Goal: Transaction & Acquisition: Book appointment/travel/reservation

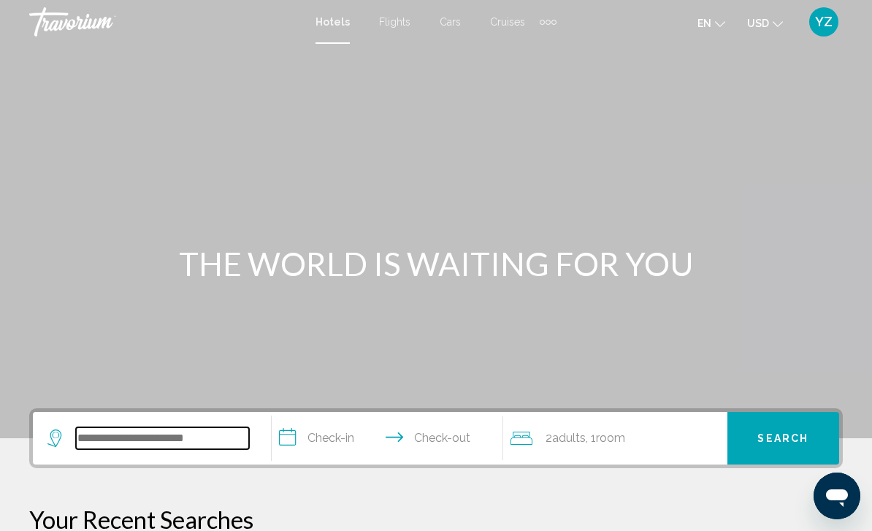
click at [173, 445] on input "Search widget" at bounding box center [162, 438] width 173 height 22
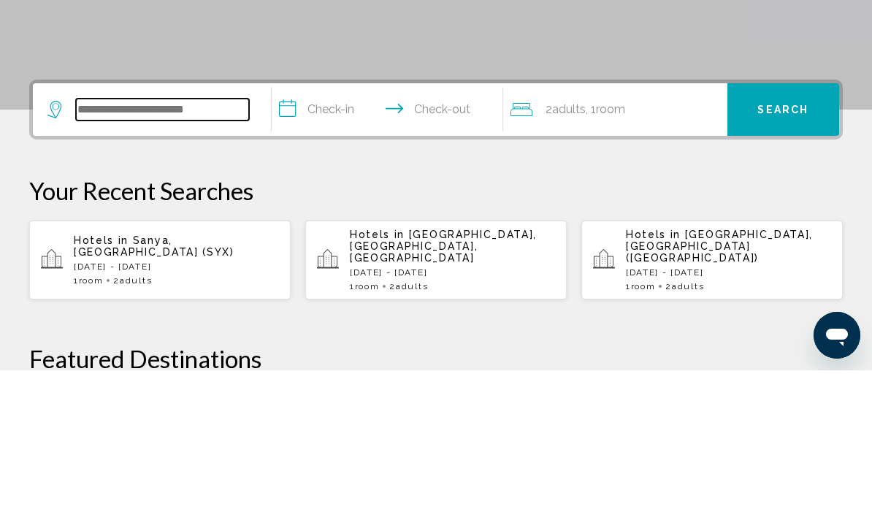
scroll to position [169, 0]
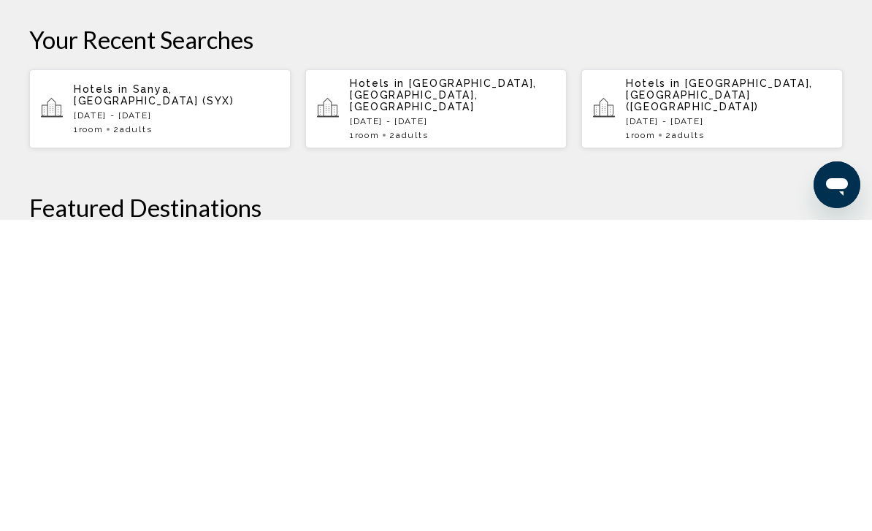
click at [783, 427] on p "[DATE] - [DATE]" at bounding box center [728, 432] width 205 height 10
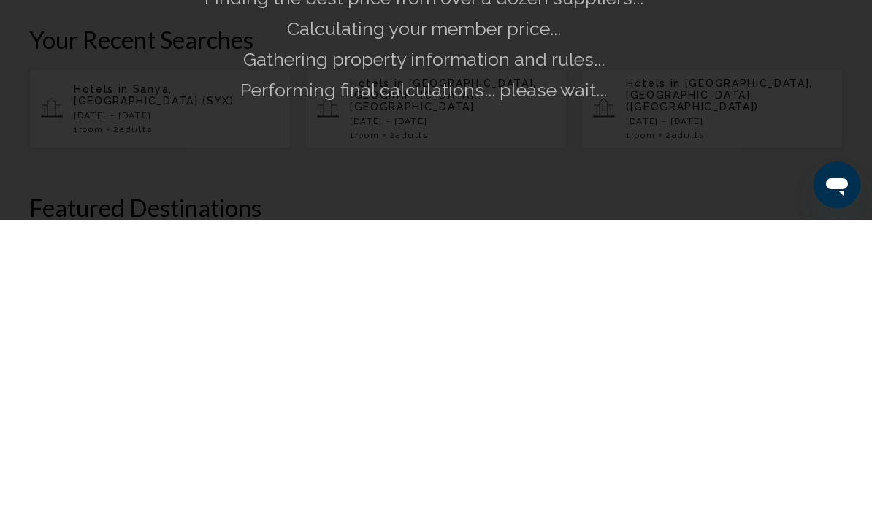
scroll to position [480, 0]
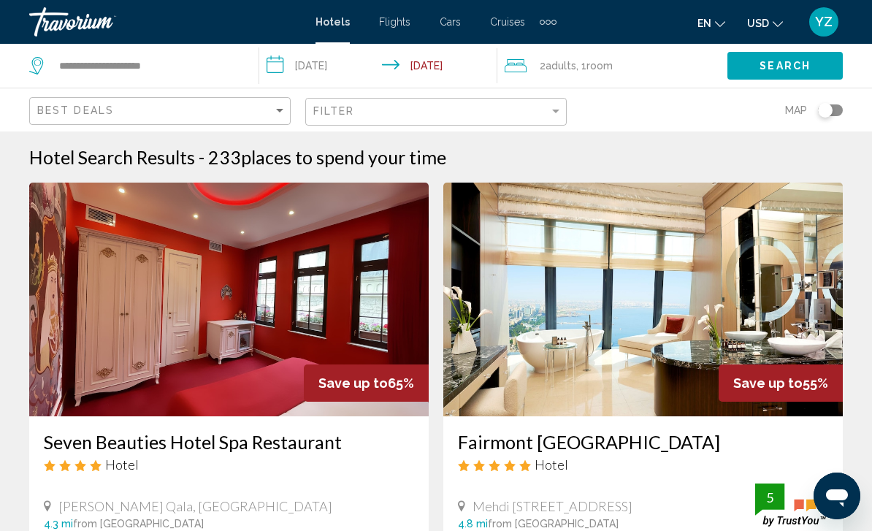
click at [270, 68] on input "**********" at bounding box center [380, 68] width 243 height 48
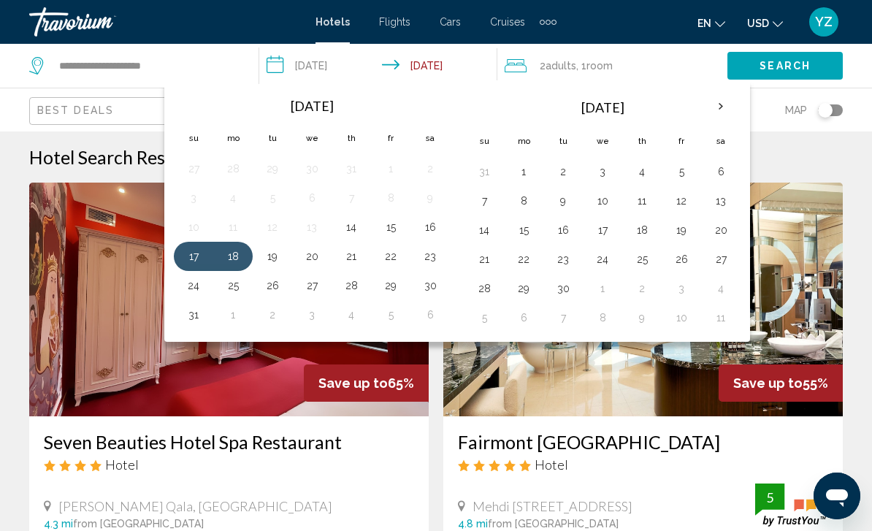
click at [529, 237] on button "15" at bounding box center [523, 230] width 23 height 20
click at [565, 236] on button "16" at bounding box center [562, 230] width 23 height 20
type input "**********"
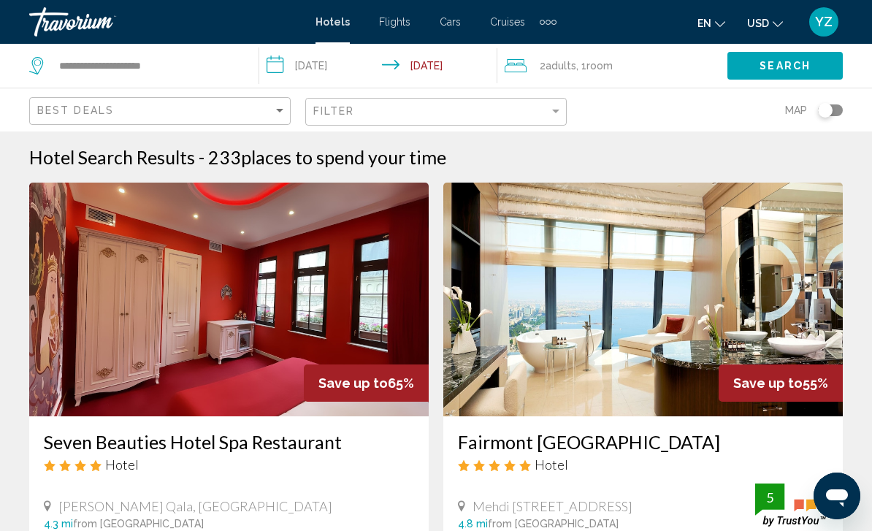
click at [795, 74] on button "Search" at bounding box center [784, 65] width 115 height 27
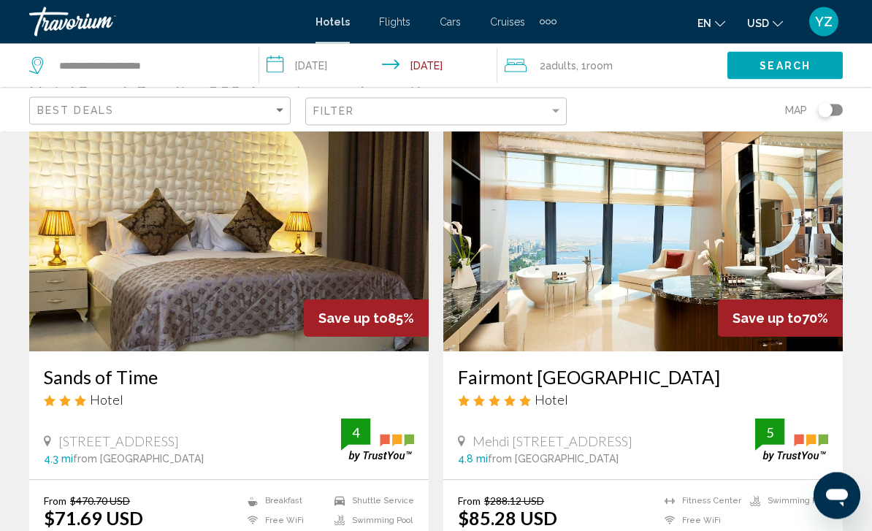
scroll to position [65, 0]
click at [750, 266] on img "Main content" at bounding box center [642, 235] width 399 height 234
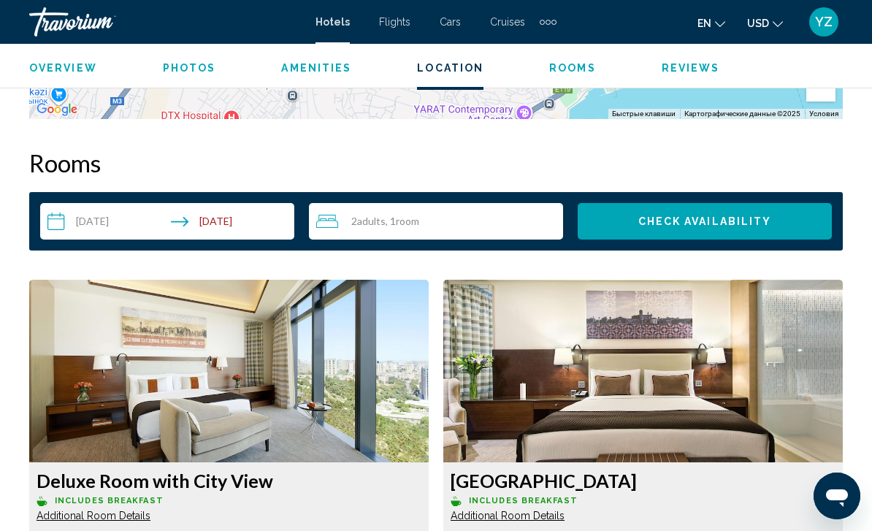
scroll to position [2041, 0]
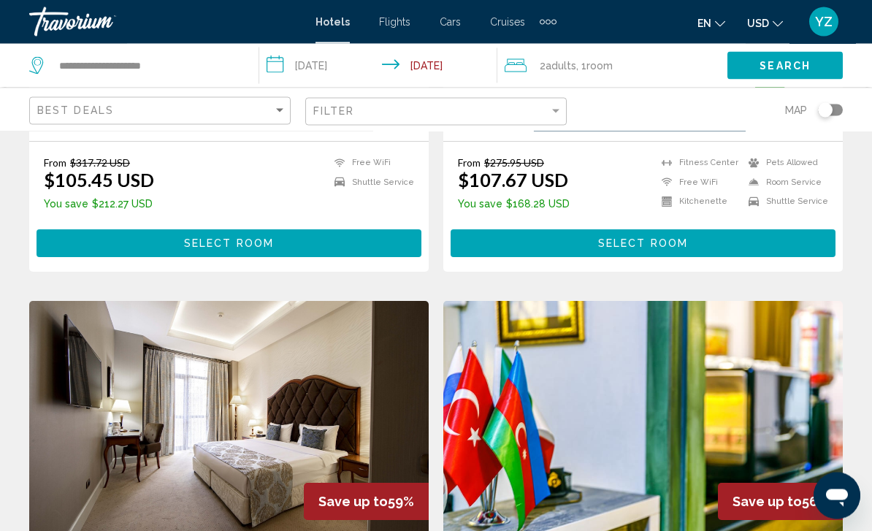
scroll to position [924, 0]
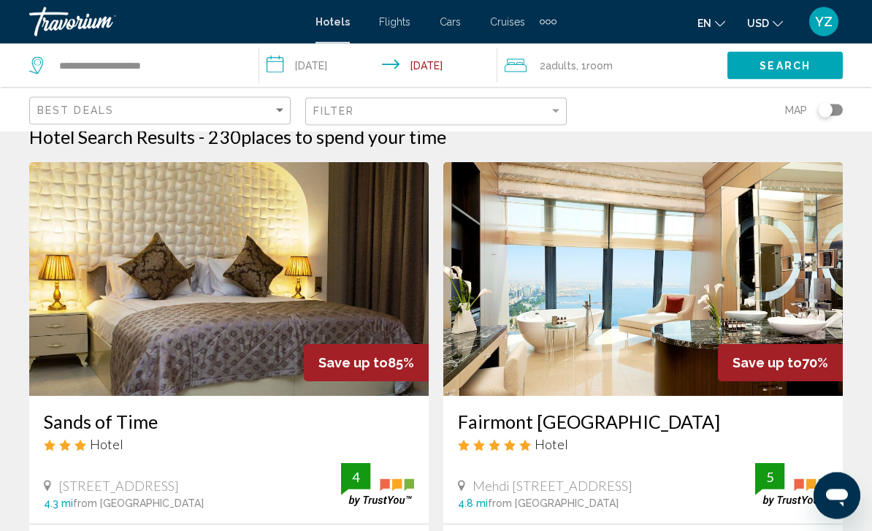
click at [292, 273] on img "Main content" at bounding box center [228, 280] width 399 height 234
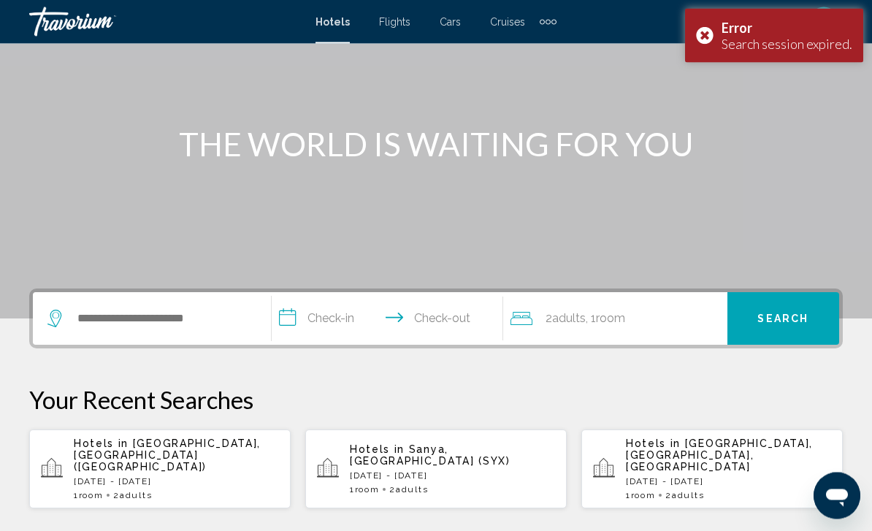
scroll to position [120, 0]
click at [197, 476] on p "[DATE] - [DATE]" at bounding box center [176, 481] width 205 height 10
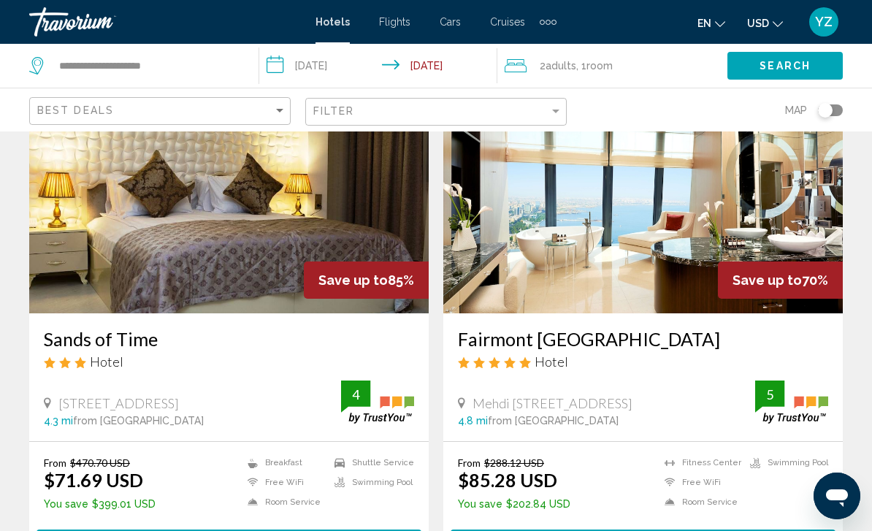
scroll to position [102, 0]
click at [321, 210] on img "Main content" at bounding box center [228, 197] width 399 height 234
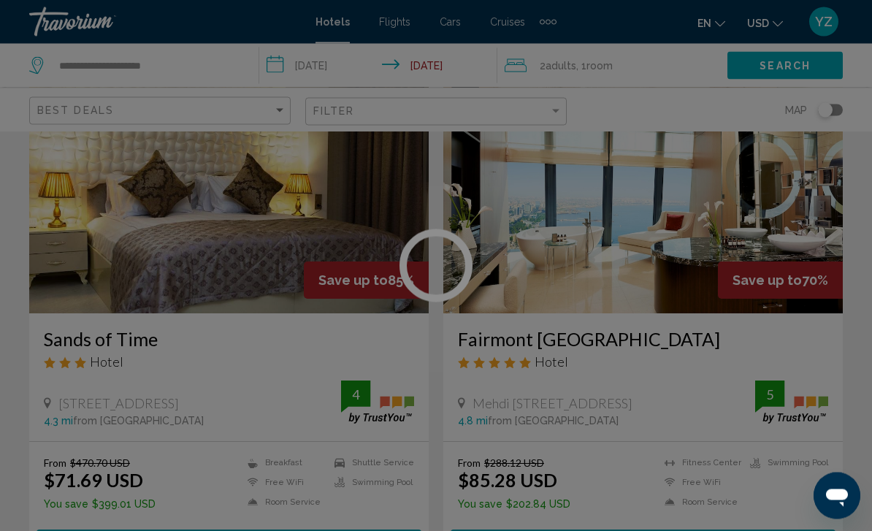
scroll to position [103, 0]
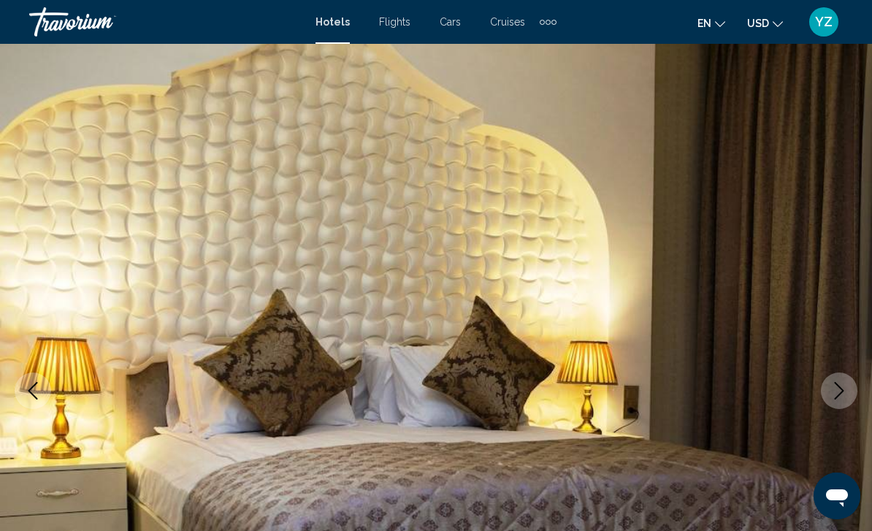
click at [834, 395] on icon "Next image" at bounding box center [839, 391] width 18 height 18
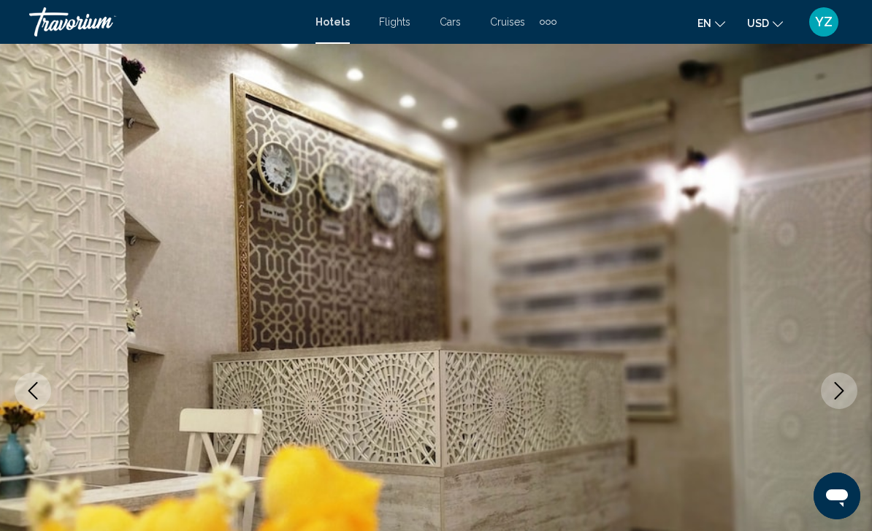
click at [843, 391] on icon "Next image" at bounding box center [838, 391] width 9 height 18
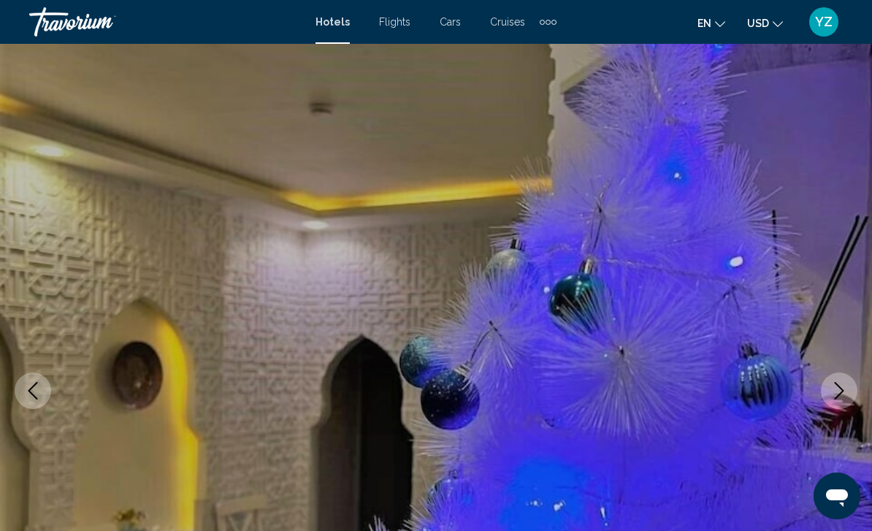
click at [836, 382] on icon "Next image" at bounding box center [839, 391] width 18 height 18
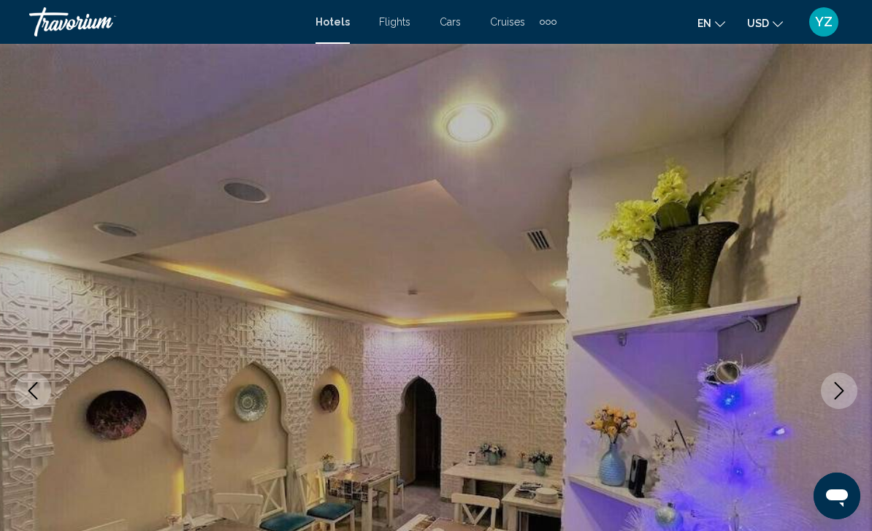
click at [834, 379] on button "Next image" at bounding box center [839, 390] width 37 height 37
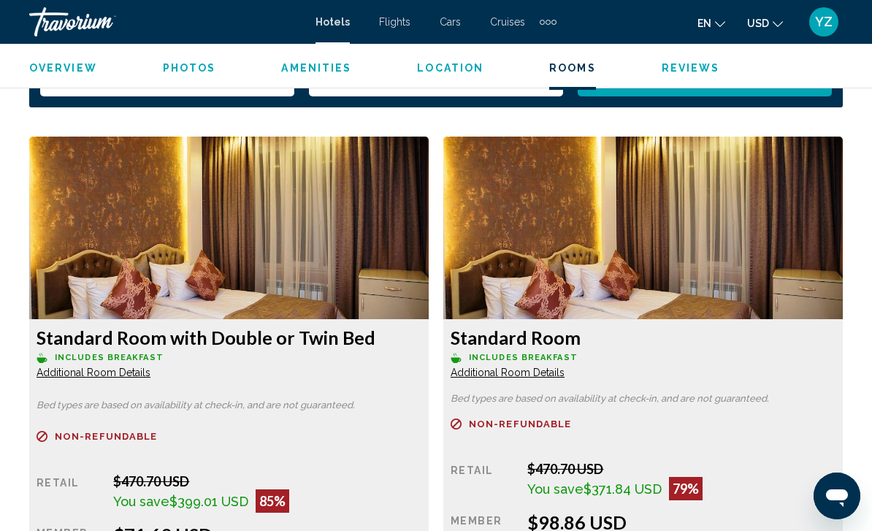
scroll to position [2166, 0]
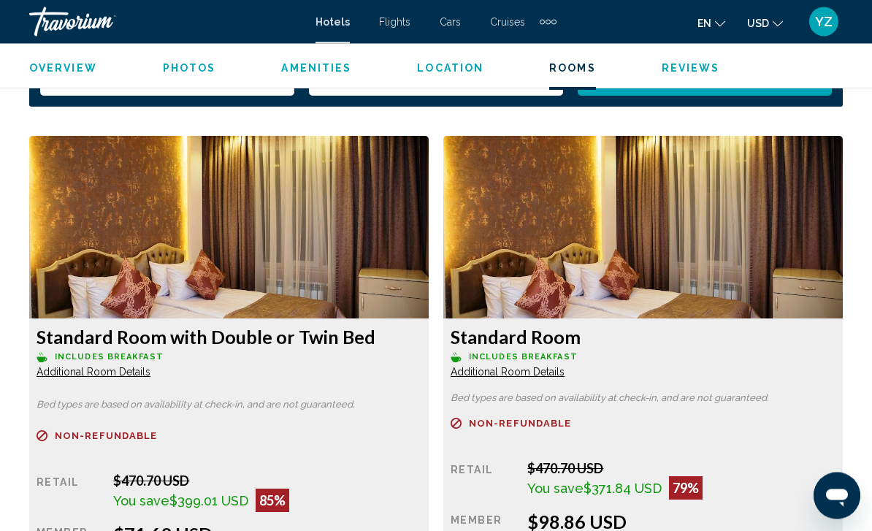
click at [314, 218] on img "Main content" at bounding box center [228, 228] width 399 height 183
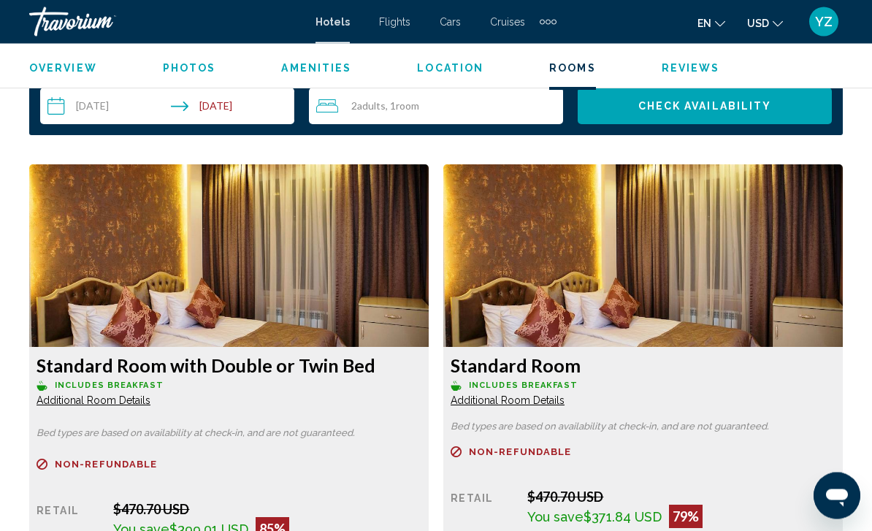
scroll to position [2121, 0]
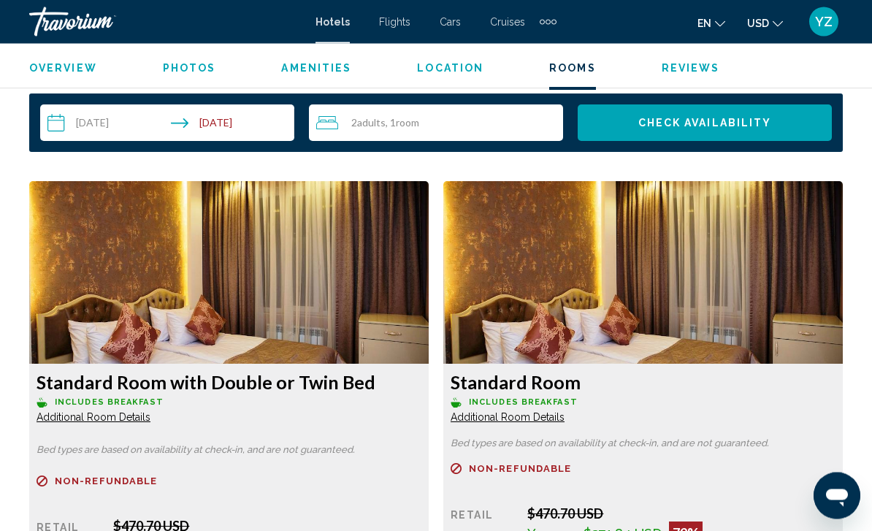
click at [285, 283] on img "Main content" at bounding box center [228, 273] width 399 height 183
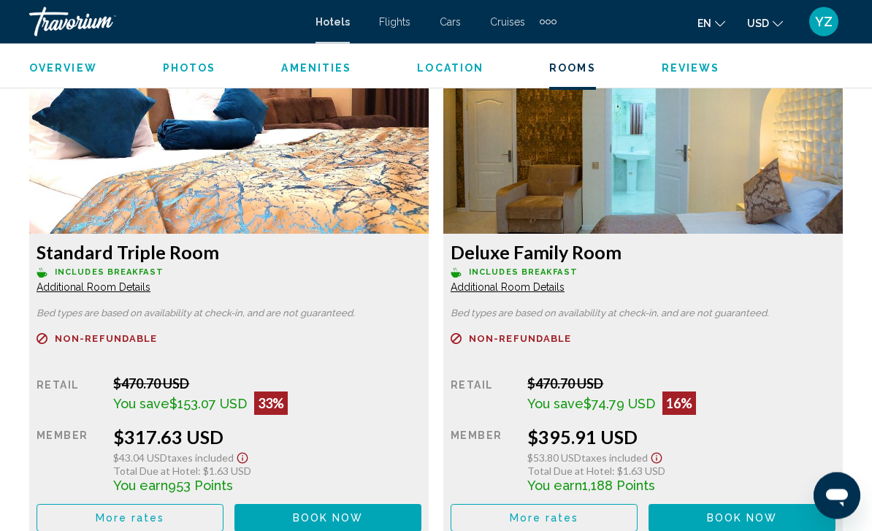
scroll to position [2753, 0]
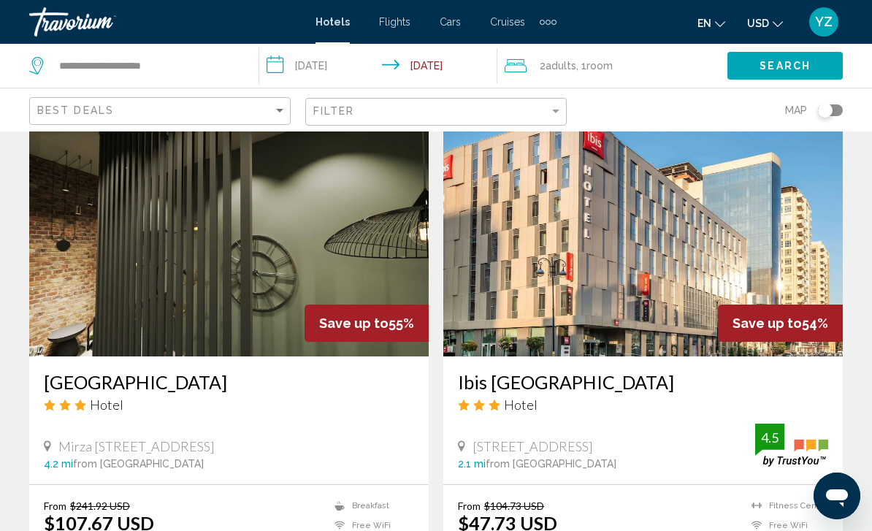
scroll to position [2114, 0]
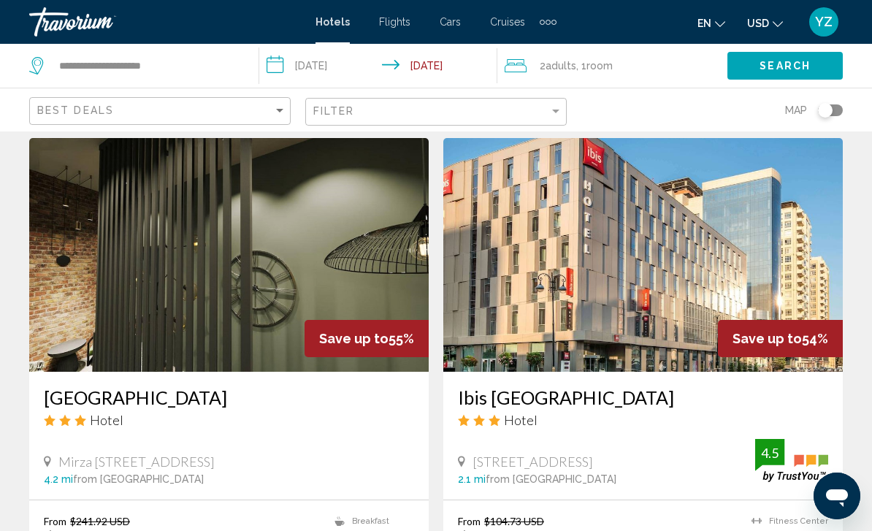
click at [770, 265] on img "Main content" at bounding box center [642, 255] width 399 height 234
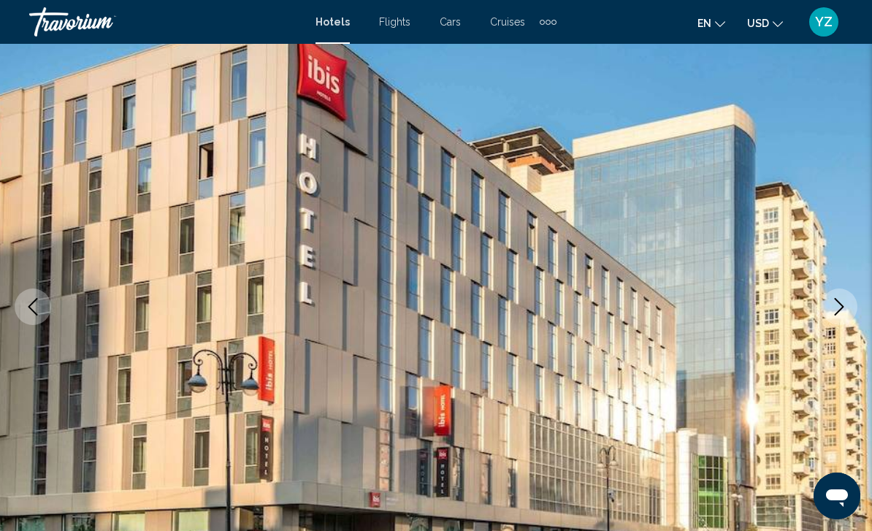
scroll to position [82, 0]
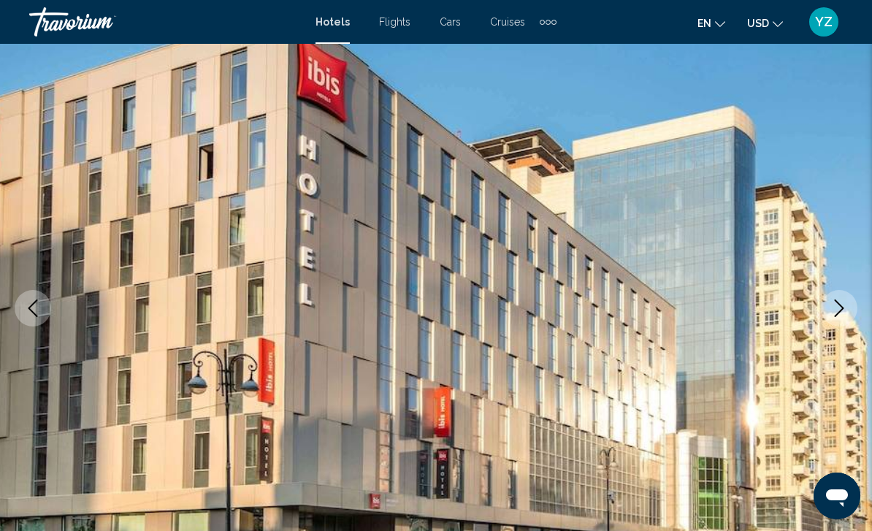
click at [845, 327] on img "Main content" at bounding box center [436, 308] width 872 height 694
click at [834, 308] on icon "Next image" at bounding box center [839, 308] width 18 height 18
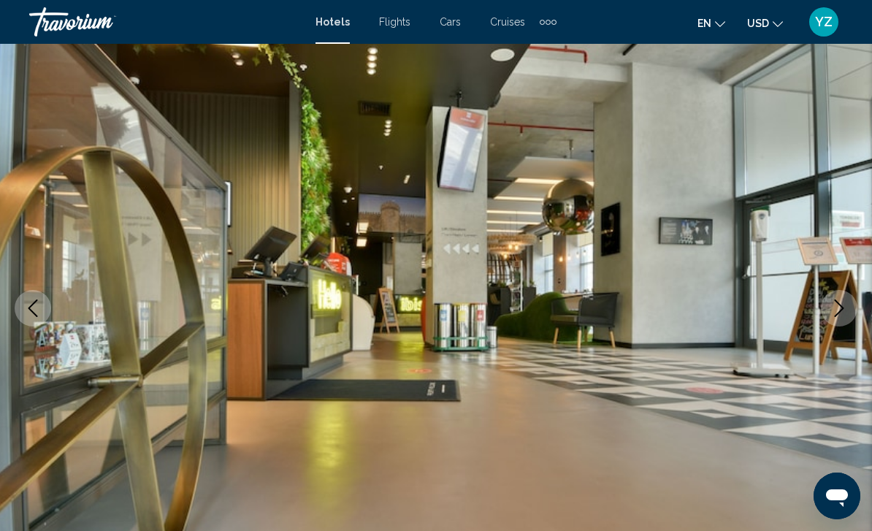
click at [840, 315] on icon "Next image" at bounding box center [839, 308] width 18 height 18
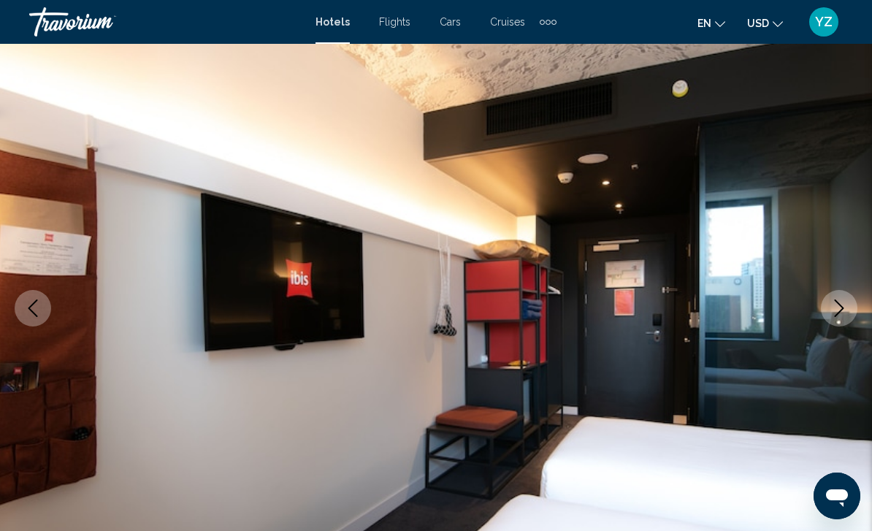
click at [842, 316] on icon "Next image" at bounding box center [839, 308] width 18 height 18
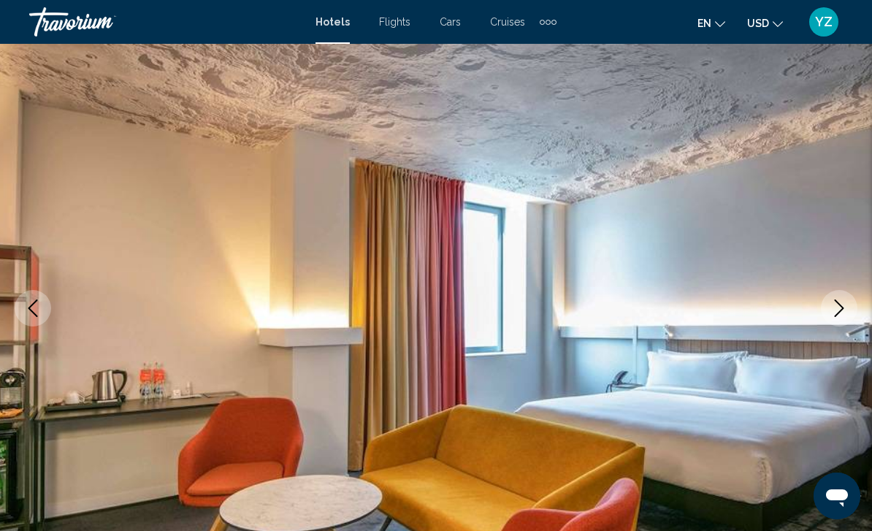
click at [837, 314] on icon "Next image" at bounding box center [838, 308] width 9 height 18
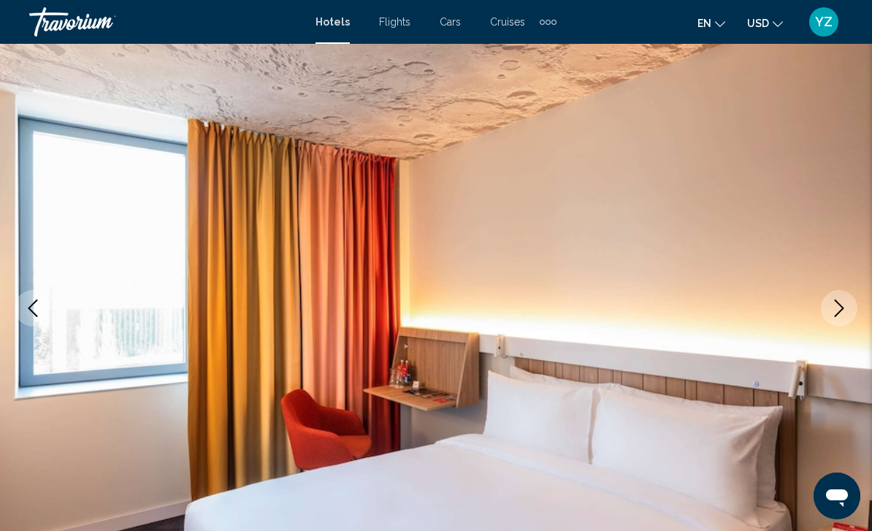
click at [841, 317] on button "Next image" at bounding box center [839, 308] width 37 height 37
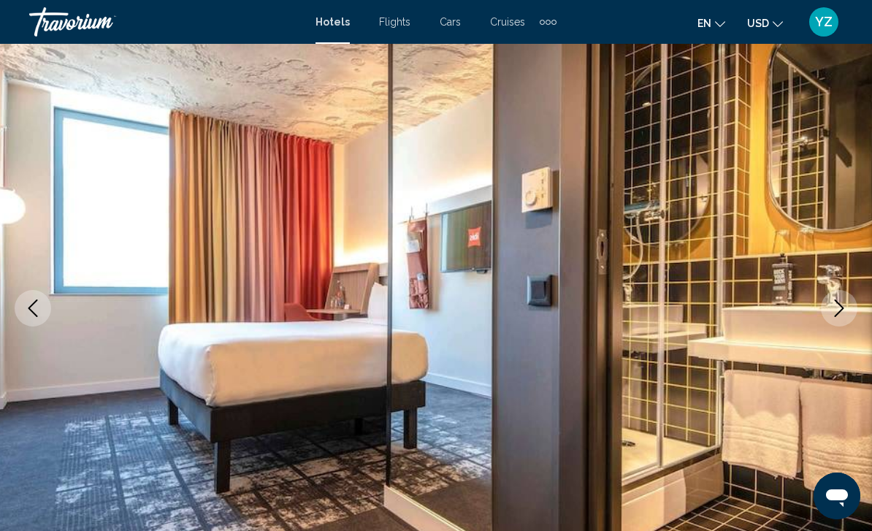
click at [841, 329] on img "Main content" at bounding box center [436, 308] width 872 height 694
click at [833, 318] on button "Next image" at bounding box center [839, 308] width 37 height 37
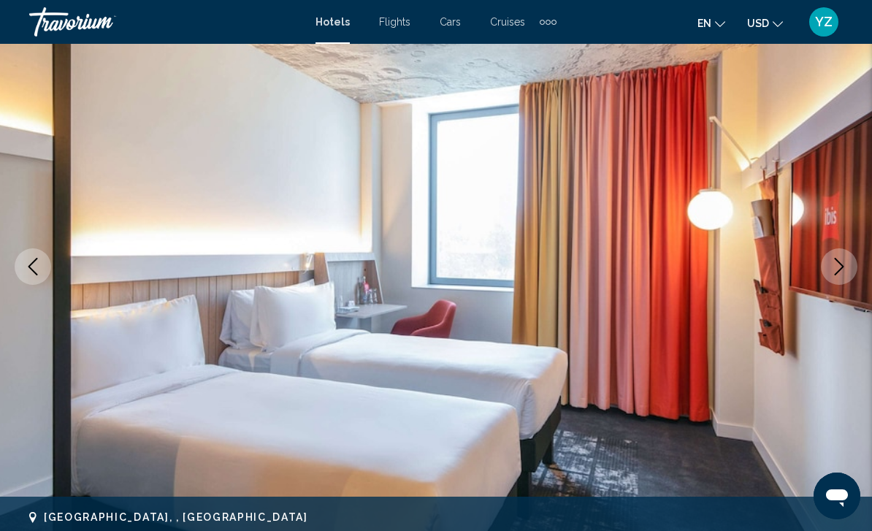
scroll to position [123, 0]
click at [852, 277] on button "Next image" at bounding box center [839, 267] width 37 height 37
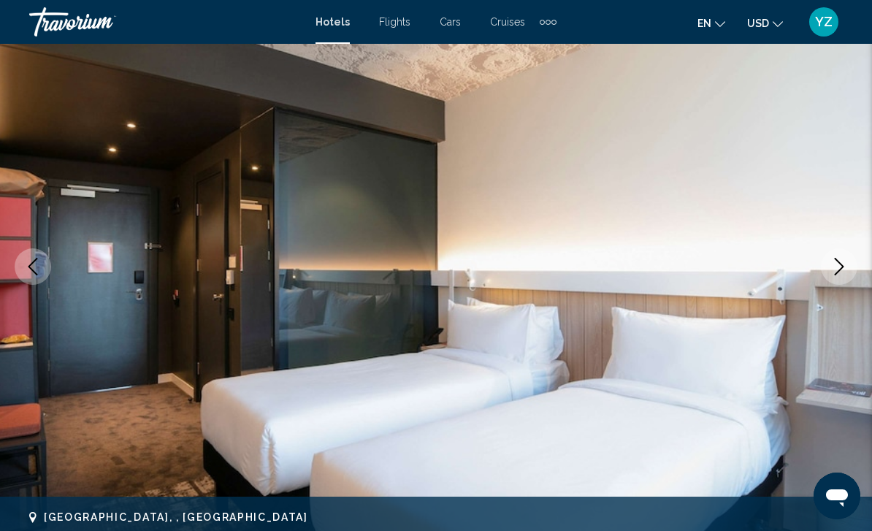
click at [831, 278] on button "Next image" at bounding box center [839, 266] width 37 height 37
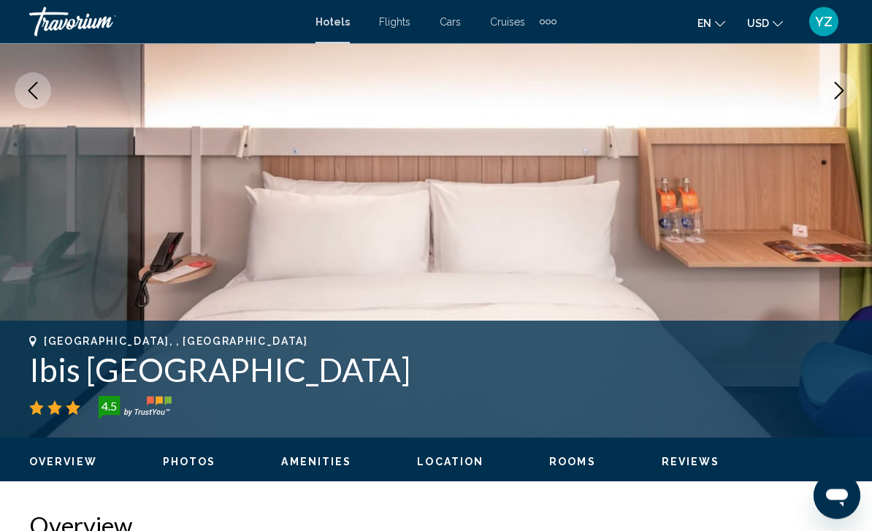
click at [842, 108] on button "Next image" at bounding box center [839, 91] width 37 height 37
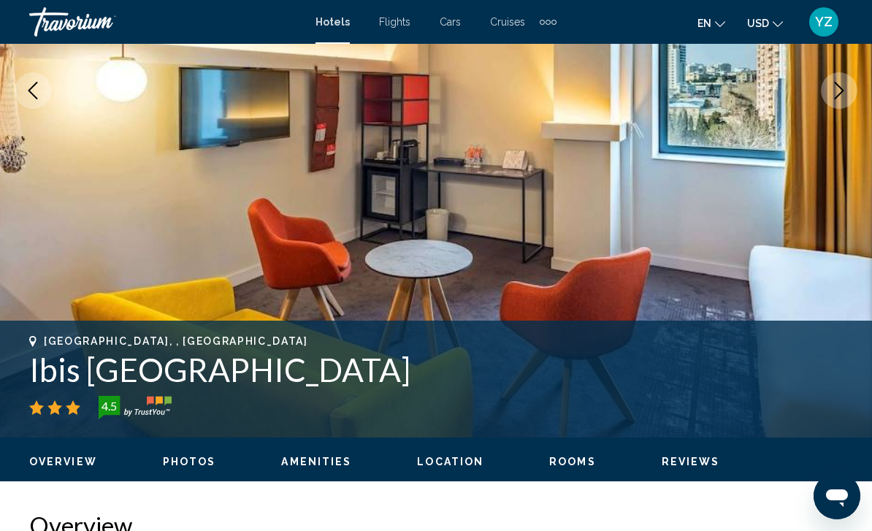
click at [838, 110] on img "Main content" at bounding box center [436, 91] width 872 height 694
click at [832, 107] on button "Next image" at bounding box center [839, 90] width 37 height 37
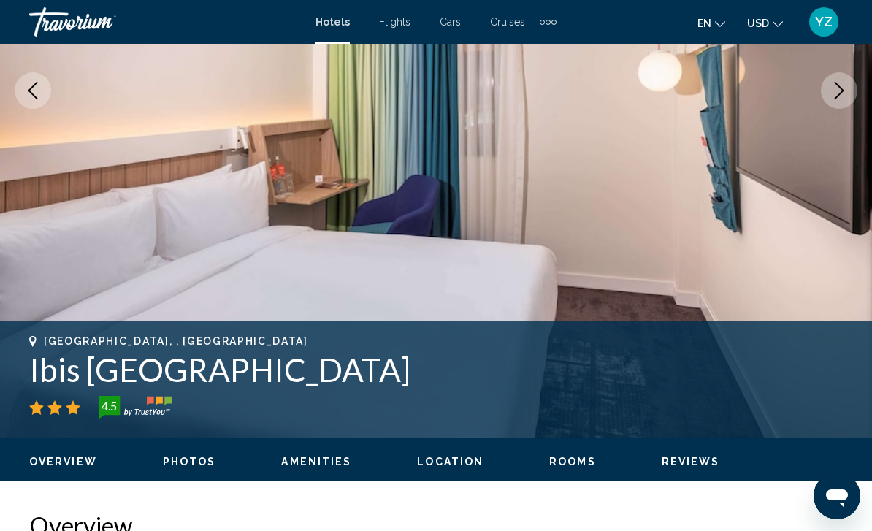
click at [831, 100] on button "Next image" at bounding box center [839, 90] width 37 height 37
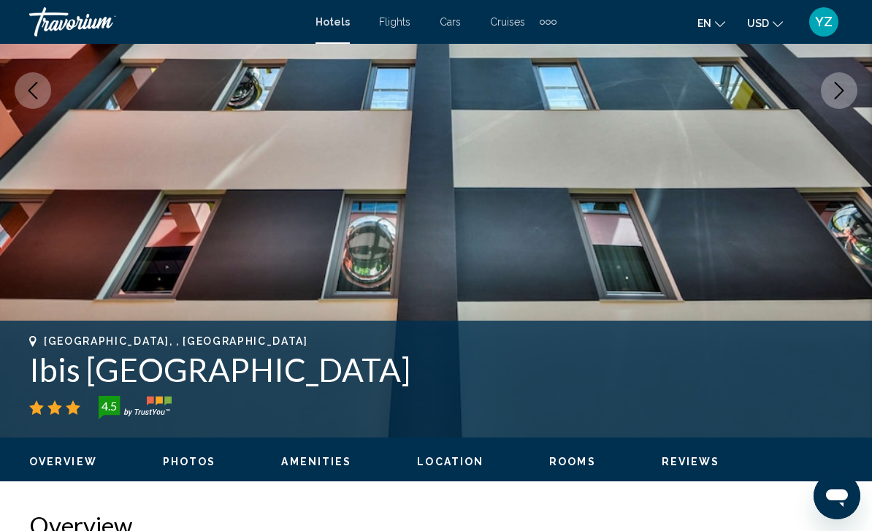
scroll to position [295, 0]
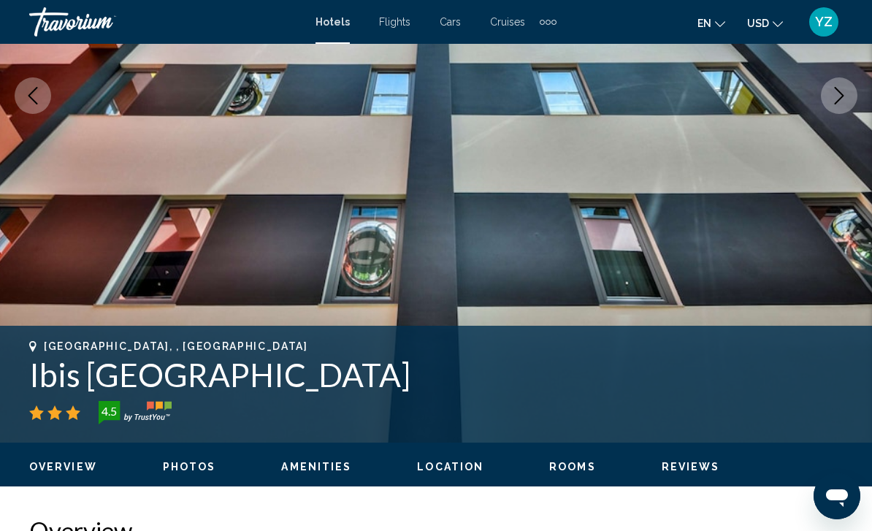
click at [830, 100] on icon "Next image" at bounding box center [839, 96] width 18 height 18
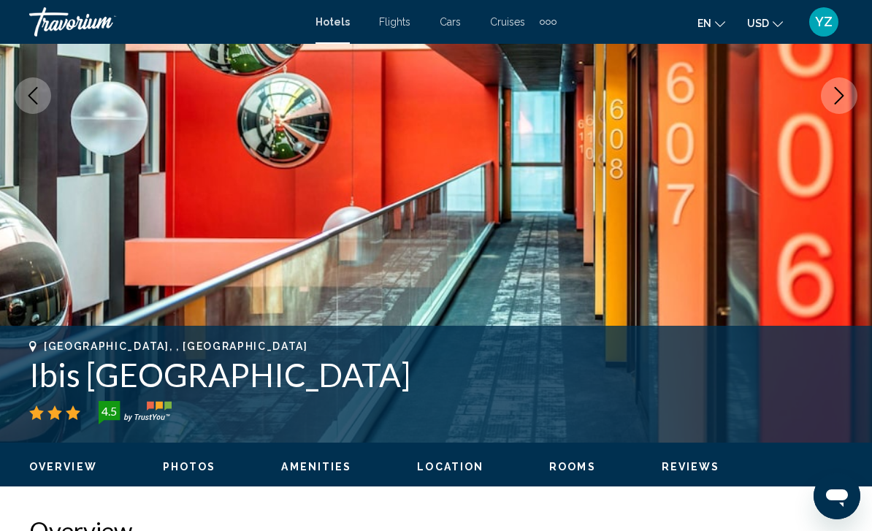
click at [837, 102] on icon "Next image" at bounding box center [838, 96] width 9 height 18
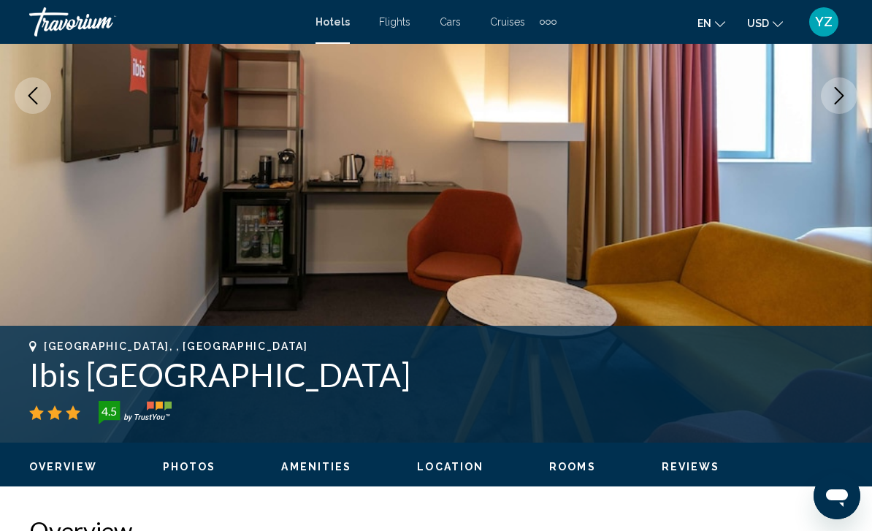
scroll to position [292, 0]
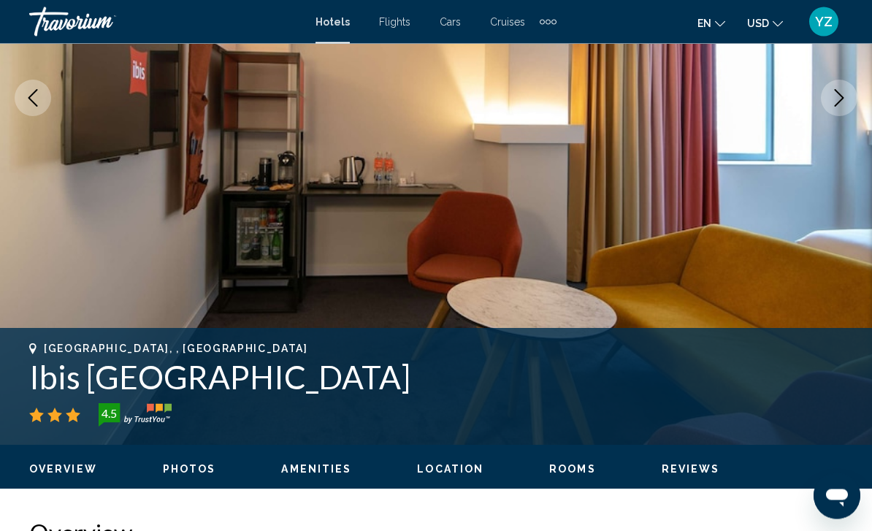
click at [829, 110] on button "Next image" at bounding box center [839, 98] width 37 height 37
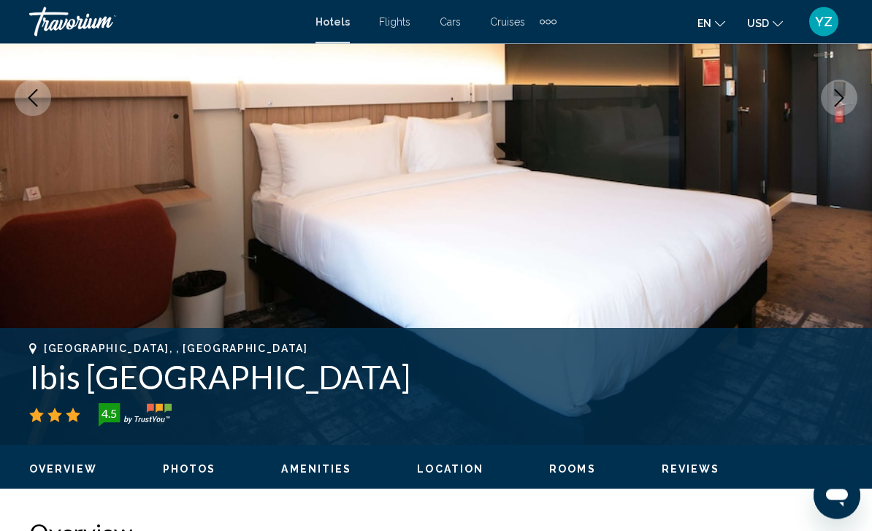
scroll to position [293, 0]
click at [836, 106] on icon "Next image" at bounding box center [839, 98] width 18 height 18
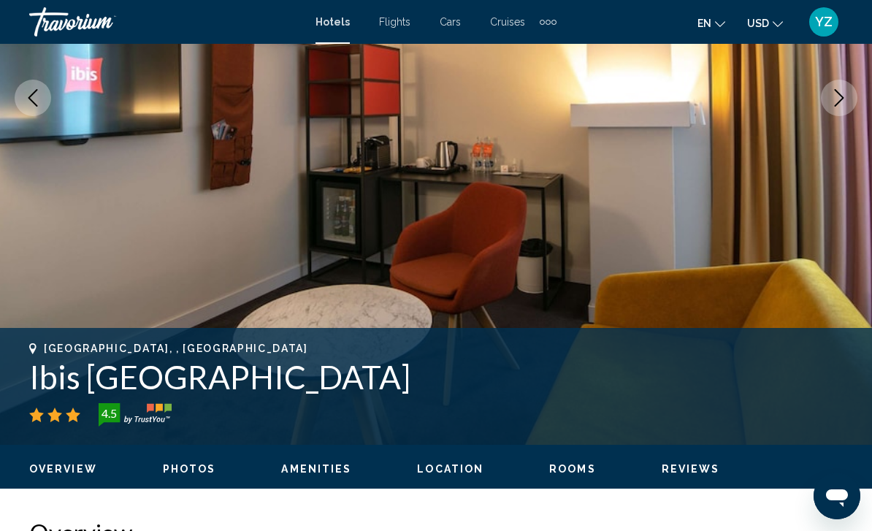
click at [841, 104] on icon "Next image" at bounding box center [839, 98] width 18 height 18
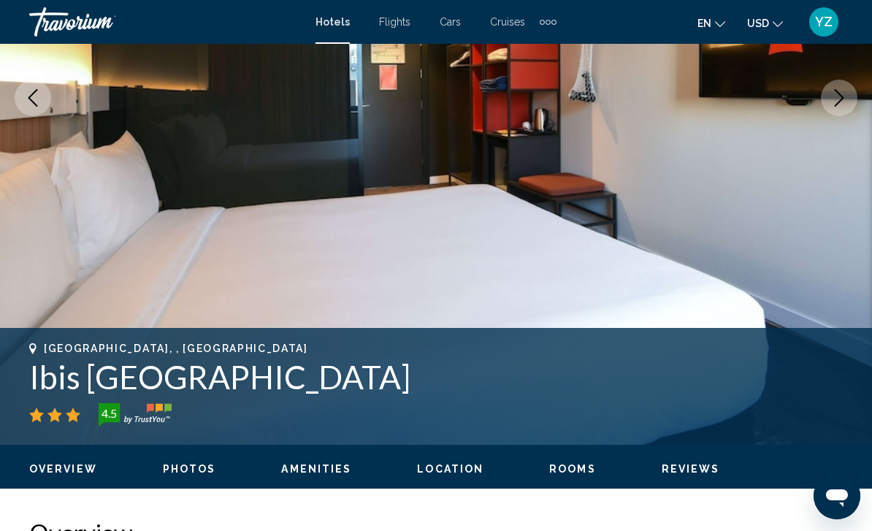
click at [834, 105] on icon "Next image" at bounding box center [839, 98] width 18 height 18
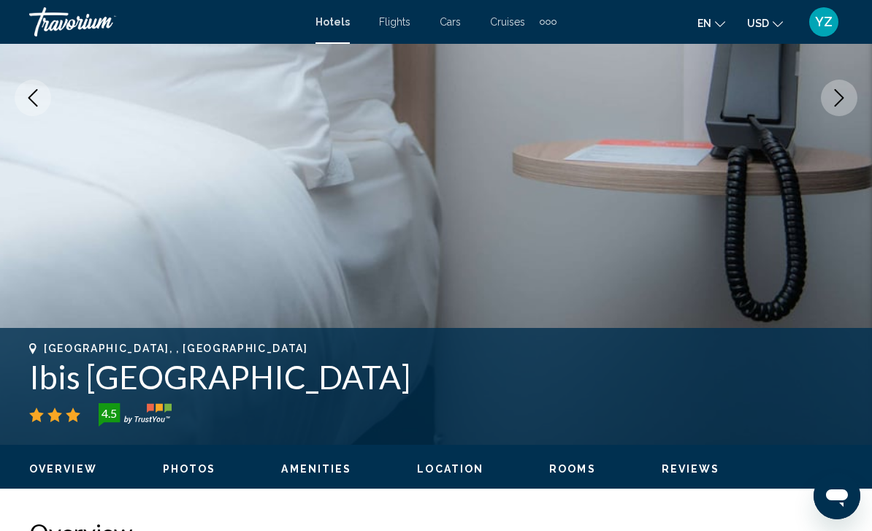
click at [834, 108] on button "Next image" at bounding box center [839, 98] width 37 height 37
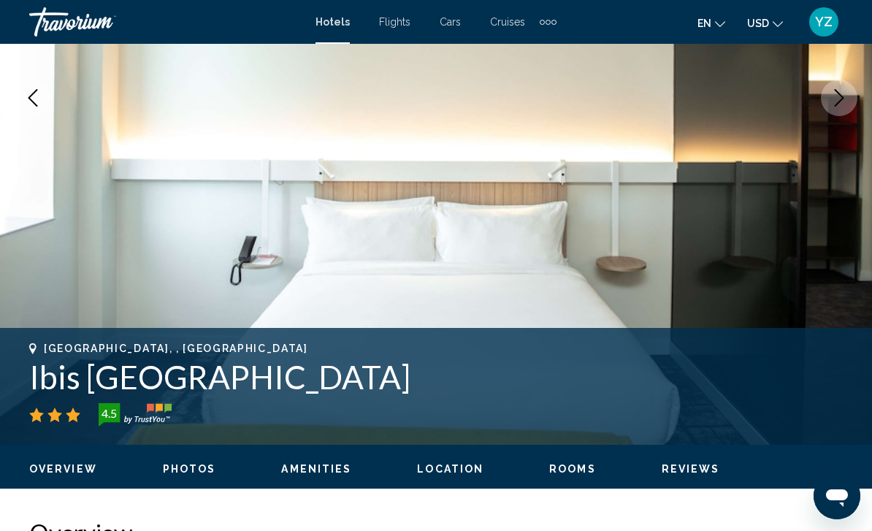
click at [835, 109] on button "Next image" at bounding box center [839, 98] width 37 height 37
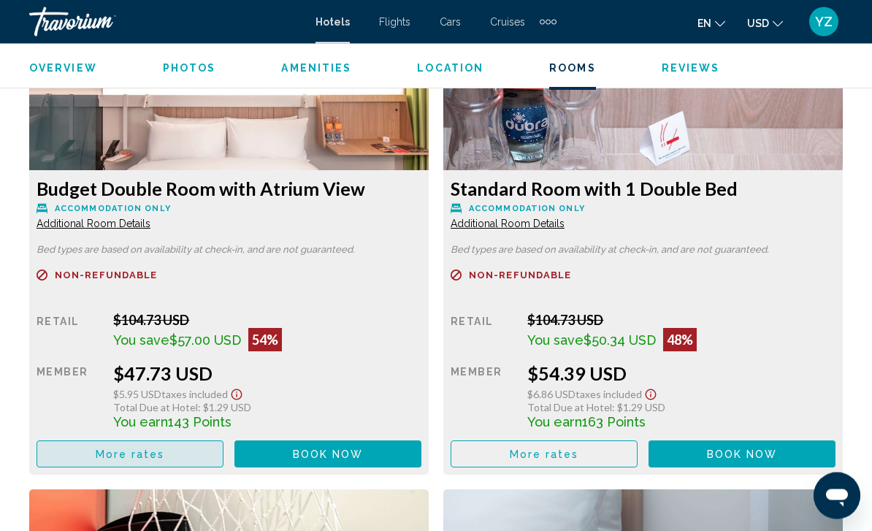
scroll to position [2336, 0]
click at [97, 445] on button "More rates" at bounding box center [130, 453] width 187 height 27
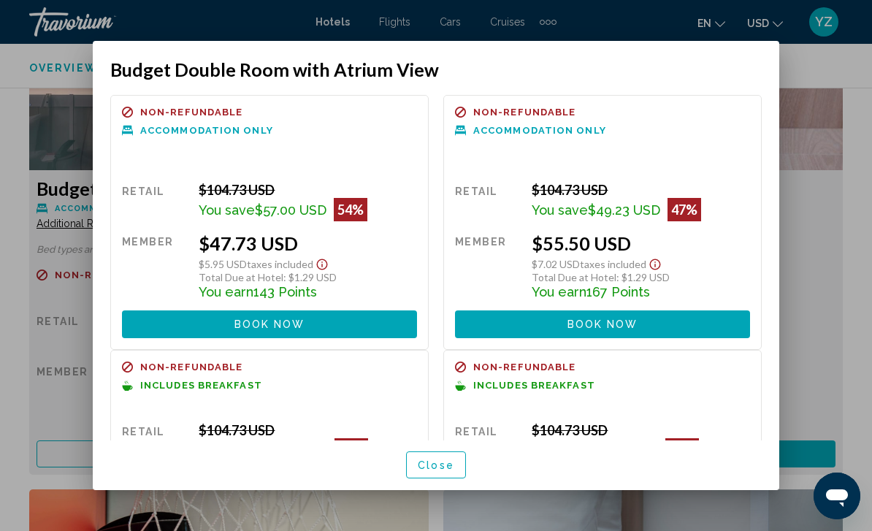
scroll to position [0, 0]
click at [55, 273] on div at bounding box center [436, 265] width 872 height 531
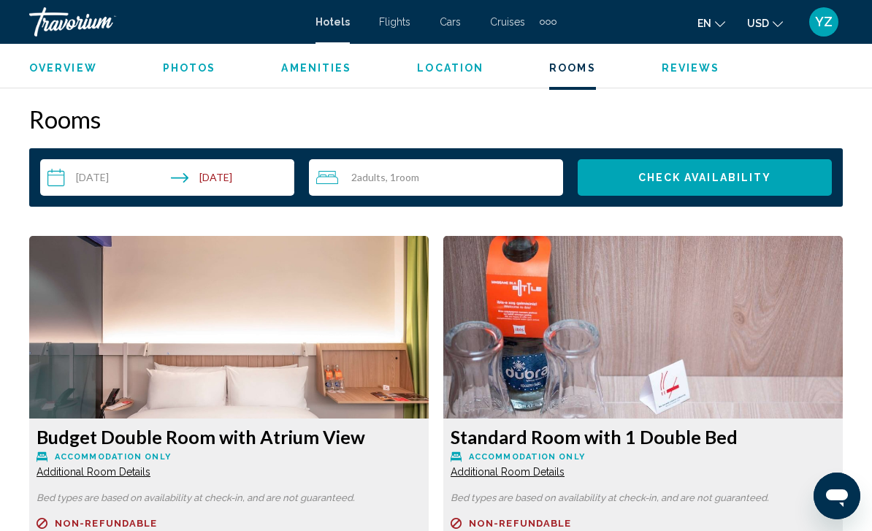
scroll to position [2086, 0]
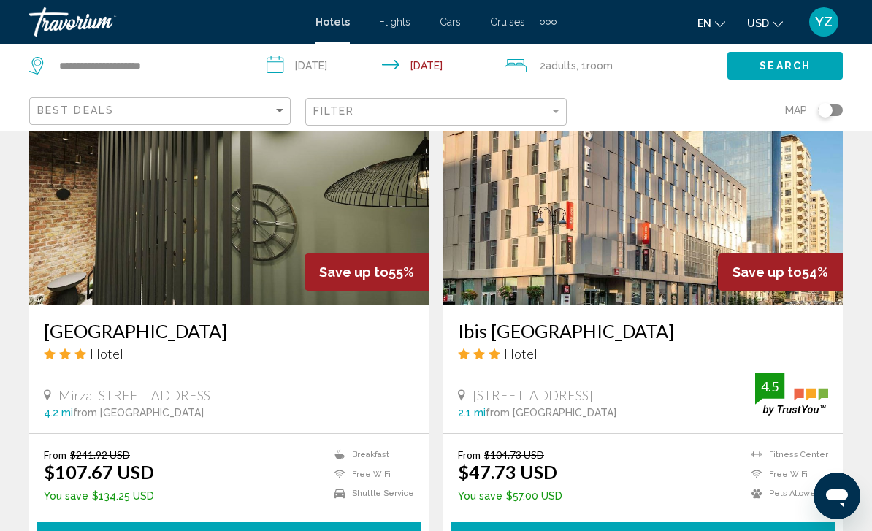
scroll to position [2181, 0]
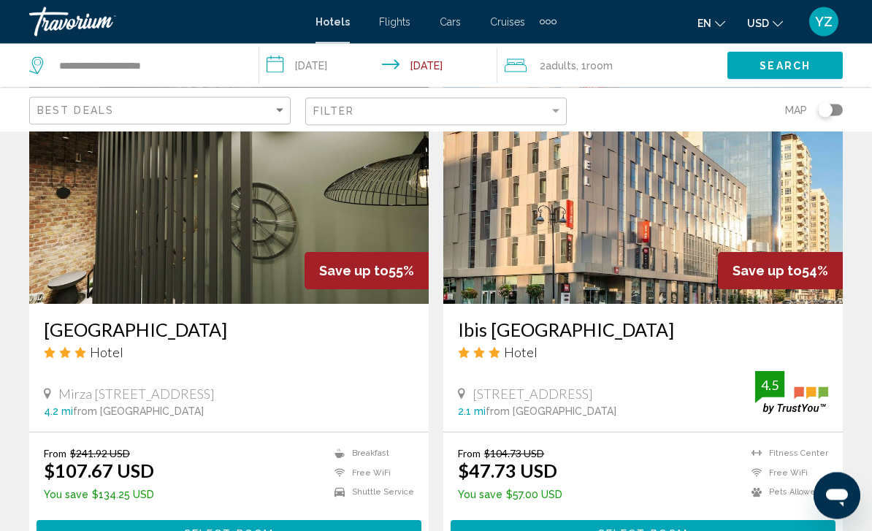
click at [721, 530] on button "Select Room" at bounding box center [642, 534] width 385 height 27
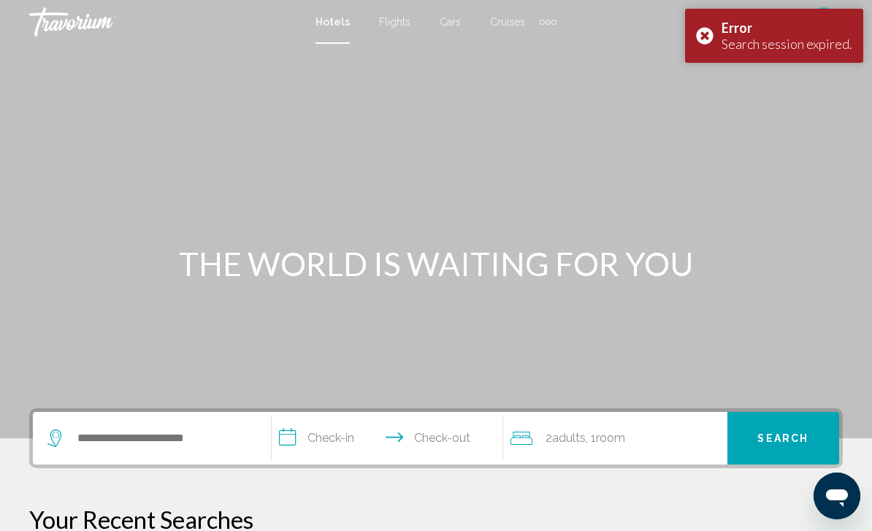
click at [705, 28] on div "Error Search session expired." at bounding box center [774, 36] width 178 height 54
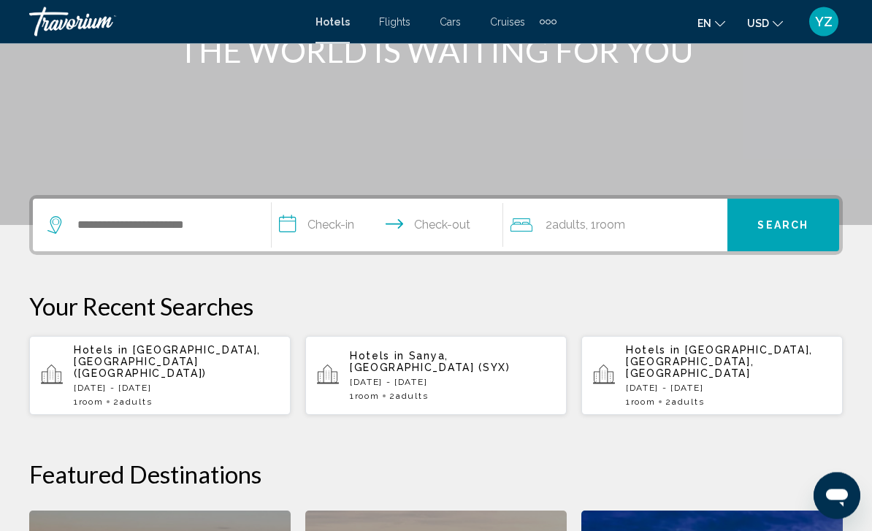
scroll to position [213, 0]
click at [196, 383] on p "[DATE] - [DATE]" at bounding box center [176, 388] width 205 height 10
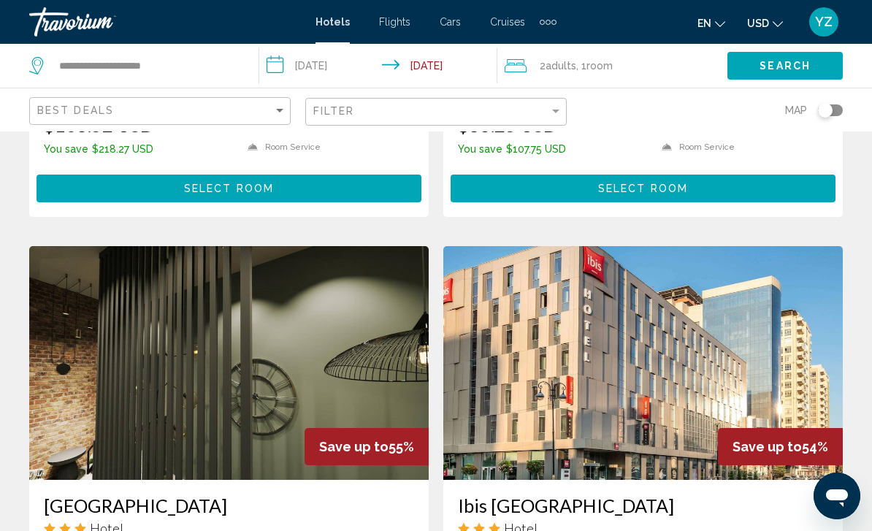
scroll to position [2011, 0]
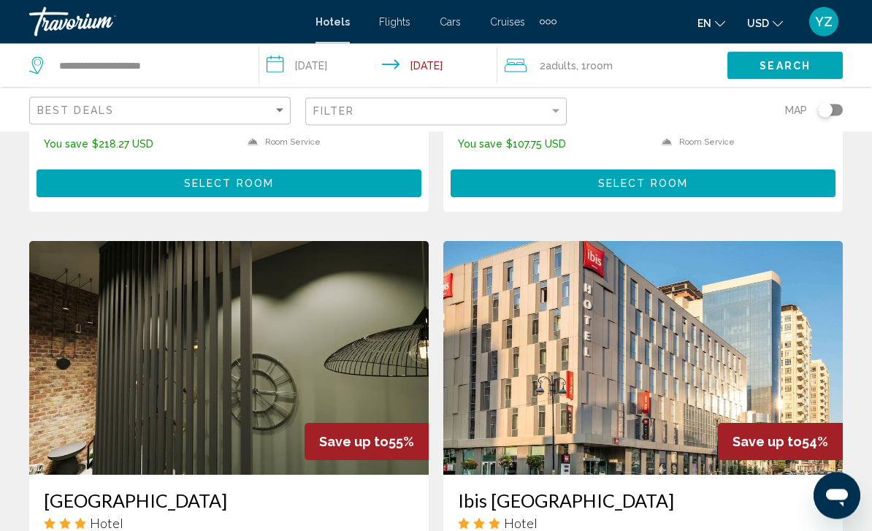
click at [793, 363] on img "Main content" at bounding box center [642, 359] width 399 height 234
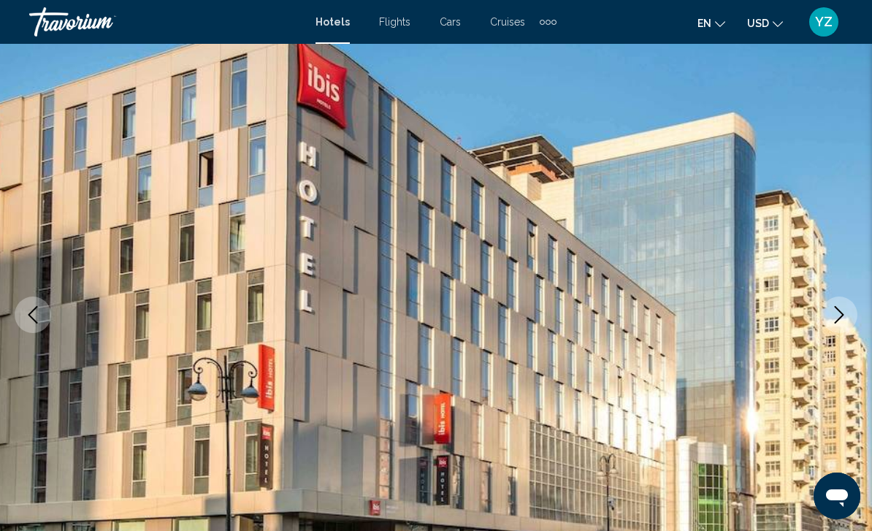
scroll to position [88, 0]
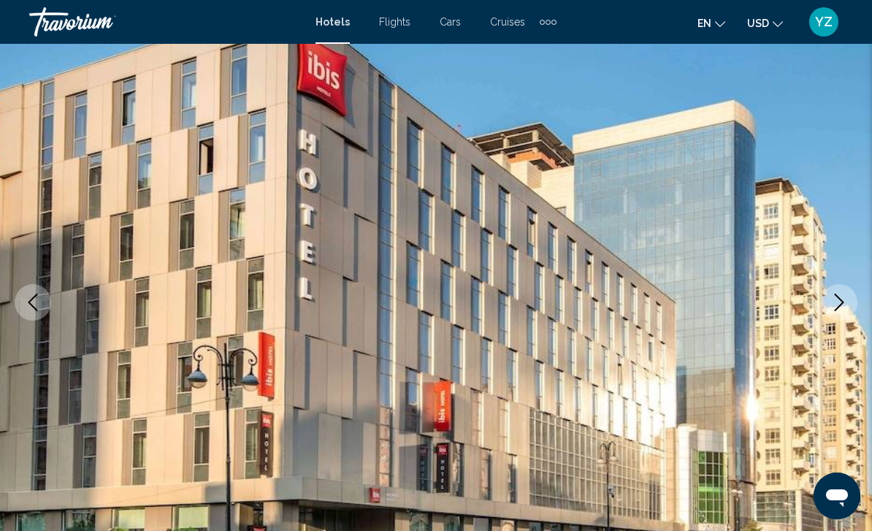
click at [853, 310] on button "Next image" at bounding box center [839, 302] width 37 height 37
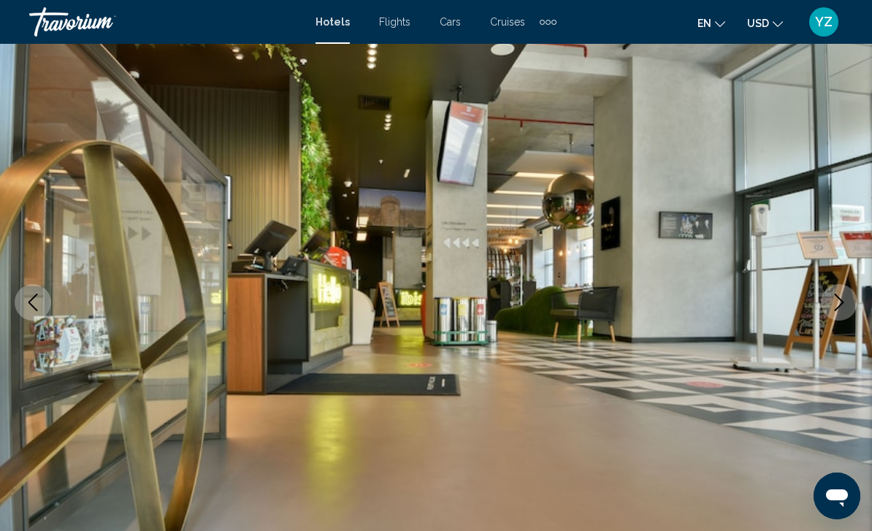
click at [852, 304] on button "Next image" at bounding box center [839, 302] width 37 height 37
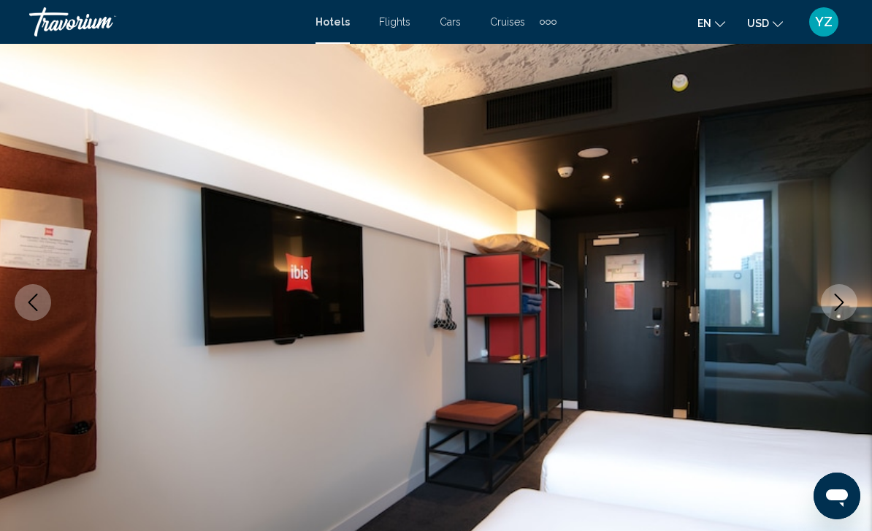
click at [848, 314] on button "Next image" at bounding box center [839, 302] width 37 height 37
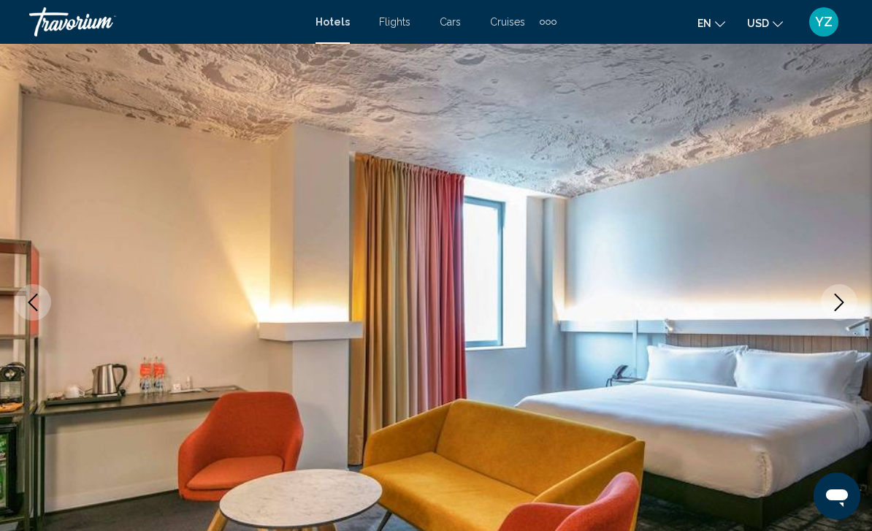
click at [845, 314] on button "Next image" at bounding box center [839, 302] width 37 height 37
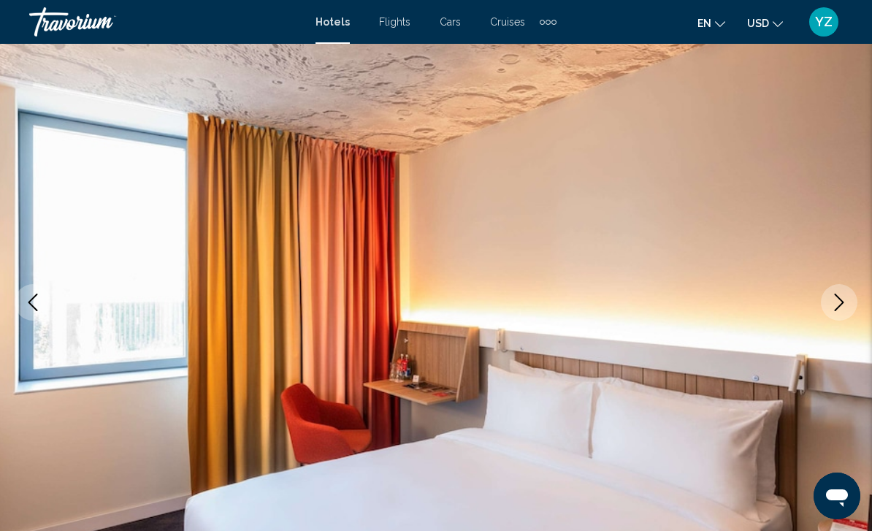
click at [837, 316] on button "Next image" at bounding box center [839, 302] width 37 height 37
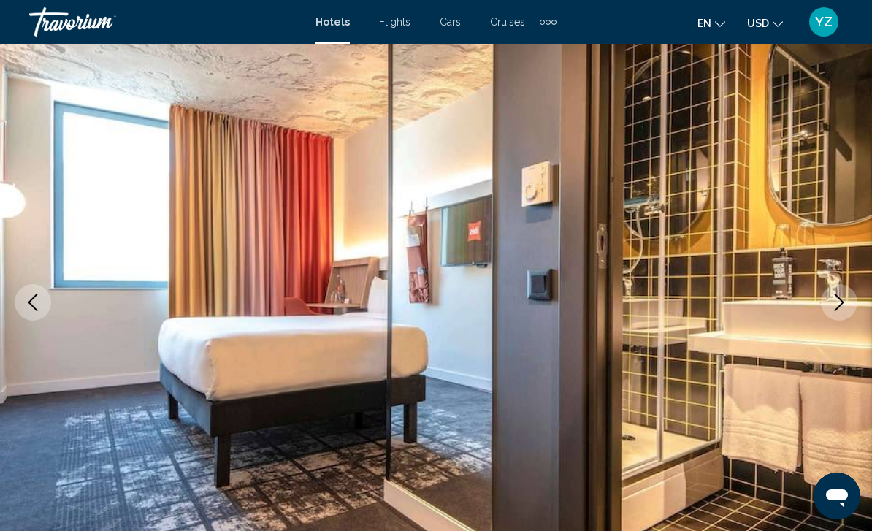
click at [840, 313] on button "Next image" at bounding box center [839, 302] width 37 height 37
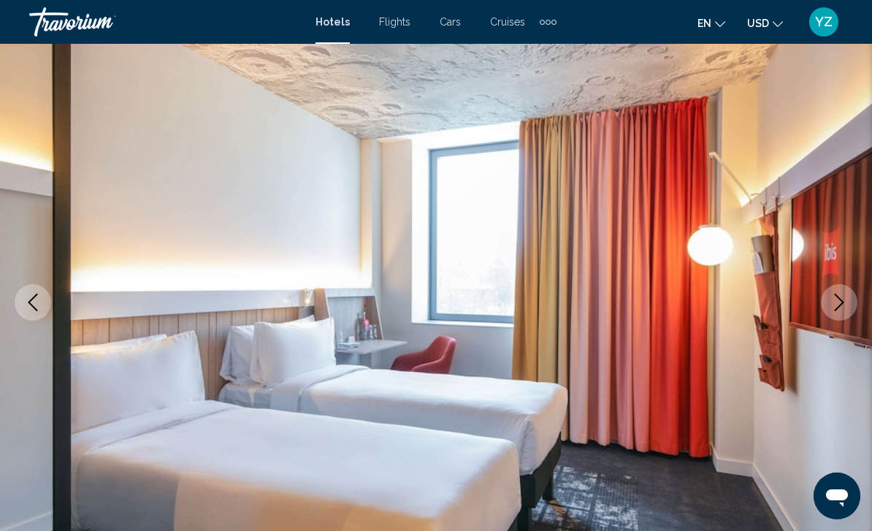
click at [838, 316] on button "Next image" at bounding box center [839, 302] width 37 height 37
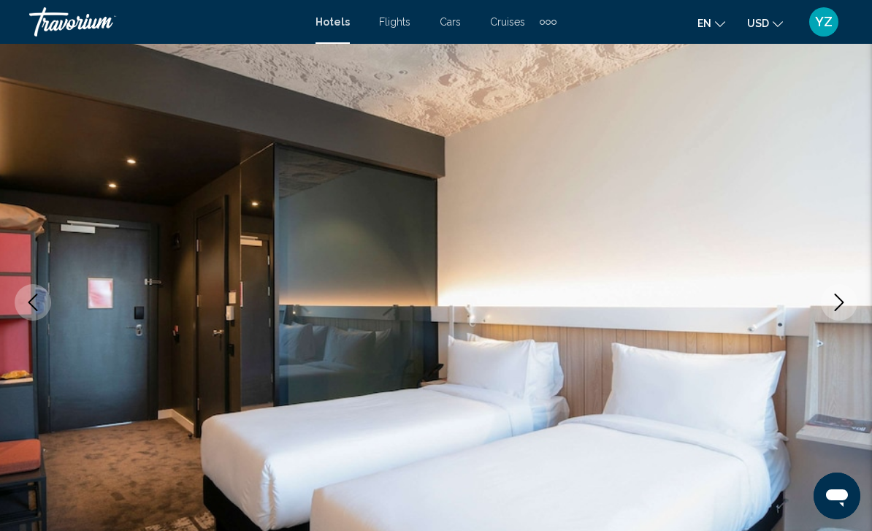
click at [847, 313] on button "Next image" at bounding box center [839, 302] width 37 height 37
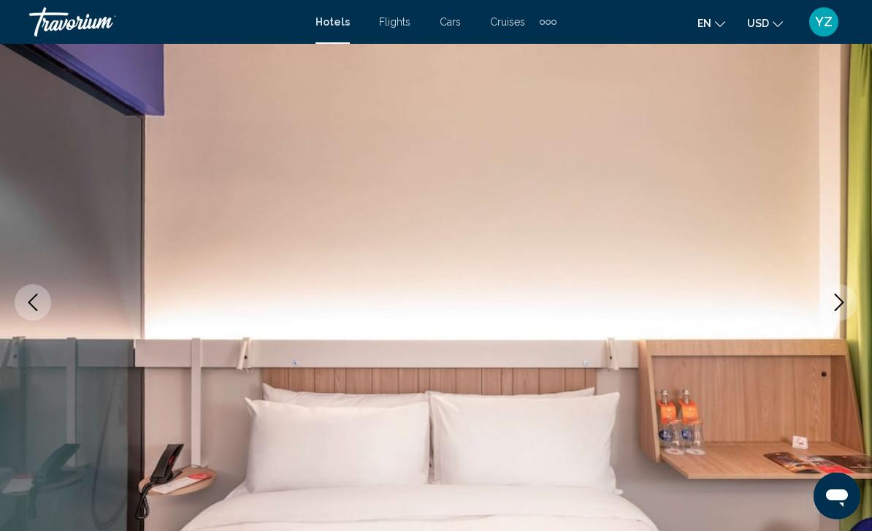
click at [843, 316] on button "Next image" at bounding box center [839, 302] width 37 height 37
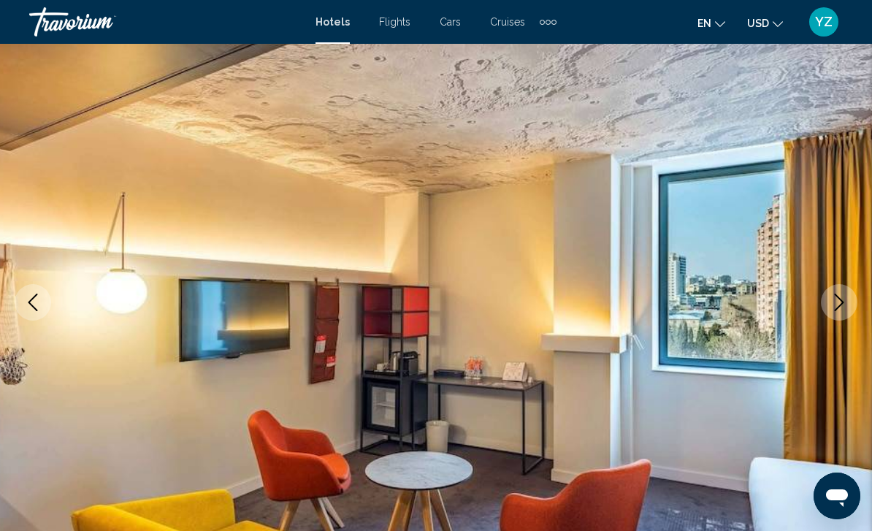
click at [845, 306] on icon "Next image" at bounding box center [839, 302] width 18 height 18
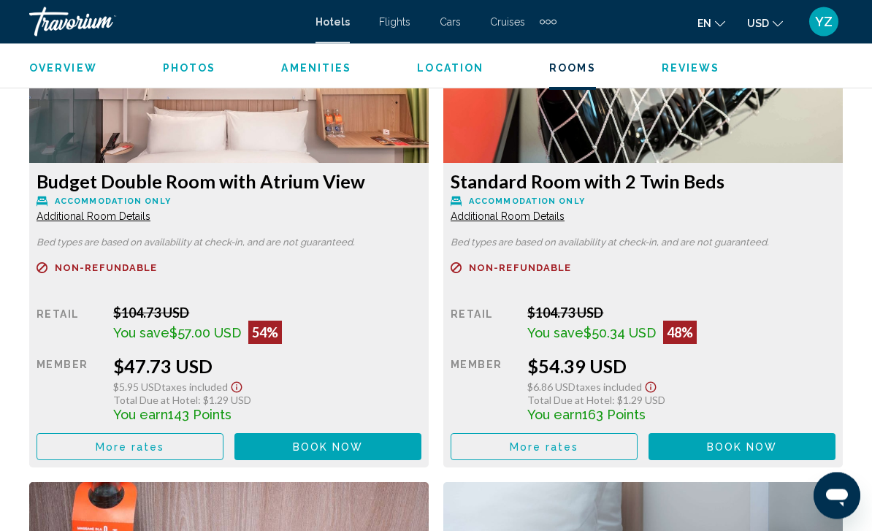
scroll to position [2343, 0]
click at [193, 458] on button "More rates" at bounding box center [130, 446] width 187 height 27
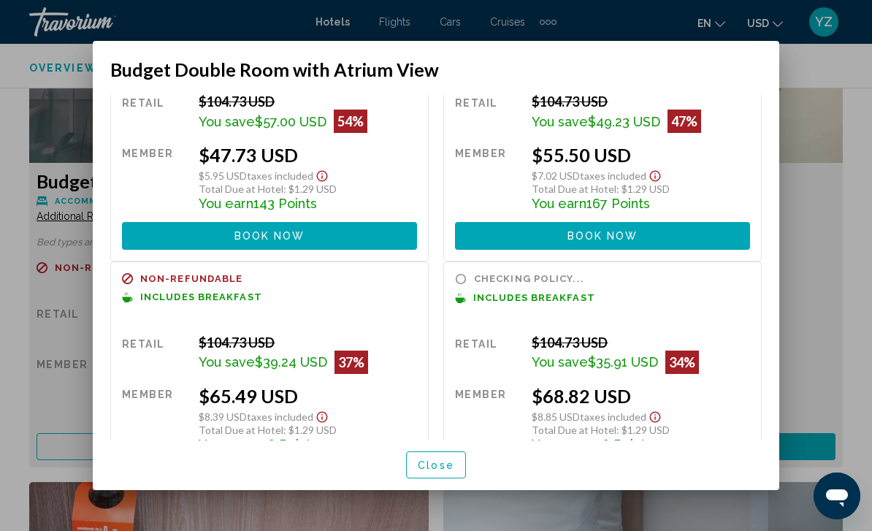
scroll to position [97, 0]
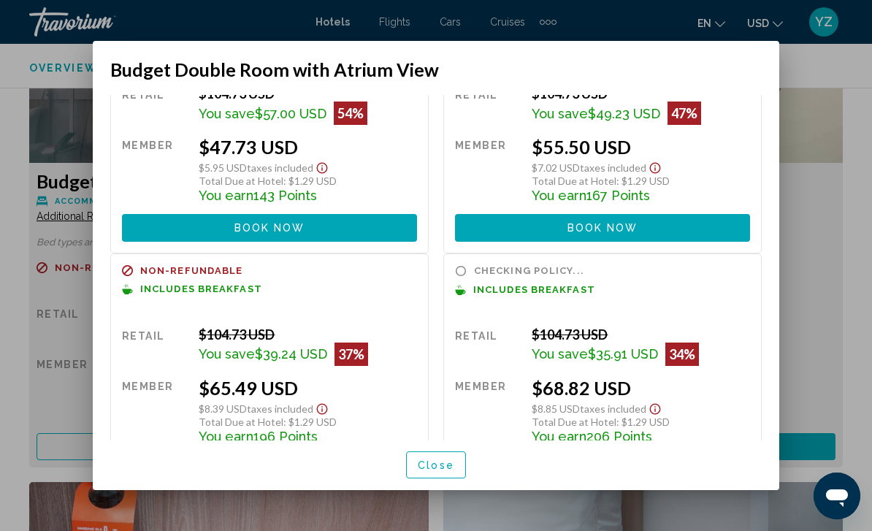
click at [837, 184] on div at bounding box center [436, 265] width 872 height 531
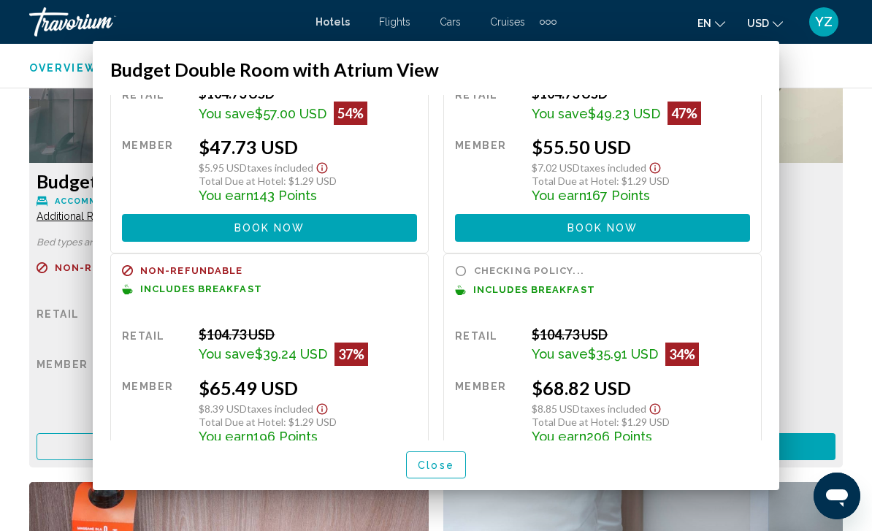
scroll to position [2343, 0]
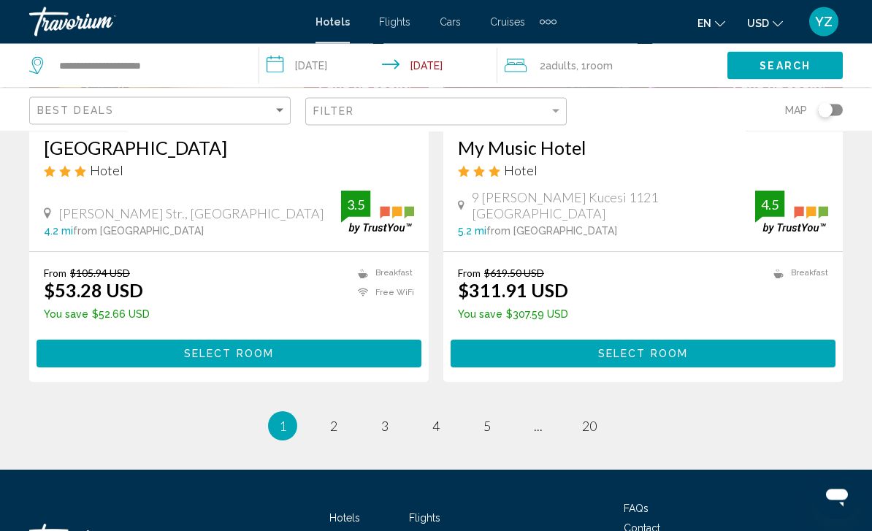
scroll to position [2885, 0]
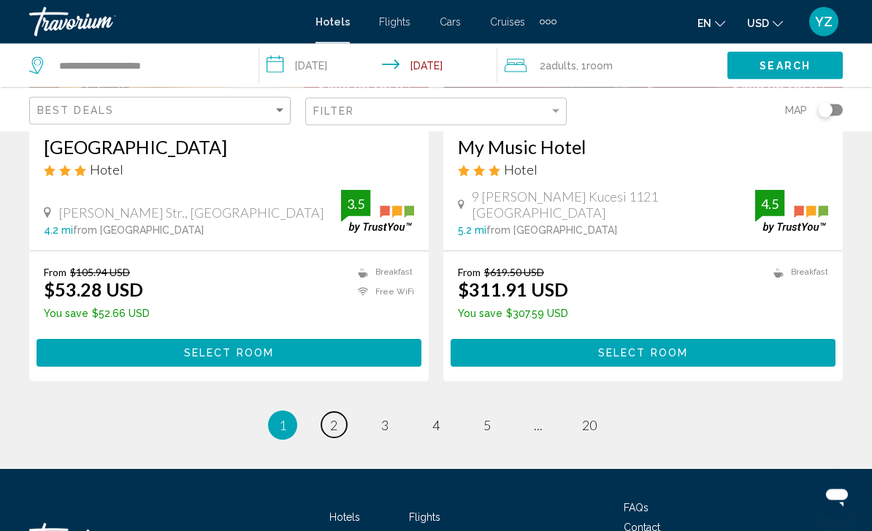
click at [342, 426] on link "page 2" at bounding box center [334, 425] width 26 height 26
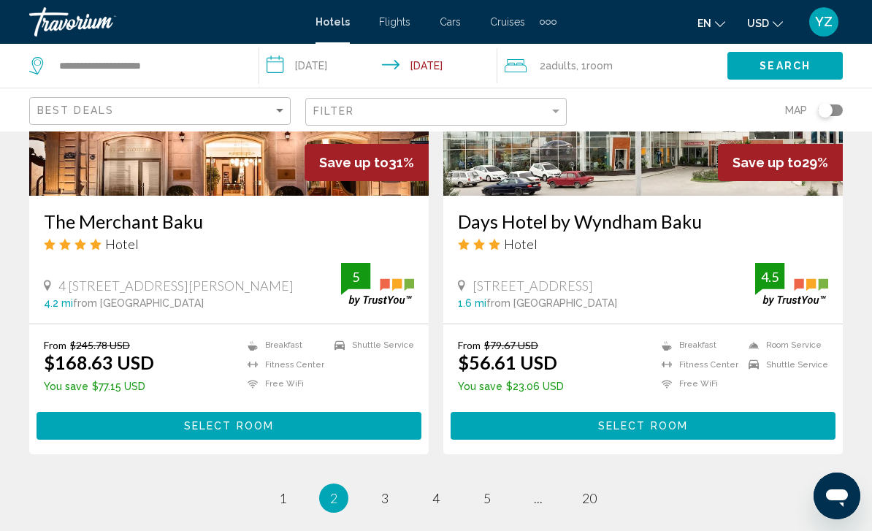
scroll to position [2964, 0]
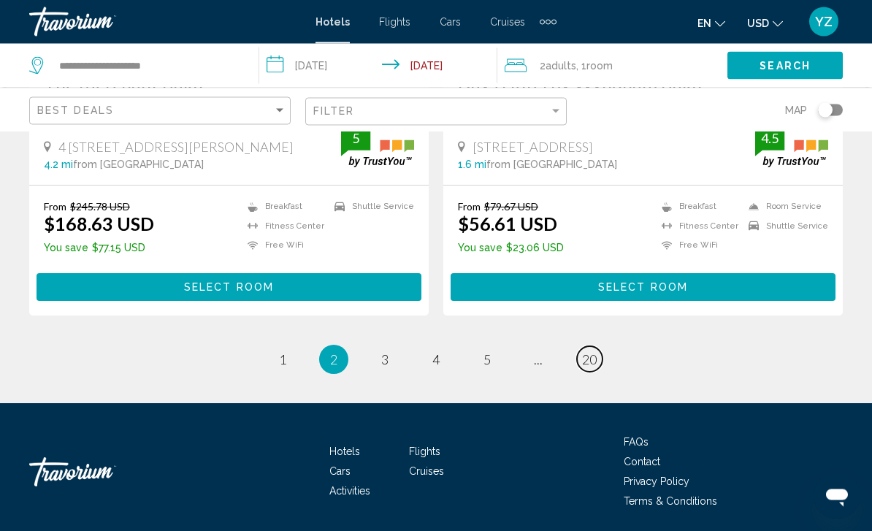
click at [592, 367] on link "page 20" at bounding box center [590, 360] width 26 height 26
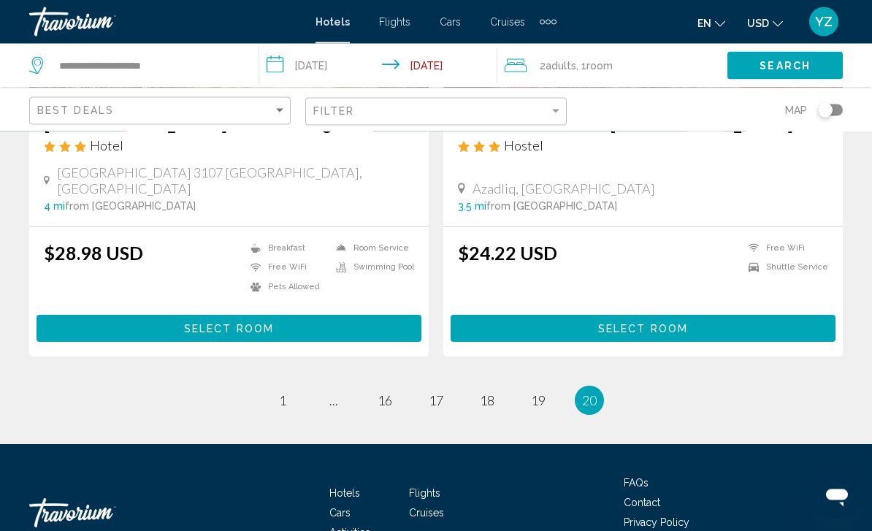
scroll to position [347, 0]
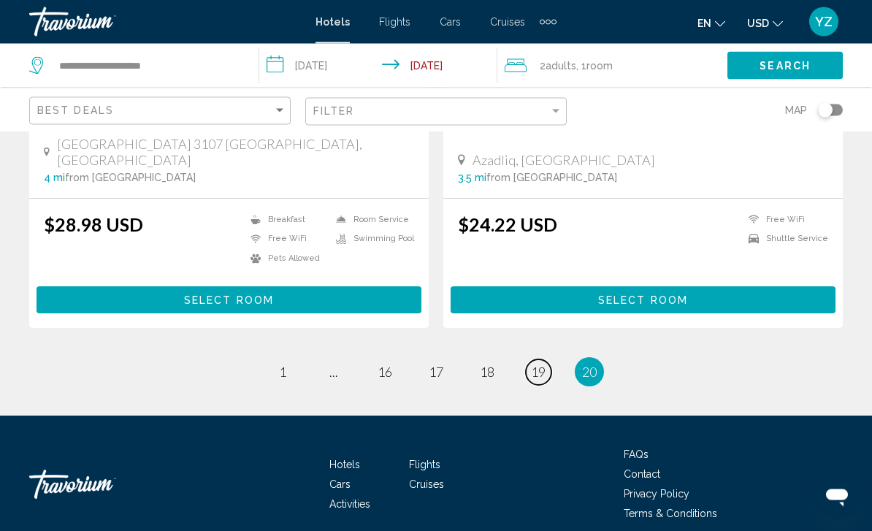
click at [541, 364] on span "19" at bounding box center [538, 372] width 15 height 16
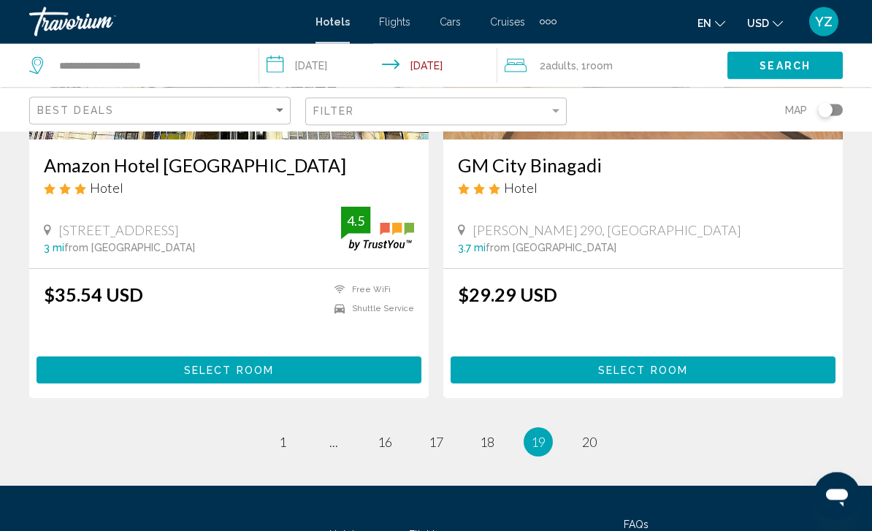
scroll to position [2883, 0]
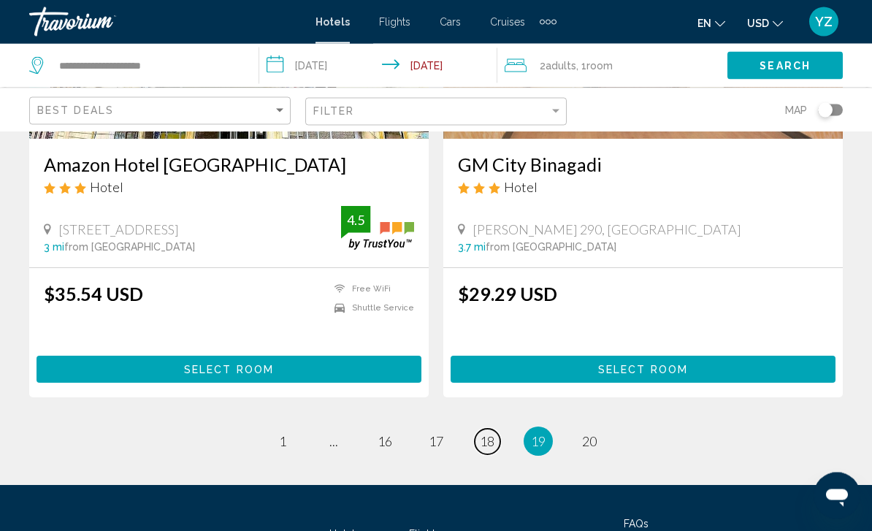
click at [498, 429] on link "page 18" at bounding box center [488, 442] width 26 height 26
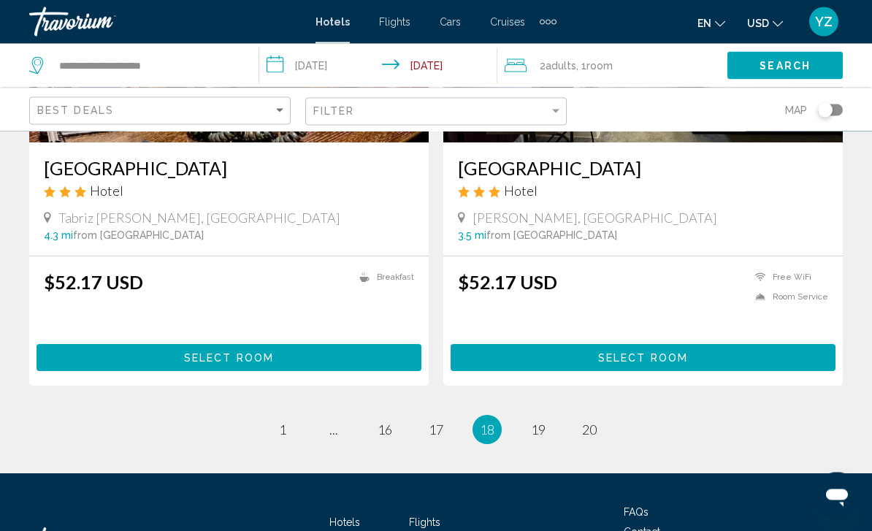
scroll to position [2849, 0]
click at [445, 430] on link "page 17" at bounding box center [436, 430] width 26 height 26
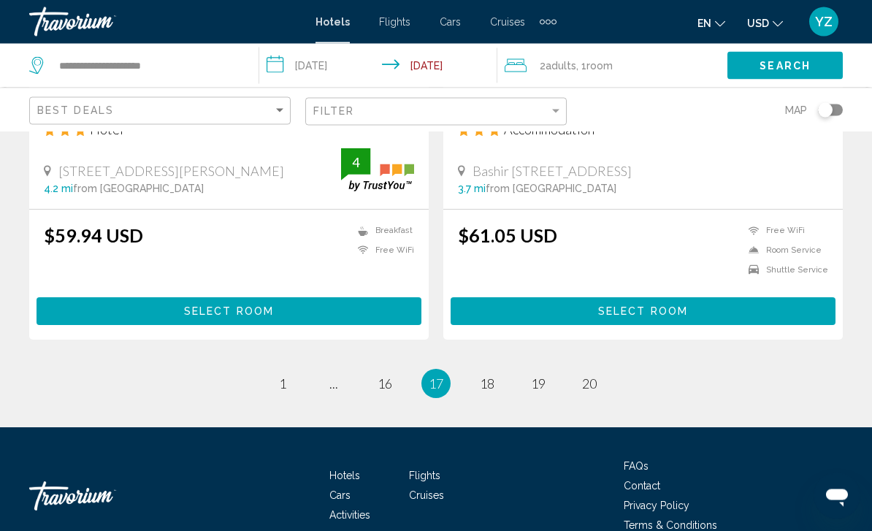
scroll to position [2950, 0]
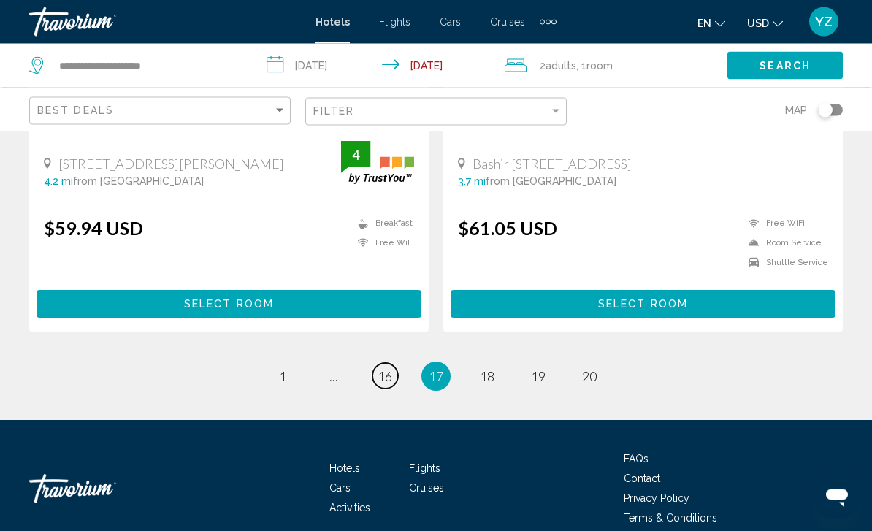
click at [385, 369] on span "16" at bounding box center [384, 377] width 15 height 16
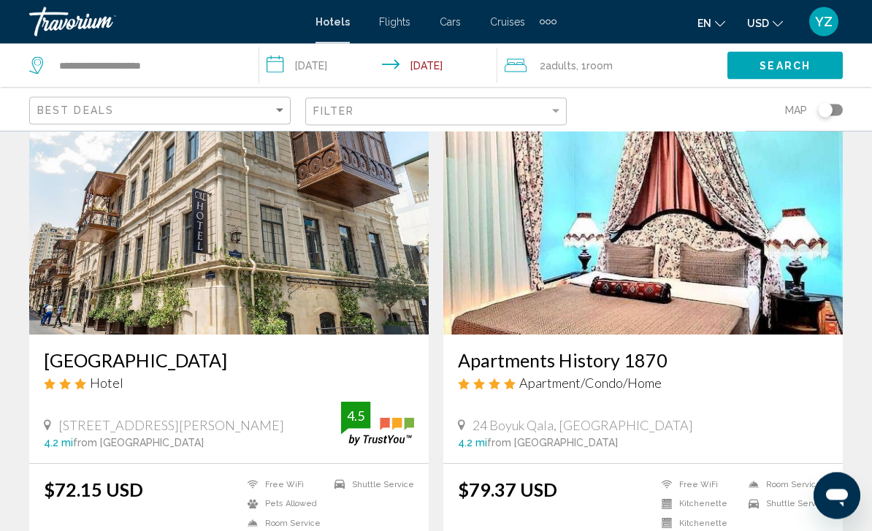
scroll to position [587, 0]
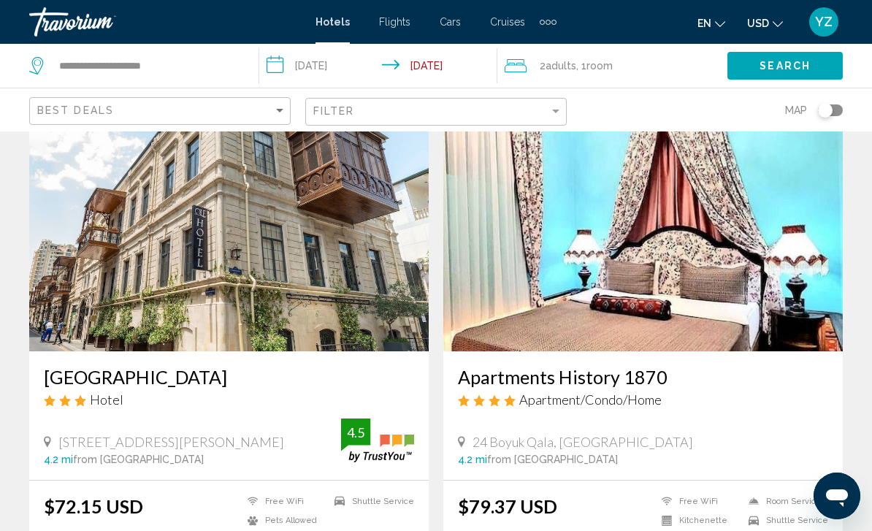
click at [312, 230] on img "Main content" at bounding box center [228, 235] width 399 height 234
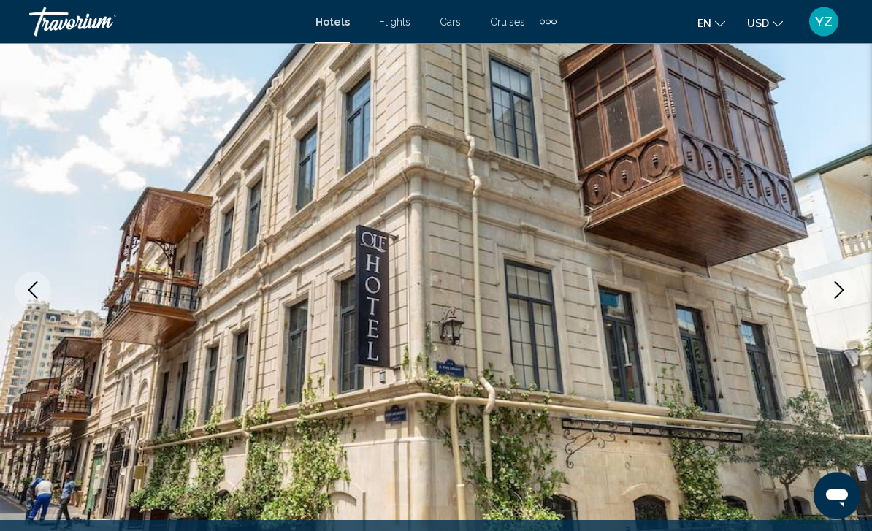
scroll to position [101, 0]
click at [850, 288] on button "Next image" at bounding box center [839, 289] width 37 height 37
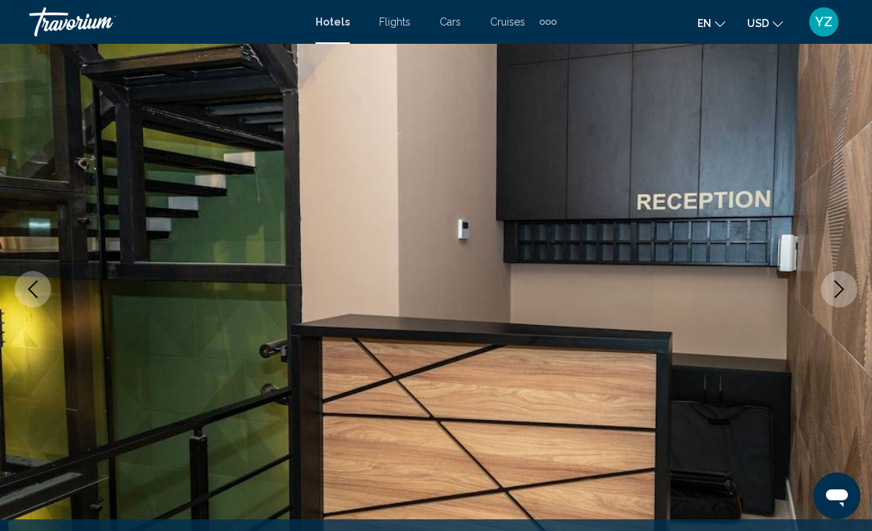
click at [836, 293] on icon "Next image" at bounding box center [839, 289] width 18 height 18
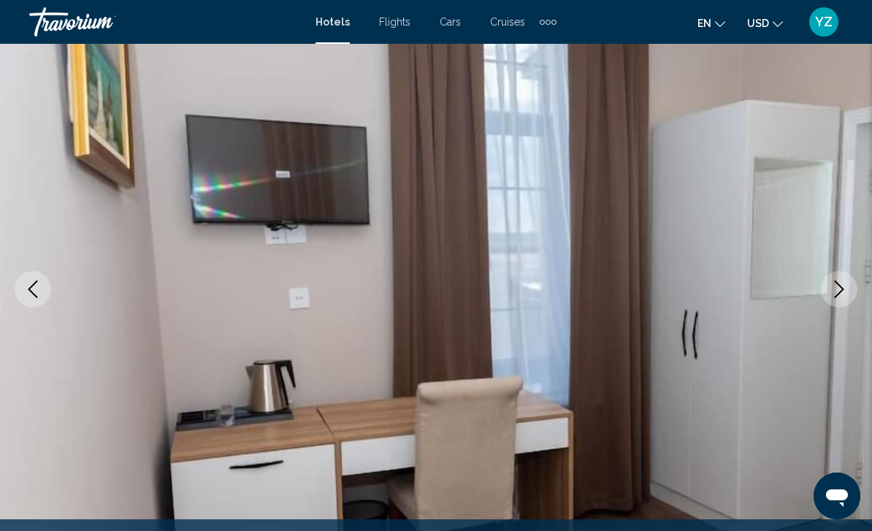
click at [842, 298] on button "Next image" at bounding box center [839, 289] width 37 height 37
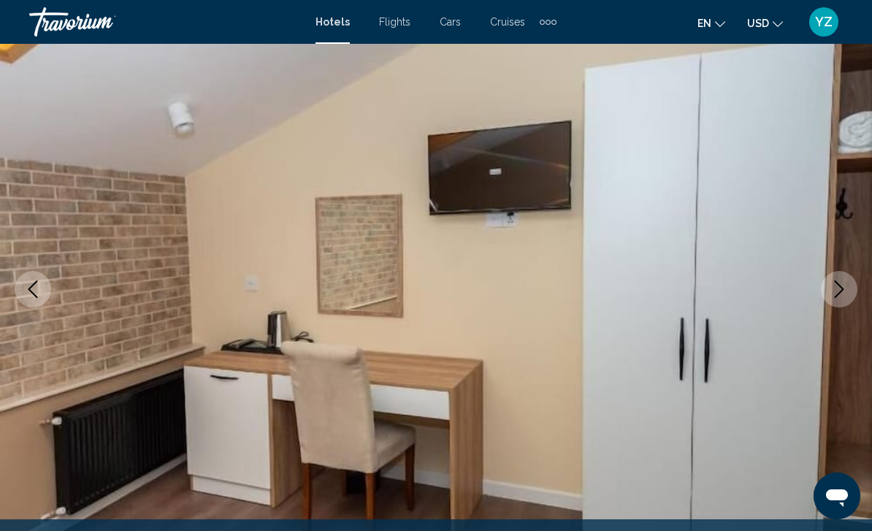
click at [840, 295] on icon "Next image" at bounding box center [839, 289] width 18 height 18
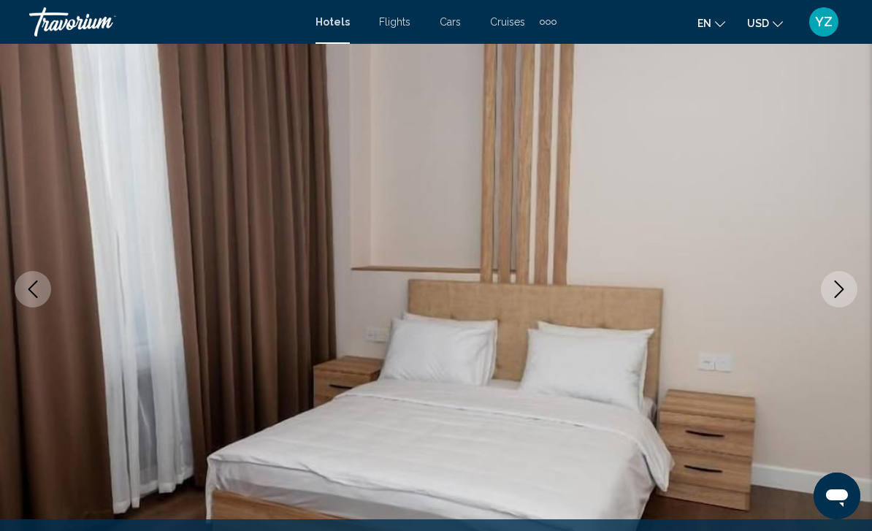
click at [840, 298] on button "Next image" at bounding box center [839, 289] width 37 height 37
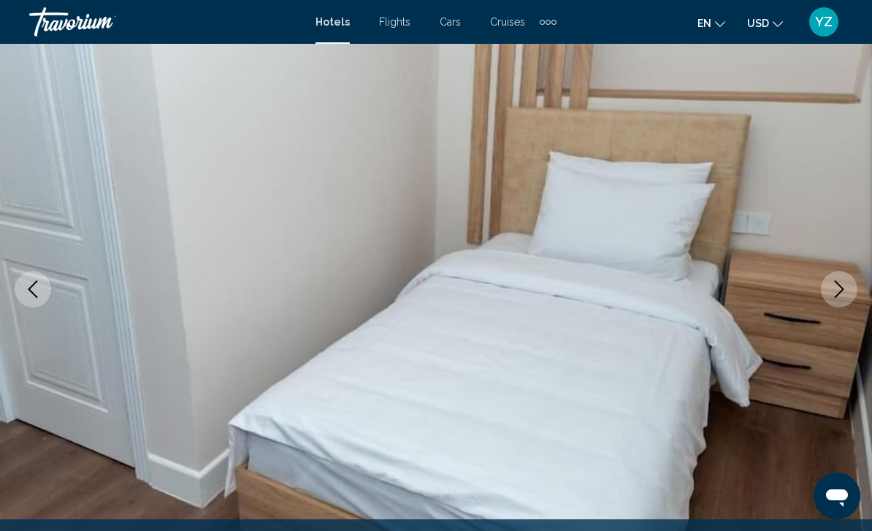
click at [837, 291] on icon "Next image" at bounding box center [839, 289] width 18 height 18
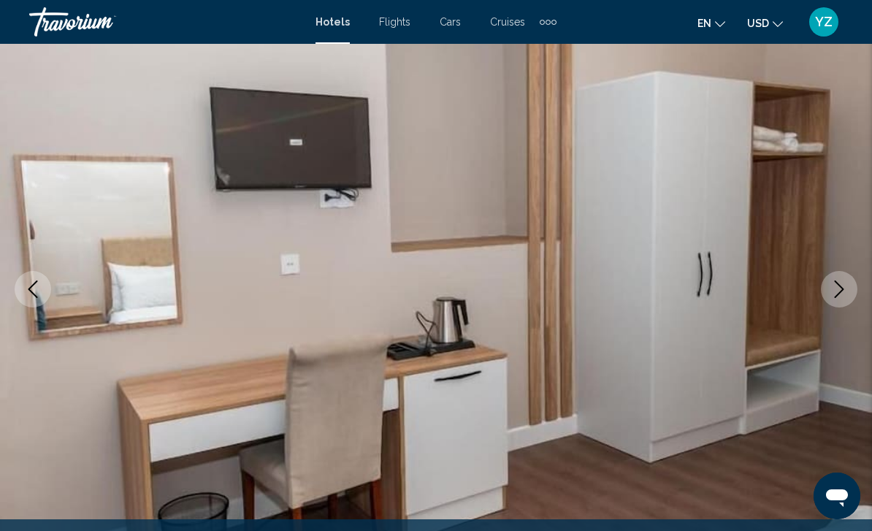
click at [836, 294] on icon "Next image" at bounding box center [839, 289] width 18 height 18
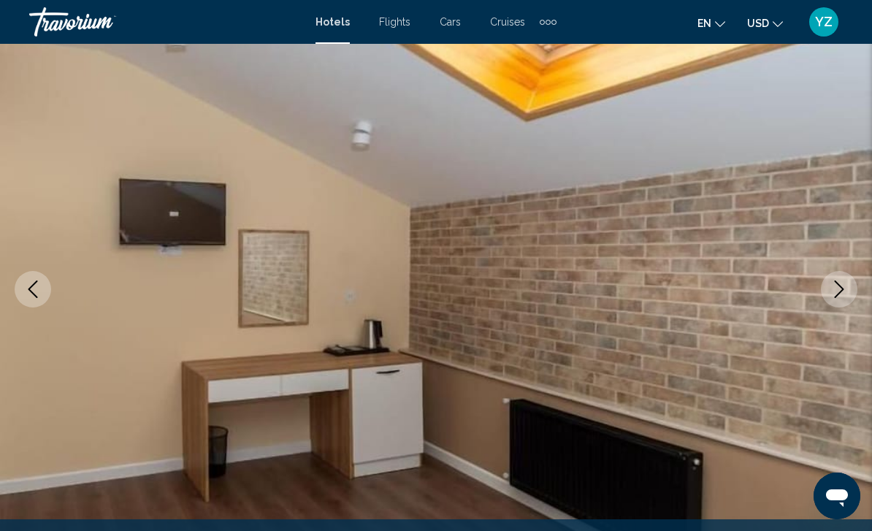
click at [833, 301] on button "Next image" at bounding box center [839, 289] width 37 height 37
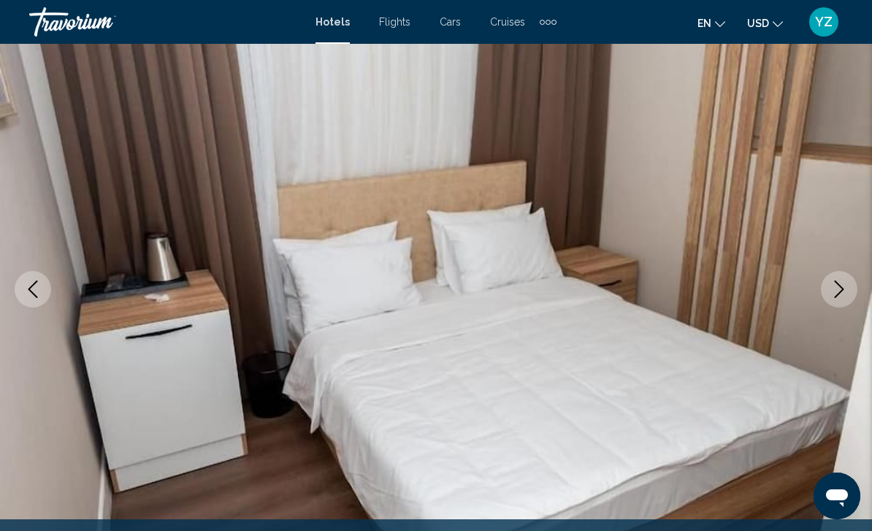
click at [833, 296] on icon "Next image" at bounding box center [839, 289] width 18 height 18
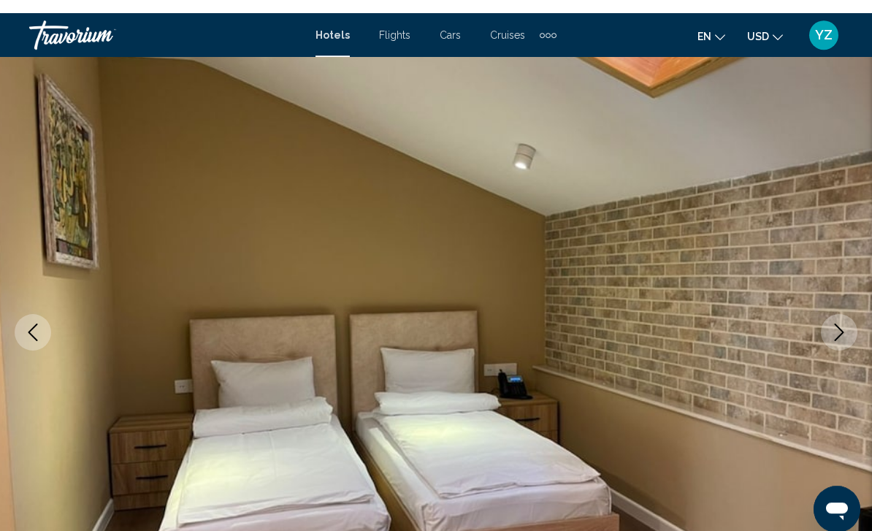
scroll to position [0, 0]
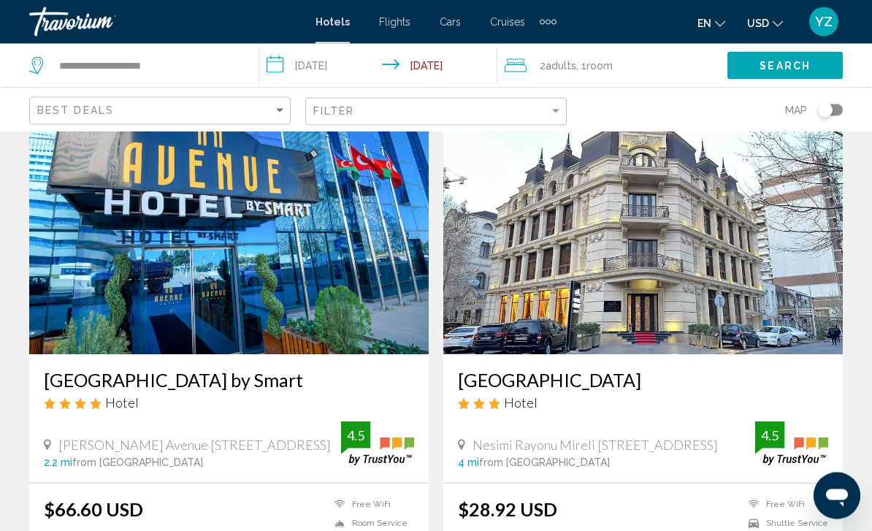
scroll to position [2092, 0]
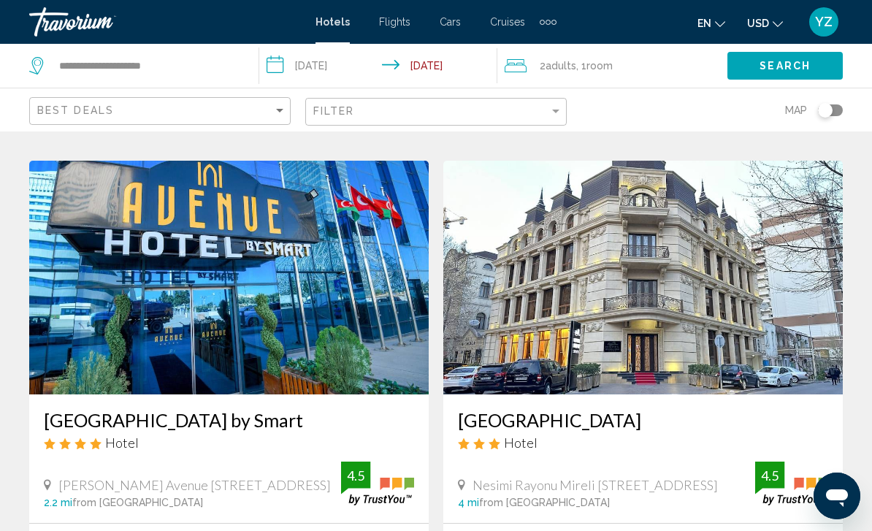
click at [799, 325] on img "Main content" at bounding box center [642, 278] width 399 height 234
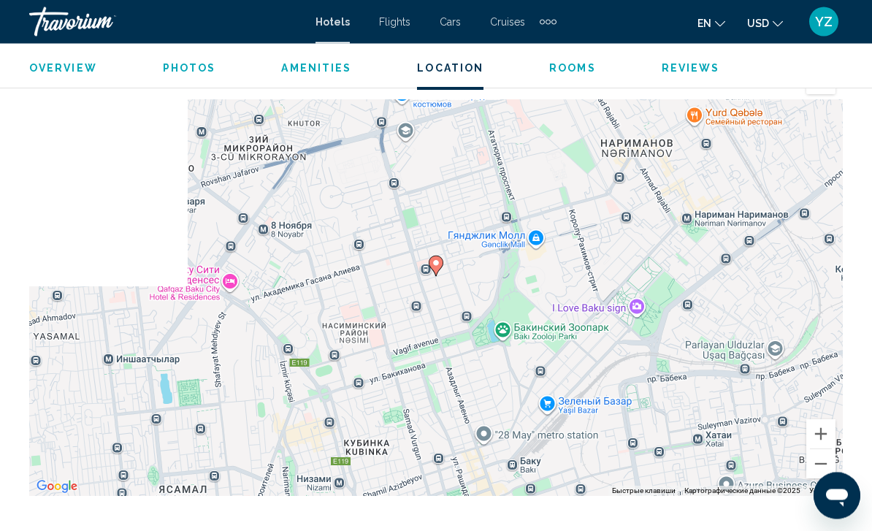
scroll to position [1657, 0]
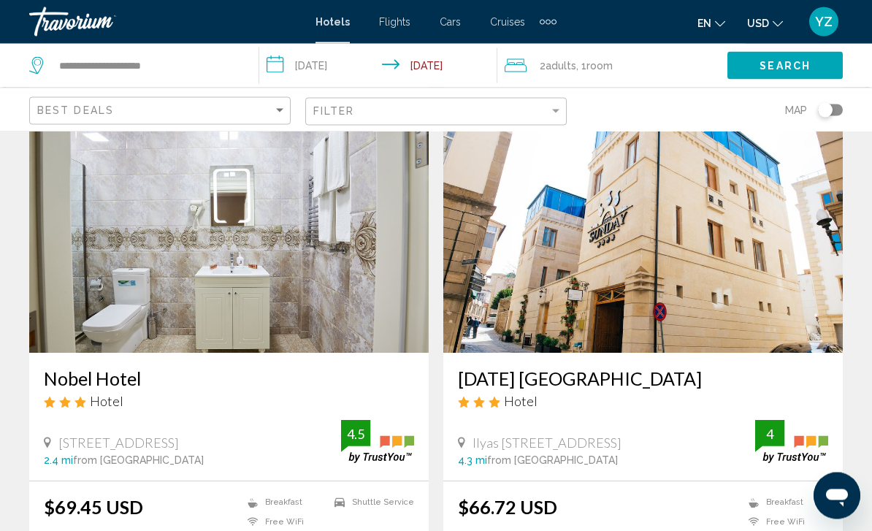
scroll to position [2655, 0]
click at [783, 269] on img "Main content" at bounding box center [642, 236] width 399 height 234
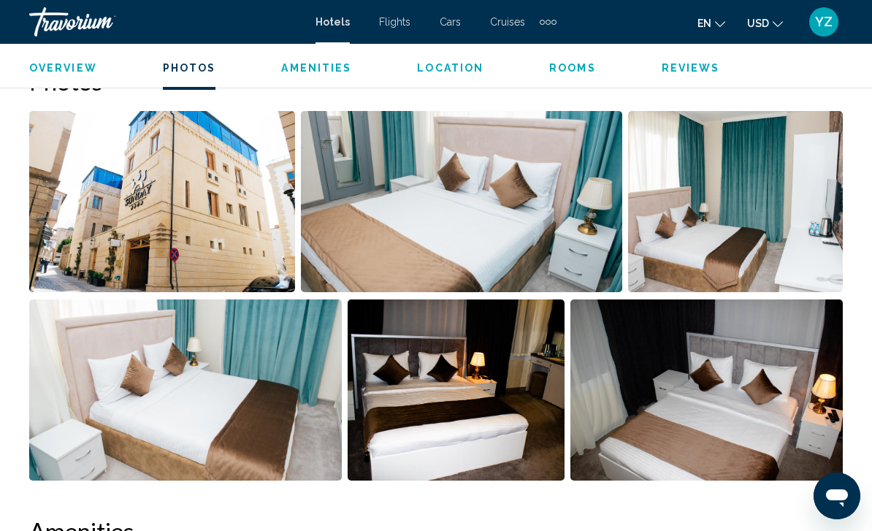
scroll to position [965, 0]
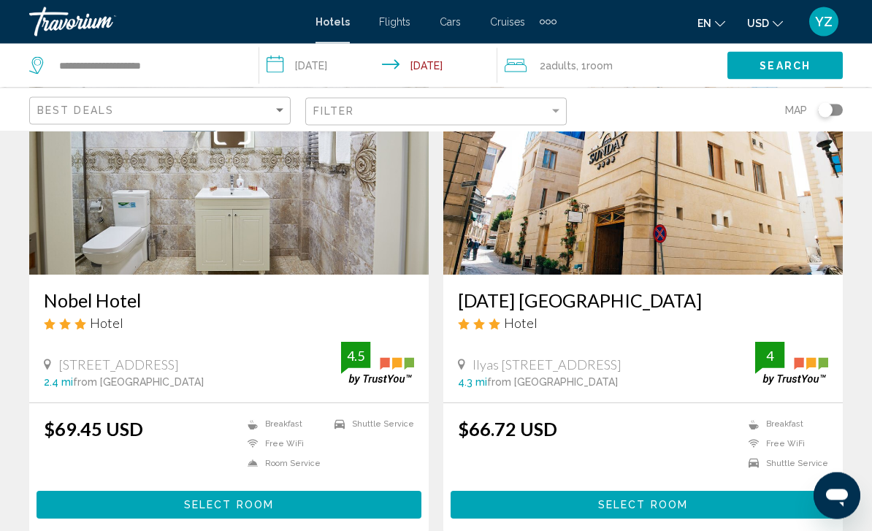
scroll to position [2950, 0]
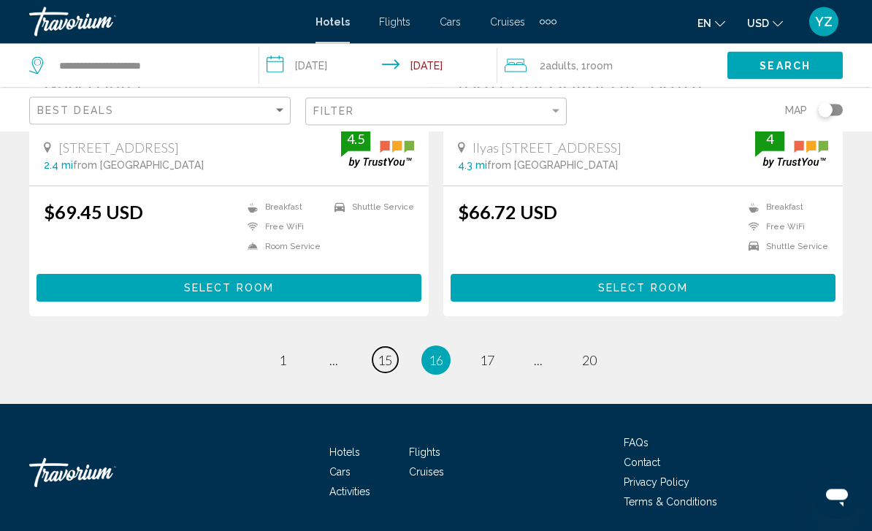
click at [385, 366] on link "page 15" at bounding box center [385, 361] width 26 height 26
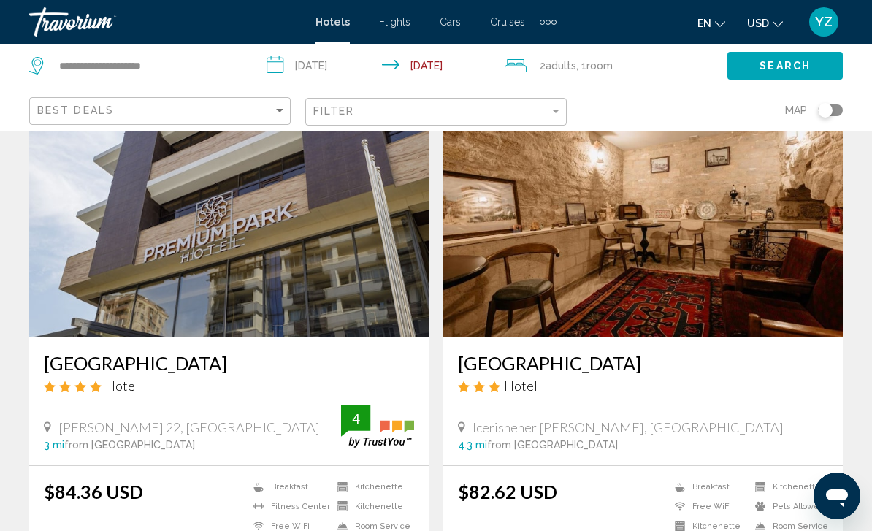
scroll to position [78, 0]
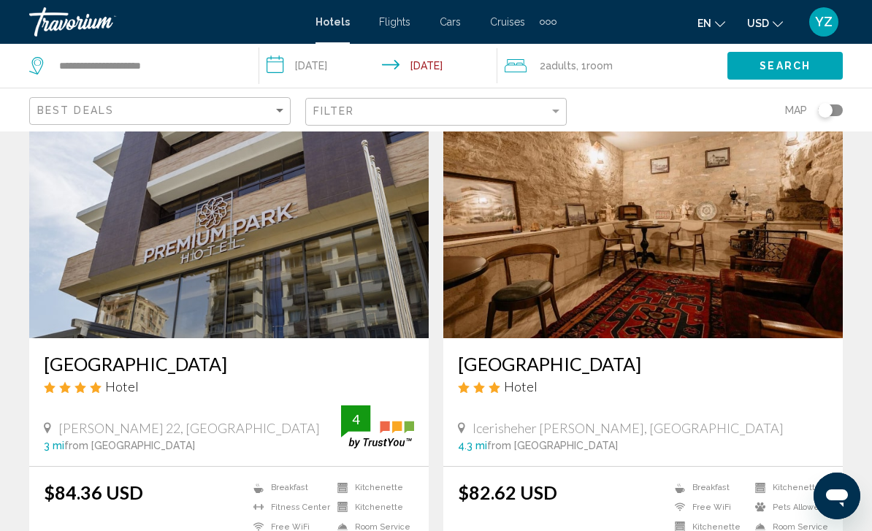
click at [791, 236] on img "Main content" at bounding box center [642, 221] width 399 height 234
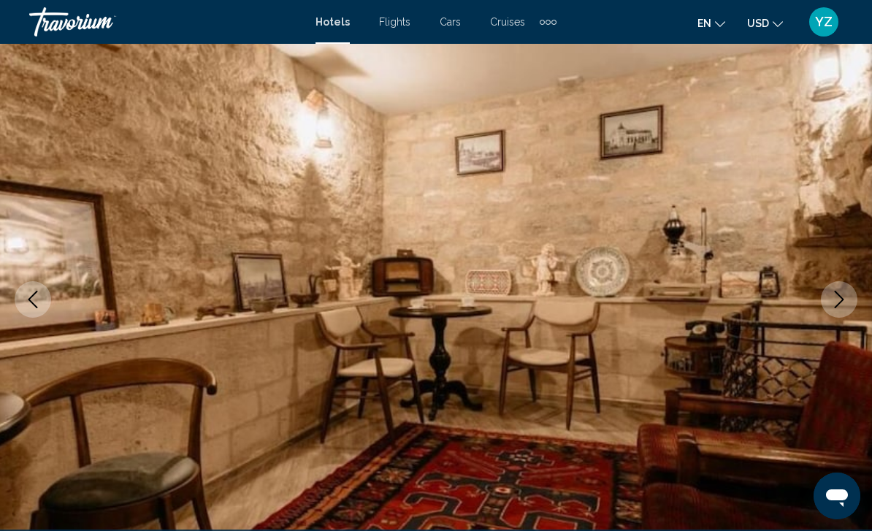
scroll to position [90, 0]
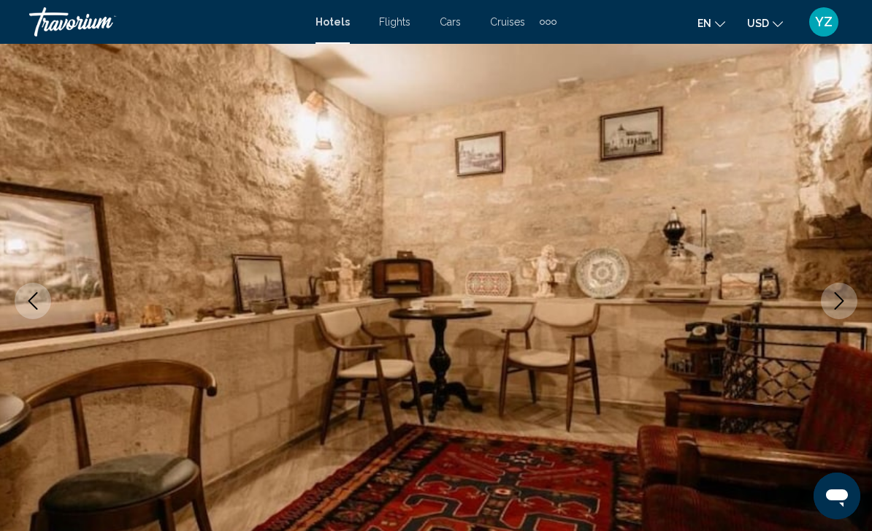
click at [852, 302] on button "Next image" at bounding box center [839, 301] width 37 height 37
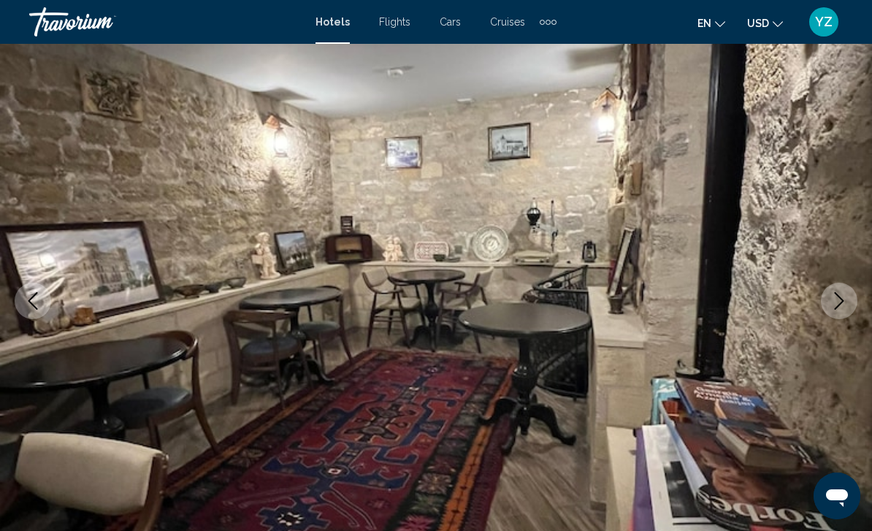
click at [836, 310] on button "Next image" at bounding box center [839, 301] width 37 height 37
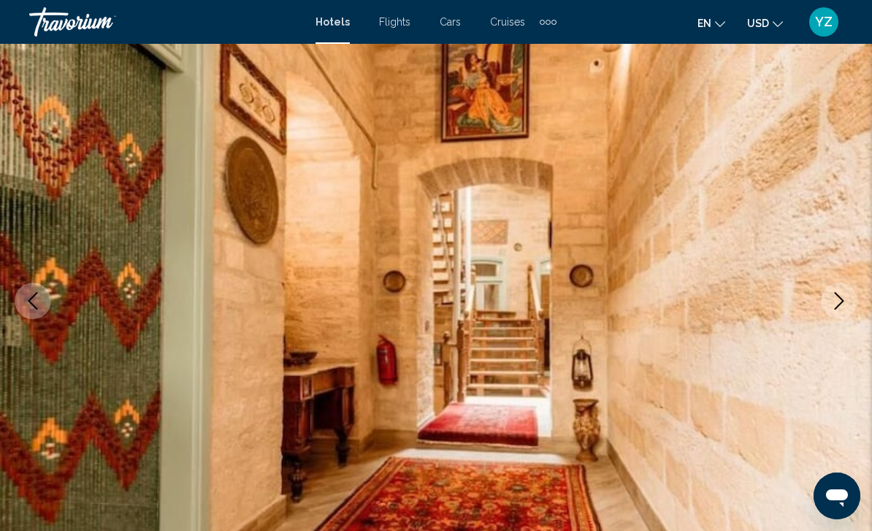
click at [845, 310] on button "Next image" at bounding box center [839, 301] width 37 height 37
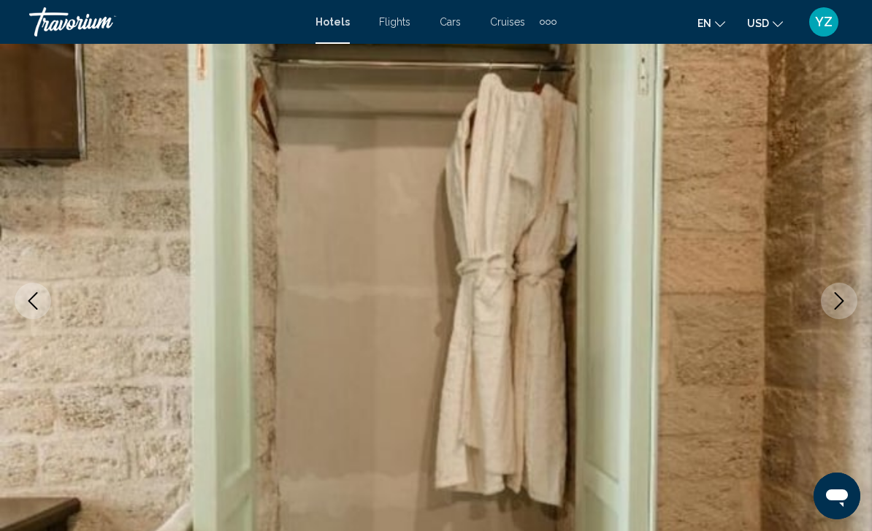
click at [836, 307] on icon "Next image" at bounding box center [838, 301] width 9 height 18
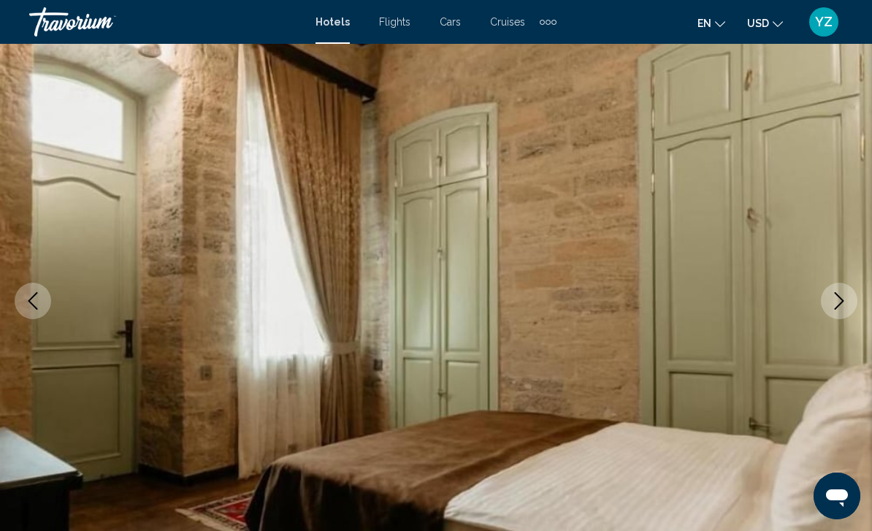
click at [837, 313] on button "Next image" at bounding box center [839, 301] width 37 height 37
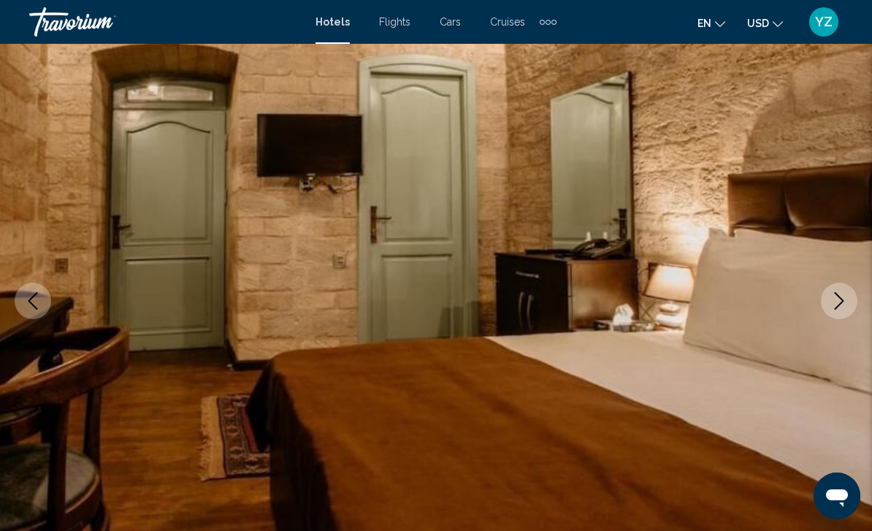
click at [843, 309] on icon "Next image" at bounding box center [839, 301] width 18 height 18
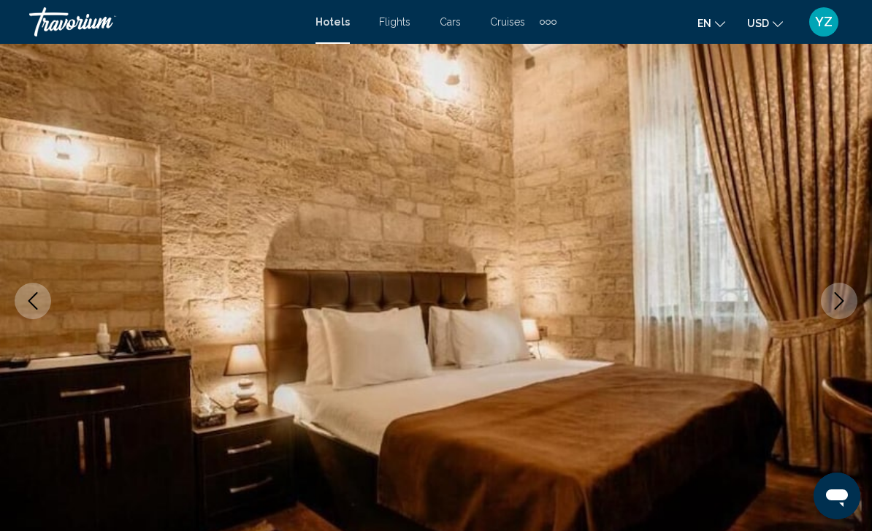
click at [841, 313] on button "Next image" at bounding box center [839, 301] width 37 height 37
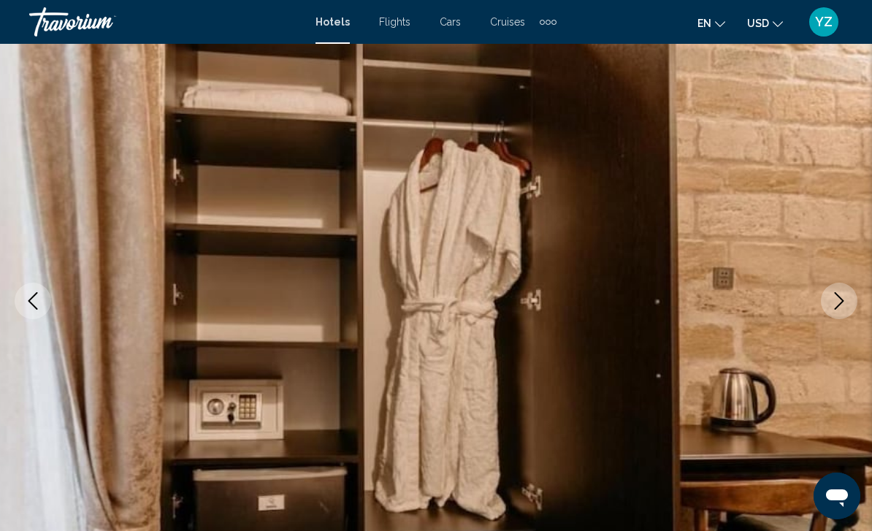
click at [832, 313] on button "Next image" at bounding box center [839, 301] width 37 height 37
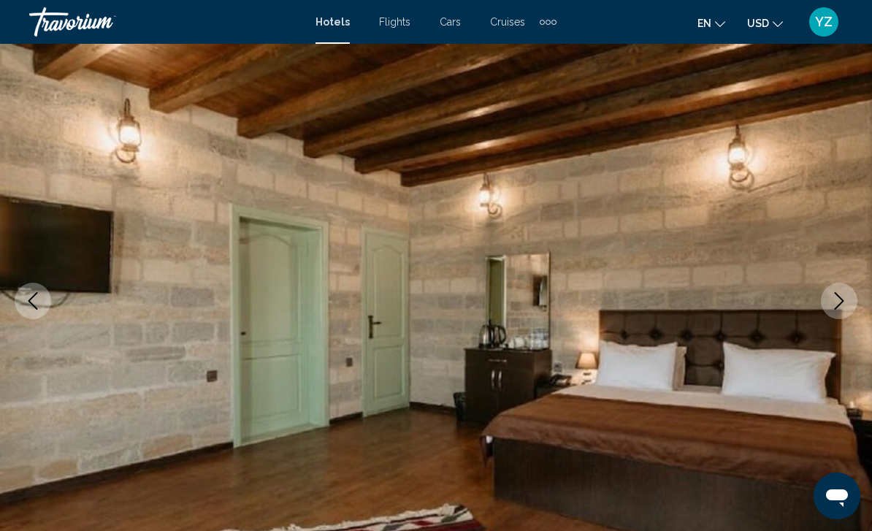
click at [836, 313] on button "Next image" at bounding box center [839, 301] width 37 height 37
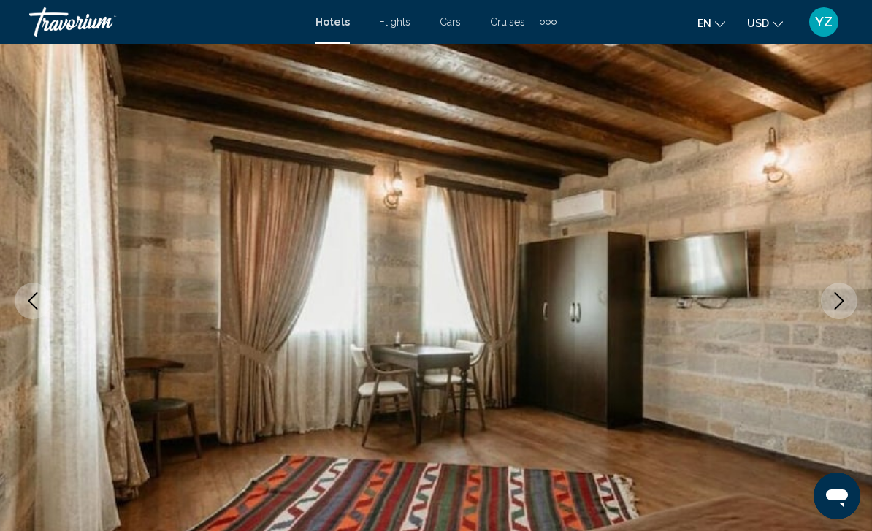
click at [837, 314] on button "Next image" at bounding box center [839, 301] width 37 height 37
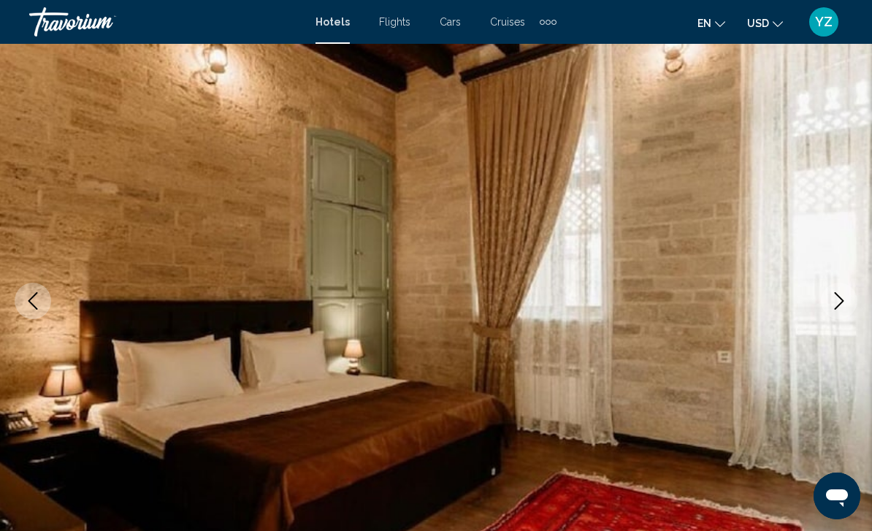
click at [841, 311] on button "Next image" at bounding box center [839, 301] width 37 height 37
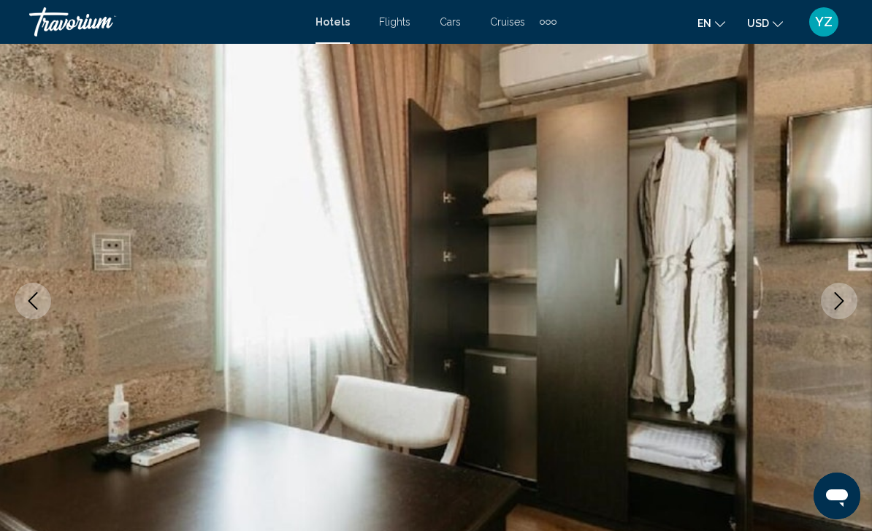
click at [835, 308] on icon "Next image" at bounding box center [838, 301] width 9 height 18
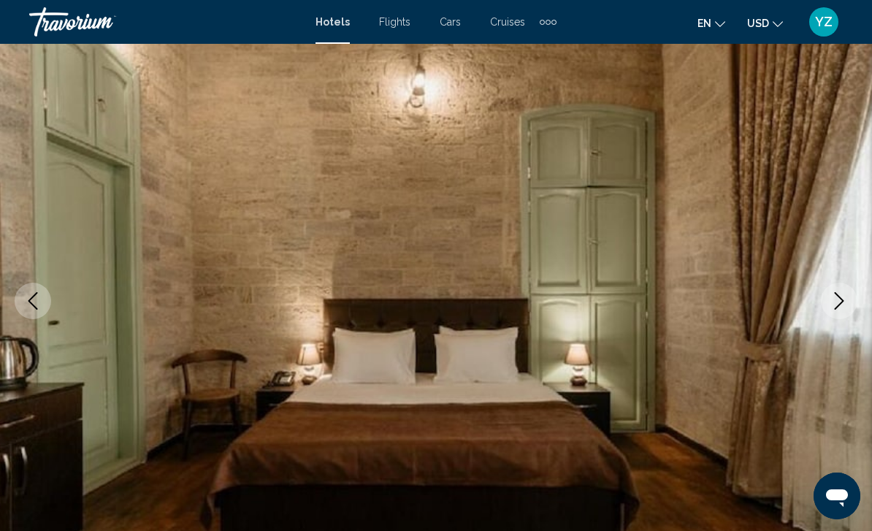
click at [834, 314] on button "Next image" at bounding box center [839, 301] width 37 height 37
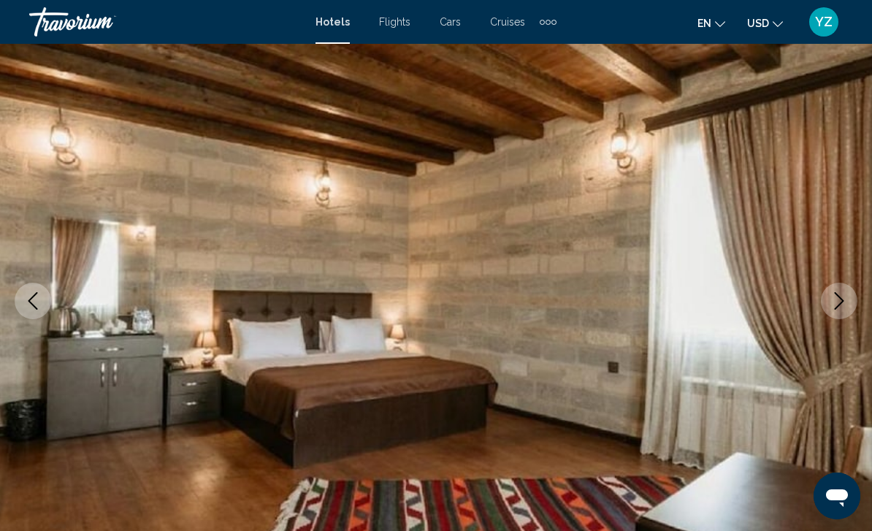
click at [834, 314] on button "Next image" at bounding box center [839, 301] width 37 height 37
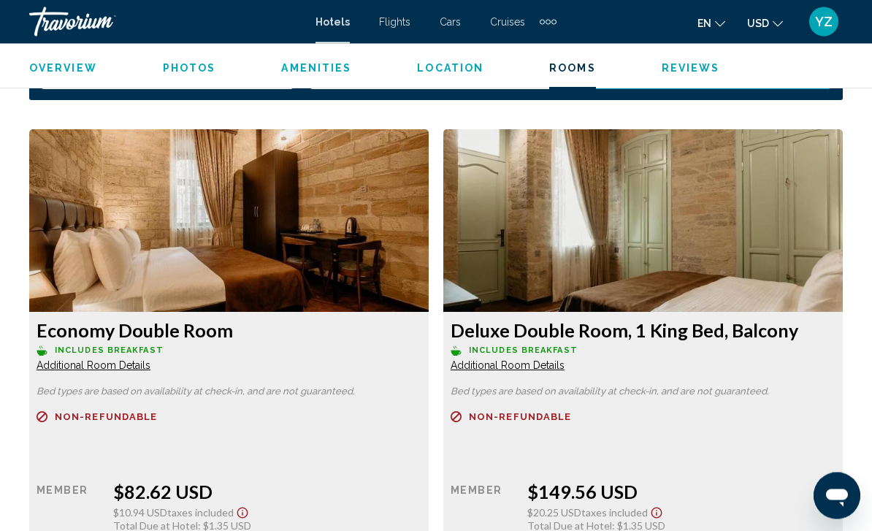
scroll to position [2194, 0]
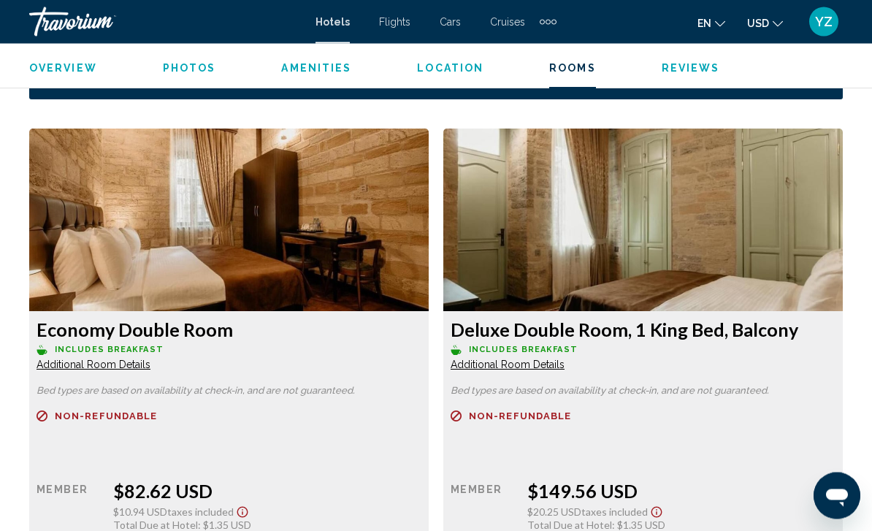
click at [109, 218] on img "Main content" at bounding box center [228, 220] width 399 height 183
click at [115, 242] on img "Main content" at bounding box center [228, 220] width 399 height 183
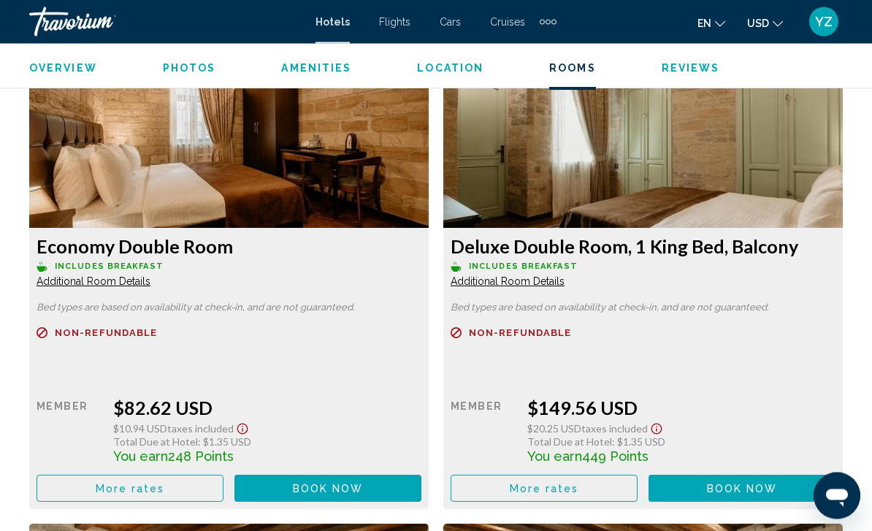
scroll to position [2290, 0]
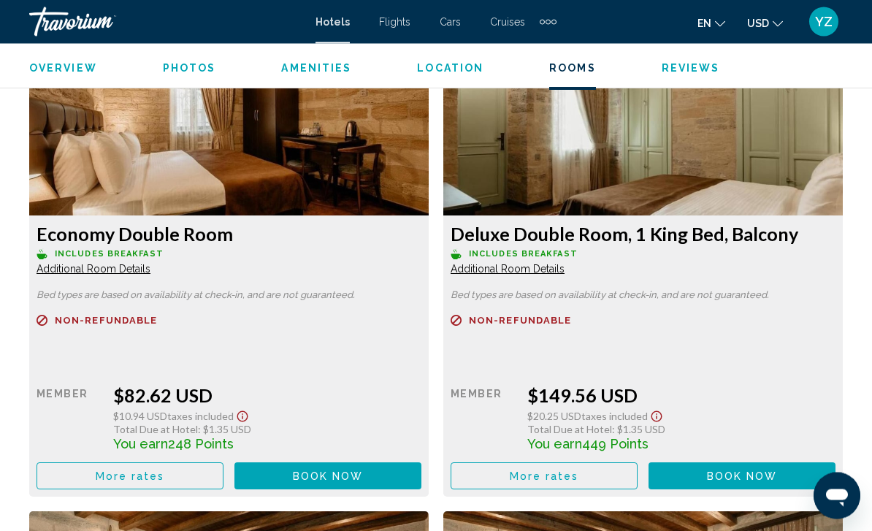
click at [299, 480] on span "Book now" at bounding box center [328, 477] width 71 height 12
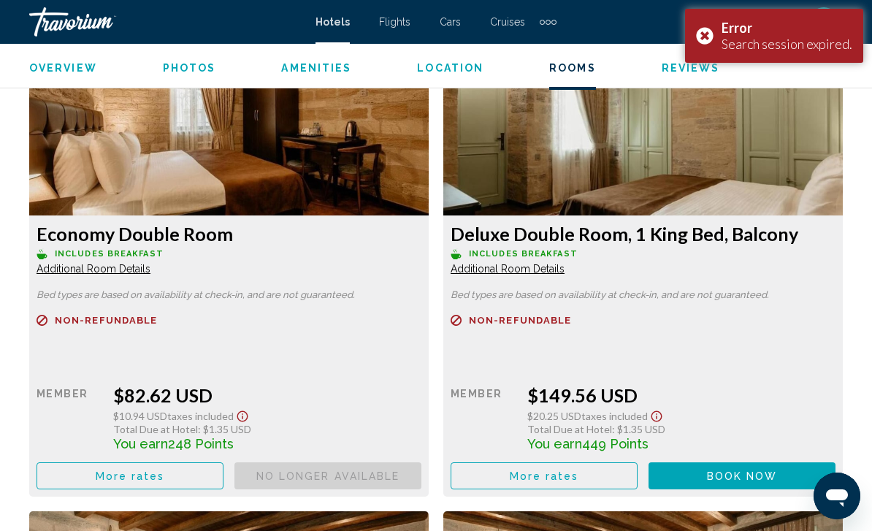
click at [707, 31] on div "Error Search session expired." at bounding box center [774, 36] width 178 height 54
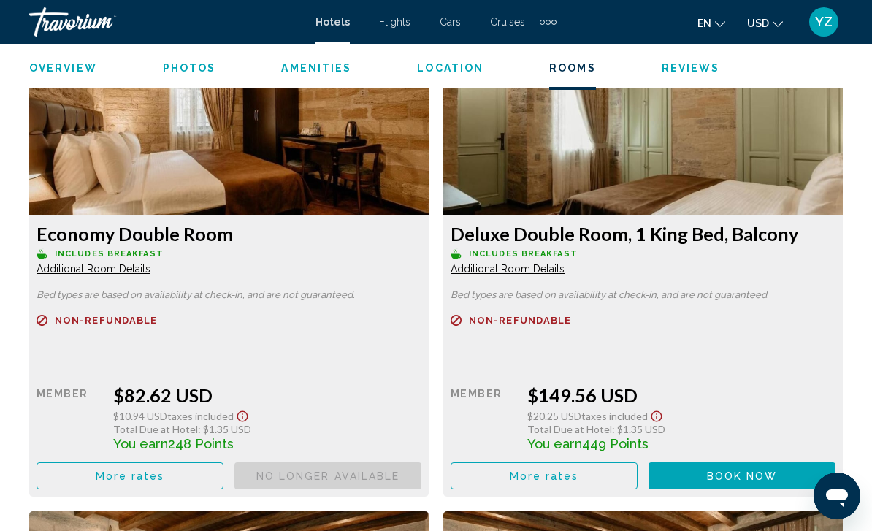
click at [82, 159] on img "Main content" at bounding box center [228, 124] width 399 height 183
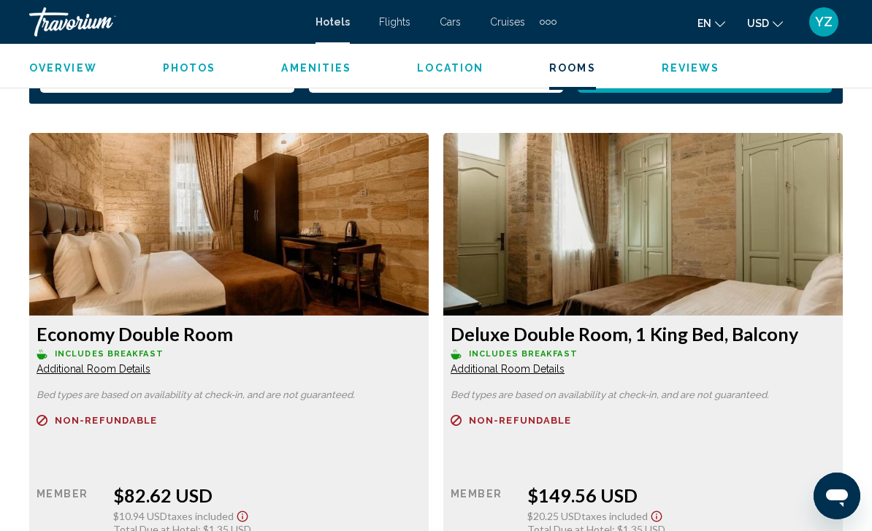
scroll to position [2189, 0]
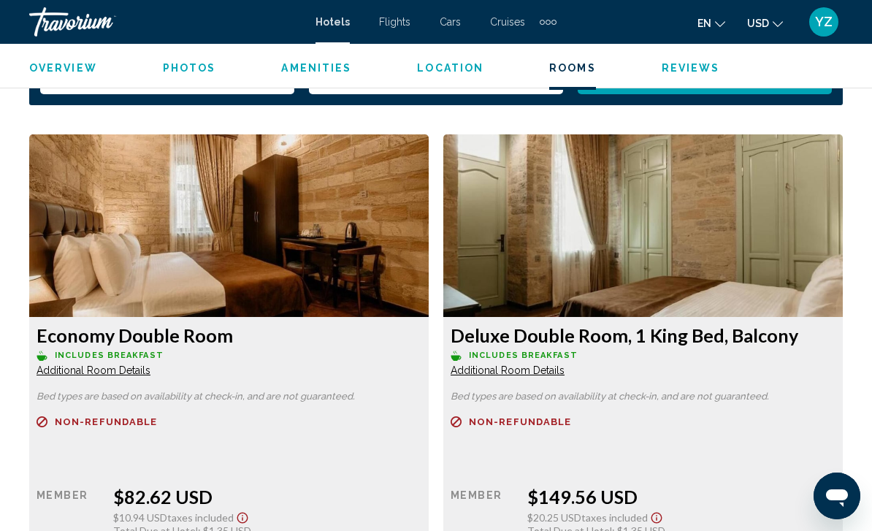
click at [110, 237] on img "Main content" at bounding box center [228, 225] width 399 height 183
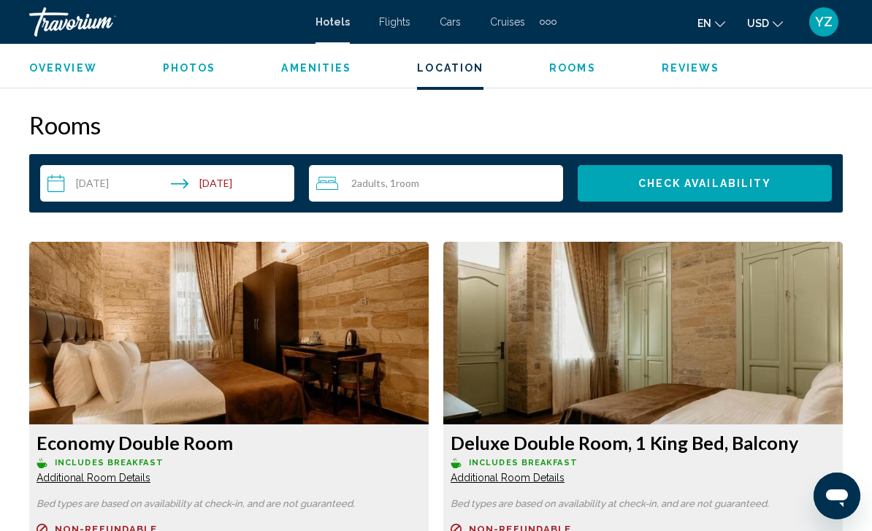
scroll to position [2081, 0]
click at [137, 313] on img "Main content" at bounding box center [228, 333] width 399 height 183
click at [147, 346] on img "Main content" at bounding box center [228, 333] width 399 height 183
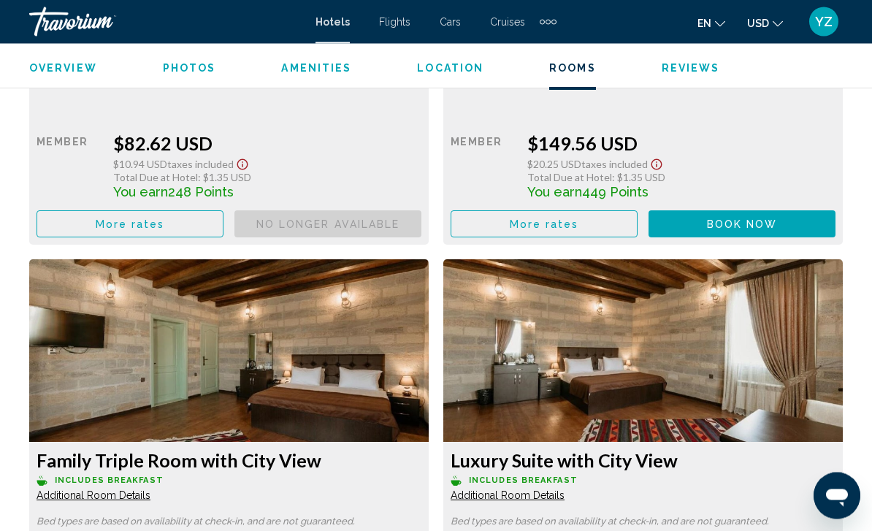
scroll to position [2542, 0]
click at [82, 222] on button "More rates" at bounding box center [130, 223] width 187 height 27
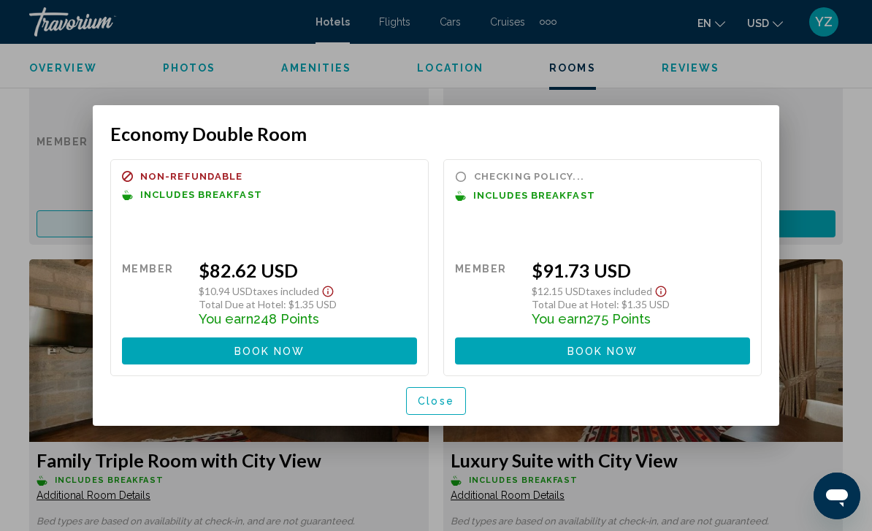
scroll to position [0, 0]
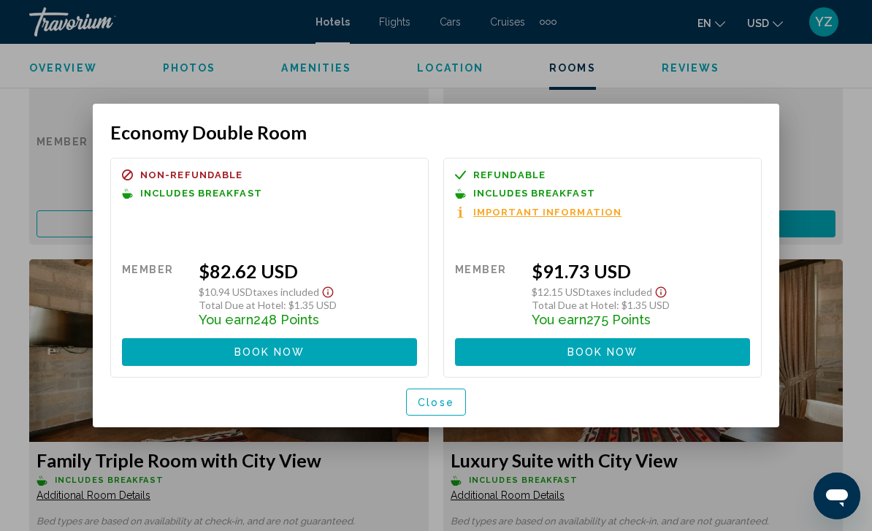
click at [450, 401] on span "Close" at bounding box center [436, 402] width 37 height 12
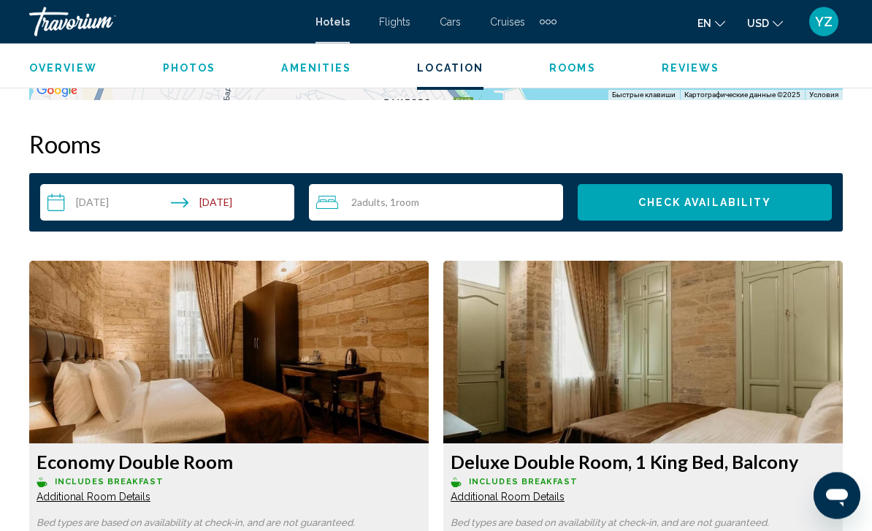
scroll to position [2069, 0]
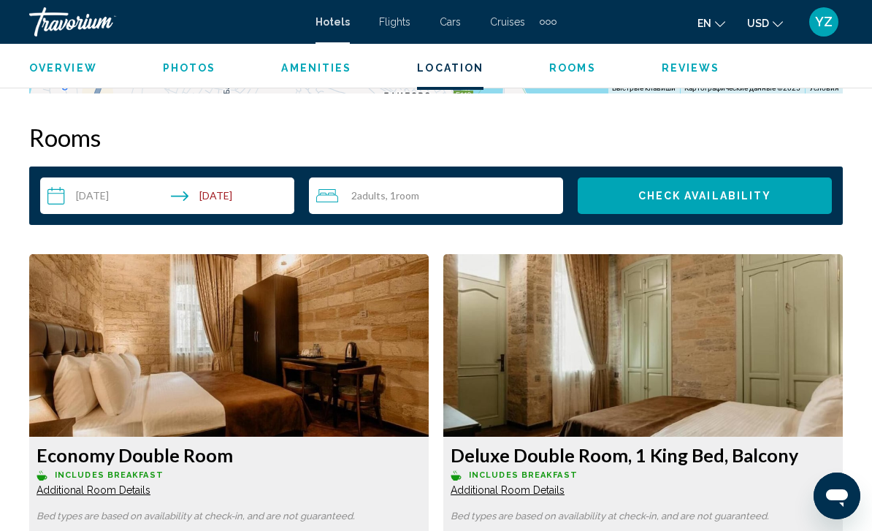
click at [122, 359] on img "Main content" at bounding box center [228, 345] width 399 height 183
click at [113, 325] on img "Main content" at bounding box center [228, 345] width 399 height 183
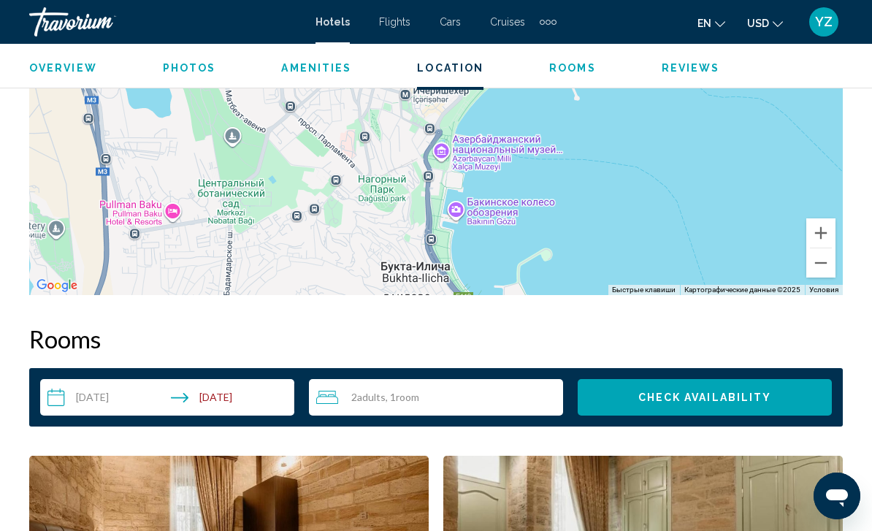
scroll to position [1813, 0]
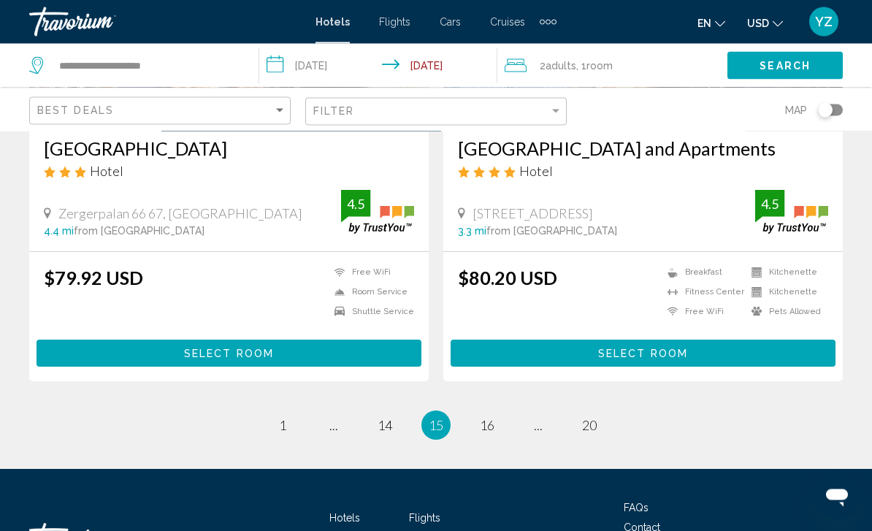
scroll to position [2920, 0]
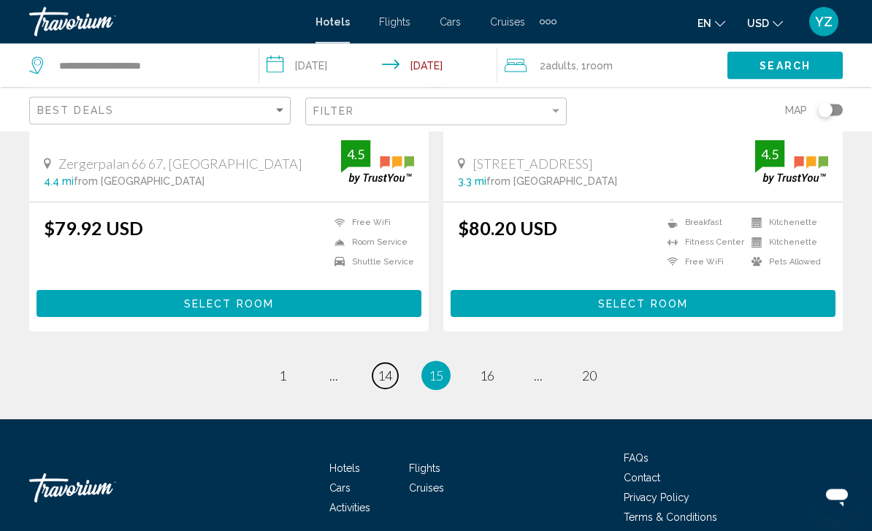
click at [382, 365] on link "page 14" at bounding box center [385, 377] width 26 height 26
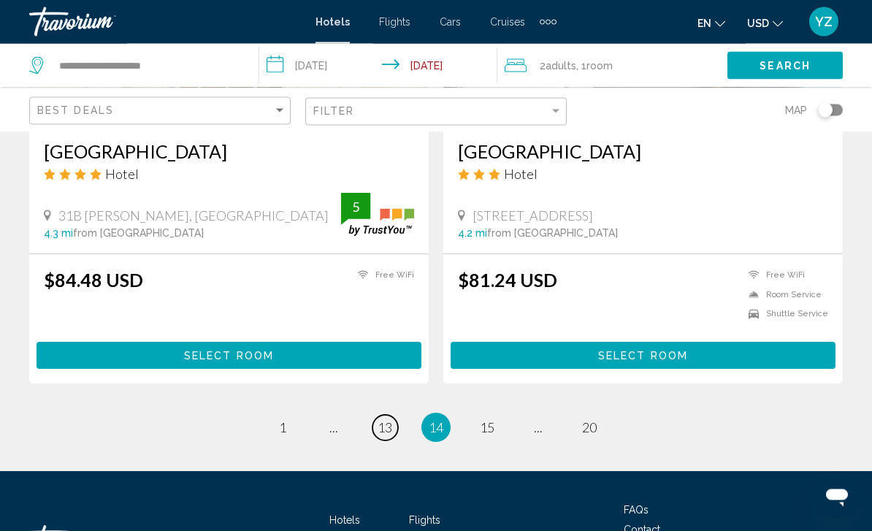
scroll to position [2852, 0]
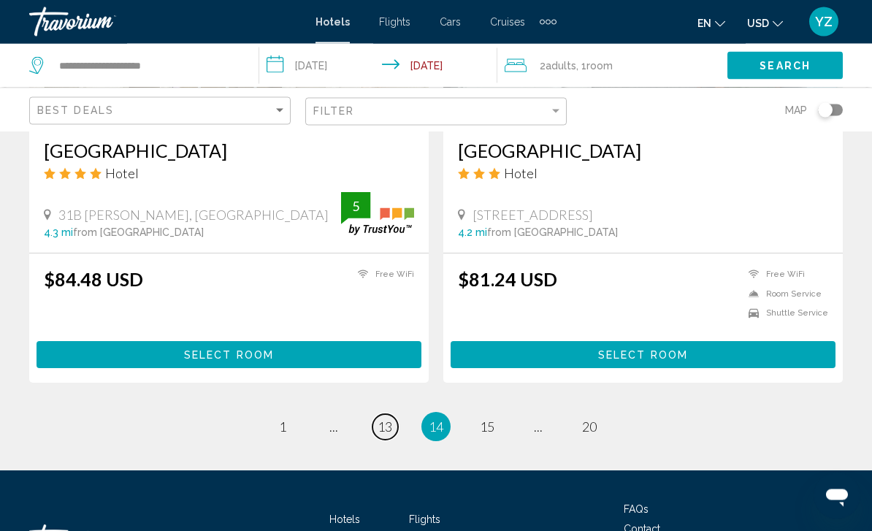
click at [392, 432] on span "13" at bounding box center [384, 427] width 15 height 16
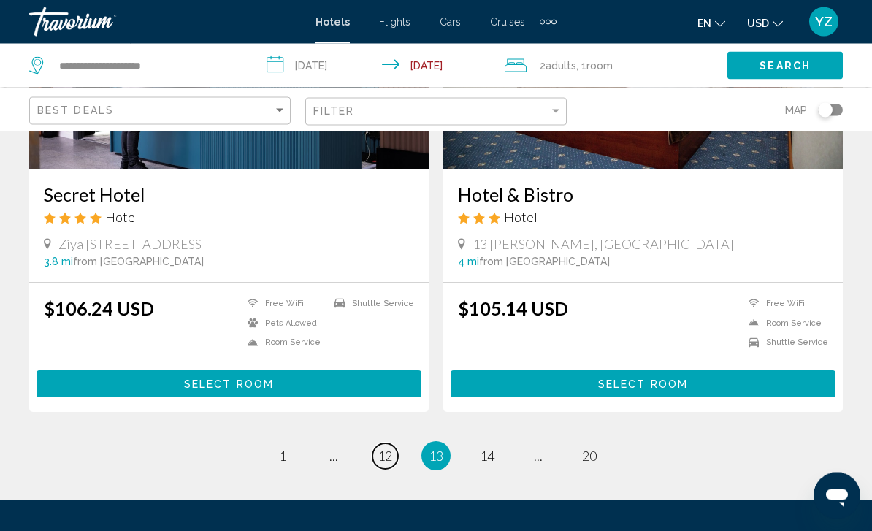
scroll to position [2920, 0]
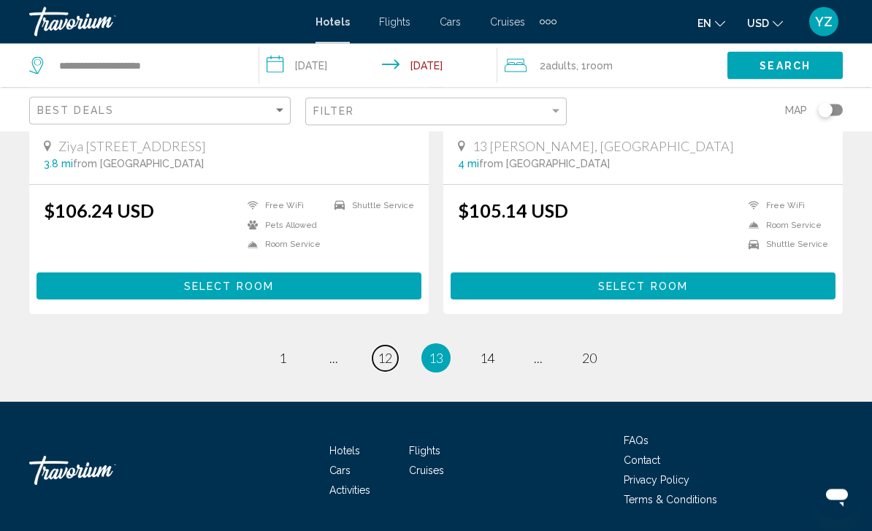
click at [391, 361] on span "12" at bounding box center [384, 358] width 15 height 16
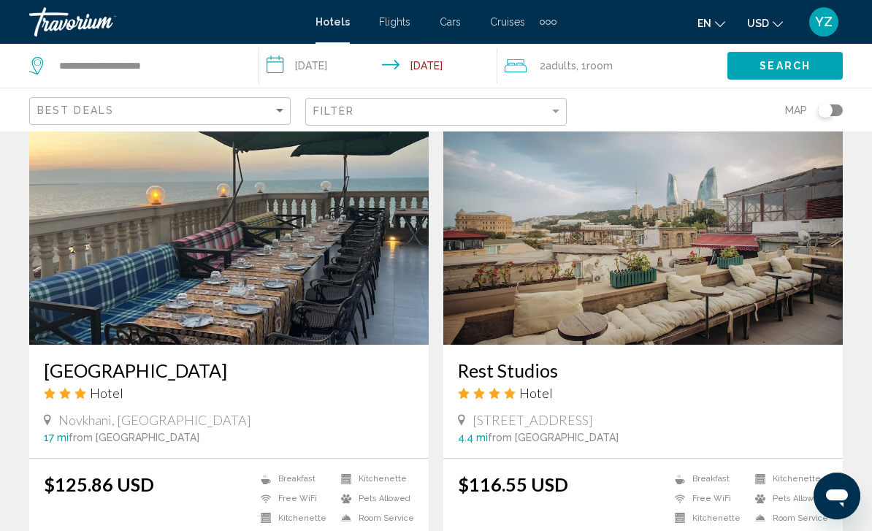
scroll to position [2625, 0]
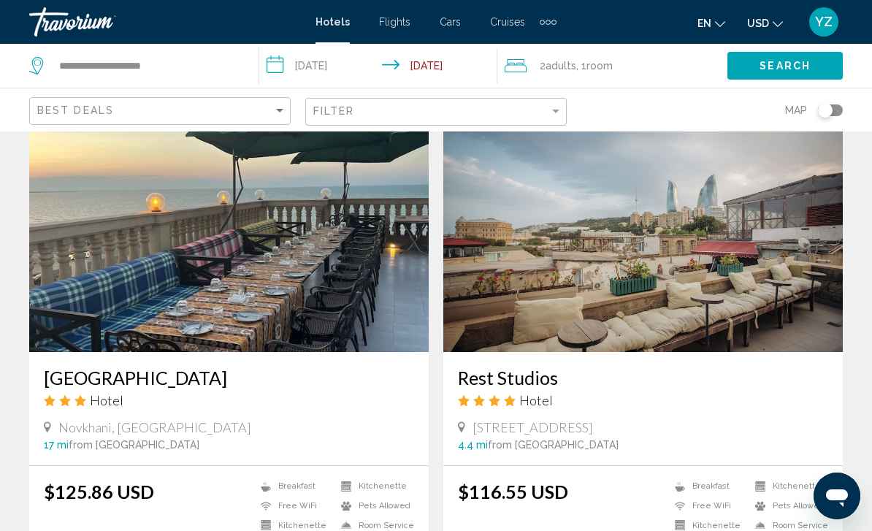
click at [780, 281] on img "Main content" at bounding box center [642, 235] width 399 height 234
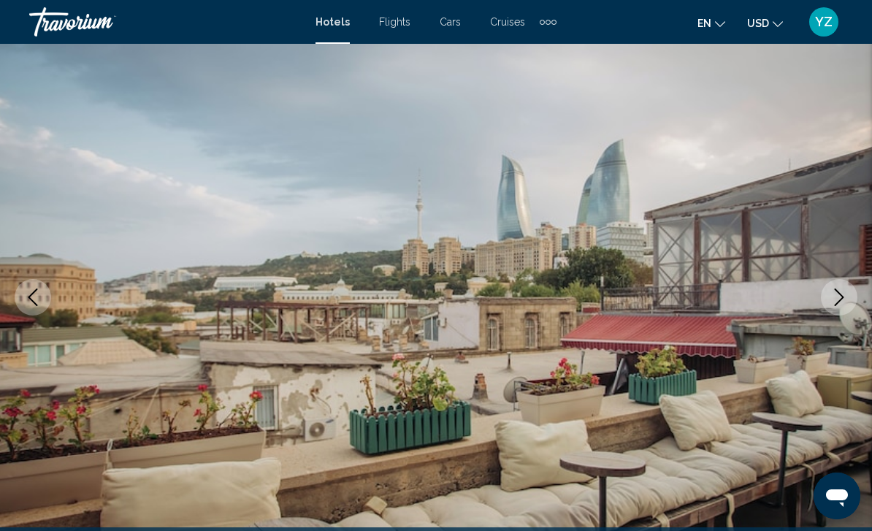
scroll to position [91, 0]
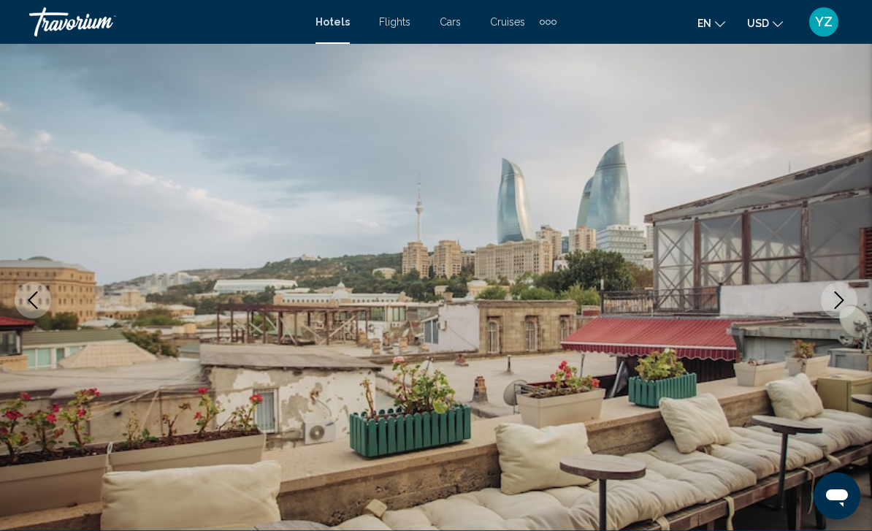
click at [851, 307] on button "Next image" at bounding box center [839, 300] width 37 height 37
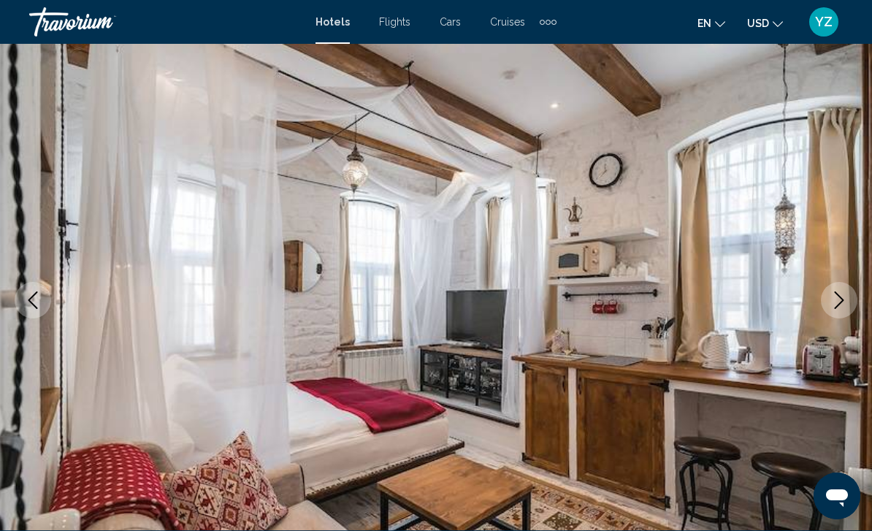
click at [845, 313] on button "Next image" at bounding box center [839, 300] width 37 height 37
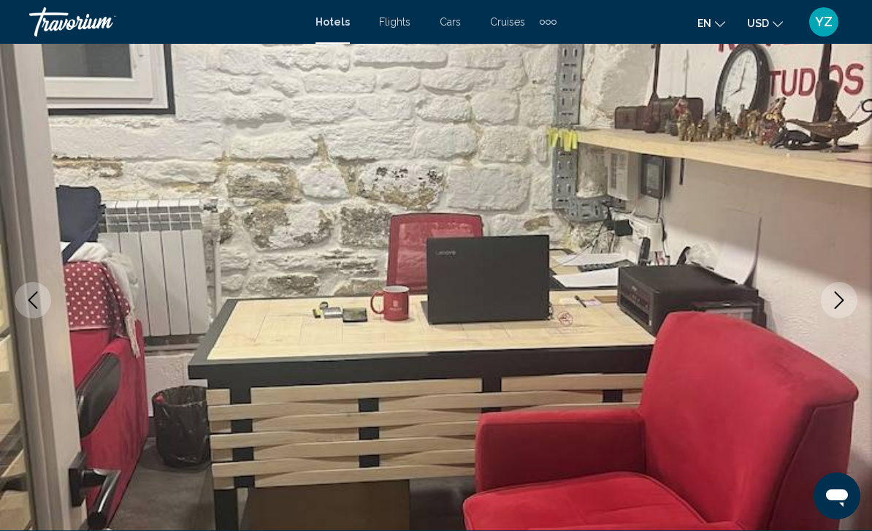
click at [843, 313] on button "Next image" at bounding box center [839, 300] width 37 height 37
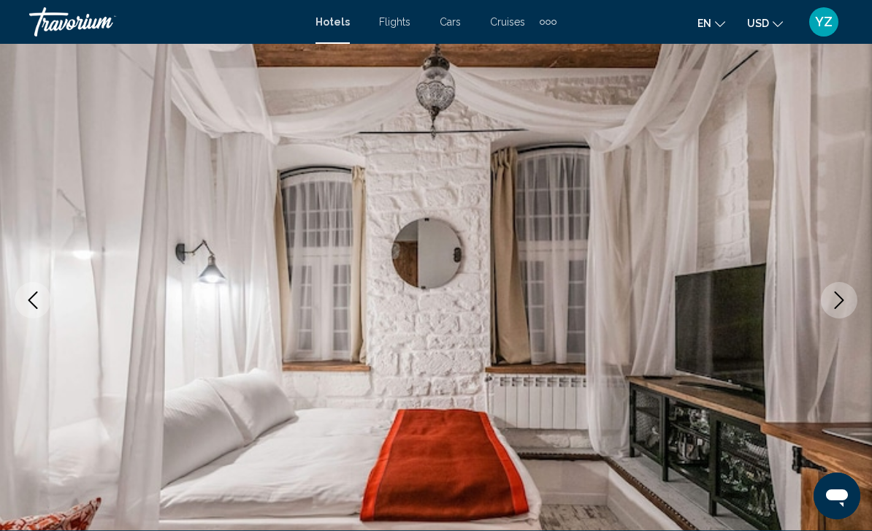
click at [847, 317] on img "Main content" at bounding box center [436, 300] width 872 height 694
click at [843, 317] on button "Next image" at bounding box center [839, 300] width 37 height 37
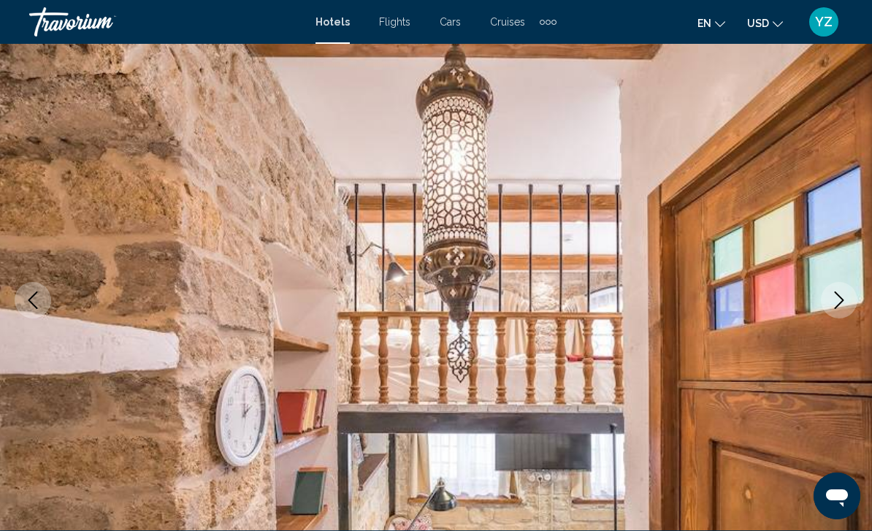
click at [839, 312] on button "Next image" at bounding box center [839, 300] width 37 height 37
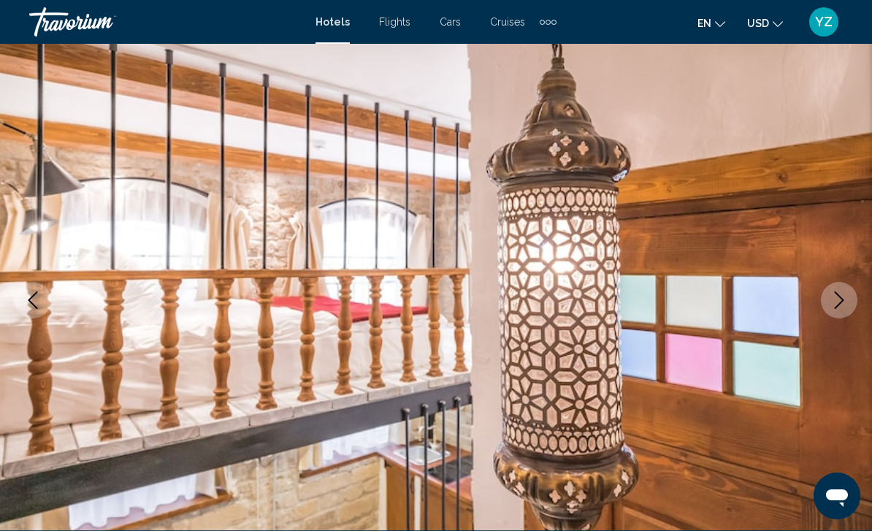
click at [841, 305] on icon "Next image" at bounding box center [839, 300] width 18 height 18
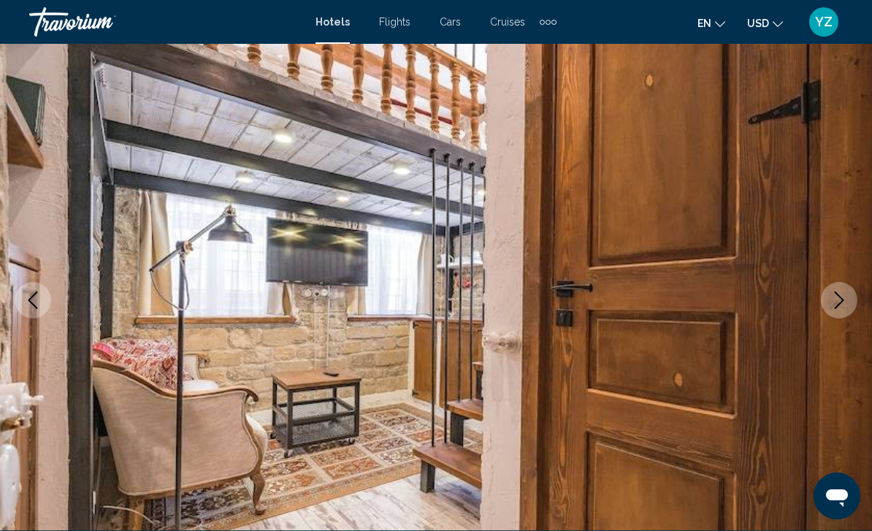
click at [837, 308] on icon "Next image" at bounding box center [839, 300] width 18 height 18
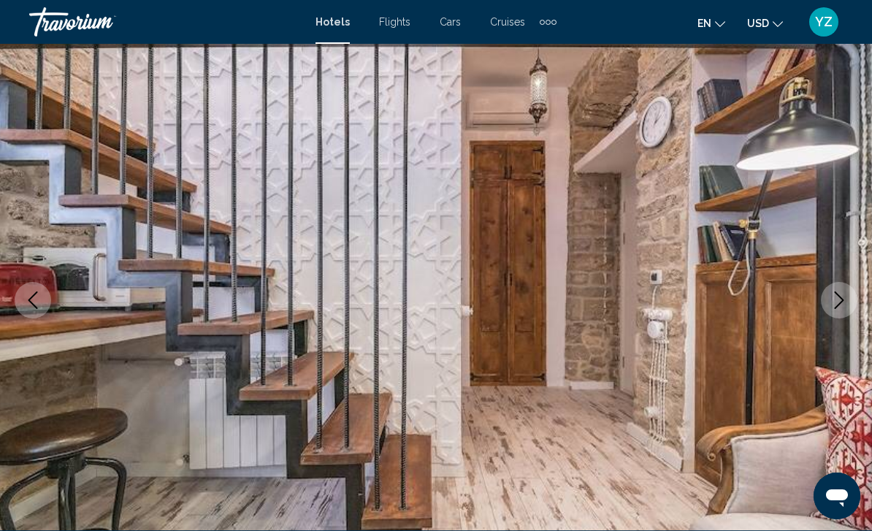
click at [837, 309] on button "Next image" at bounding box center [839, 300] width 37 height 37
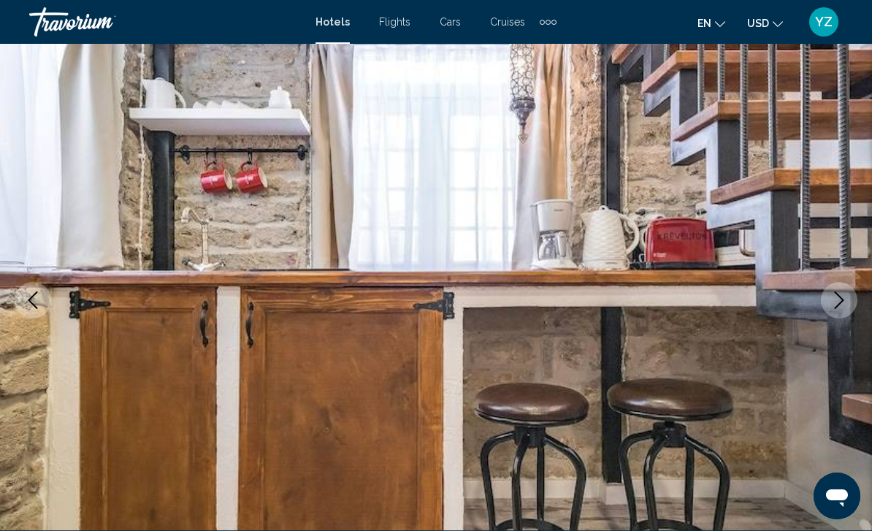
click at [837, 308] on icon "Next image" at bounding box center [839, 300] width 18 height 18
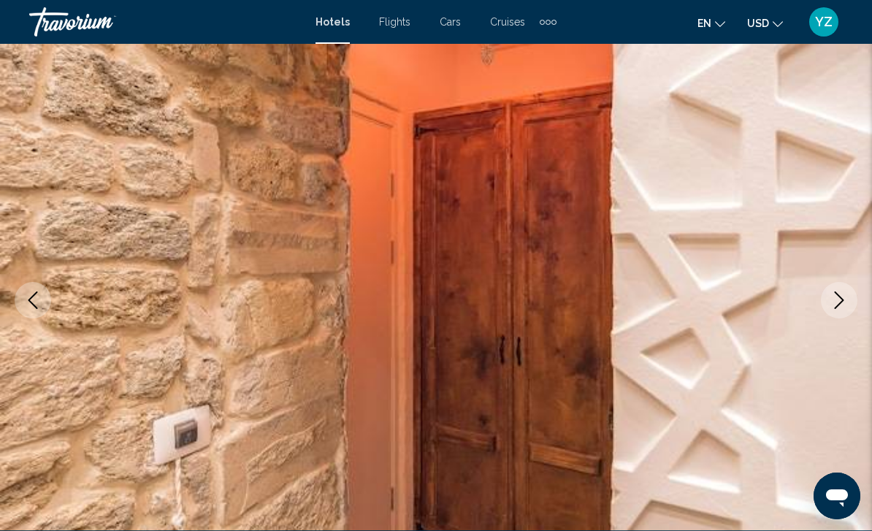
click at [840, 311] on button "Next image" at bounding box center [839, 300] width 37 height 37
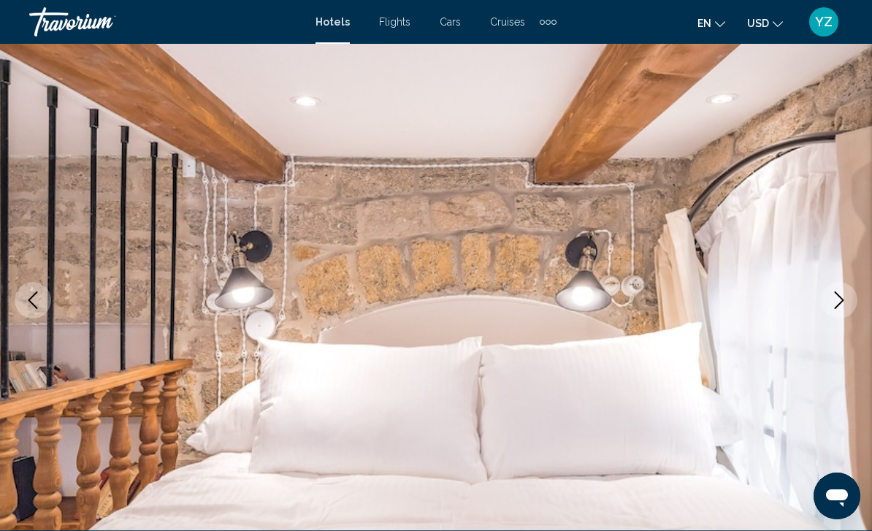
click at [842, 308] on icon "Next image" at bounding box center [839, 300] width 18 height 18
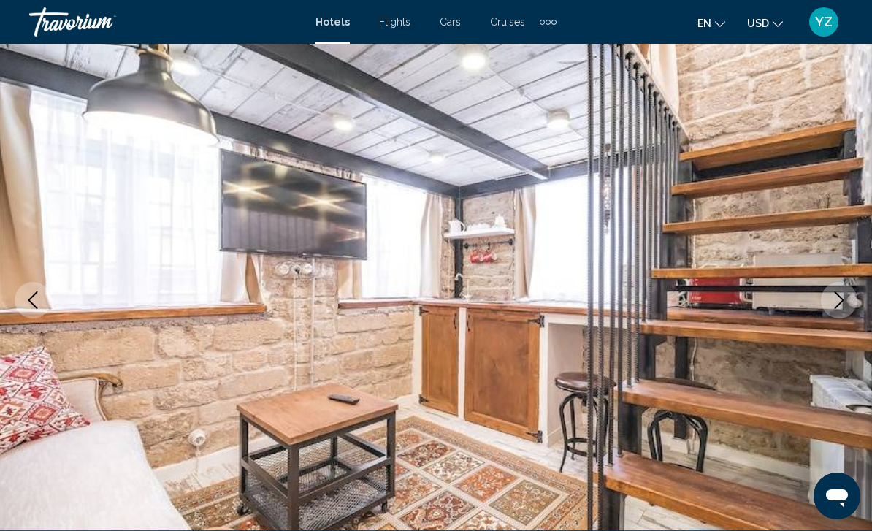
click at [842, 307] on icon "Next image" at bounding box center [839, 300] width 18 height 18
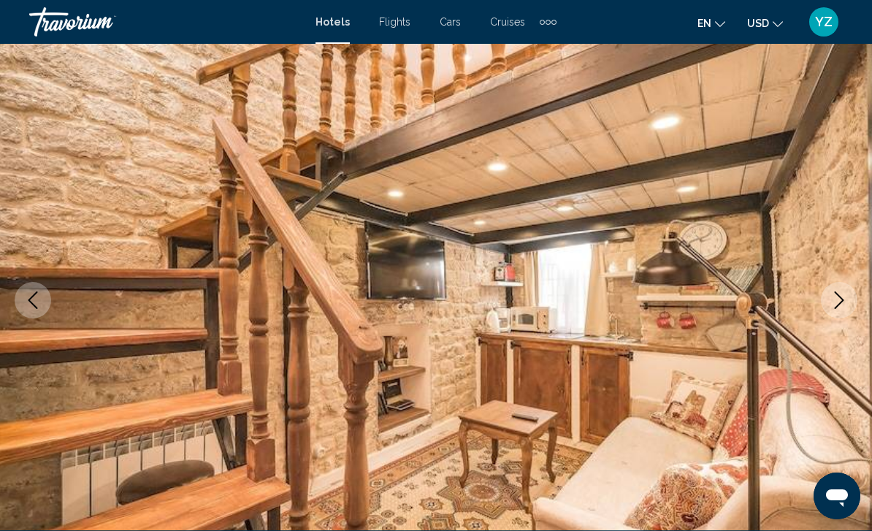
click at [839, 304] on icon "Next image" at bounding box center [838, 300] width 9 height 18
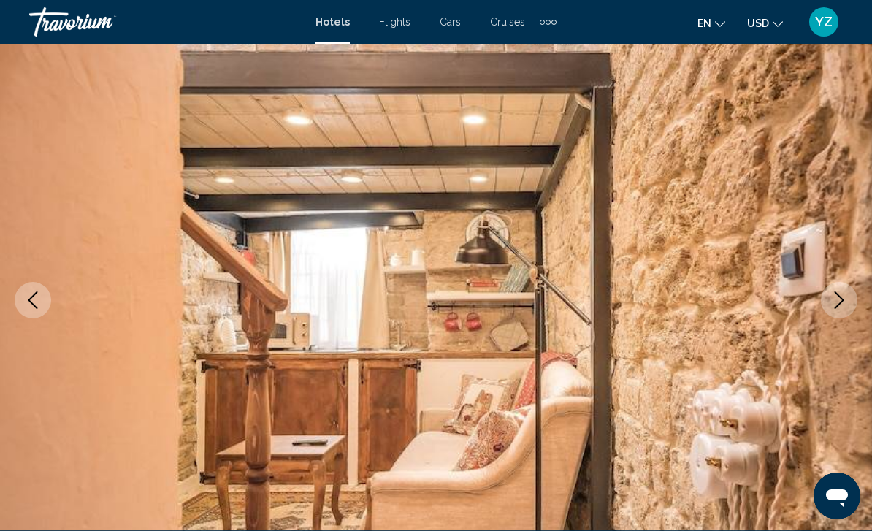
click at [840, 305] on icon "Next image" at bounding box center [839, 300] width 18 height 18
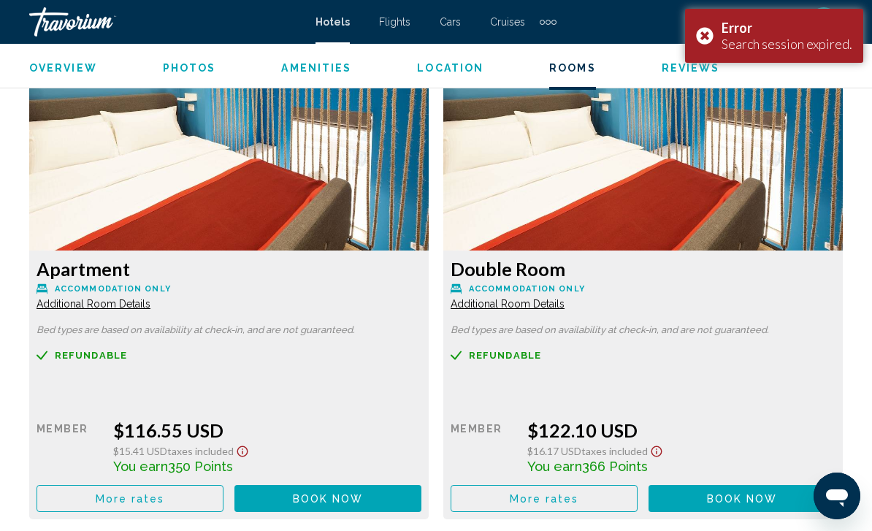
scroll to position [2227, 0]
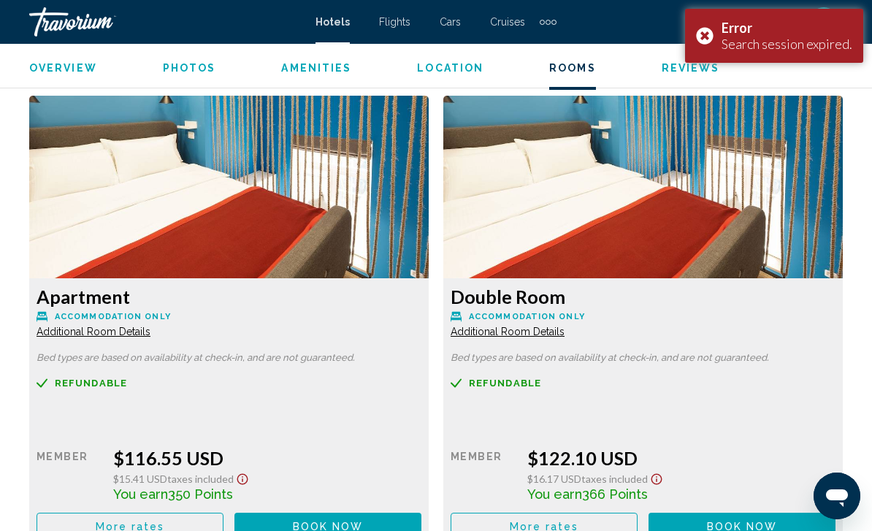
click at [702, 34] on div "Error Search session expired." at bounding box center [774, 36] width 178 height 54
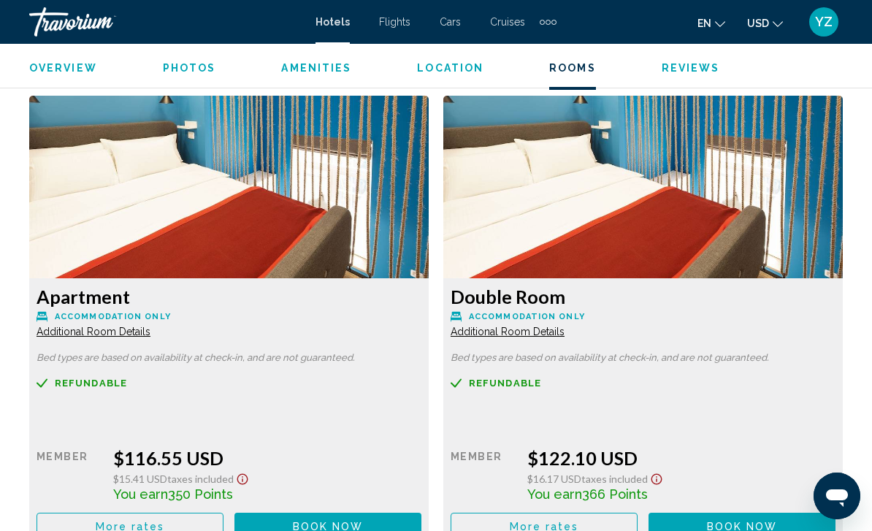
click at [348, 214] on img "Main content" at bounding box center [228, 187] width 399 height 183
click at [337, 231] on img "Main content" at bounding box center [228, 187] width 399 height 183
click at [318, 530] on span "Book now" at bounding box center [328, 527] width 71 height 12
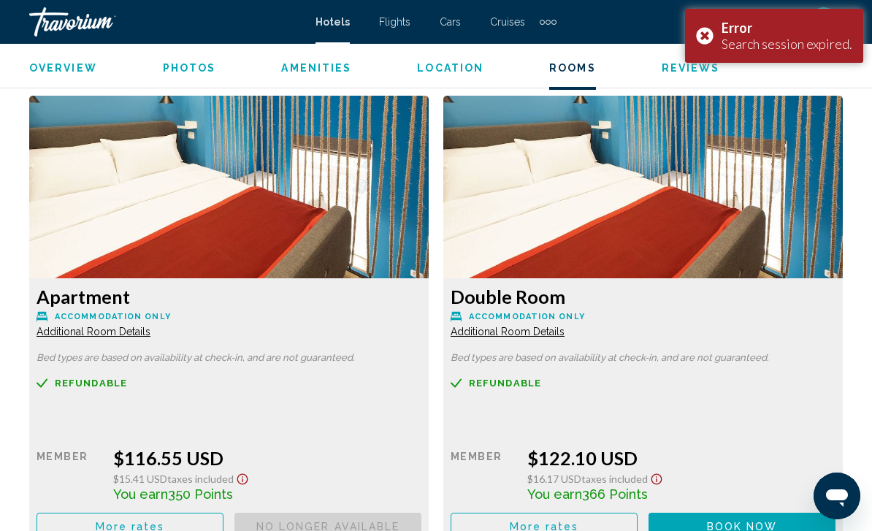
click at [700, 44] on div "Error Search session expired." at bounding box center [774, 36] width 178 height 54
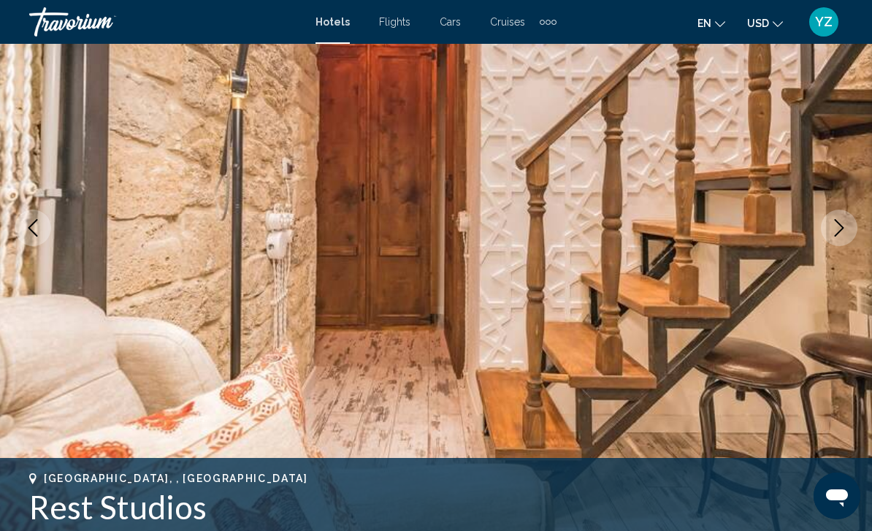
scroll to position [0, 0]
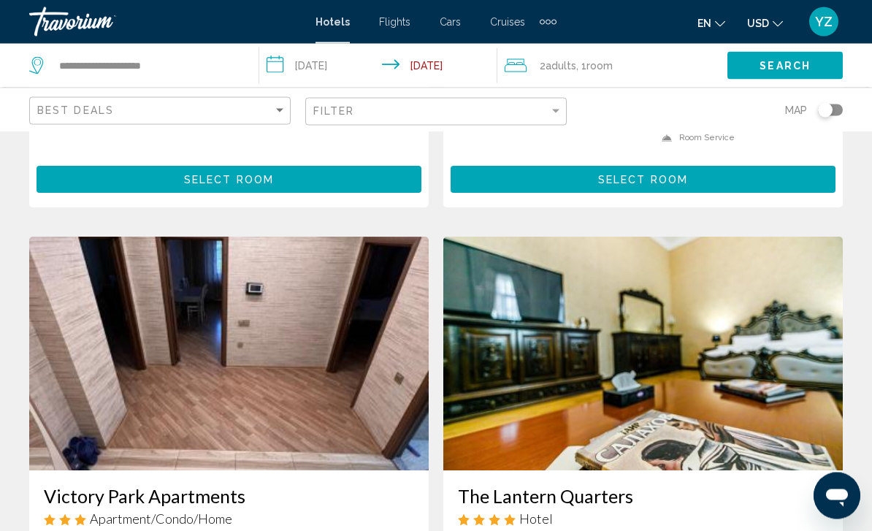
scroll to position [452, 0]
click at [274, 66] on input "**********" at bounding box center [380, 68] width 243 height 48
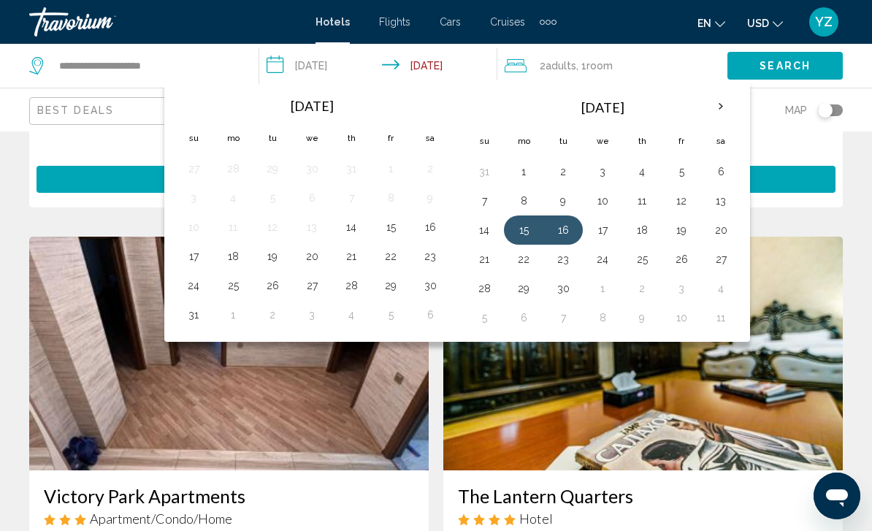
click at [570, 226] on button "16" at bounding box center [562, 230] width 23 height 20
click at [598, 237] on button "17" at bounding box center [602, 230] width 23 height 20
type input "**********"
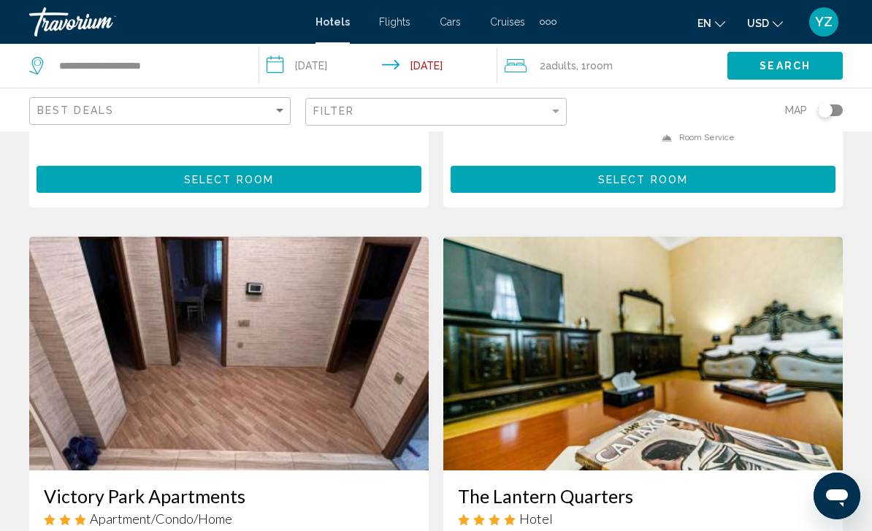
click at [804, 67] on span "Search" at bounding box center [784, 67] width 51 height 12
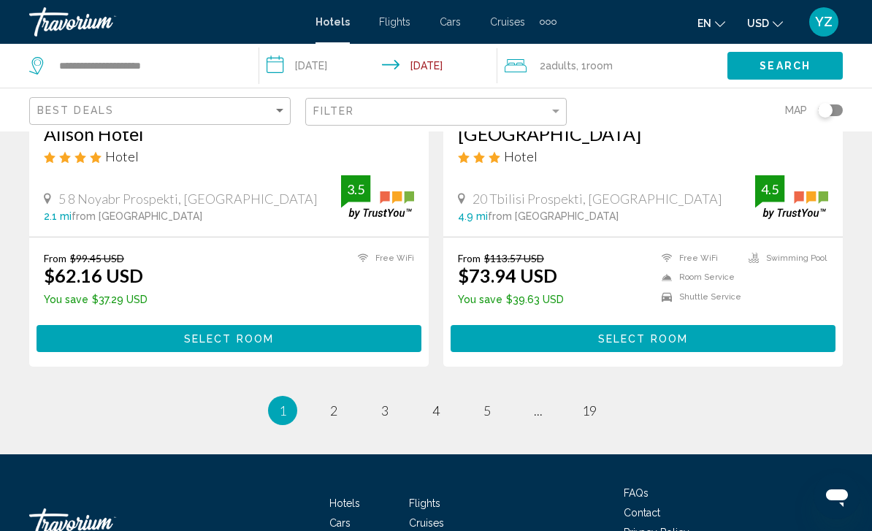
scroll to position [2964, 0]
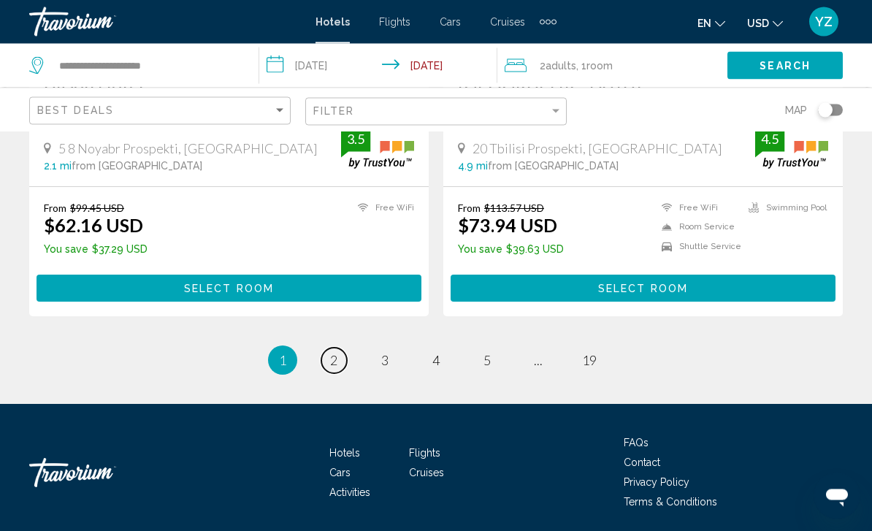
click at [331, 357] on span "2" at bounding box center [333, 361] width 7 height 16
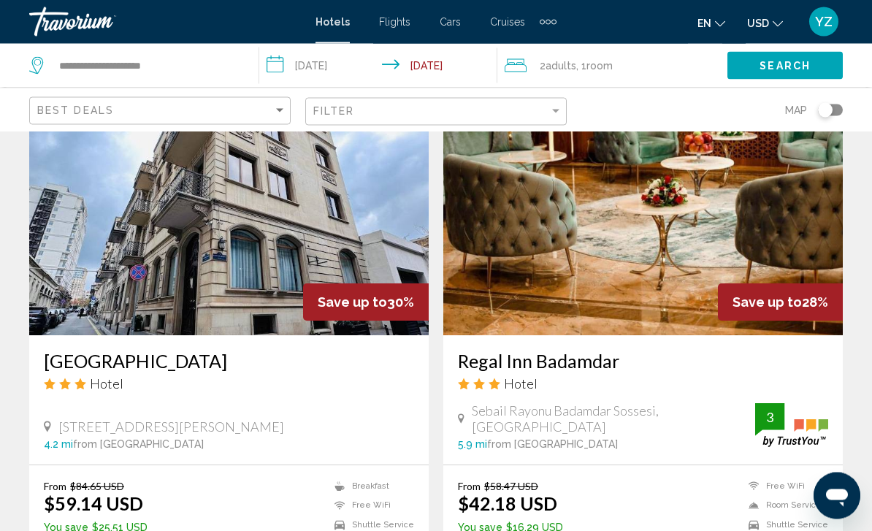
scroll to position [2659, 0]
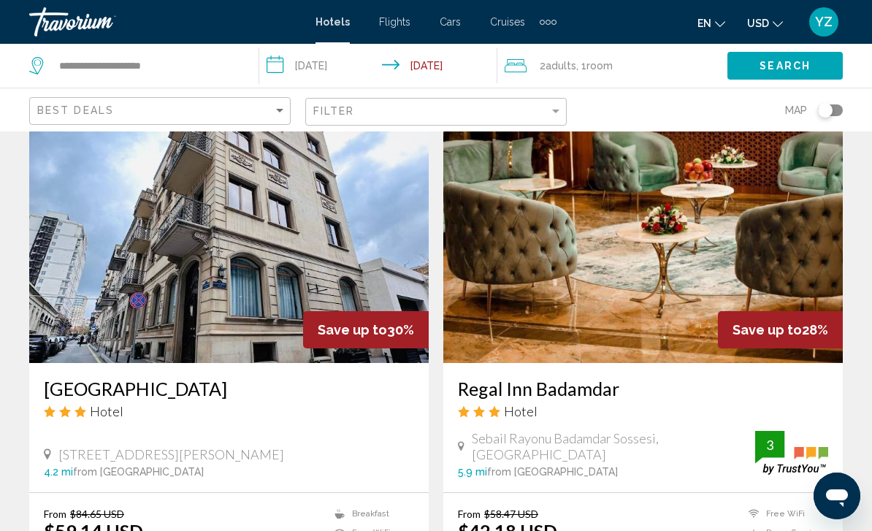
click at [327, 225] on img "Main content" at bounding box center [228, 246] width 399 height 234
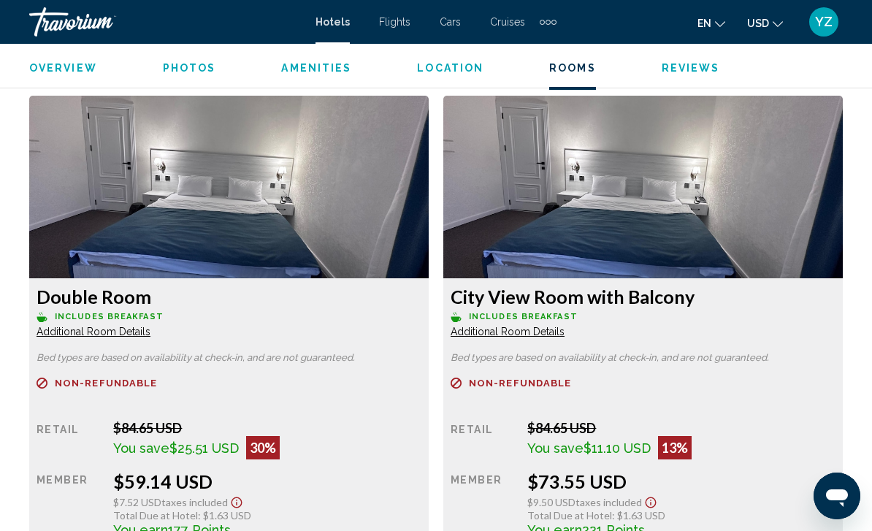
scroll to position [2235, 0]
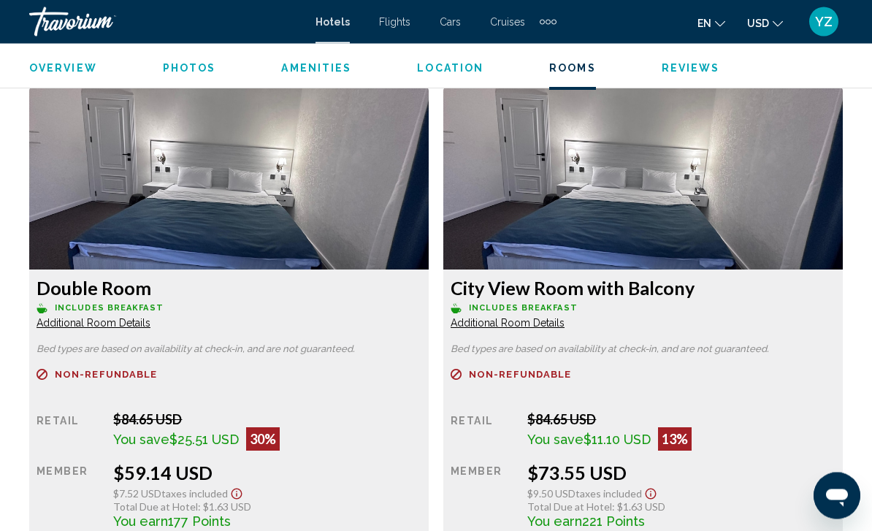
click at [345, 166] on img "Main content" at bounding box center [228, 179] width 399 height 183
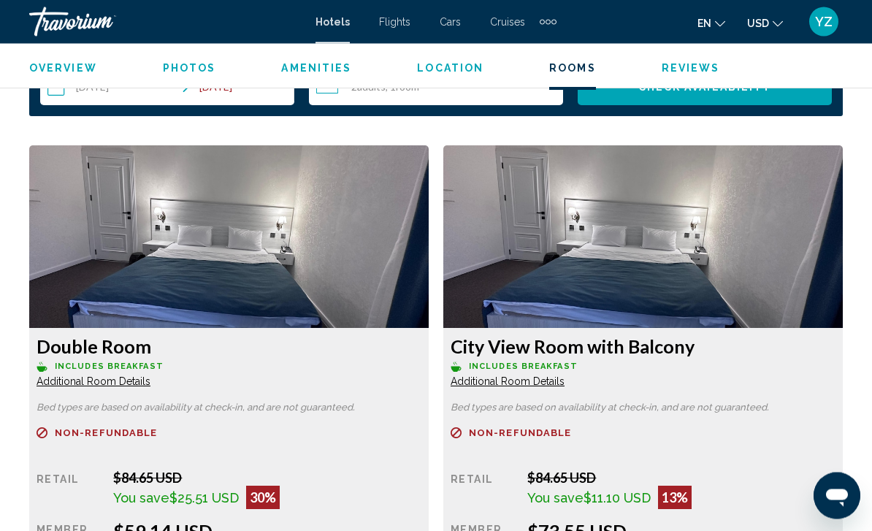
scroll to position [2136, 0]
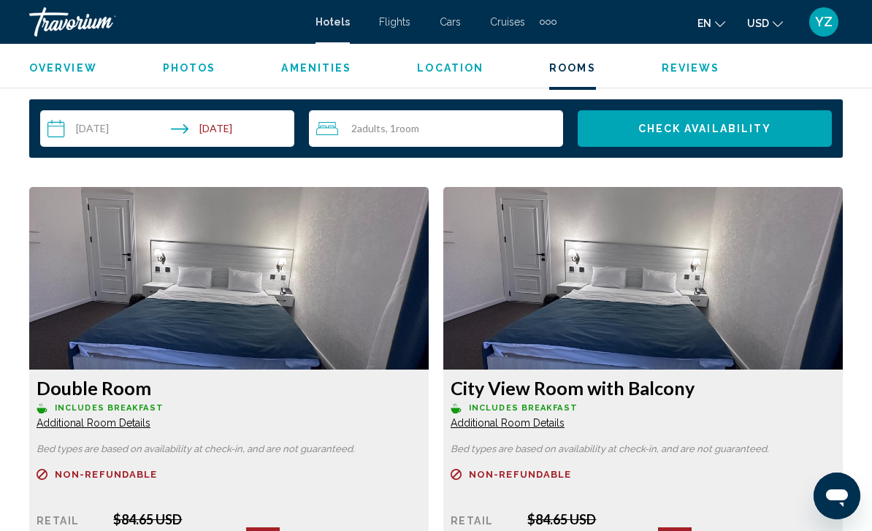
click at [346, 317] on img "Main content" at bounding box center [228, 278] width 399 height 183
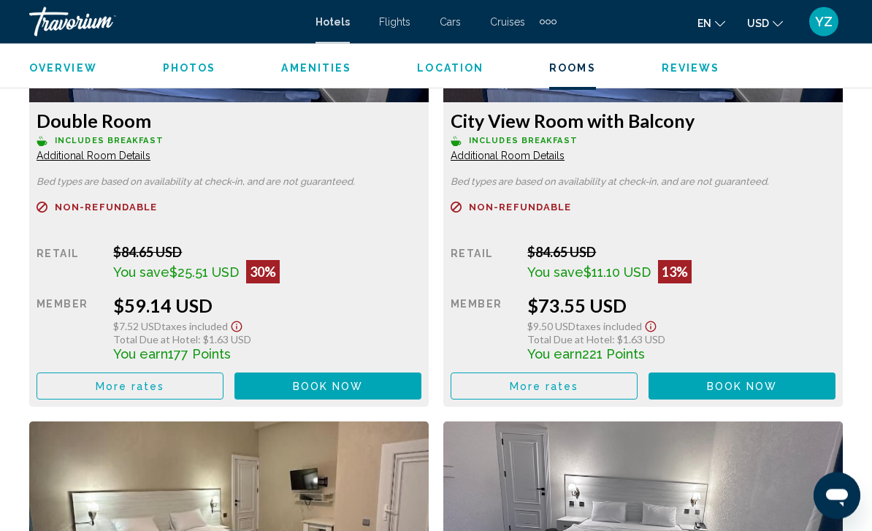
scroll to position [2403, 0]
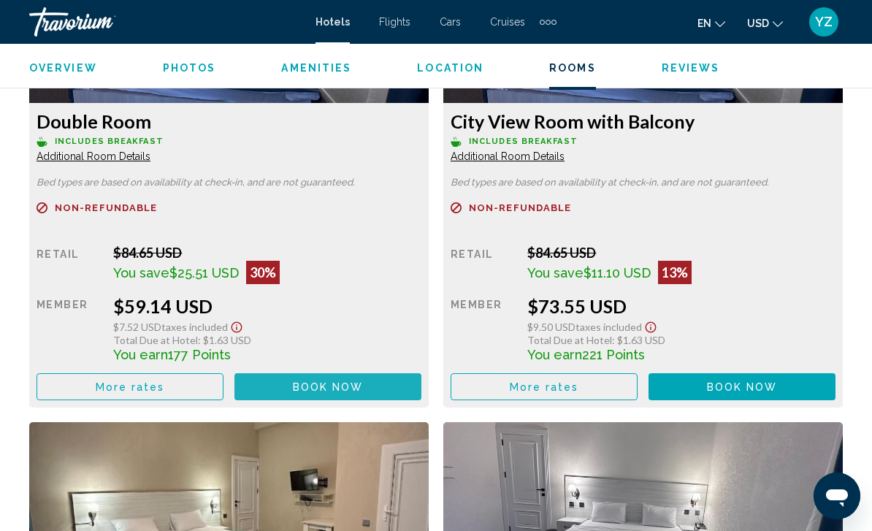
click at [328, 396] on button "Book now No longer available" at bounding box center [327, 386] width 187 height 27
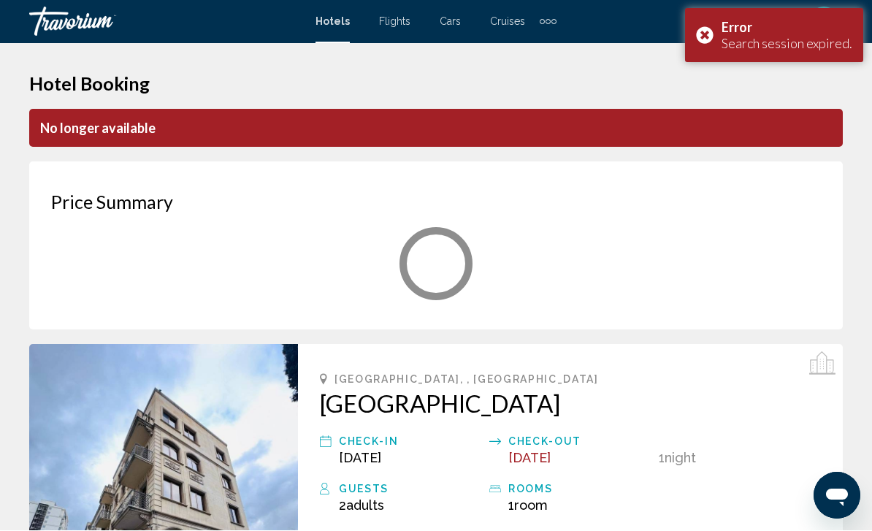
scroll to position [1, 0]
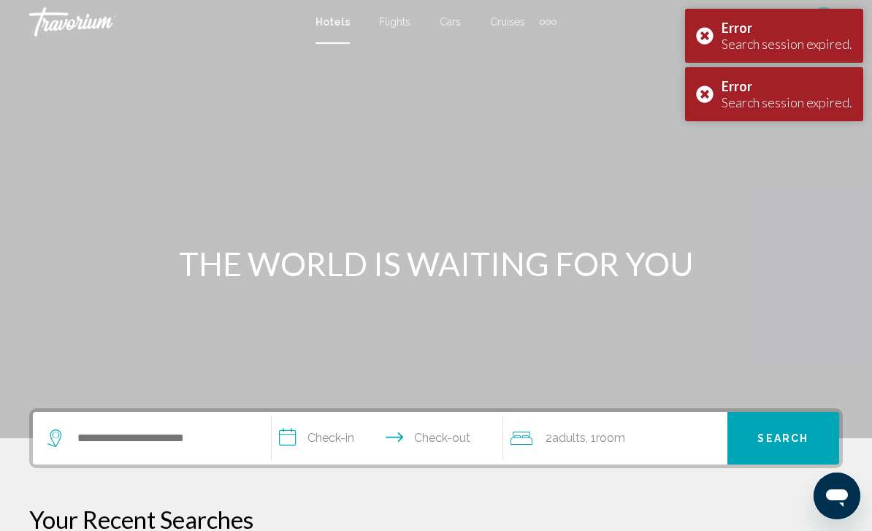
click at [706, 34] on div "Error Search session expired." at bounding box center [774, 36] width 178 height 54
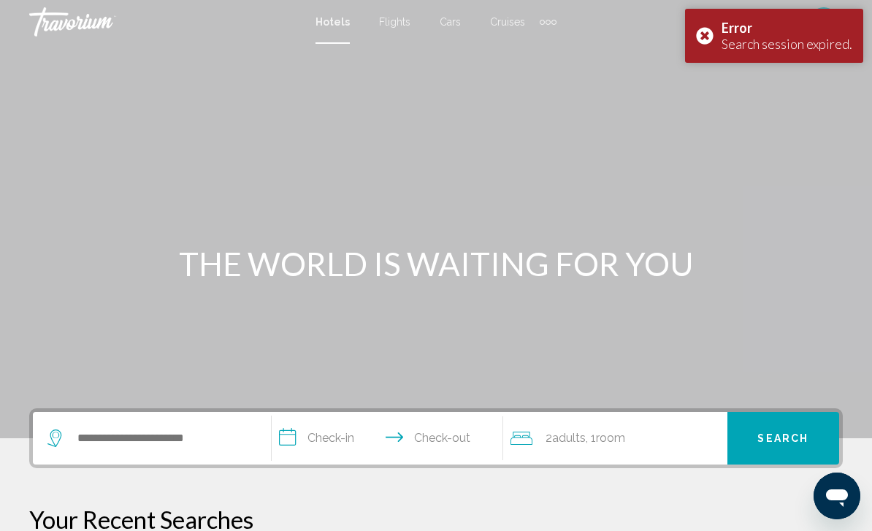
click at [706, 34] on div "Error Search session expired." at bounding box center [774, 36] width 178 height 54
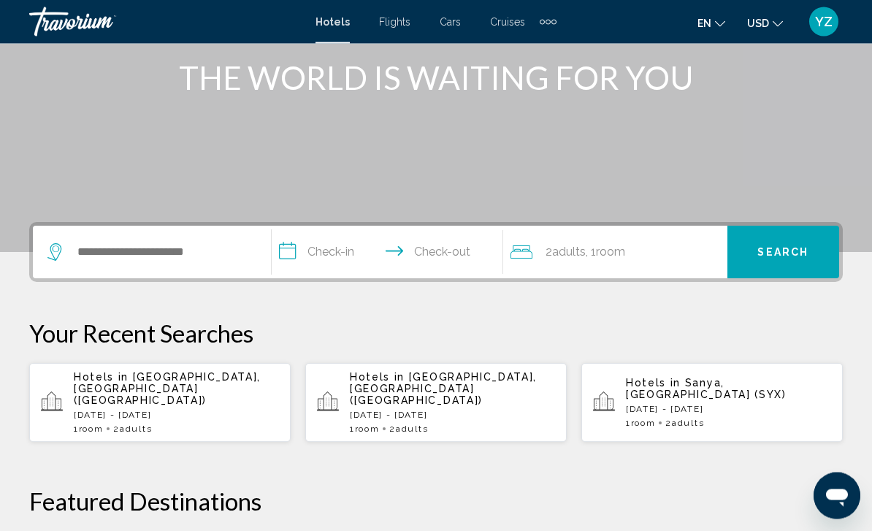
scroll to position [187, 0]
click at [233, 375] on span "[GEOGRAPHIC_DATA], [GEOGRAPHIC_DATA] ([GEOGRAPHIC_DATA])" at bounding box center [167, 387] width 187 height 35
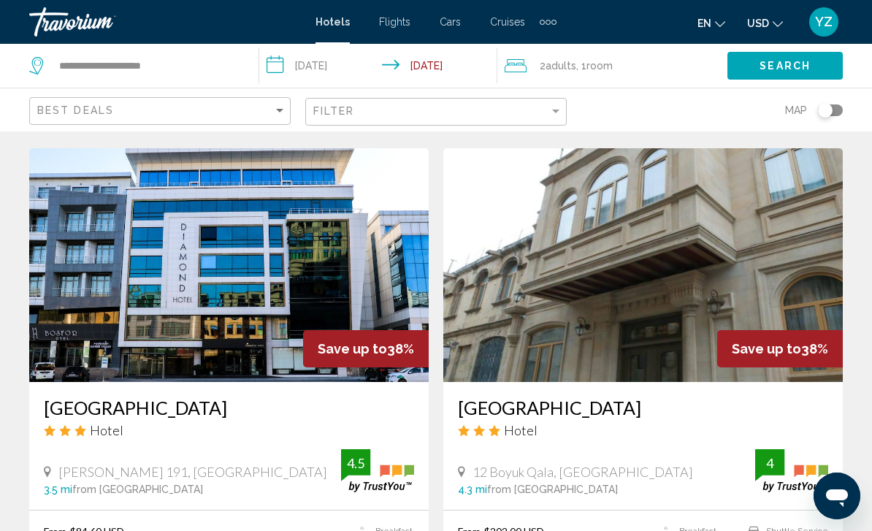
scroll to position [2103, 0]
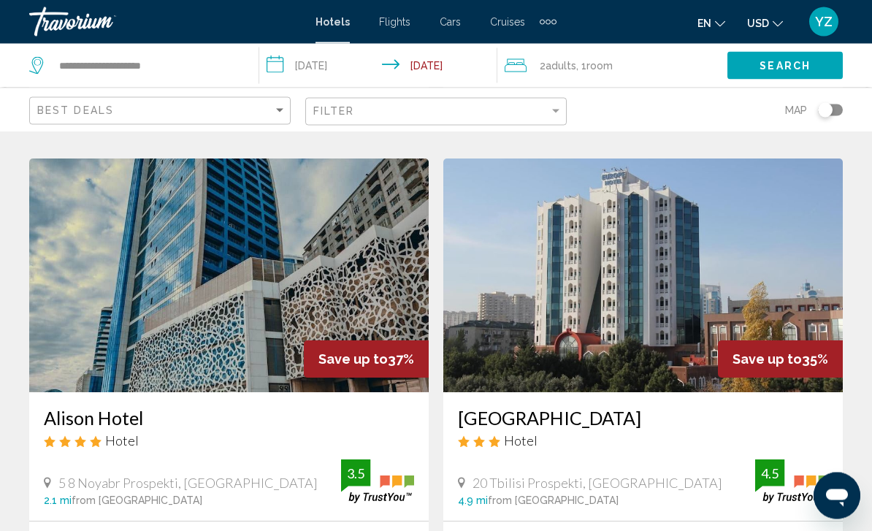
click at [350, 264] on img "Main content" at bounding box center [228, 276] width 399 height 234
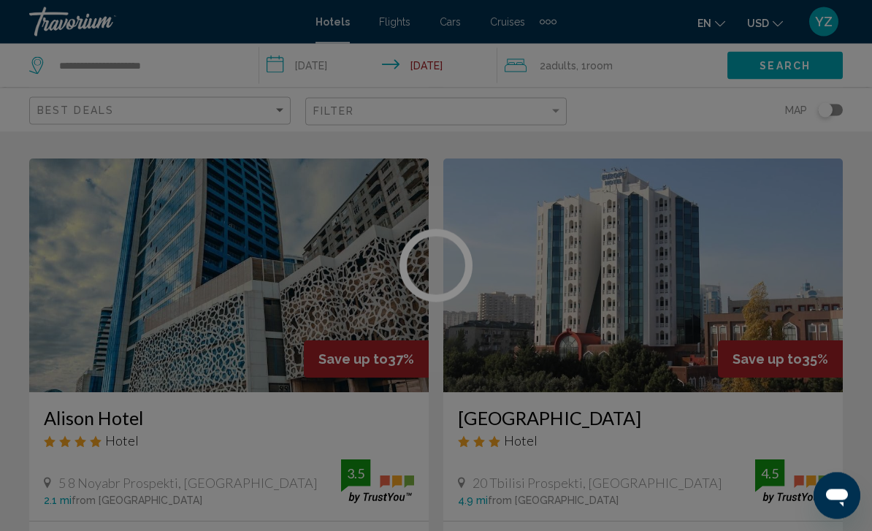
scroll to position [2630, 0]
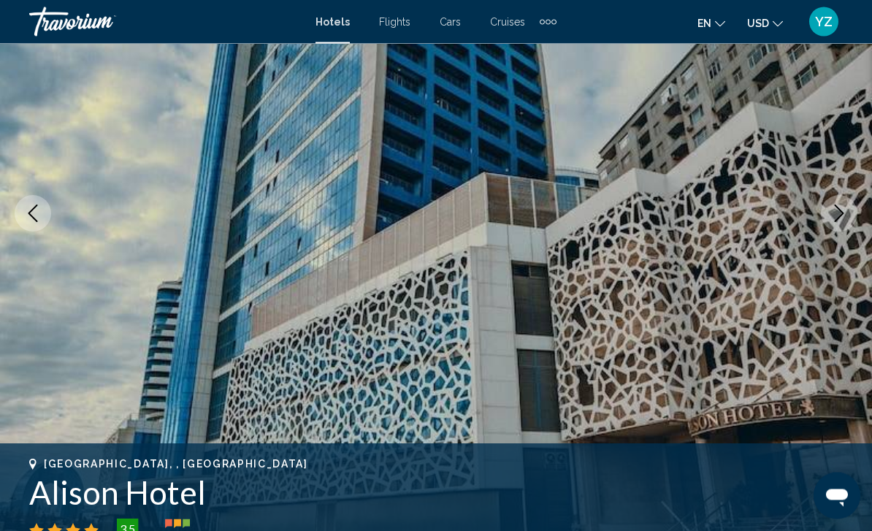
click at [837, 226] on button "Next image" at bounding box center [839, 214] width 37 height 37
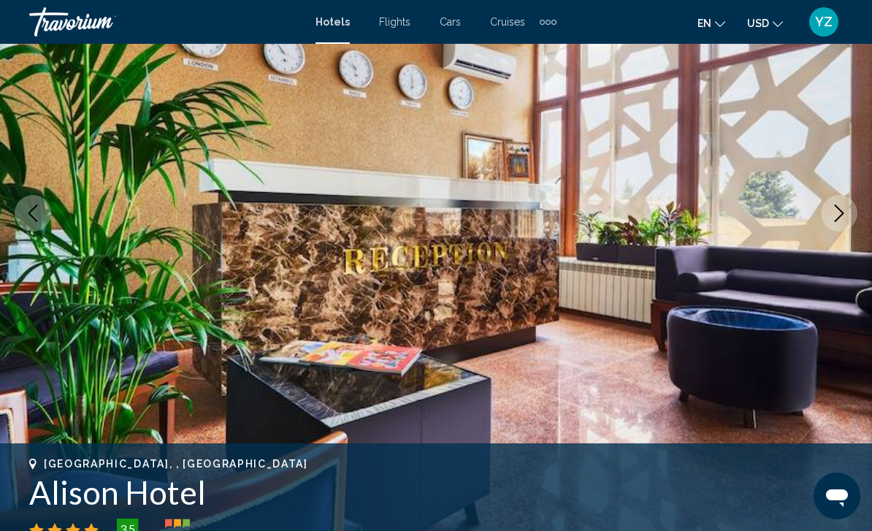
click at [844, 231] on button "Next image" at bounding box center [839, 213] width 37 height 37
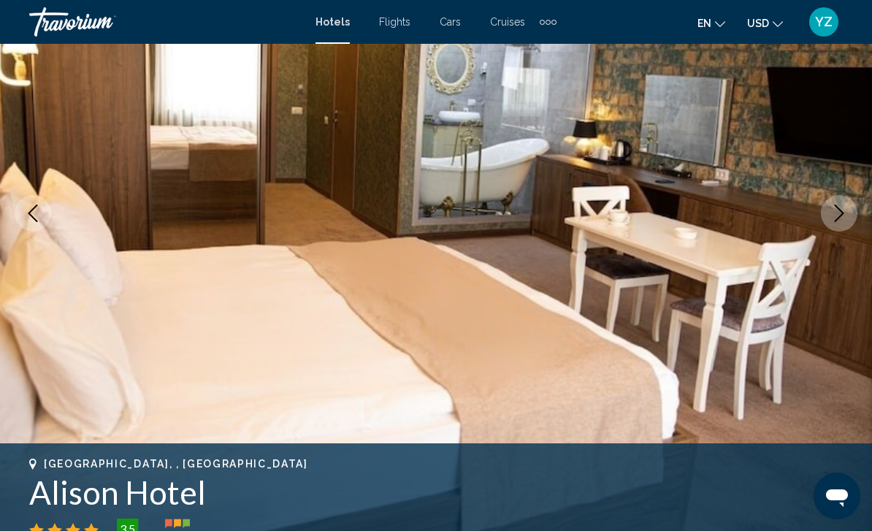
click at [839, 225] on button "Next image" at bounding box center [839, 213] width 37 height 37
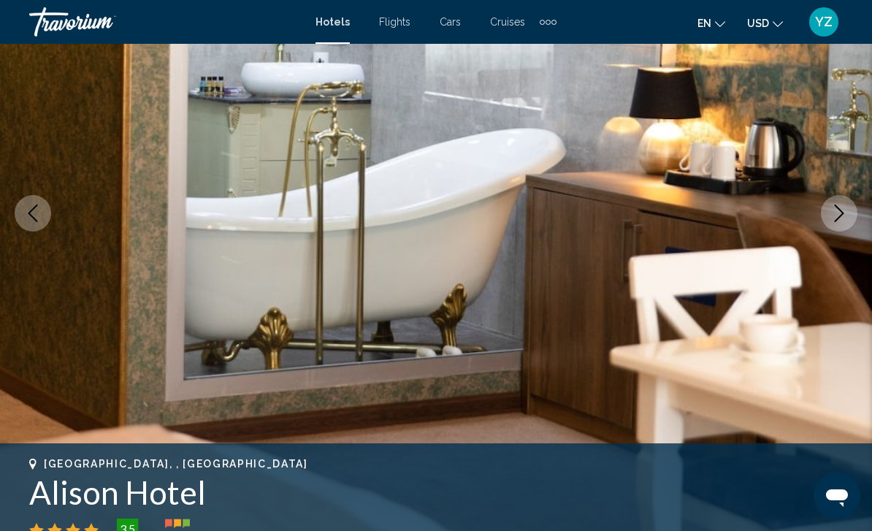
click at [834, 226] on button "Next image" at bounding box center [839, 213] width 37 height 37
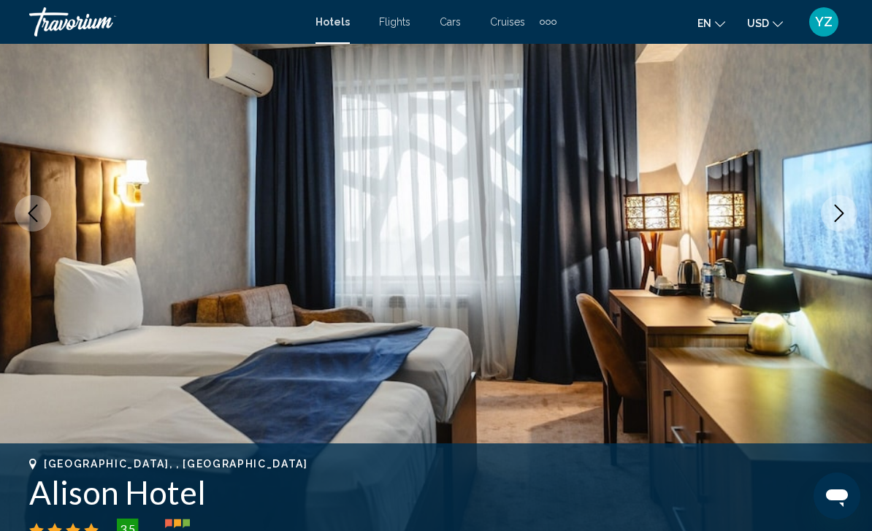
scroll to position [217, 0]
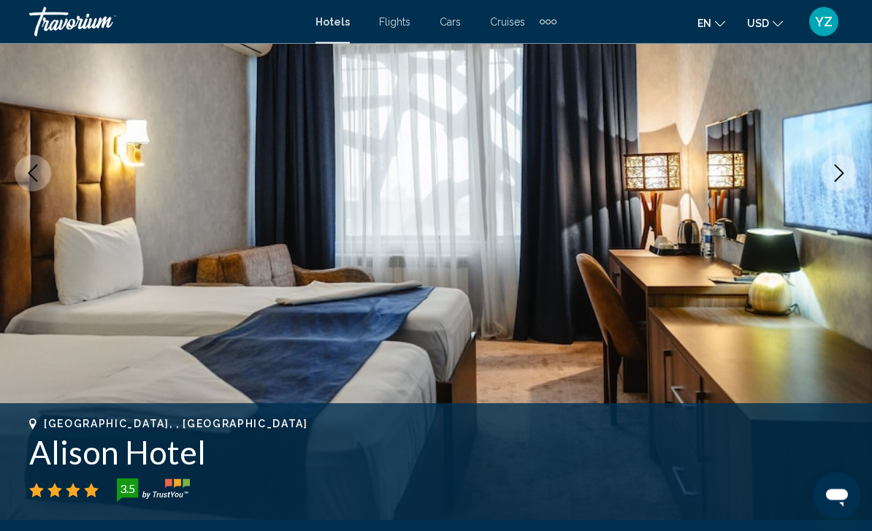
click at [833, 194] on img "Main content" at bounding box center [436, 174] width 872 height 694
click at [837, 183] on button "Next image" at bounding box center [839, 174] width 37 height 37
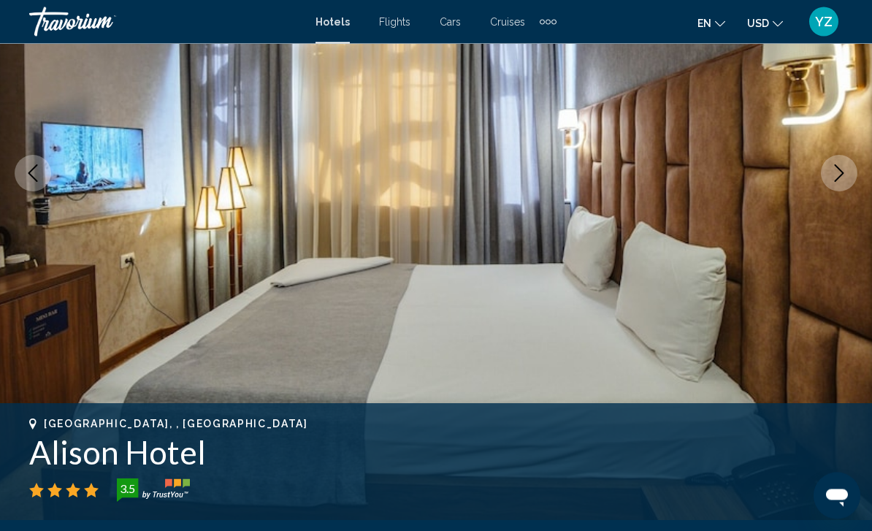
scroll to position [218, 0]
click at [841, 178] on icon "Next image" at bounding box center [839, 173] width 18 height 18
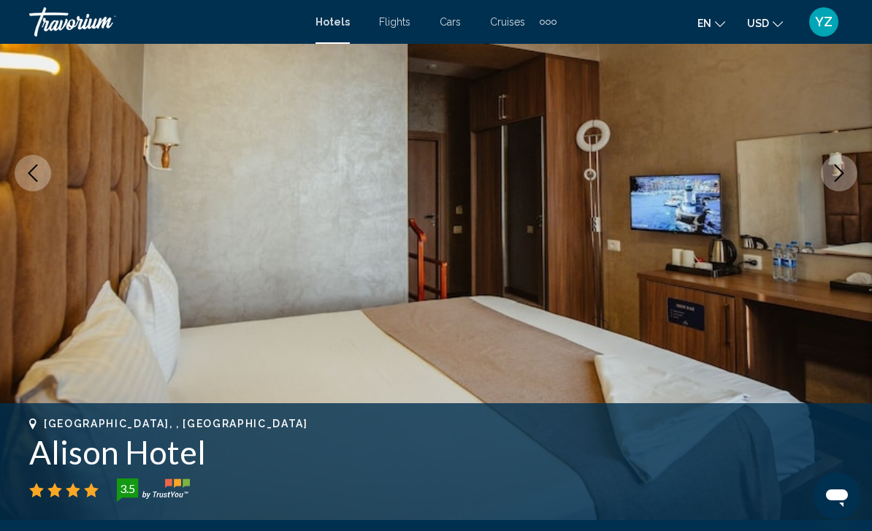
click at [841, 185] on button "Next image" at bounding box center [839, 173] width 37 height 37
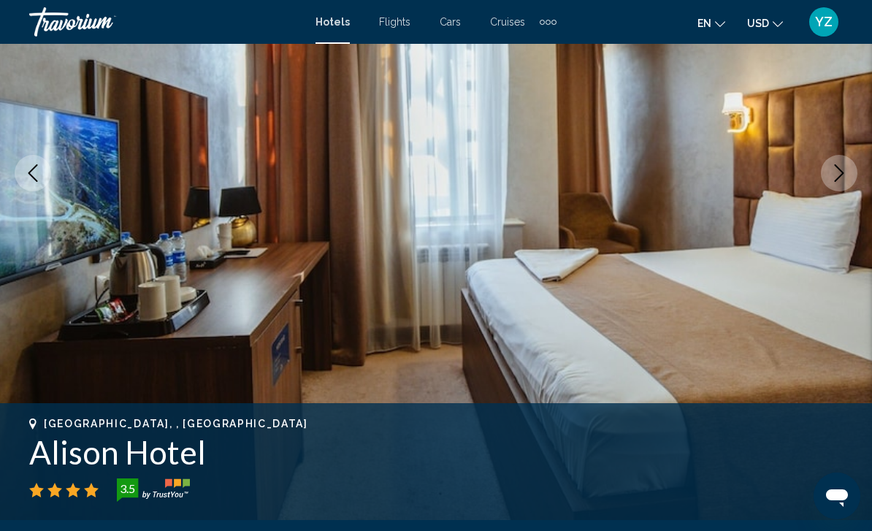
click at [839, 177] on icon "Next image" at bounding box center [838, 173] width 9 height 18
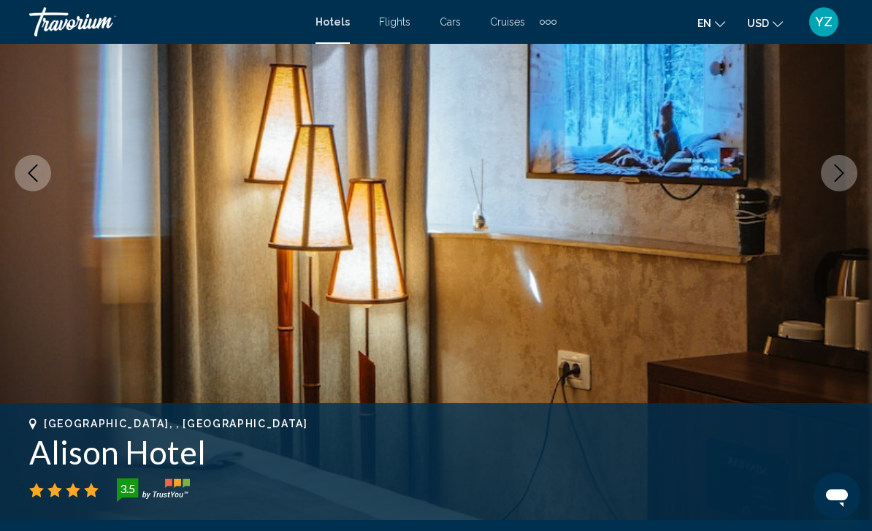
click at [843, 183] on button "Next image" at bounding box center [839, 173] width 37 height 37
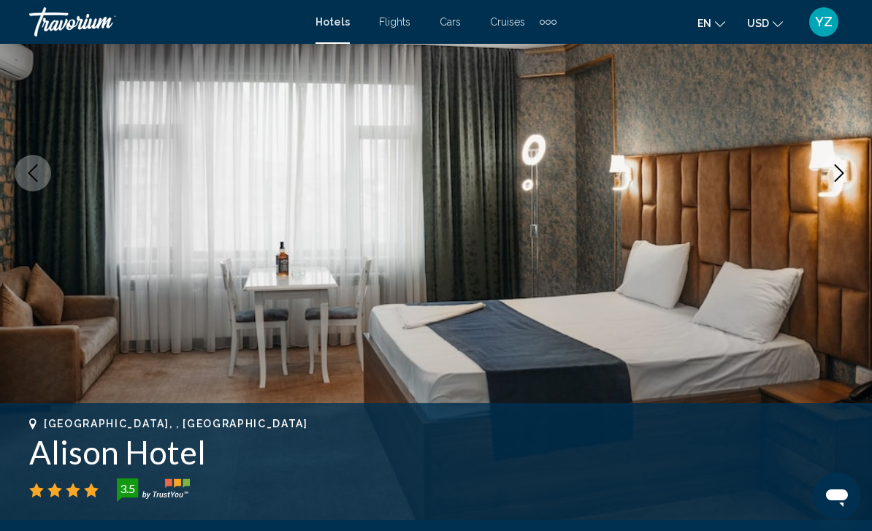
click at [840, 174] on icon "Next image" at bounding box center [839, 173] width 18 height 18
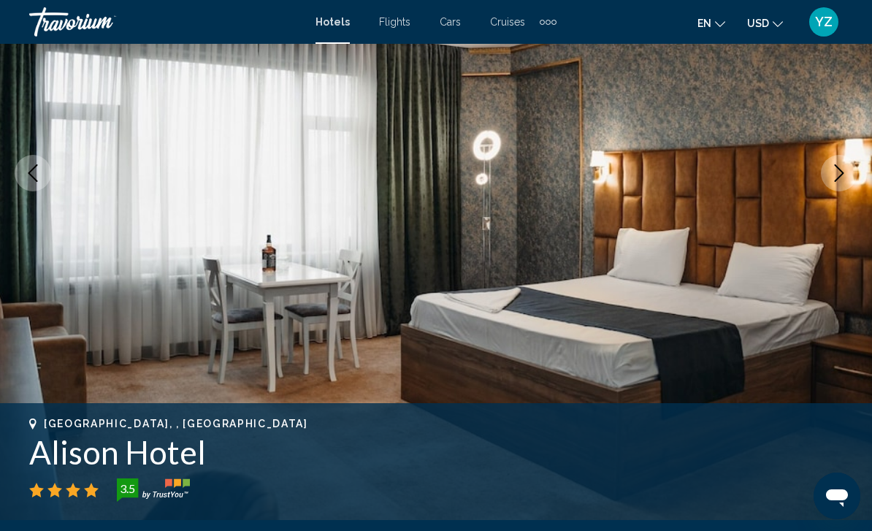
click at [845, 189] on button "Next image" at bounding box center [839, 173] width 37 height 37
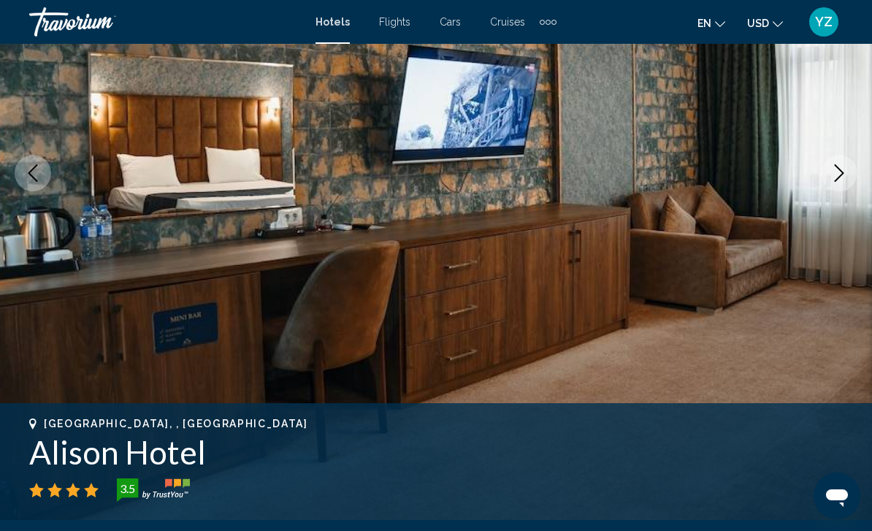
click at [841, 188] on button "Next image" at bounding box center [839, 173] width 37 height 37
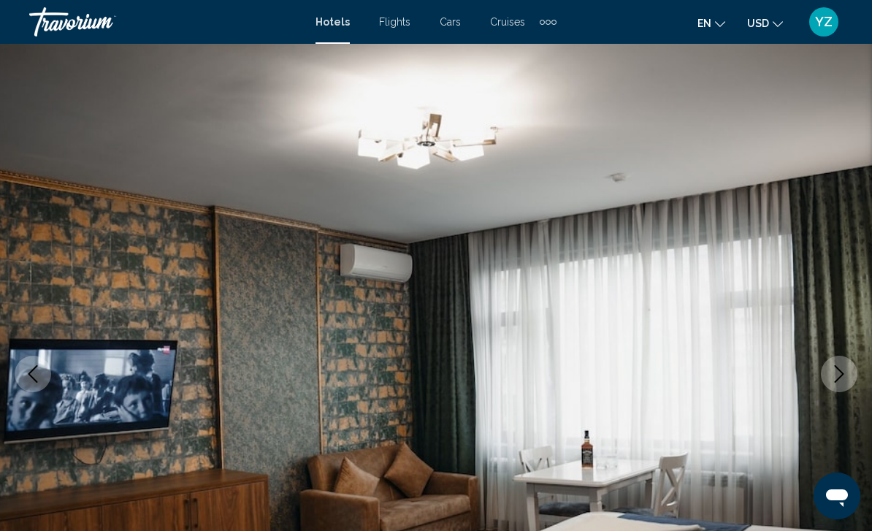
scroll to position [0, 0]
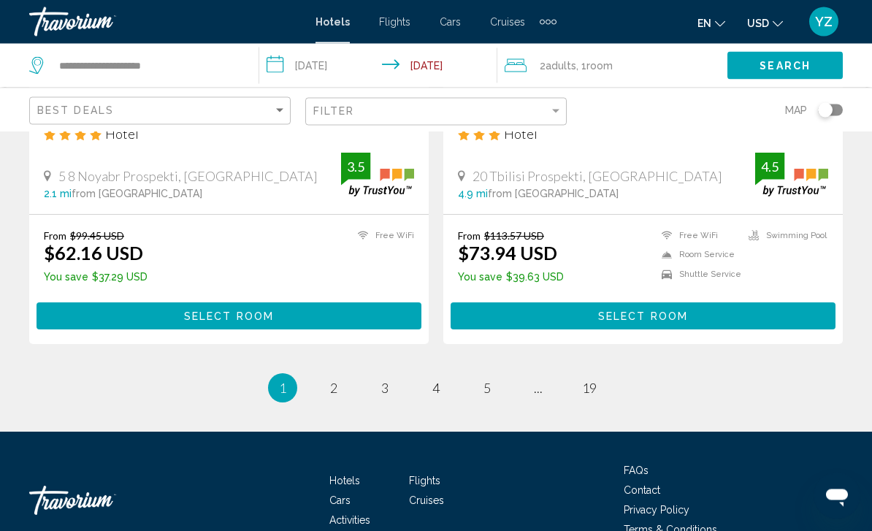
scroll to position [2964, 0]
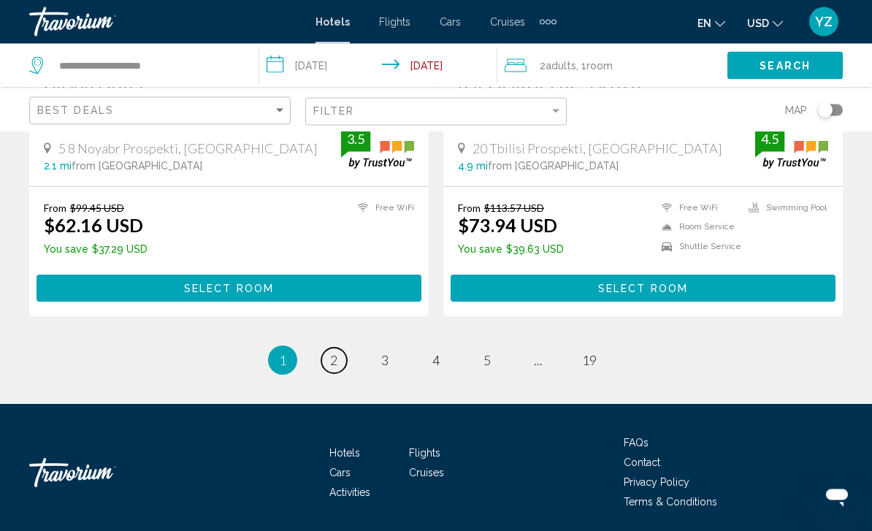
click at [337, 367] on link "page 2" at bounding box center [334, 361] width 26 height 26
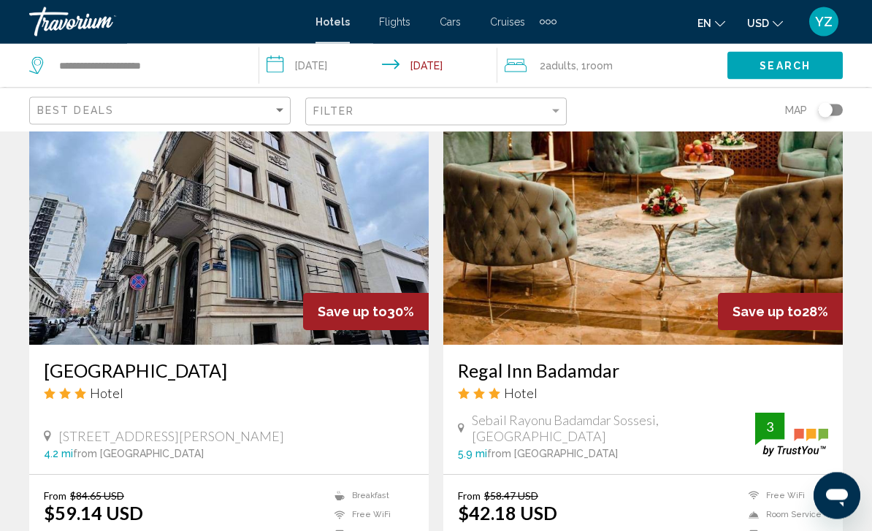
scroll to position [2677, 0]
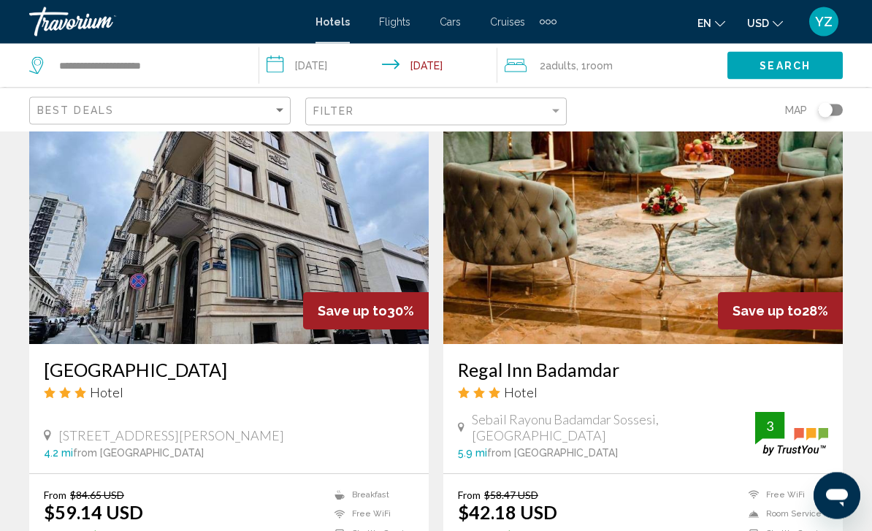
click at [356, 174] on img "Main content" at bounding box center [228, 228] width 399 height 234
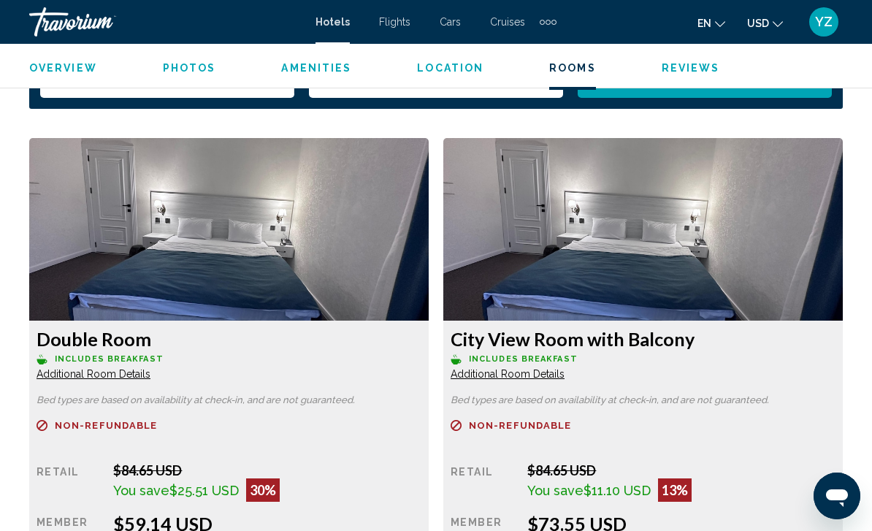
scroll to position [2184, 0]
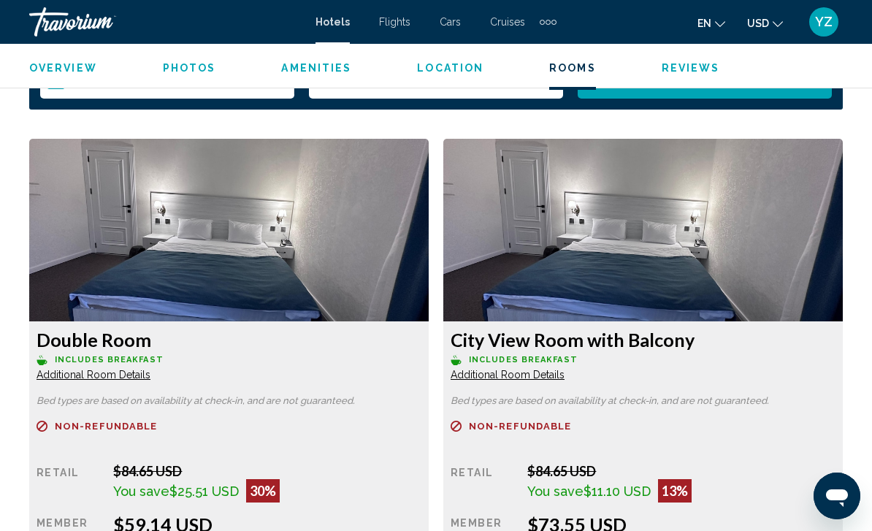
click at [339, 219] on img "Main content" at bounding box center [228, 230] width 399 height 183
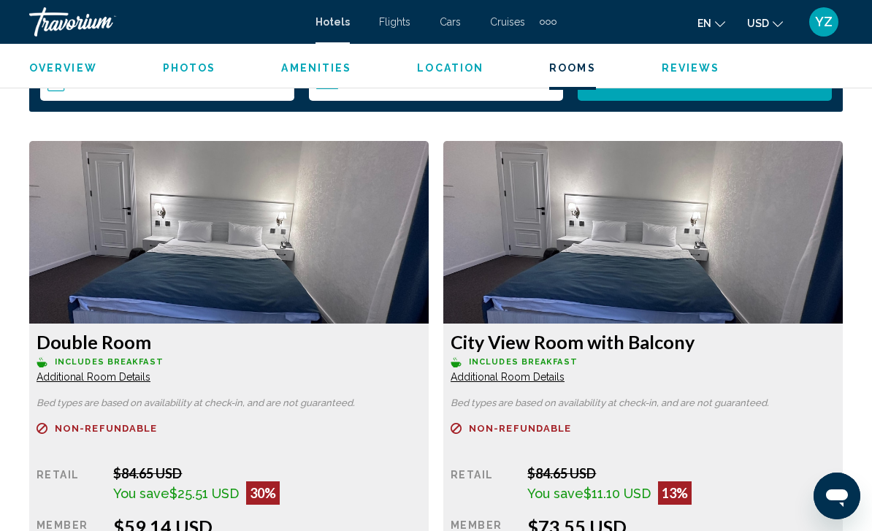
scroll to position [2181, 0]
click at [292, 237] on img "Main content" at bounding box center [228, 233] width 399 height 183
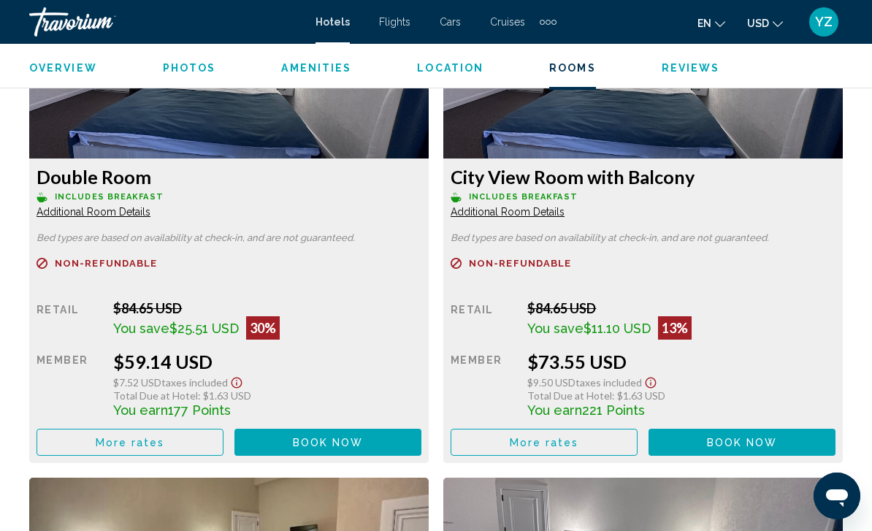
scroll to position [2344, 0]
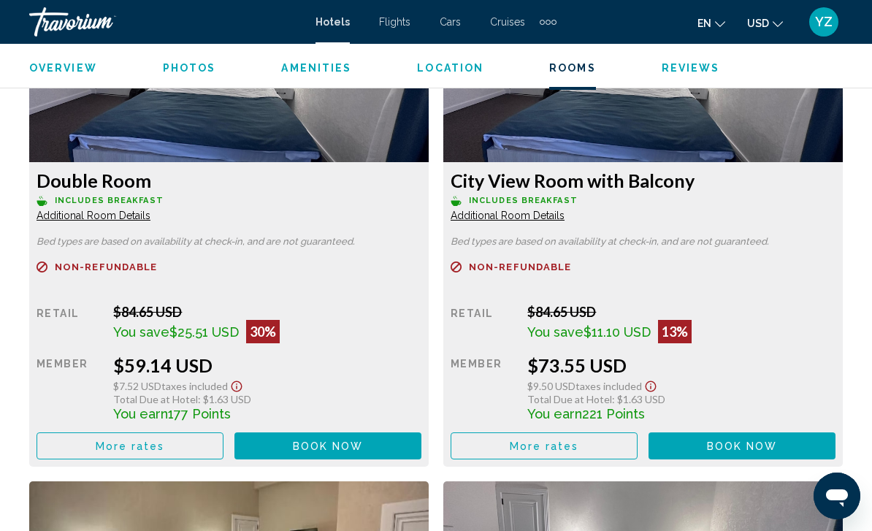
click at [342, 458] on button "Book now No longer available" at bounding box center [327, 445] width 187 height 27
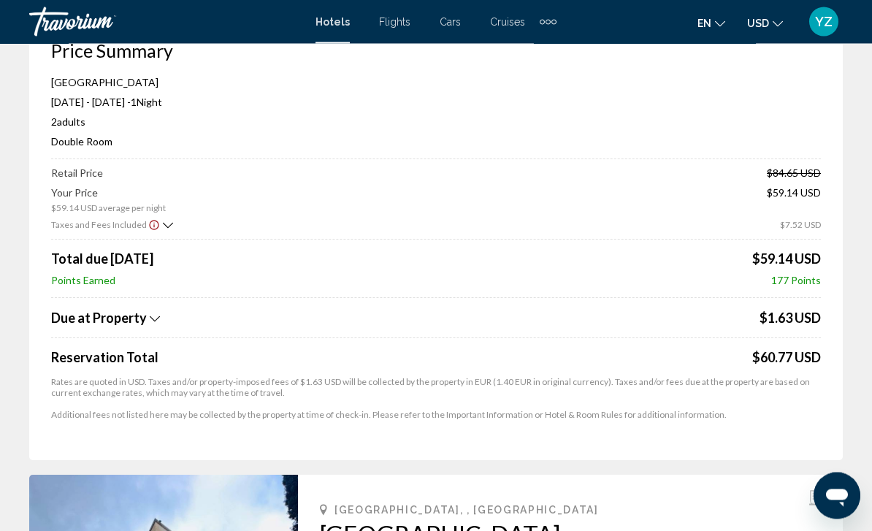
scroll to position [148, 0]
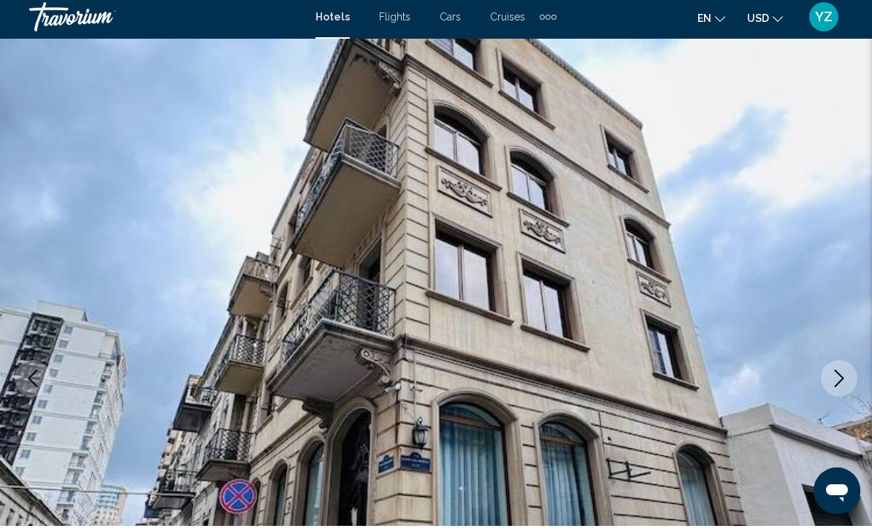
scroll to position [47, 0]
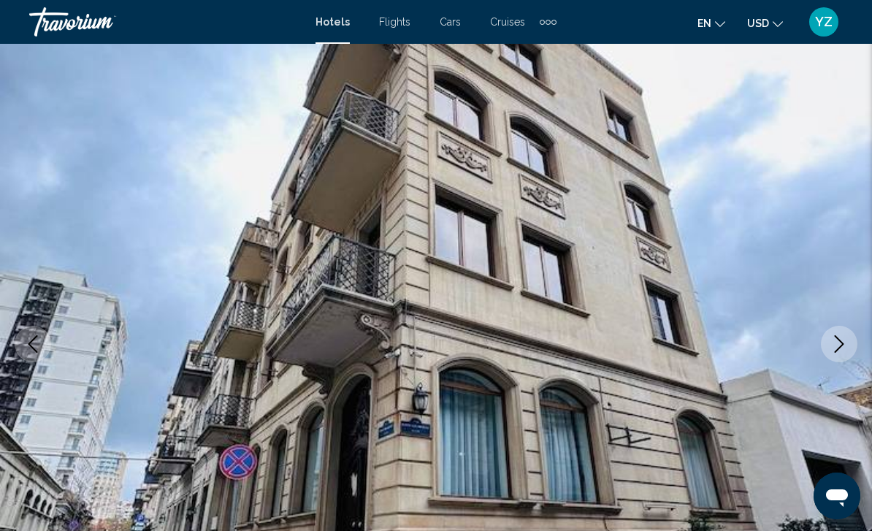
click at [843, 344] on icon "Next image" at bounding box center [838, 344] width 9 height 18
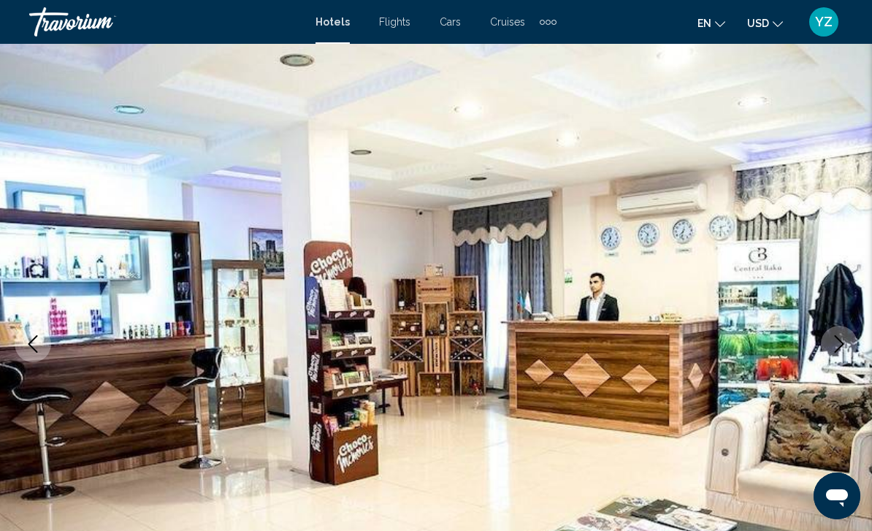
click at [849, 344] on button "Next image" at bounding box center [839, 344] width 37 height 37
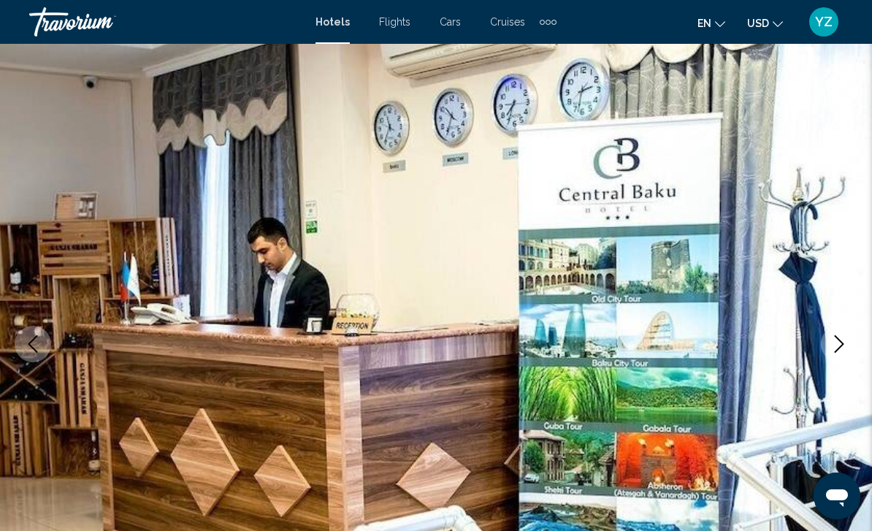
click at [846, 335] on icon "Next image" at bounding box center [839, 344] width 18 height 18
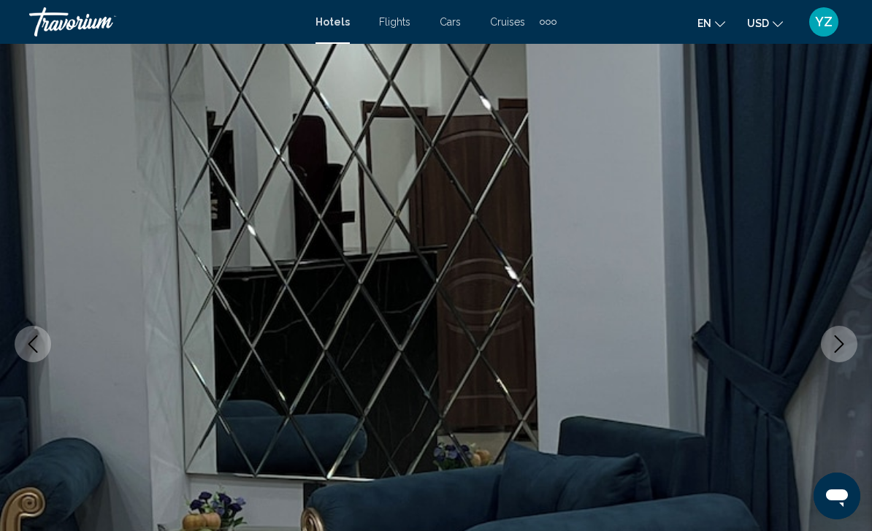
click at [845, 329] on button "Next image" at bounding box center [839, 344] width 37 height 37
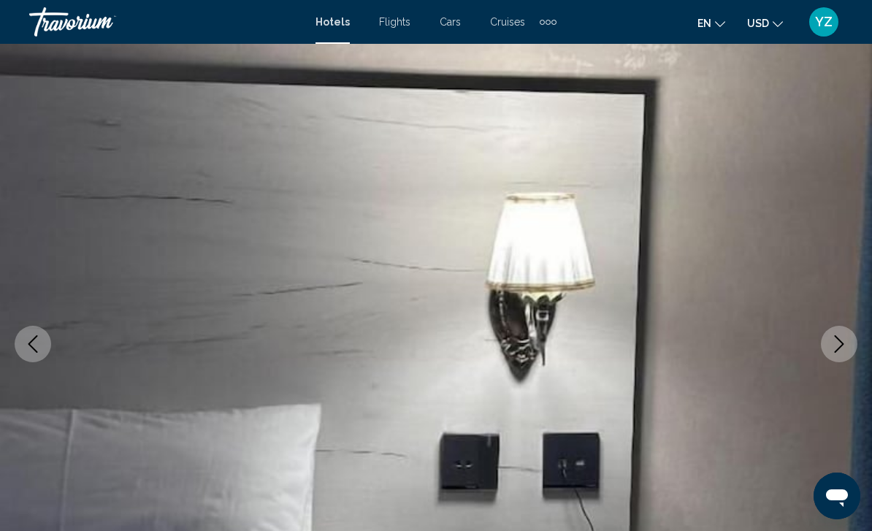
click at [840, 361] on button "Next image" at bounding box center [839, 344] width 37 height 37
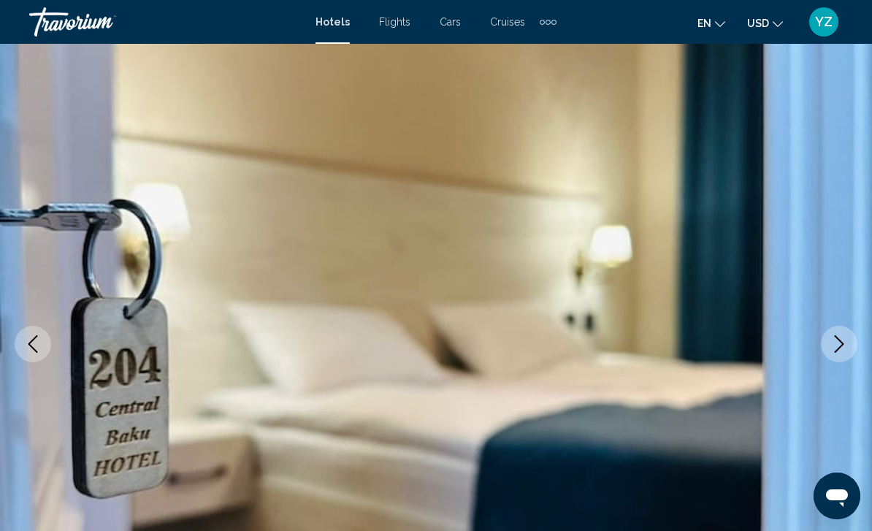
click at [834, 359] on button "Next image" at bounding box center [839, 344] width 37 height 37
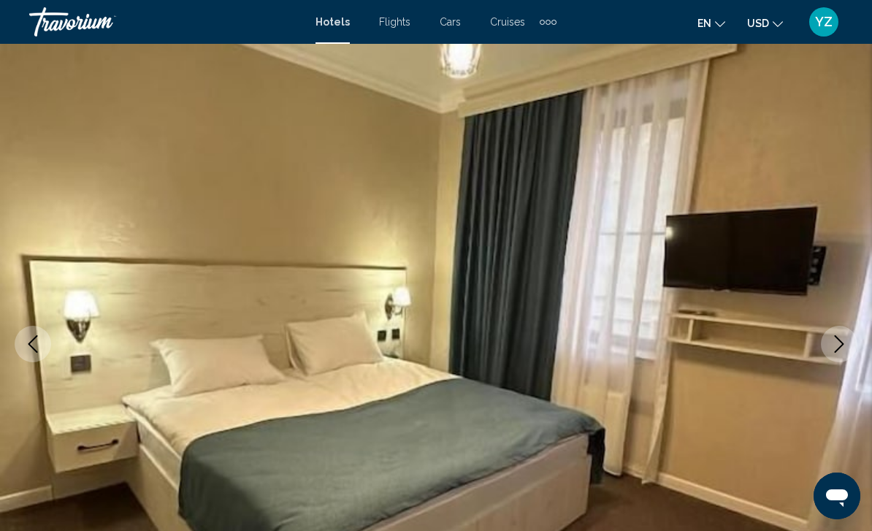
click at [837, 359] on button "Next image" at bounding box center [839, 344] width 37 height 37
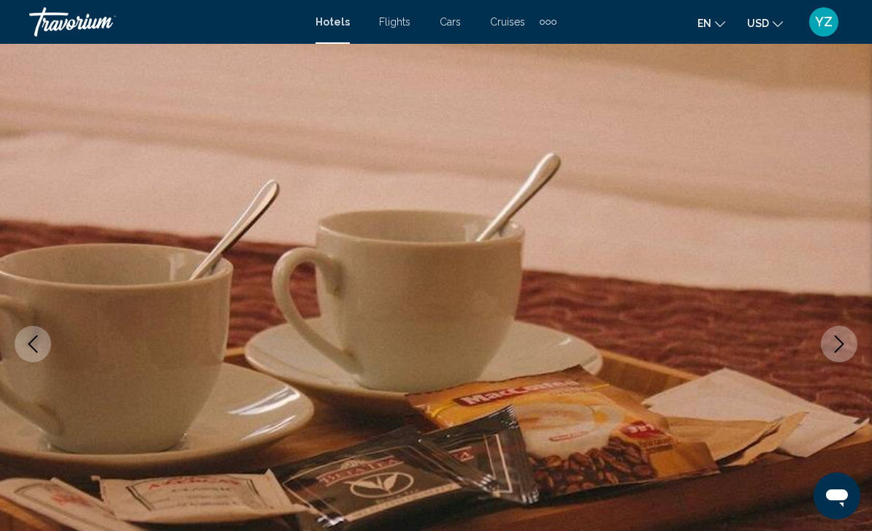
click at [836, 354] on button "Next image" at bounding box center [839, 344] width 37 height 37
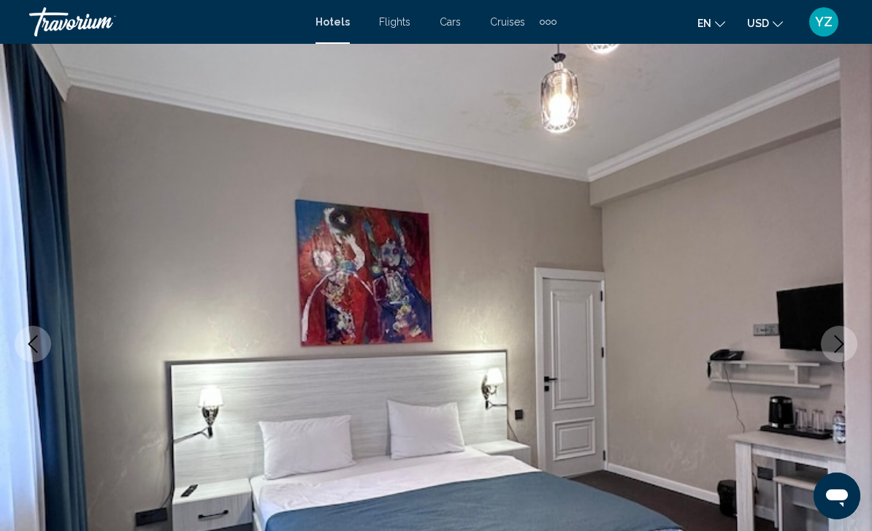
click at [841, 352] on icon "Next image" at bounding box center [839, 344] width 18 height 18
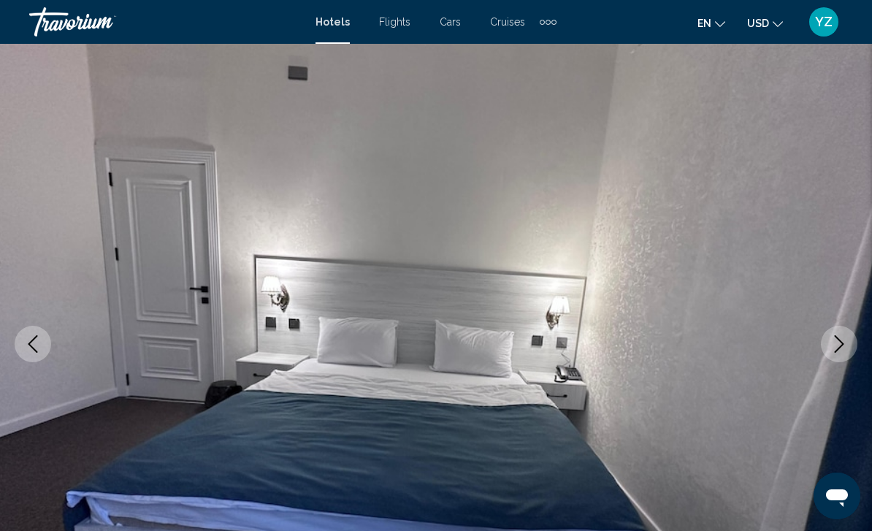
click at [836, 355] on button "Next image" at bounding box center [839, 344] width 37 height 37
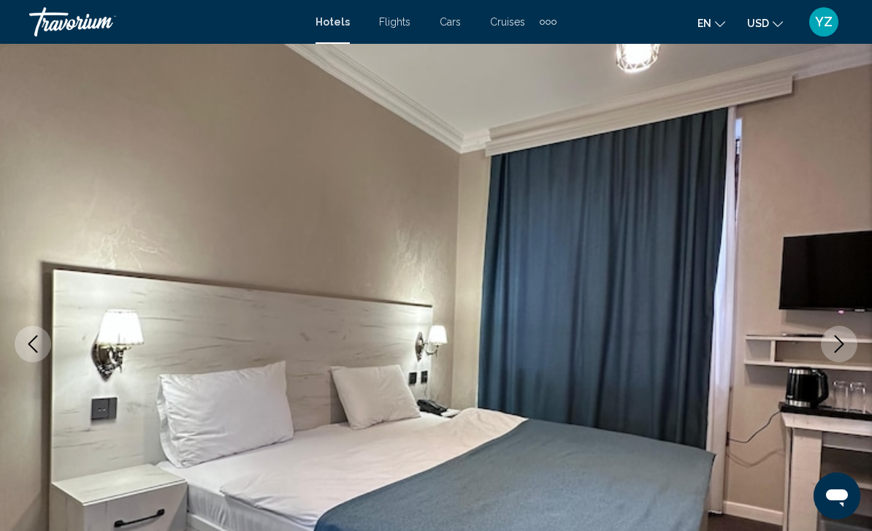
click at [846, 353] on button "Next image" at bounding box center [839, 344] width 37 height 37
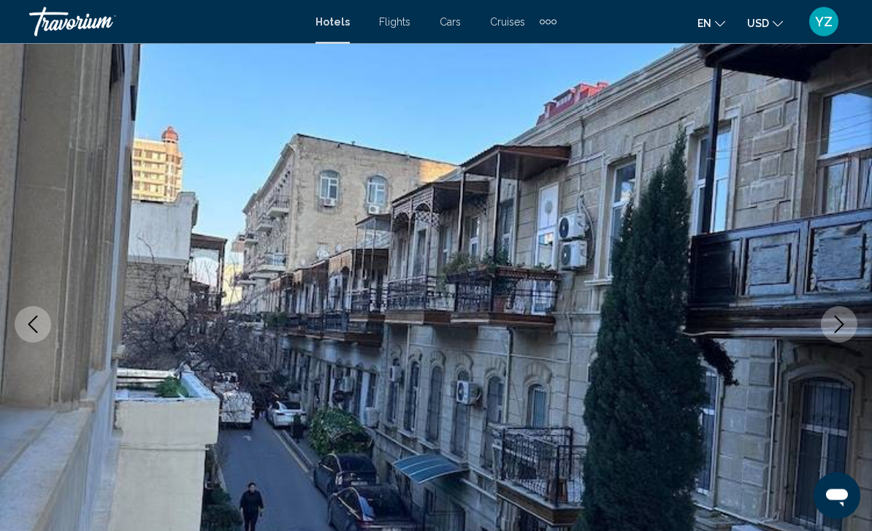
scroll to position [66, 0]
click at [843, 329] on icon "Next image" at bounding box center [839, 324] width 18 height 18
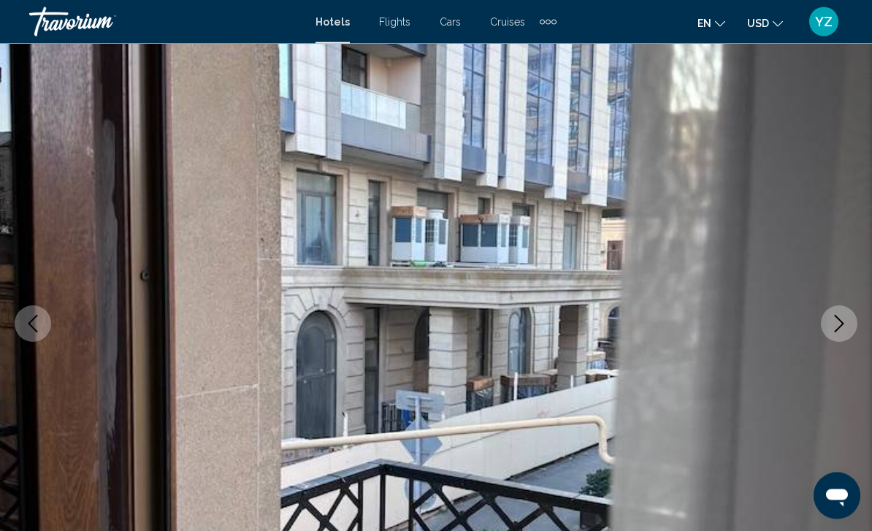
scroll to position [67, 0]
click at [843, 330] on icon "Next image" at bounding box center [839, 324] width 18 height 18
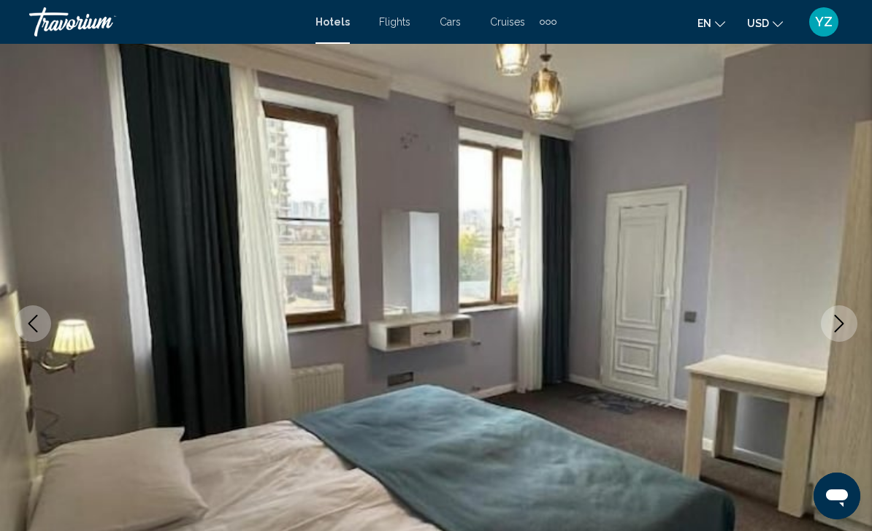
click at [837, 327] on icon "Next image" at bounding box center [839, 324] width 18 height 18
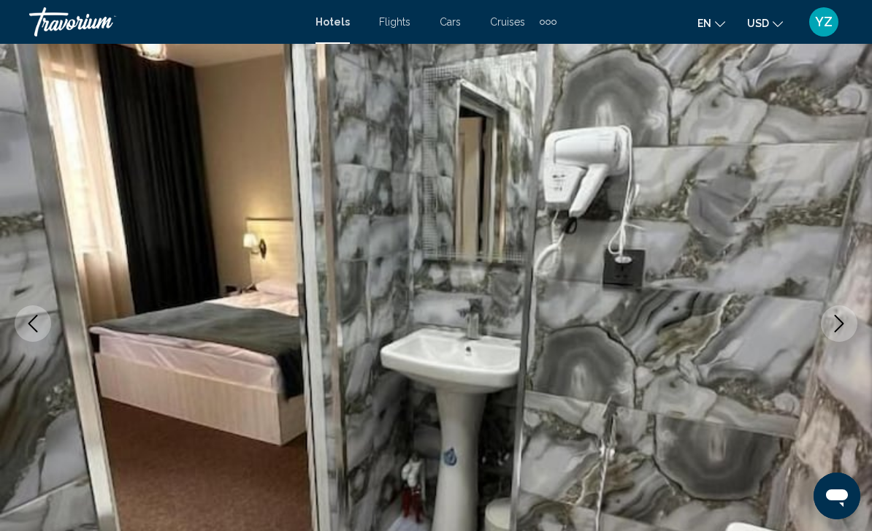
click at [843, 333] on button "Next image" at bounding box center [839, 323] width 37 height 37
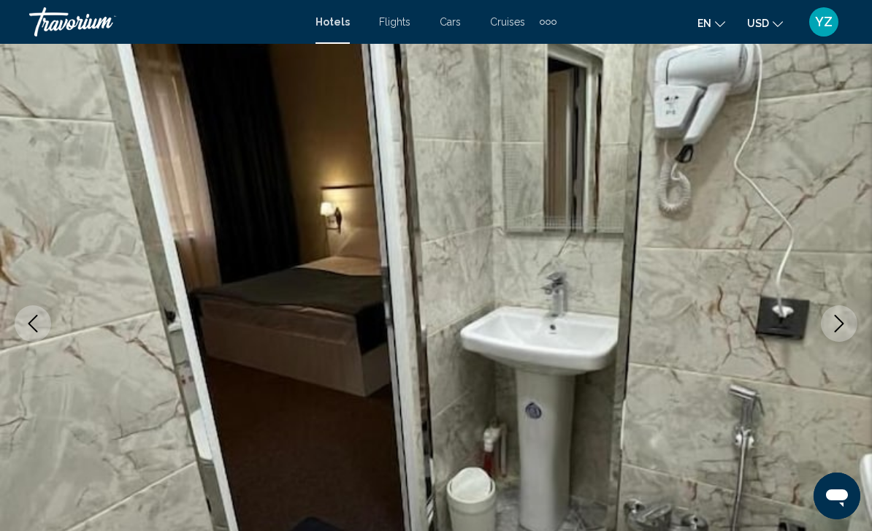
click at [841, 326] on icon "Next image" at bounding box center [839, 324] width 18 height 18
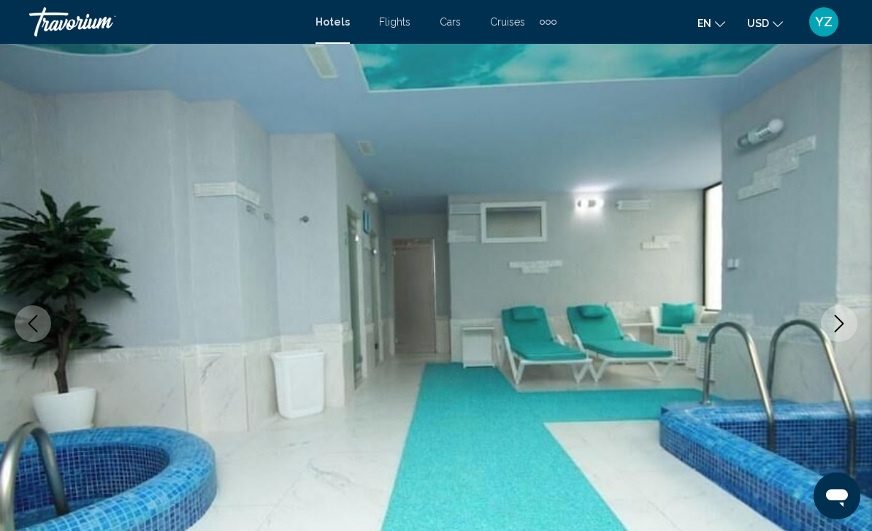
click at [840, 331] on icon "Next image" at bounding box center [839, 324] width 18 height 18
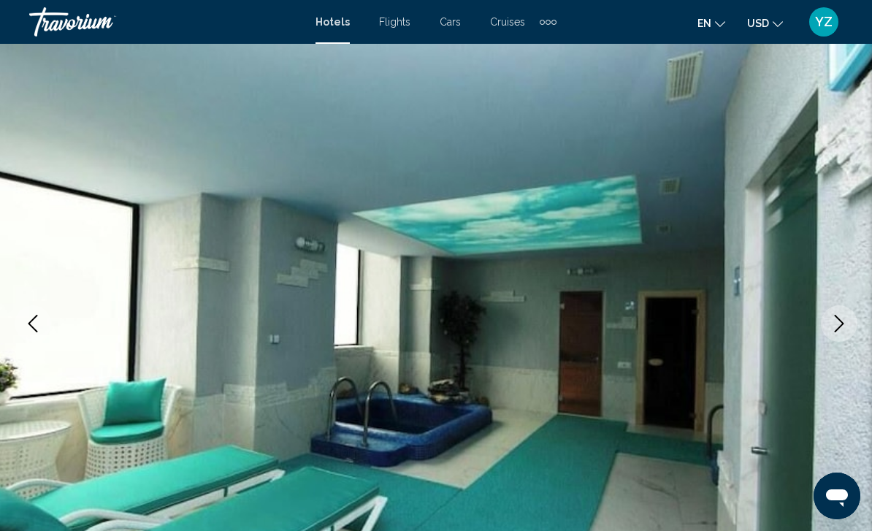
click at [838, 334] on button "Next image" at bounding box center [839, 323] width 37 height 37
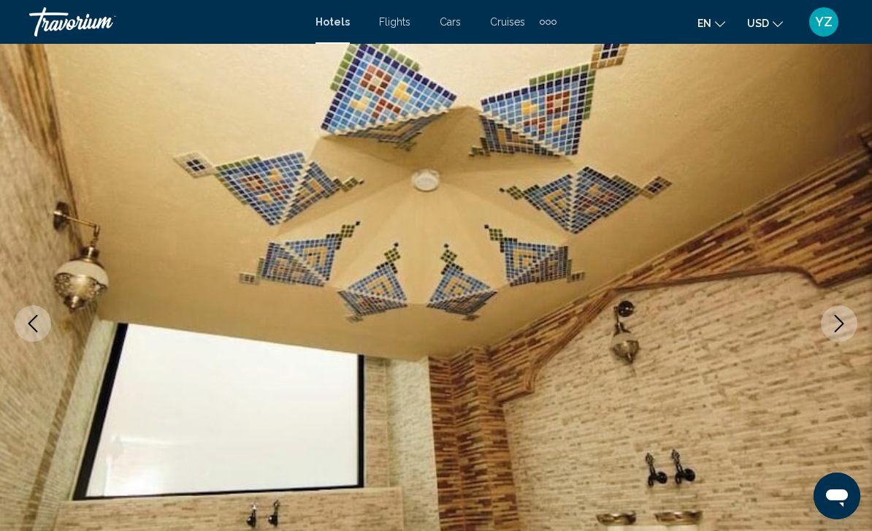
click at [837, 337] on button "Next image" at bounding box center [839, 323] width 37 height 37
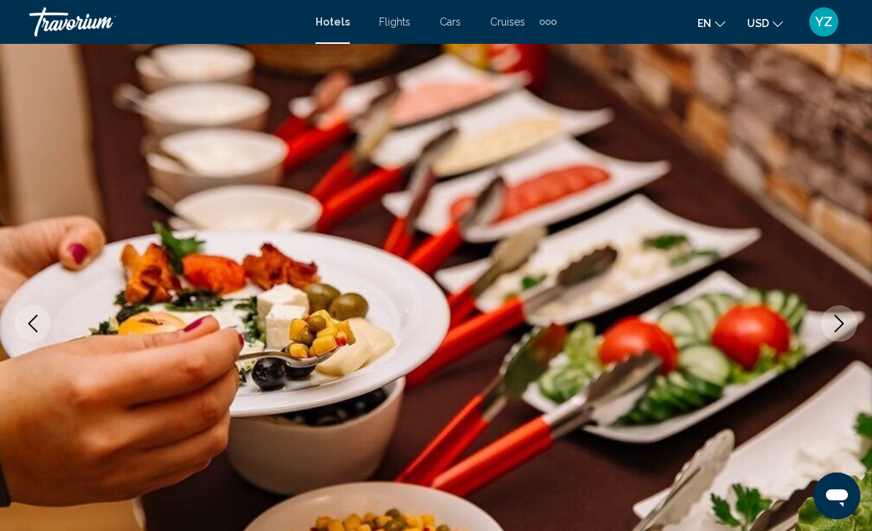
click at [838, 337] on button "Next image" at bounding box center [839, 323] width 37 height 37
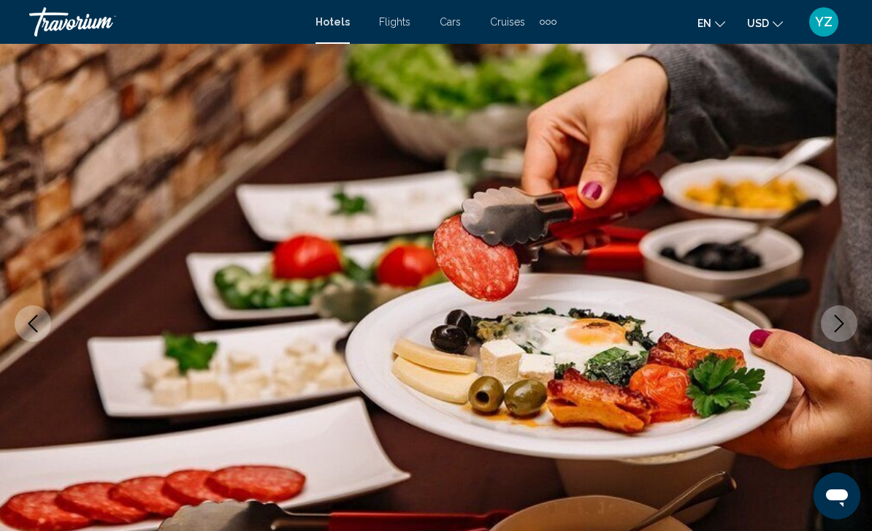
click at [836, 336] on button "Next image" at bounding box center [839, 323] width 37 height 37
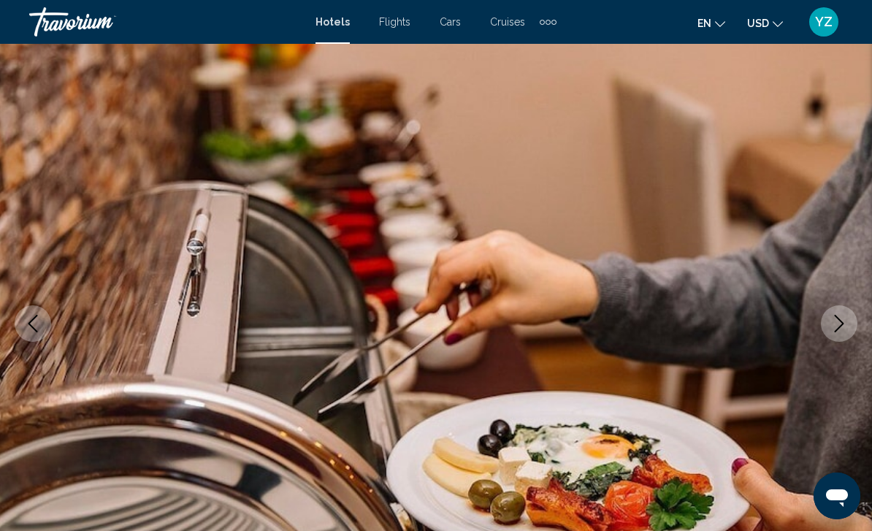
click at [835, 337] on button "Next image" at bounding box center [839, 323] width 37 height 37
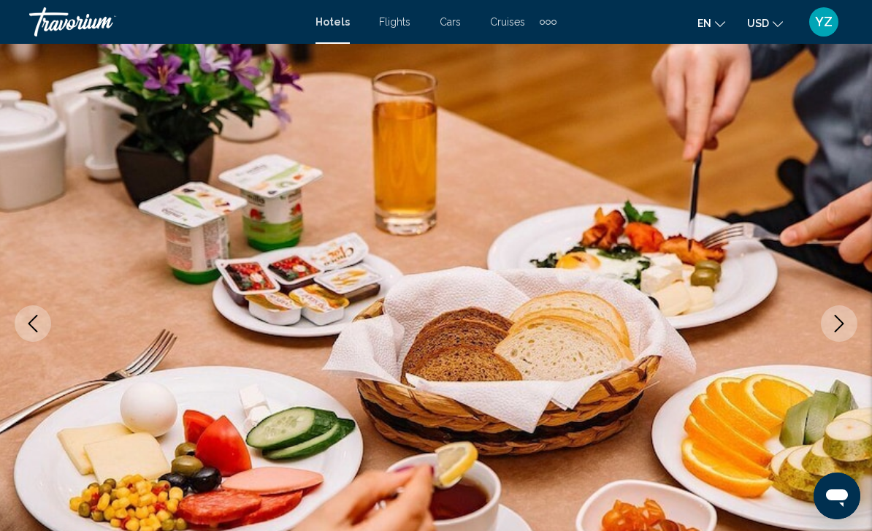
click at [837, 339] on button "Next image" at bounding box center [839, 323] width 37 height 37
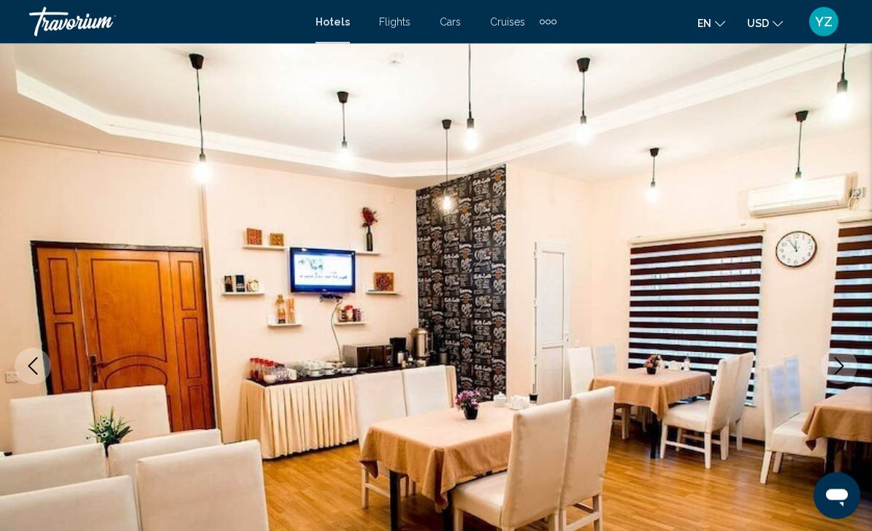
scroll to position [0, 0]
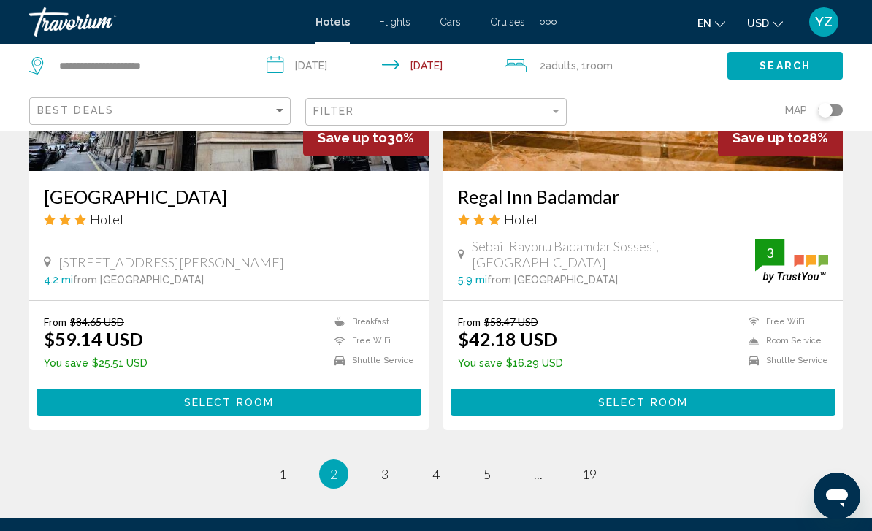
scroll to position [2858, 0]
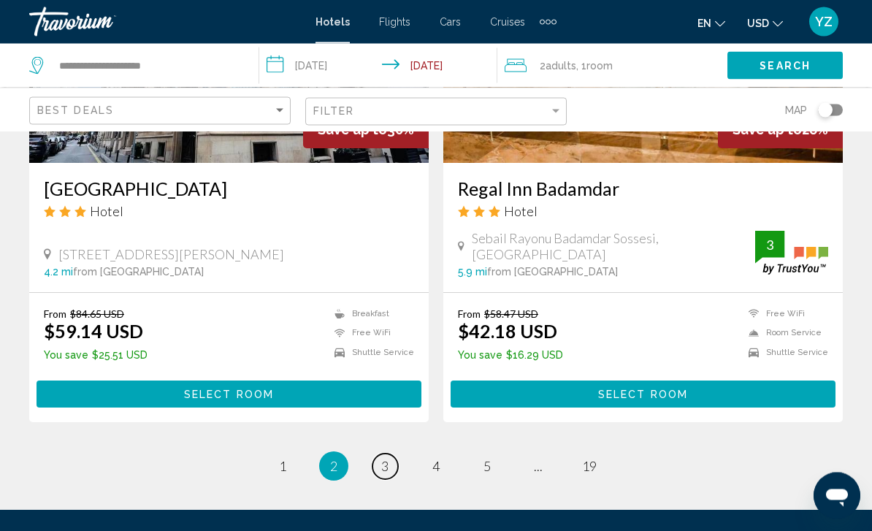
click at [388, 471] on link "page 3" at bounding box center [385, 467] width 26 height 26
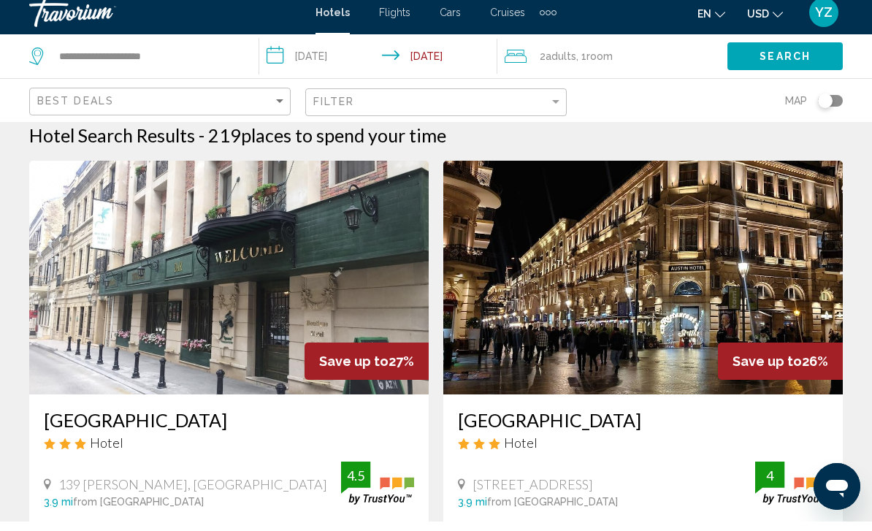
scroll to position [23, 0]
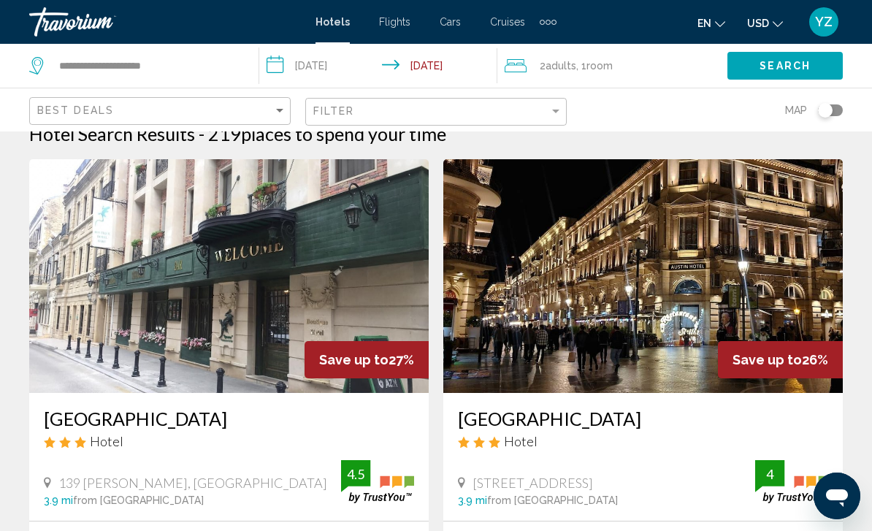
click at [792, 294] on img "Main content" at bounding box center [642, 276] width 399 height 234
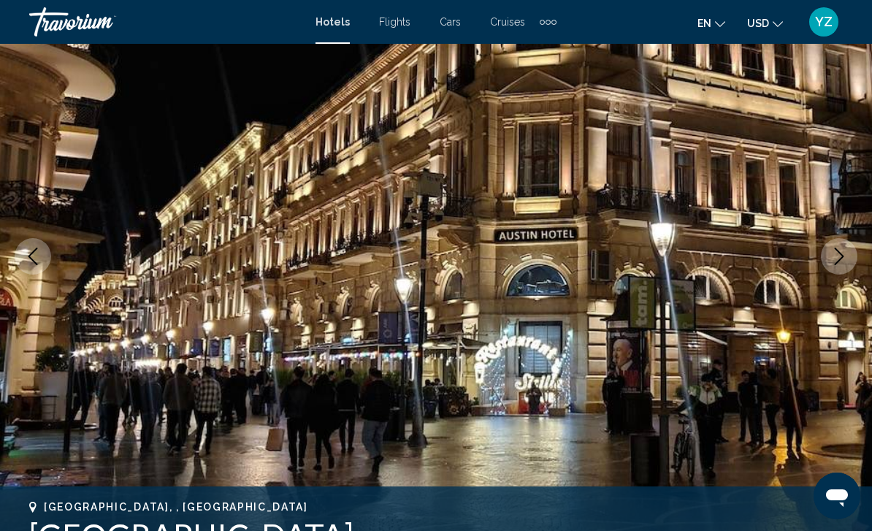
scroll to position [134, 0]
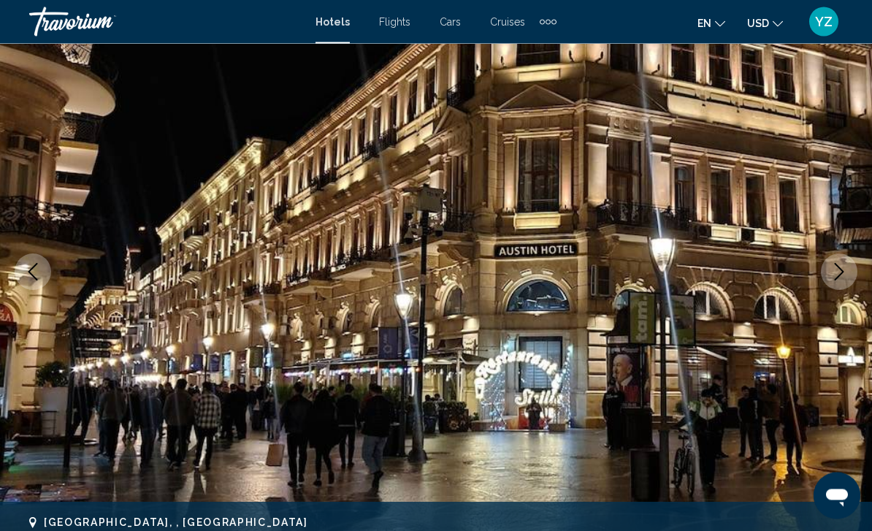
click at [840, 283] on button "Next image" at bounding box center [839, 272] width 37 height 37
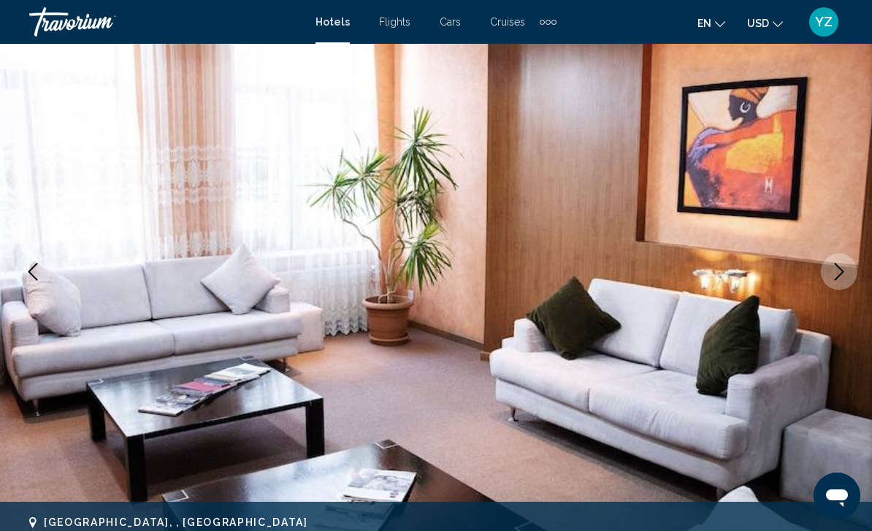
click at [836, 283] on button "Next image" at bounding box center [839, 271] width 37 height 37
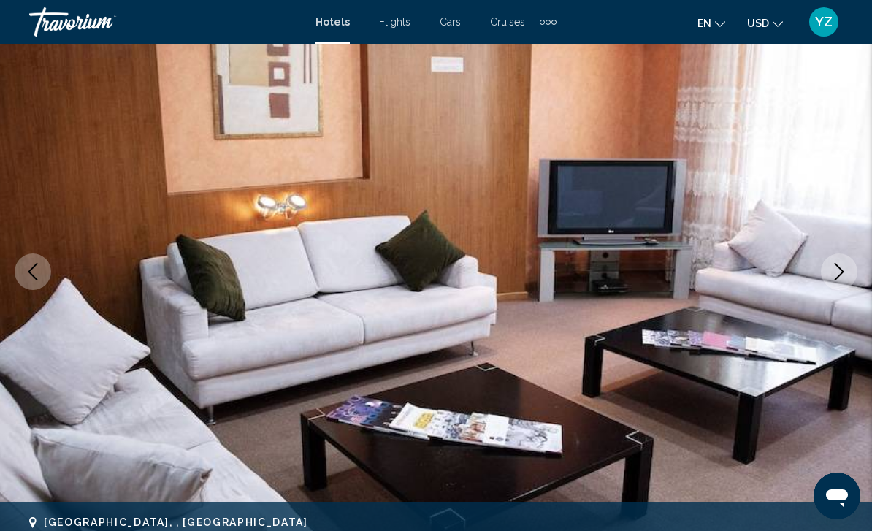
click at [839, 276] on icon "Next image" at bounding box center [838, 272] width 9 height 18
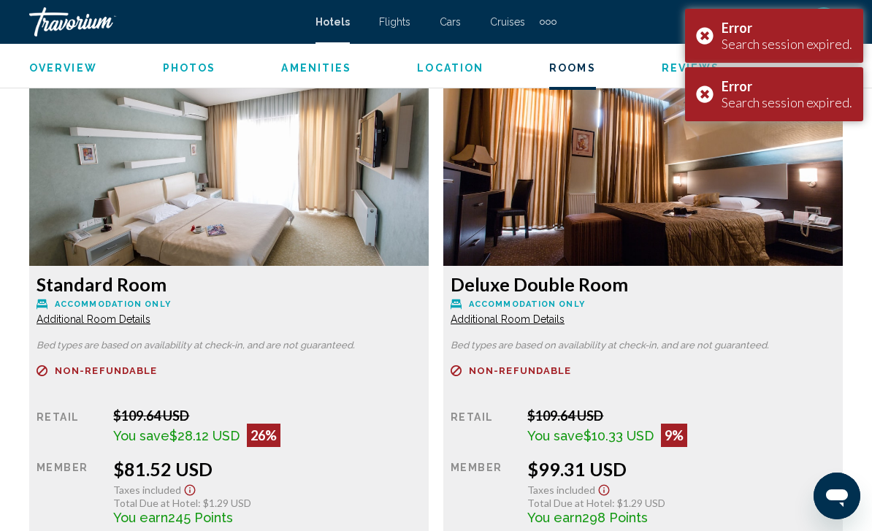
scroll to position [2219, 0]
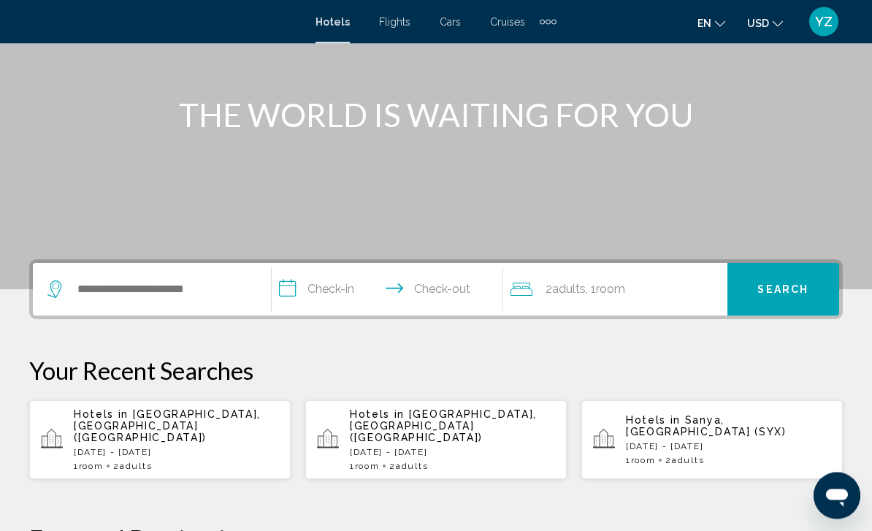
scroll to position [146, 0]
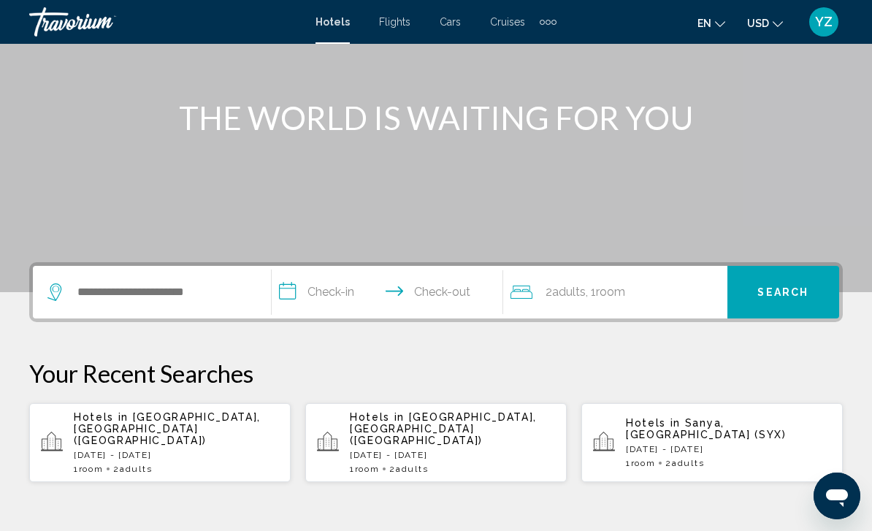
click at [110, 467] on span "Main content" at bounding box center [108, 468] width 3 height 3
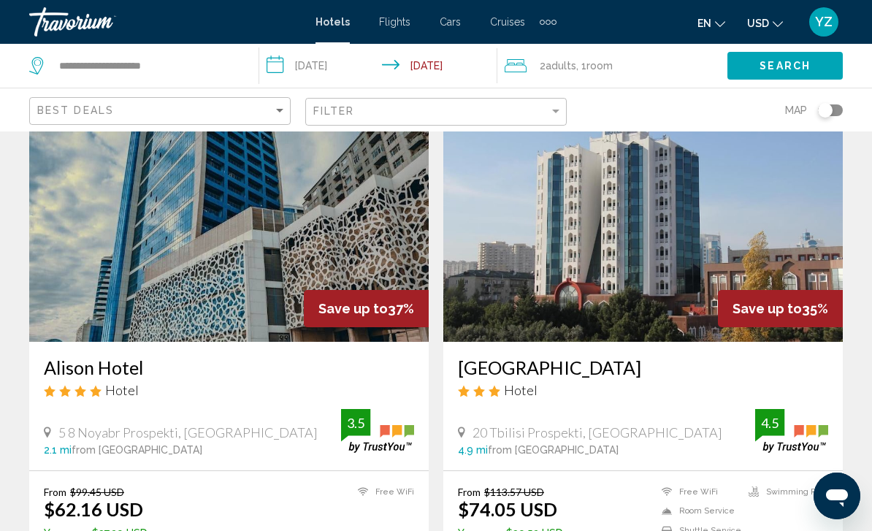
scroll to position [2680, 0]
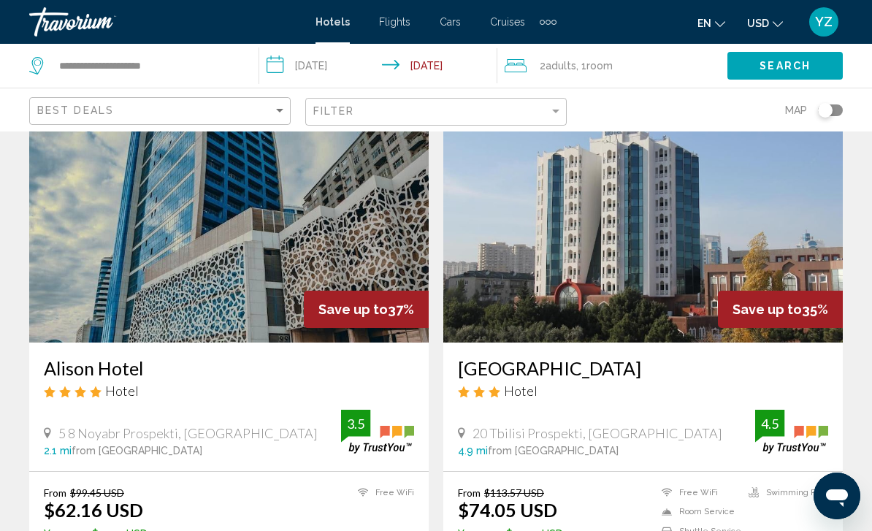
click at [94, 249] on img "Main content" at bounding box center [228, 226] width 399 height 234
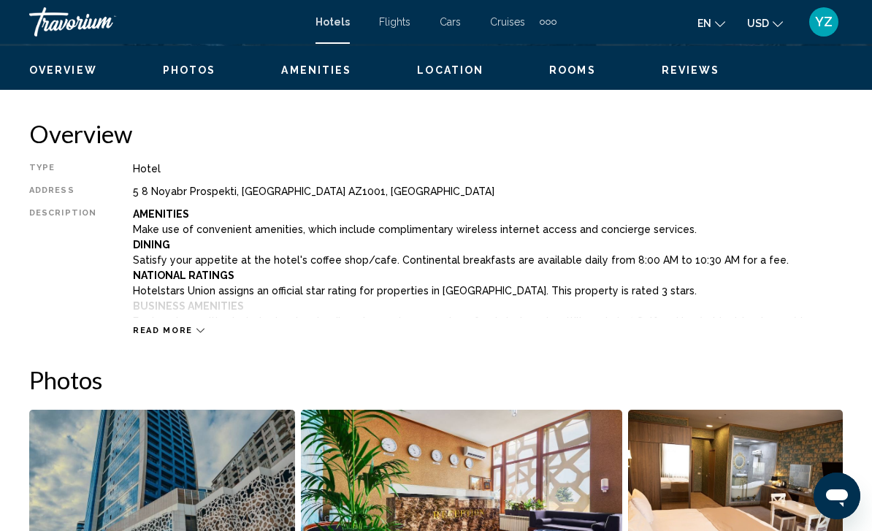
scroll to position [693, 0]
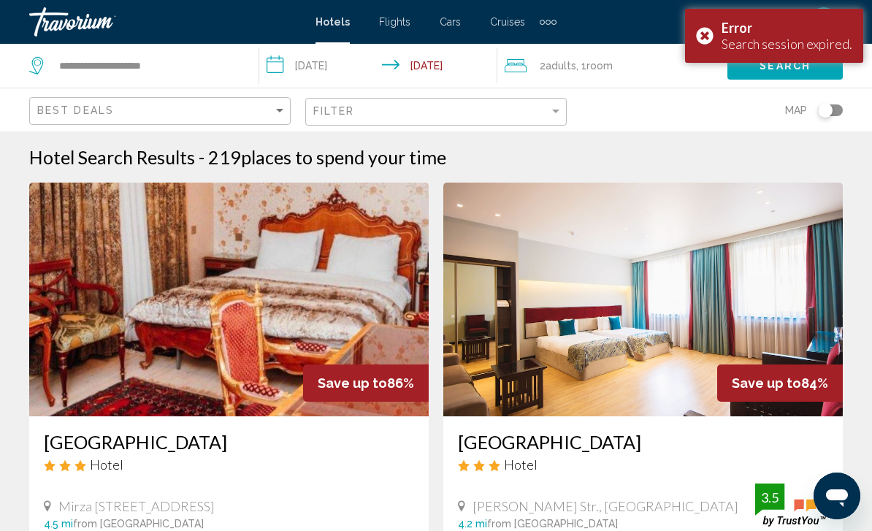
click at [707, 36] on div "Error Search session expired." at bounding box center [774, 36] width 178 height 54
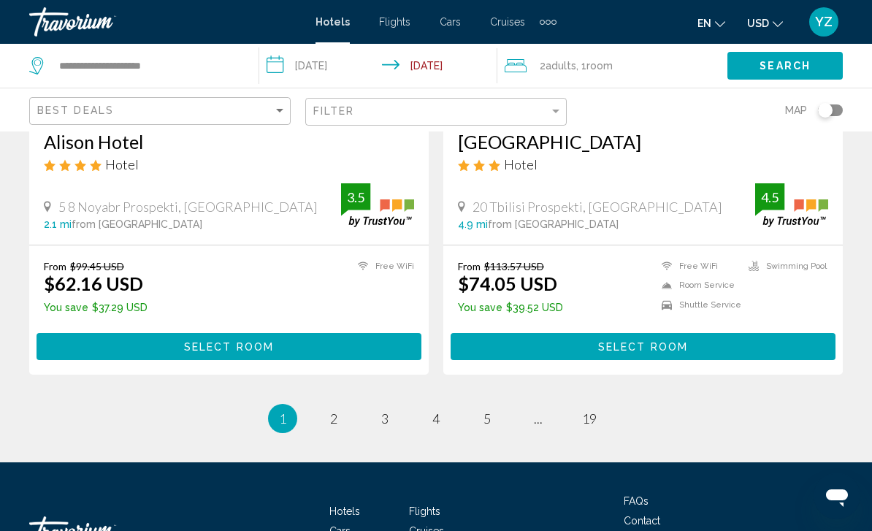
scroll to position [2964, 0]
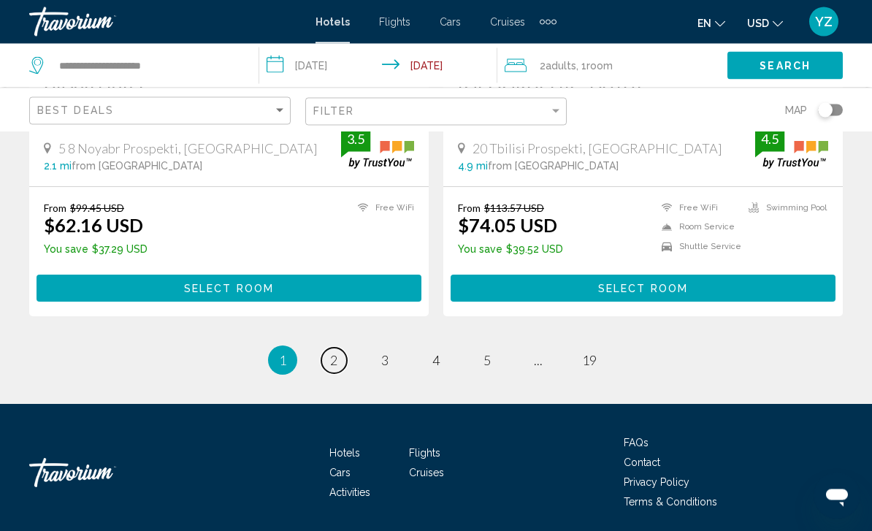
click at [343, 360] on link "page 2" at bounding box center [334, 361] width 26 height 26
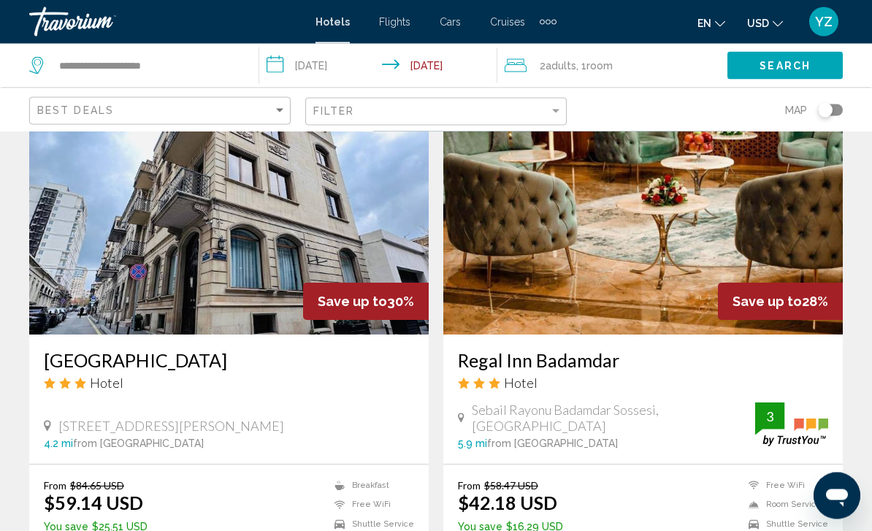
scroll to position [2687, 0]
click at [130, 253] on img "Main content" at bounding box center [228, 218] width 399 height 234
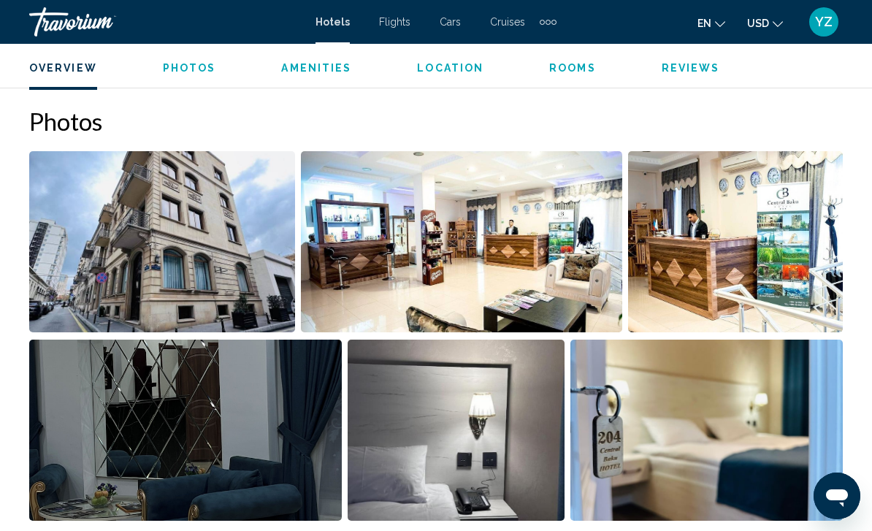
scroll to position [932, 0]
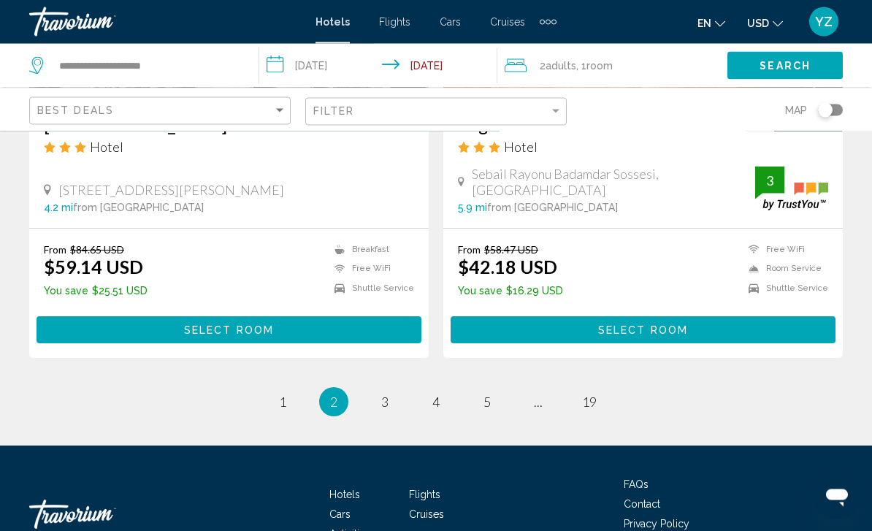
scroll to position [2964, 0]
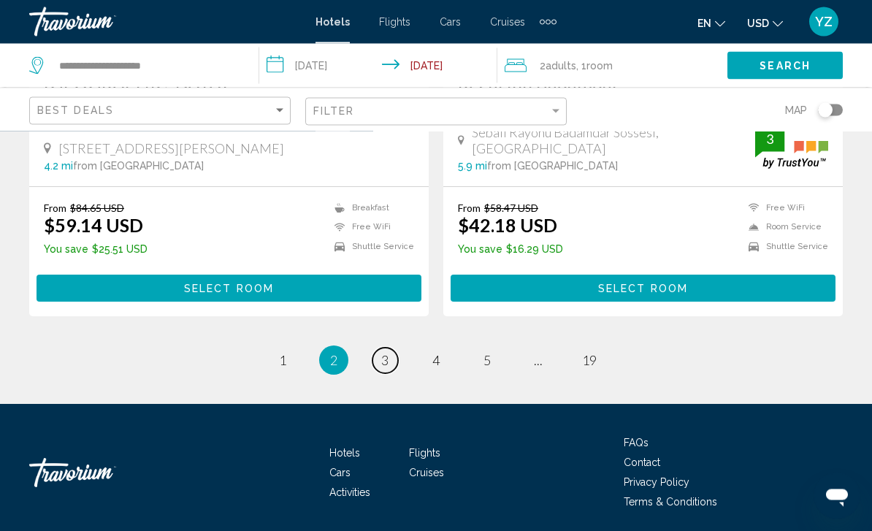
click at [391, 354] on link "page 3" at bounding box center [385, 361] width 26 height 26
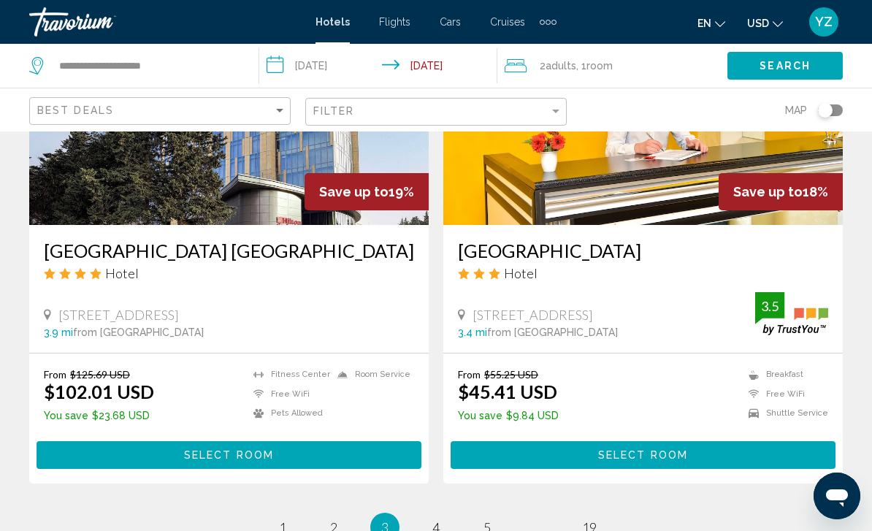
scroll to position [2901, 0]
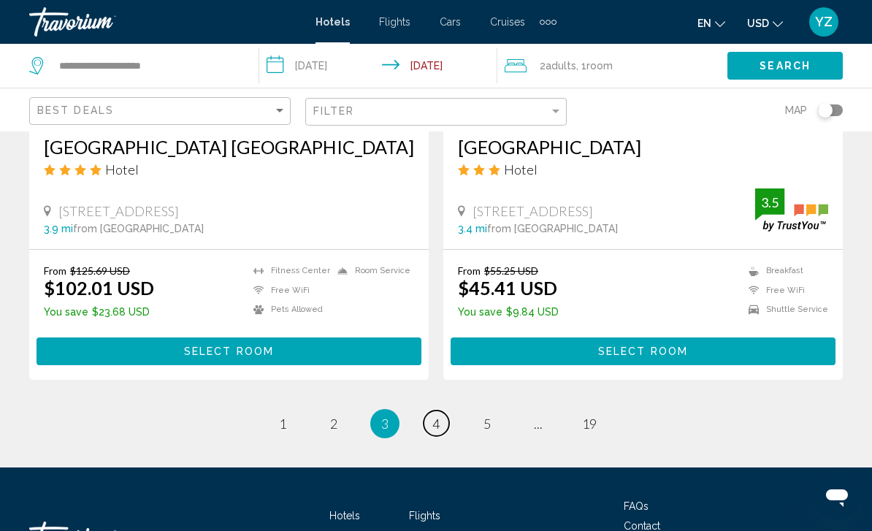
click at [443, 426] on link "page 4" at bounding box center [436, 423] width 26 height 26
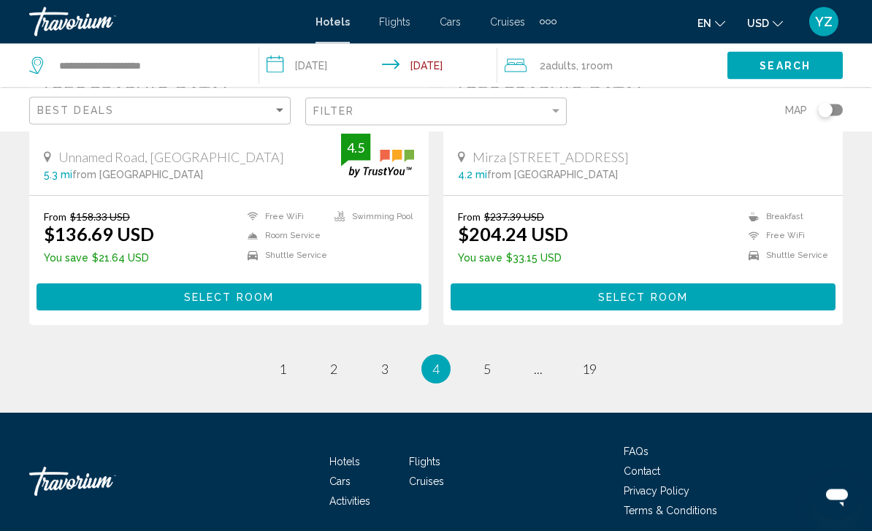
scroll to position [2956, 0]
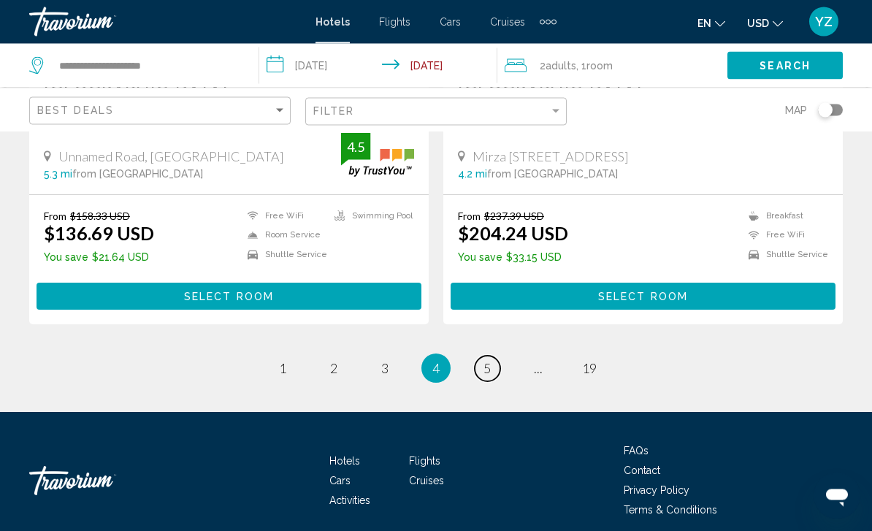
click at [485, 377] on link "page 5" at bounding box center [488, 369] width 26 height 26
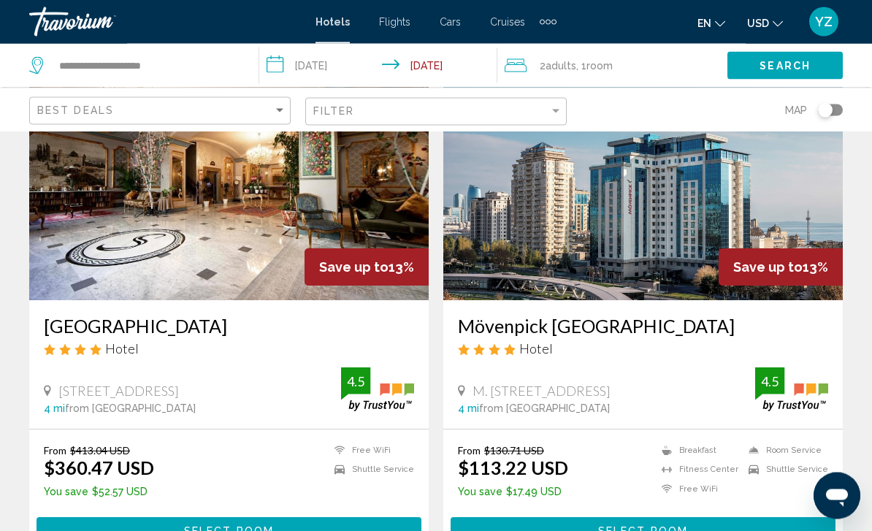
scroll to position [638, 0]
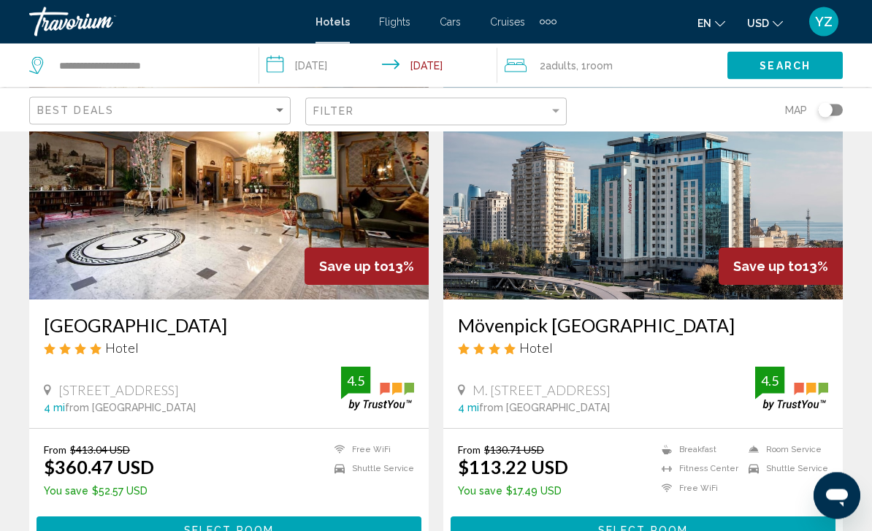
click at [767, 183] on img "Main content" at bounding box center [642, 183] width 399 height 234
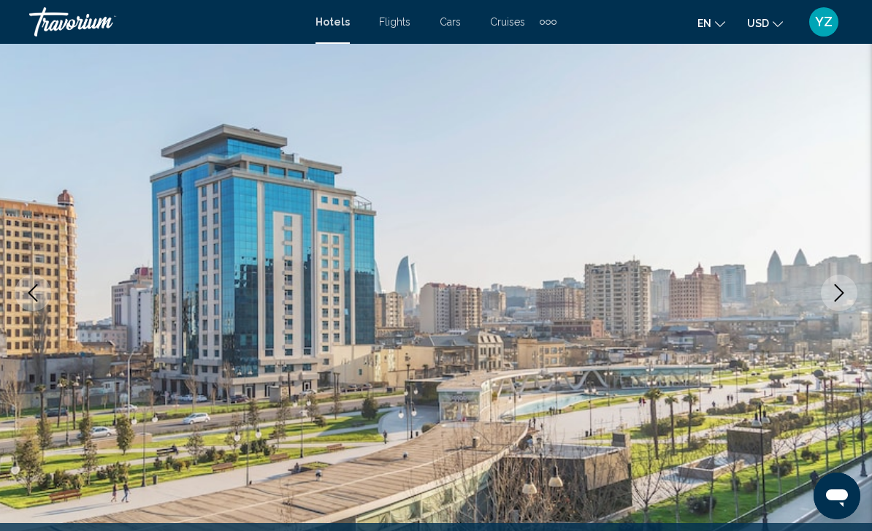
scroll to position [96, 0]
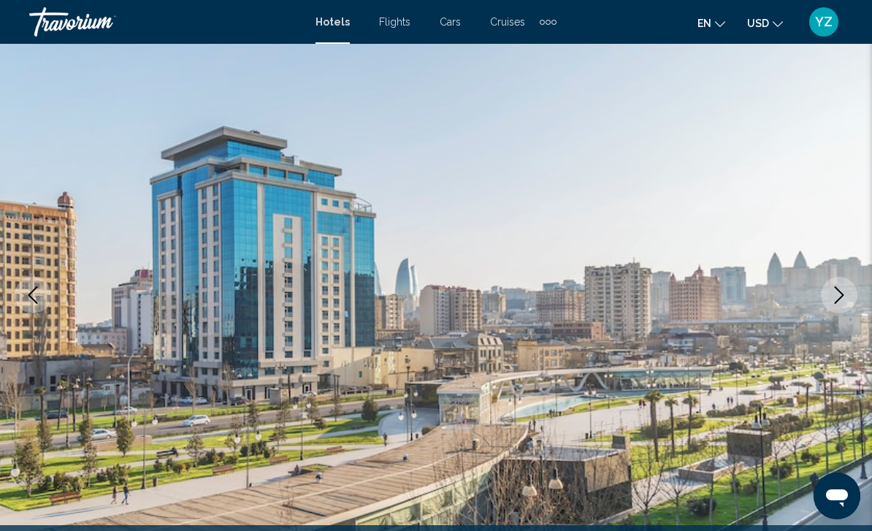
click at [843, 305] on button "Next image" at bounding box center [839, 295] width 37 height 37
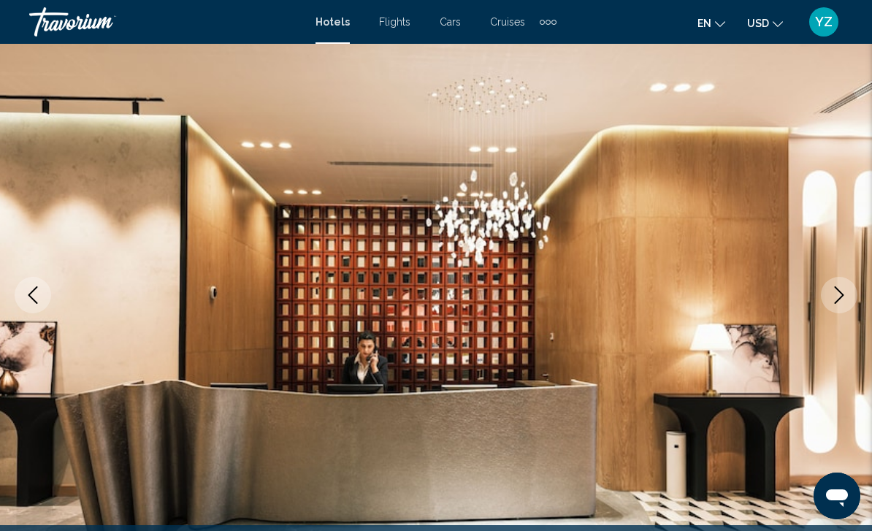
click at [836, 303] on icon "Next image" at bounding box center [839, 295] width 18 height 18
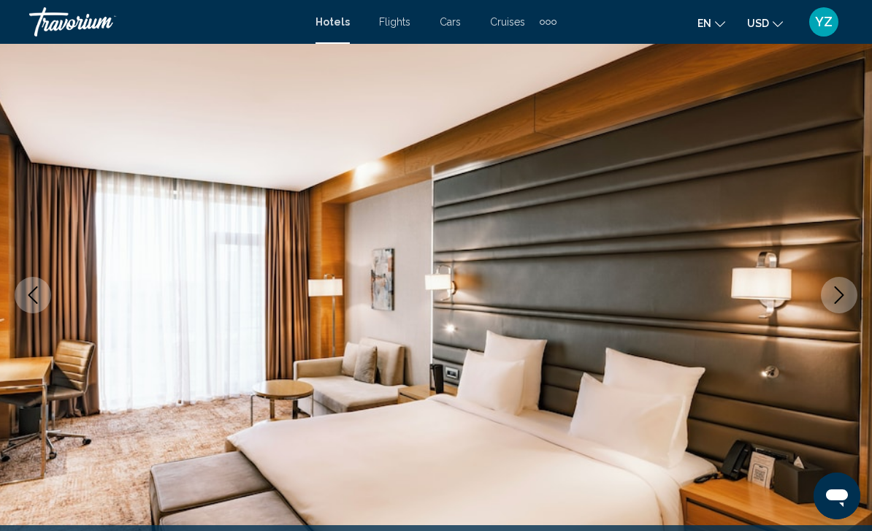
click at [841, 304] on button "Next image" at bounding box center [839, 295] width 37 height 37
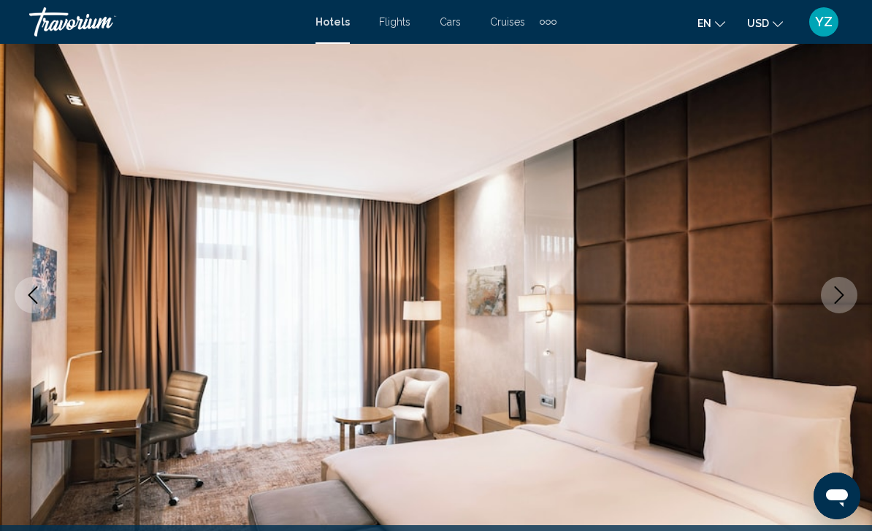
click at [837, 315] on img "Main content" at bounding box center [436, 295] width 872 height 694
click at [842, 299] on icon "Next image" at bounding box center [839, 295] width 18 height 18
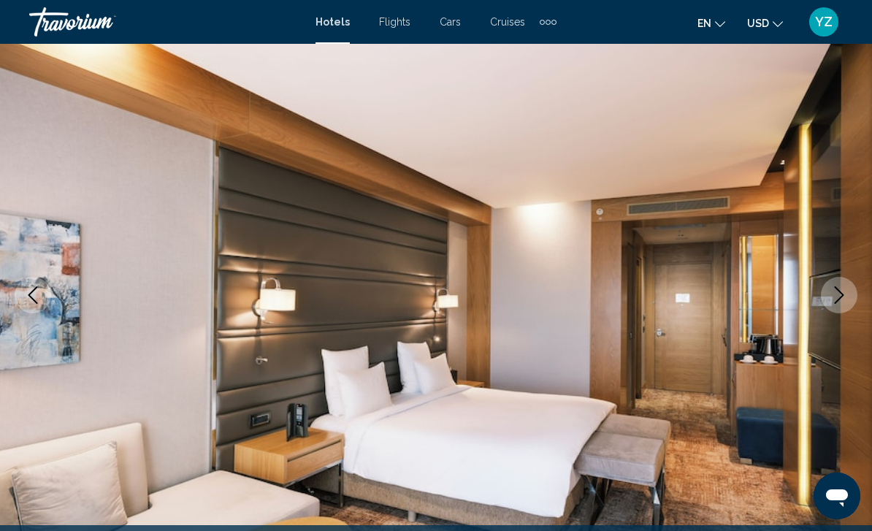
click at [838, 307] on button "Next image" at bounding box center [839, 295] width 37 height 37
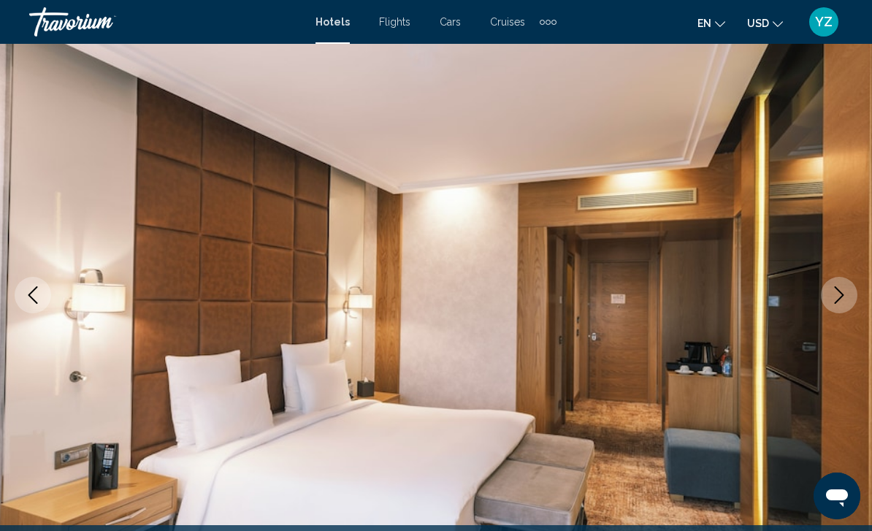
click at [843, 303] on icon "Next image" at bounding box center [839, 295] width 18 height 18
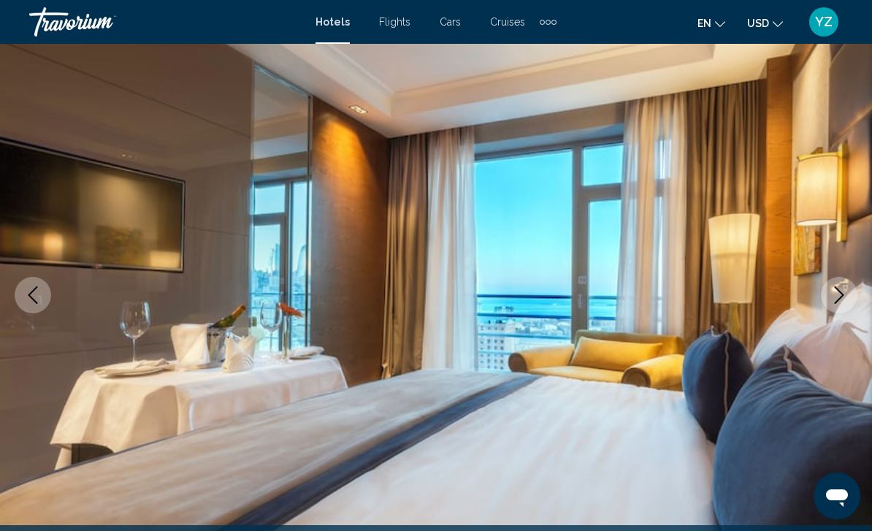
click at [850, 299] on button "Next image" at bounding box center [839, 295] width 37 height 37
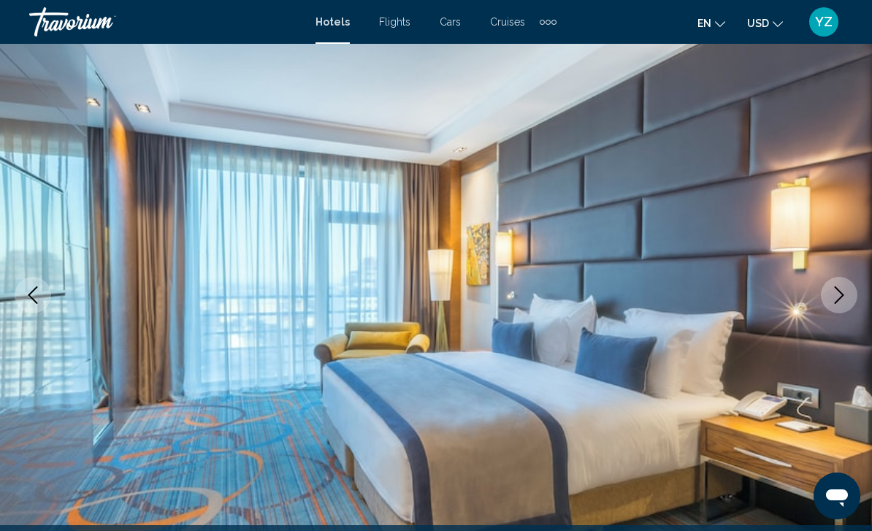
click at [848, 302] on button "Next image" at bounding box center [839, 295] width 37 height 37
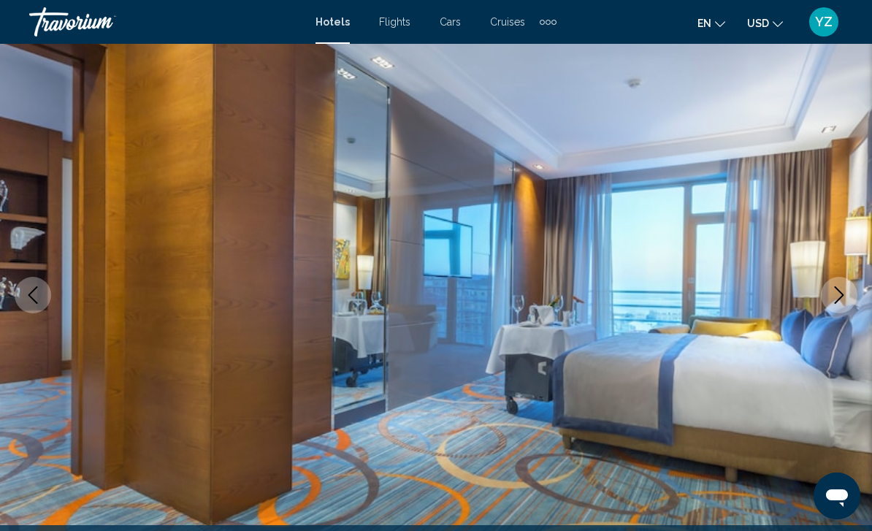
click at [844, 297] on icon "Next image" at bounding box center [839, 295] width 18 height 18
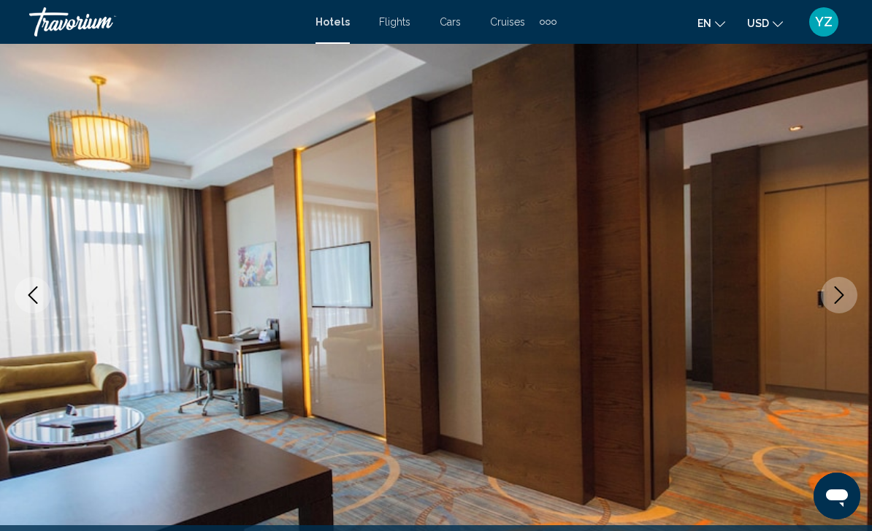
click at [841, 305] on button "Next image" at bounding box center [839, 295] width 37 height 37
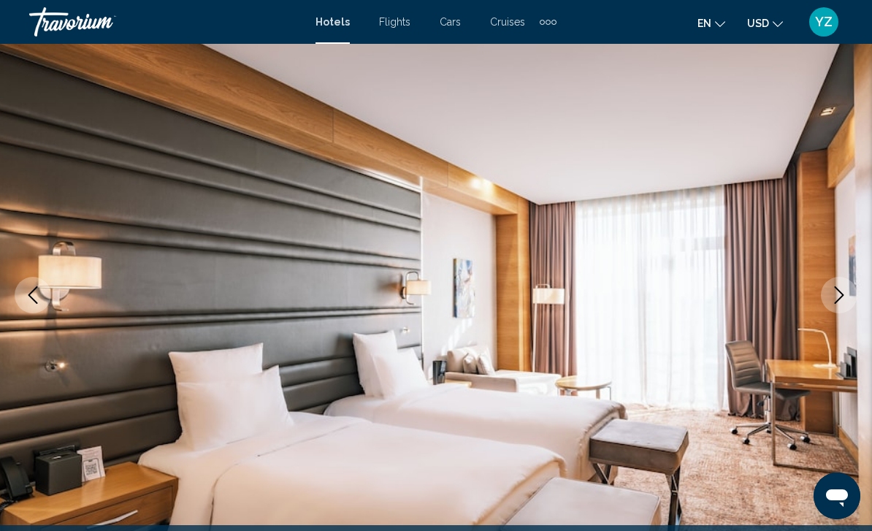
click at [846, 300] on icon "Next image" at bounding box center [839, 295] width 18 height 18
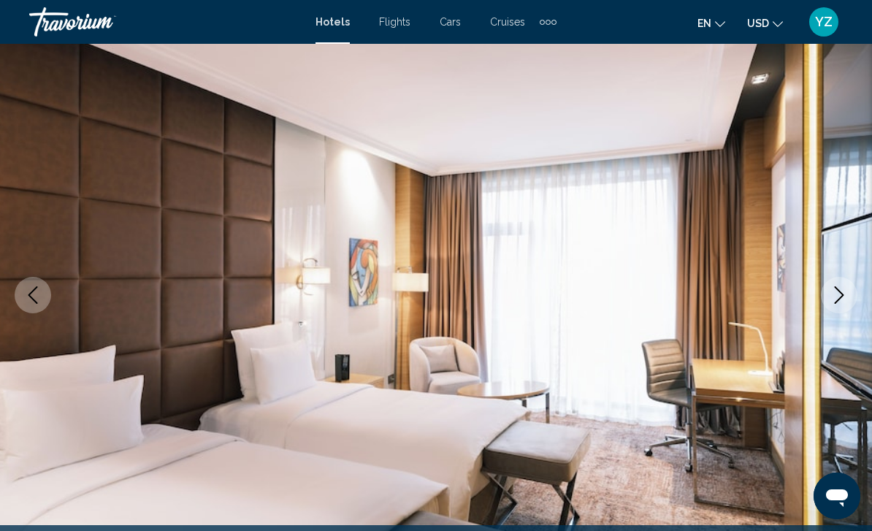
click at [843, 299] on icon "Next image" at bounding box center [839, 295] width 18 height 18
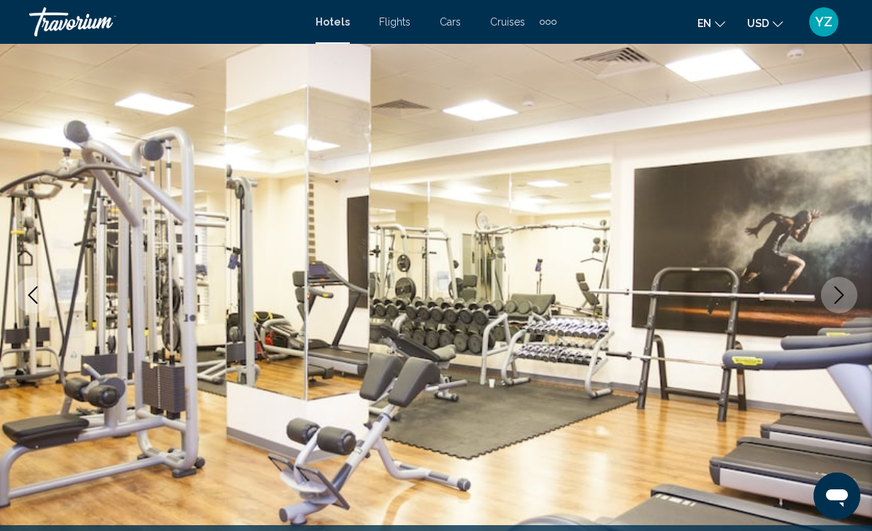
click at [846, 299] on icon "Next image" at bounding box center [839, 295] width 18 height 18
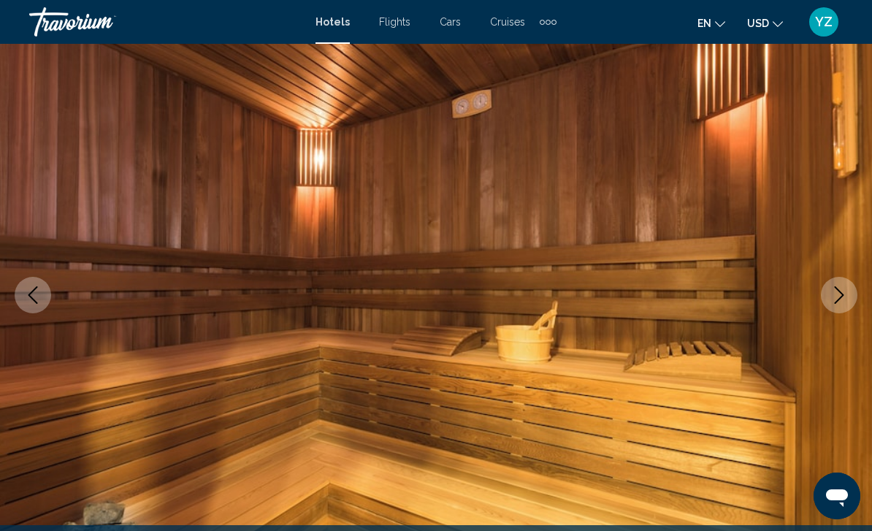
click at [846, 298] on icon "Next image" at bounding box center [839, 295] width 18 height 18
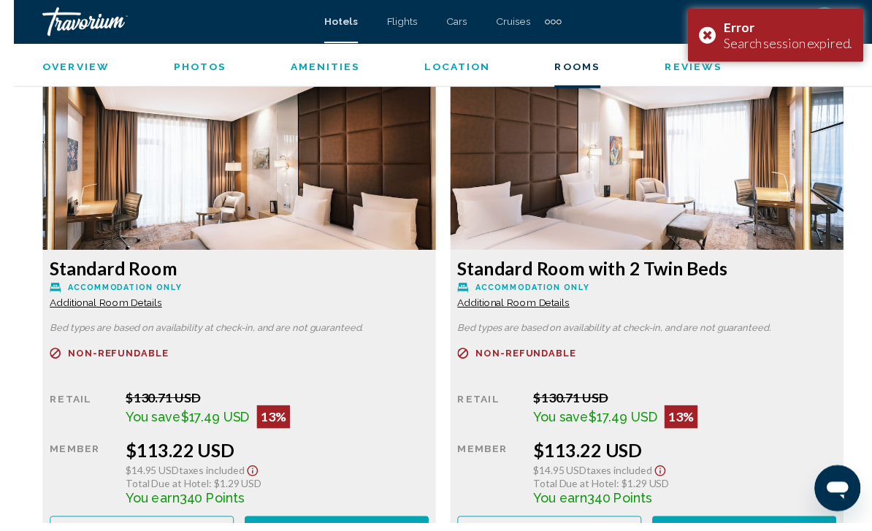
scroll to position [2263, 0]
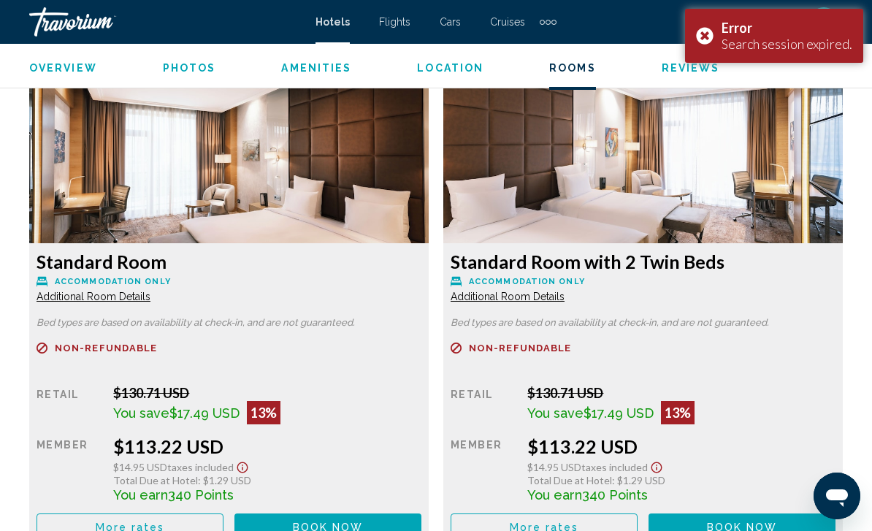
click at [364, 524] on button "Book now No longer available" at bounding box center [327, 526] width 187 height 27
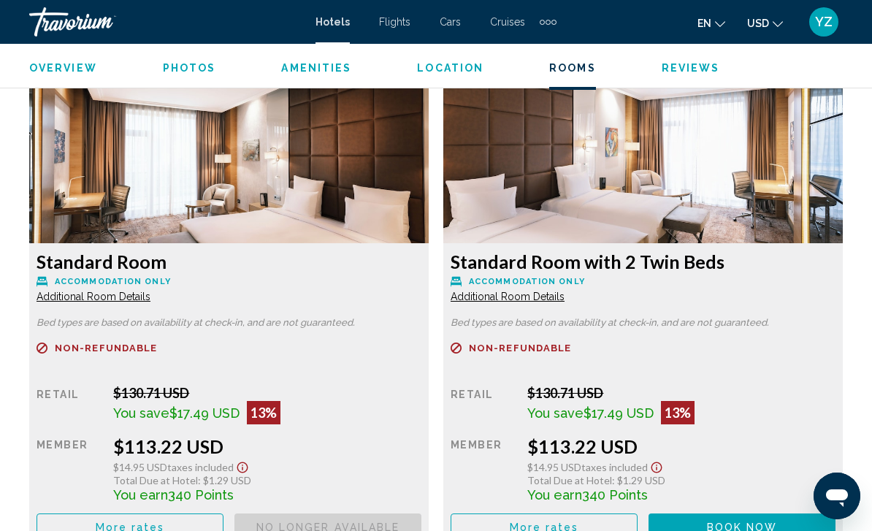
click at [702, 34] on div "Error Search session expired." at bounding box center [774, 36] width 178 height 54
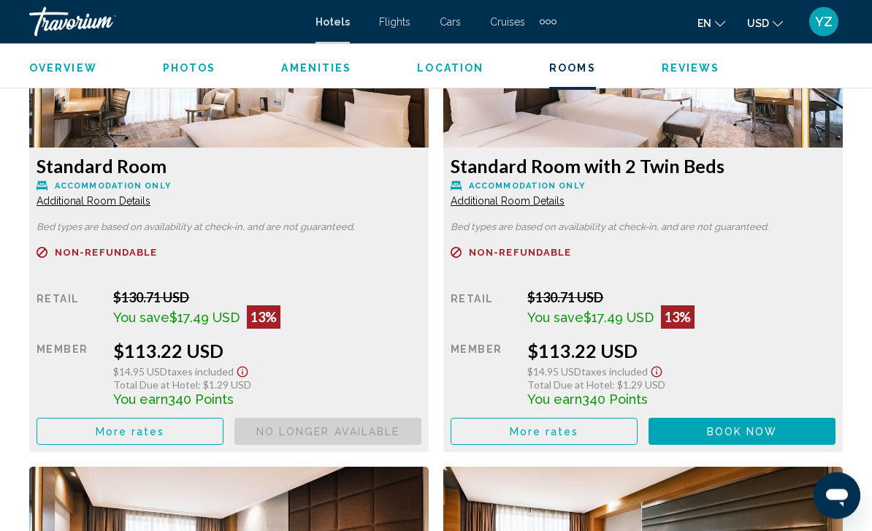
scroll to position [2358, 0]
click at [170, 432] on button "More rates" at bounding box center [130, 431] width 187 height 27
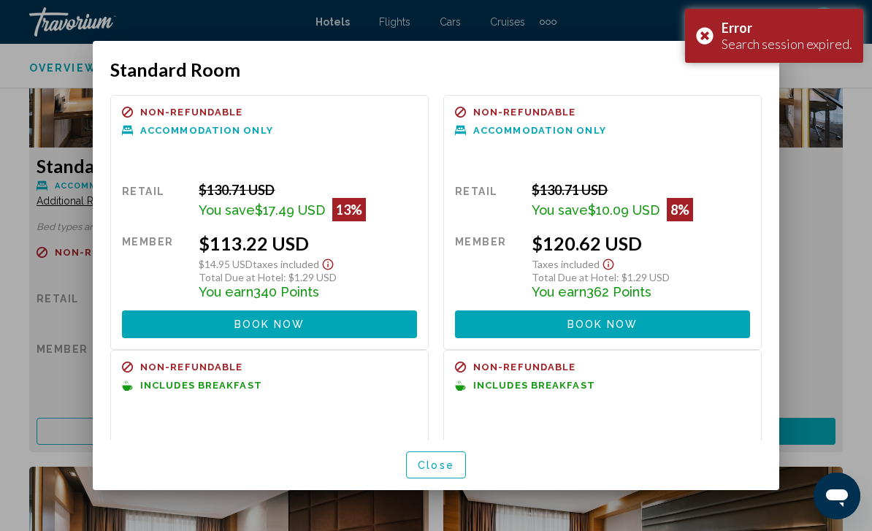
click at [826, 237] on div at bounding box center [436, 265] width 872 height 531
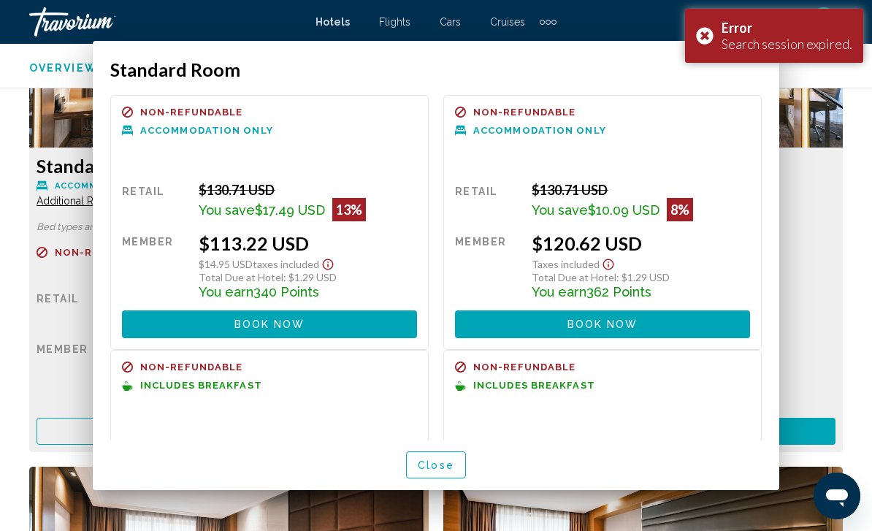
scroll to position [2358, 0]
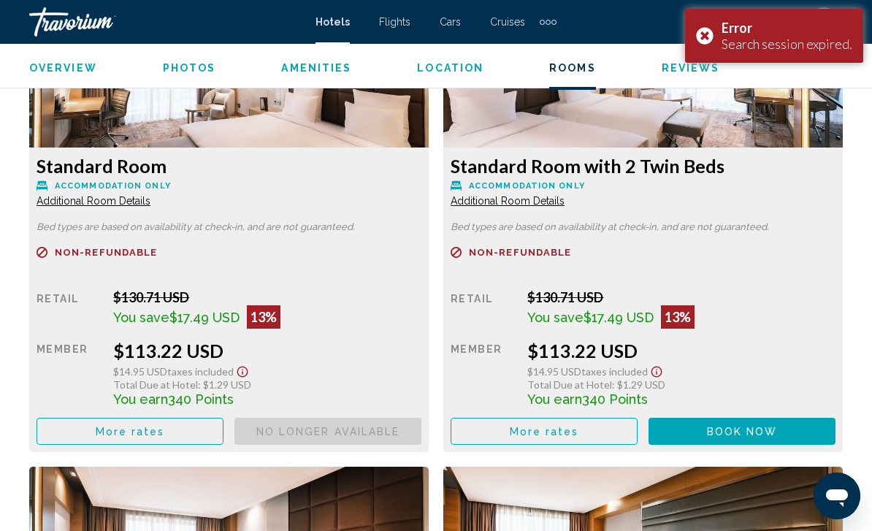
click at [709, 40] on div "Error Search session expired." at bounding box center [774, 36] width 178 height 54
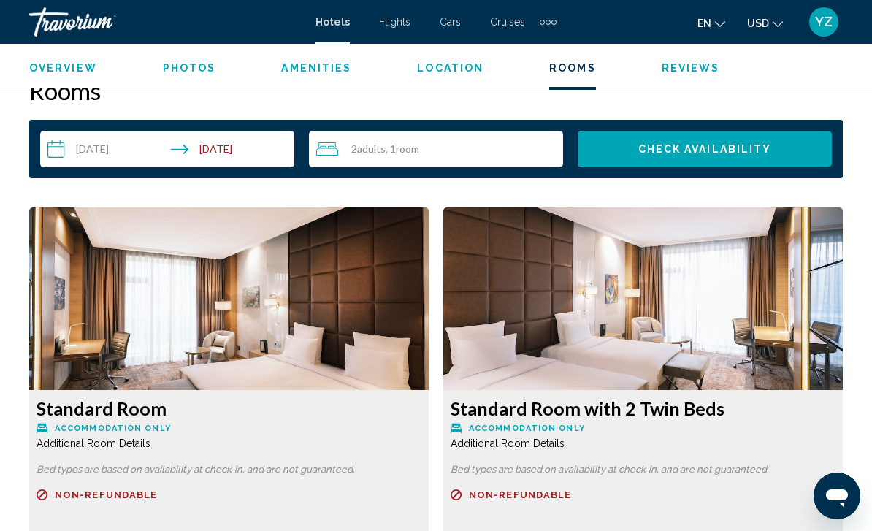
scroll to position [2107, 0]
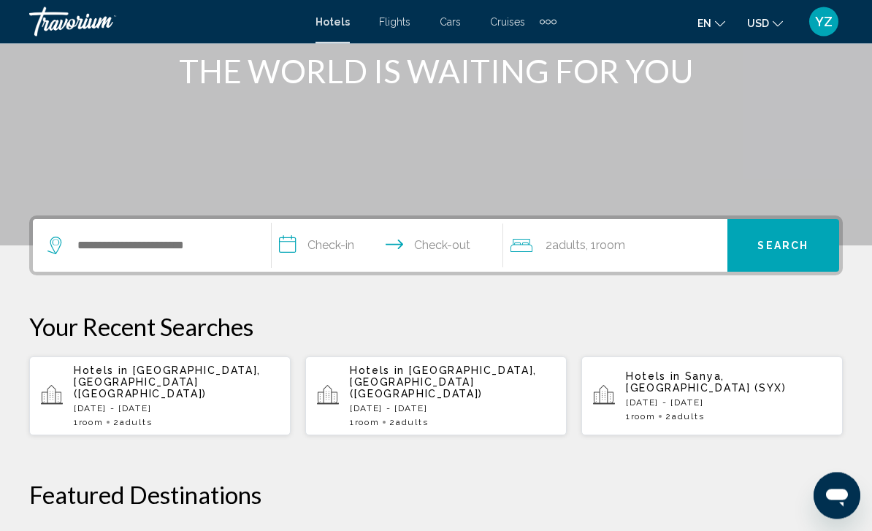
scroll to position [193, 0]
click at [210, 391] on div "Hotels in Baku, Azerbaijan (BAK) Tue, 16 Sep - Wed, 17 Sep 1 Room rooms 2 Adult…" at bounding box center [176, 395] width 205 height 63
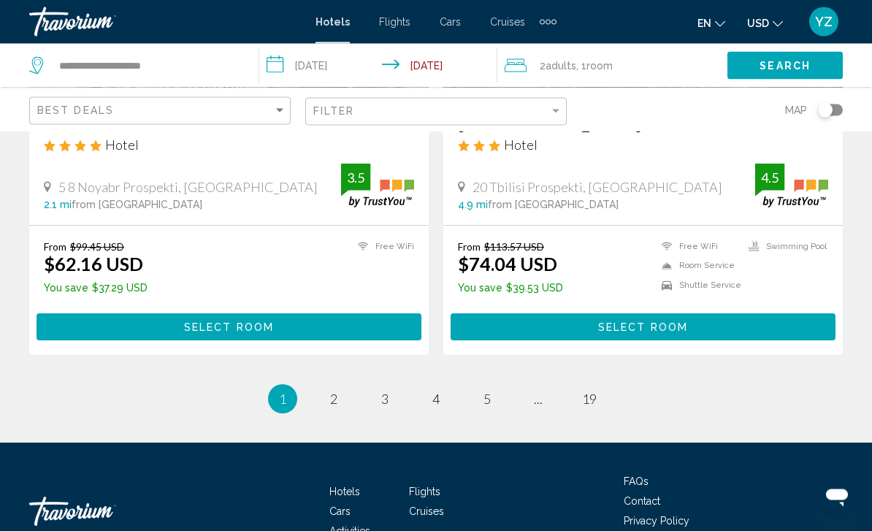
scroll to position [2964, 0]
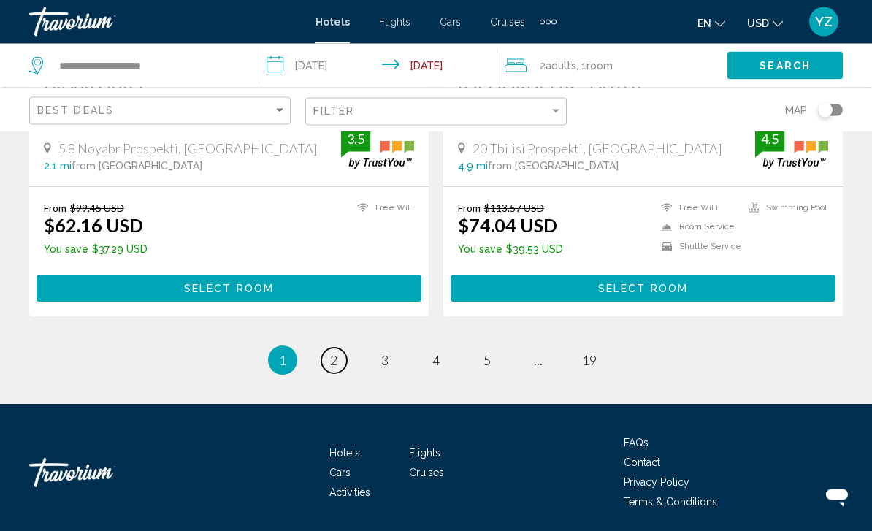
click at [339, 355] on link "page 2" at bounding box center [334, 361] width 26 height 26
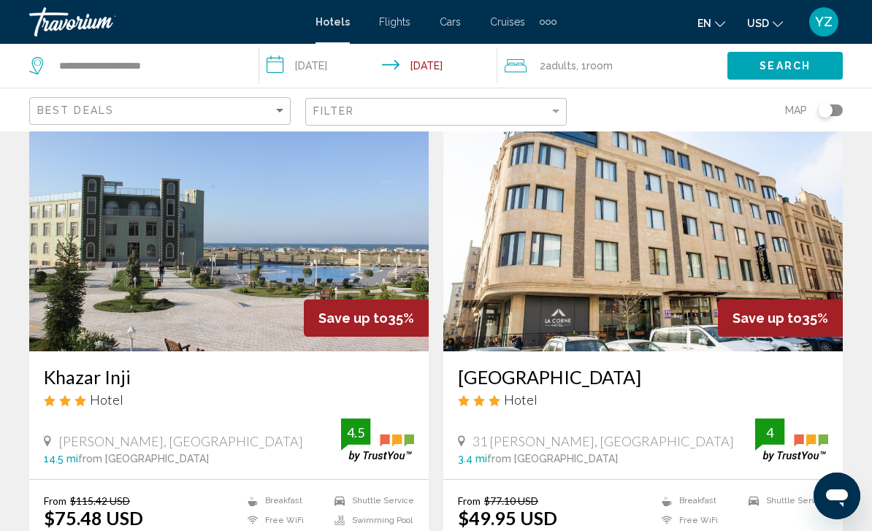
scroll to position [64, 0]
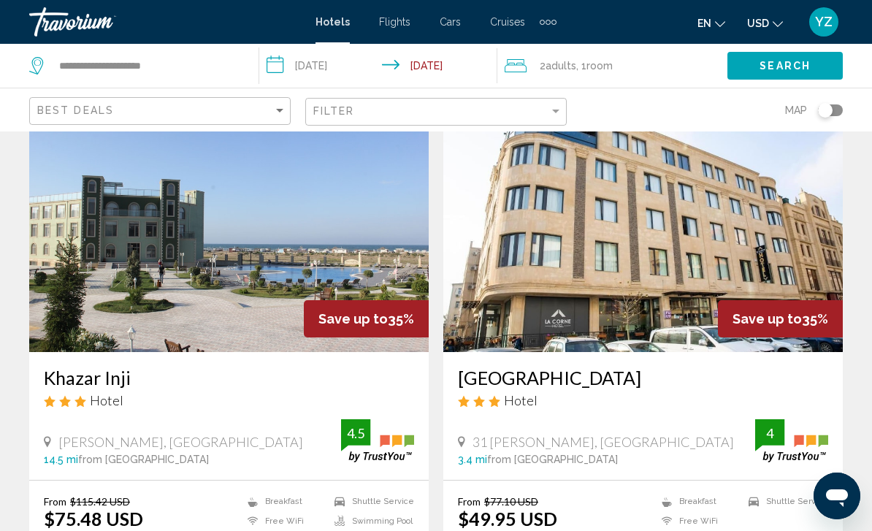
click at [780, 234] on img "Main content" at bounding box center [642, 235] width 399 height 234
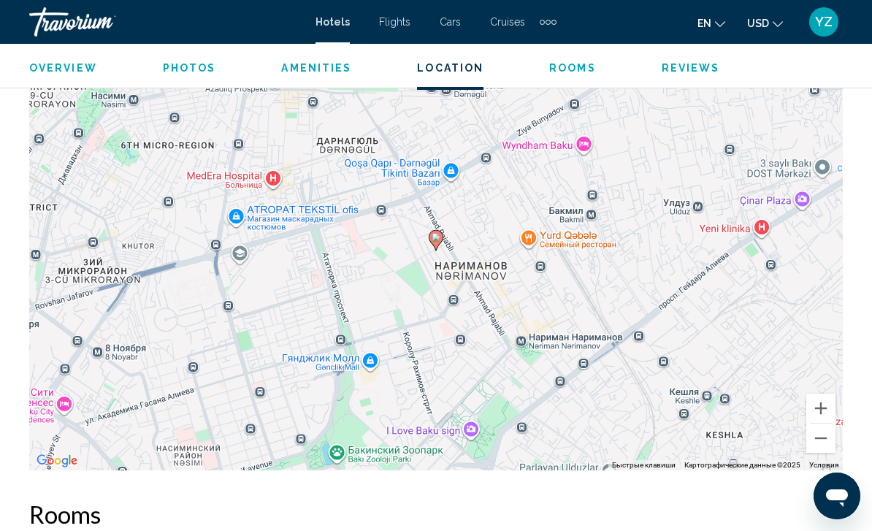
scroll to position [1694, 0]
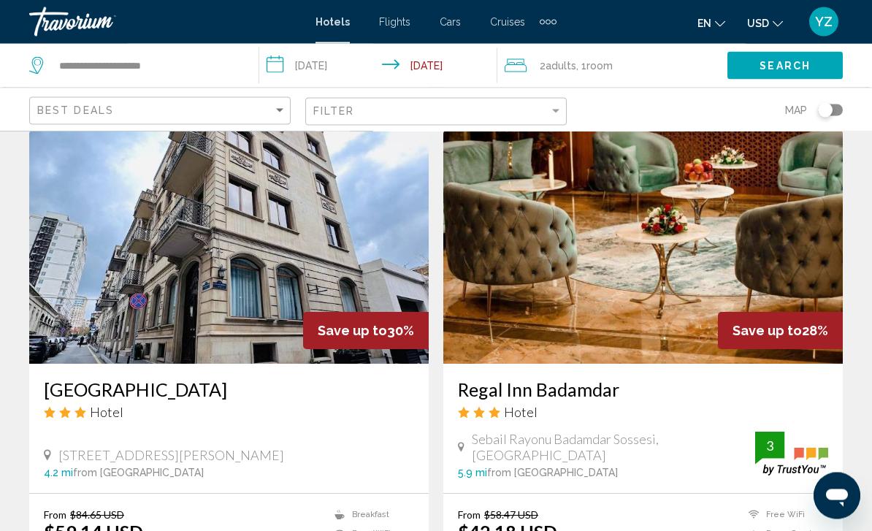
scroll to position [2660, 0]
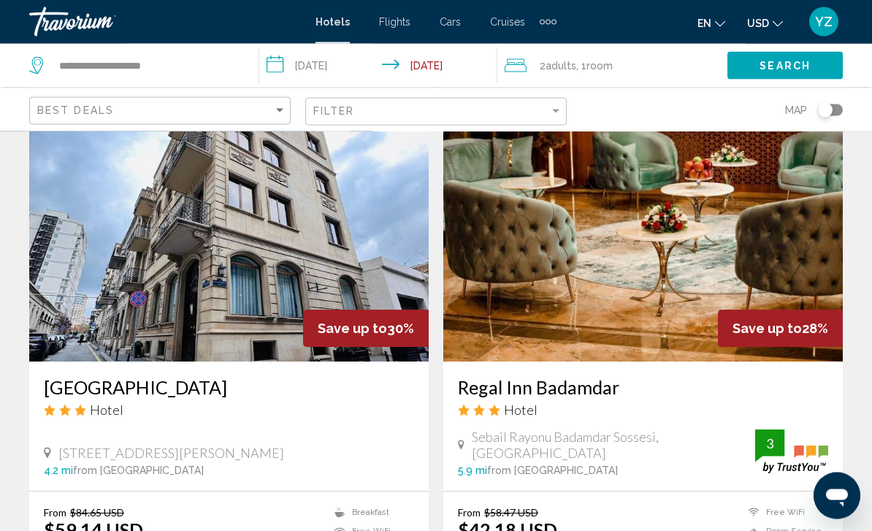
click at [307, 246] on img "Main content" at bounding box center [228, 245] width 399 height 234
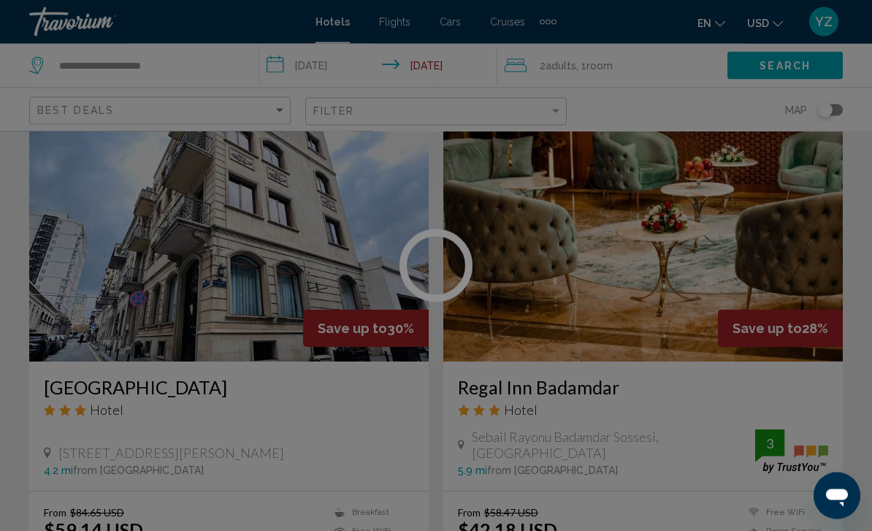
scroll to position [2660, 0]
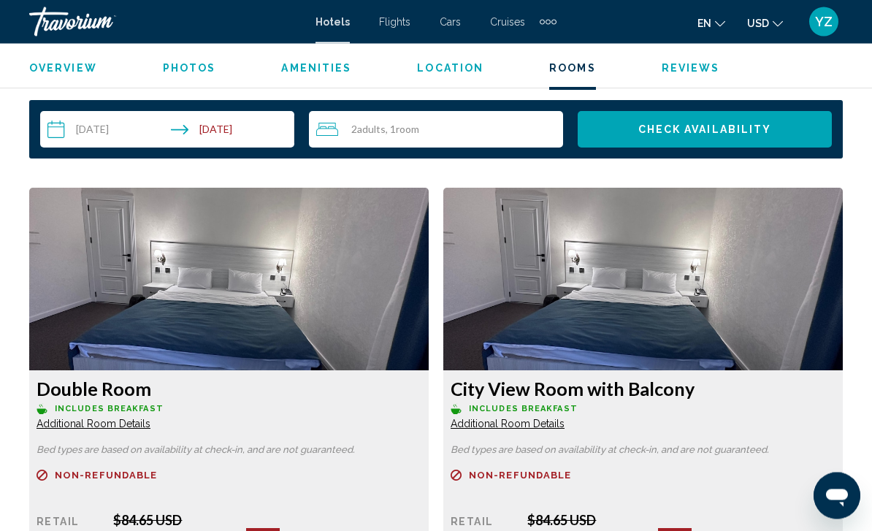
scroll to position [2136, 0]
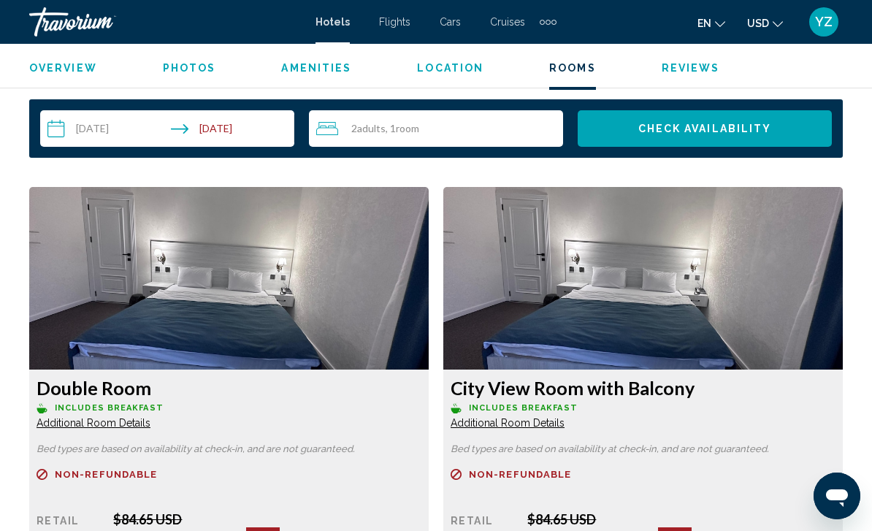
click at [287, 293] on img "Main content" at bounding box center [228, 278] width 399 height 183
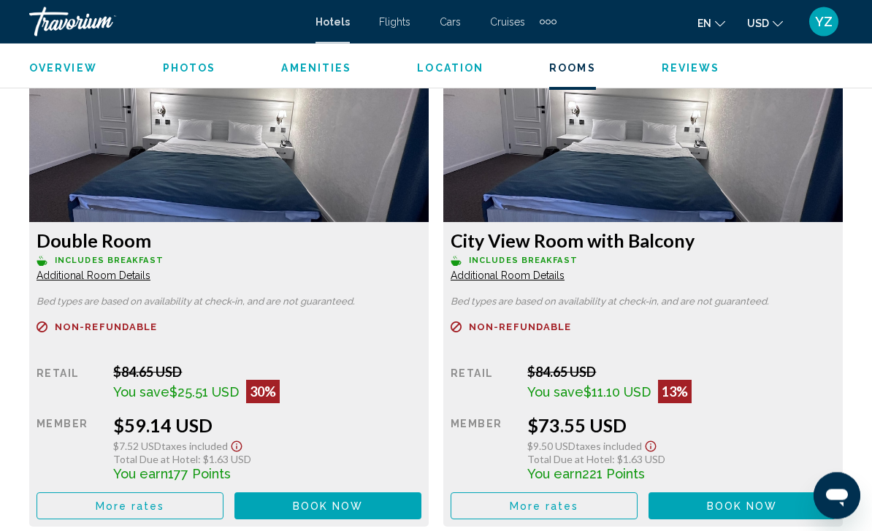
click at [362, 515] on button "Book now No longer available" at bounding box center [327, 506] width 187 height 27
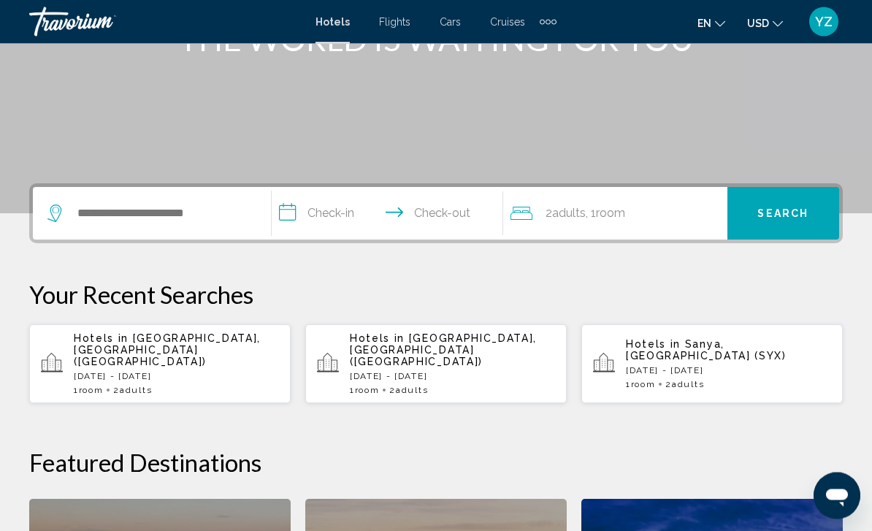
scroll to position [225, 0]
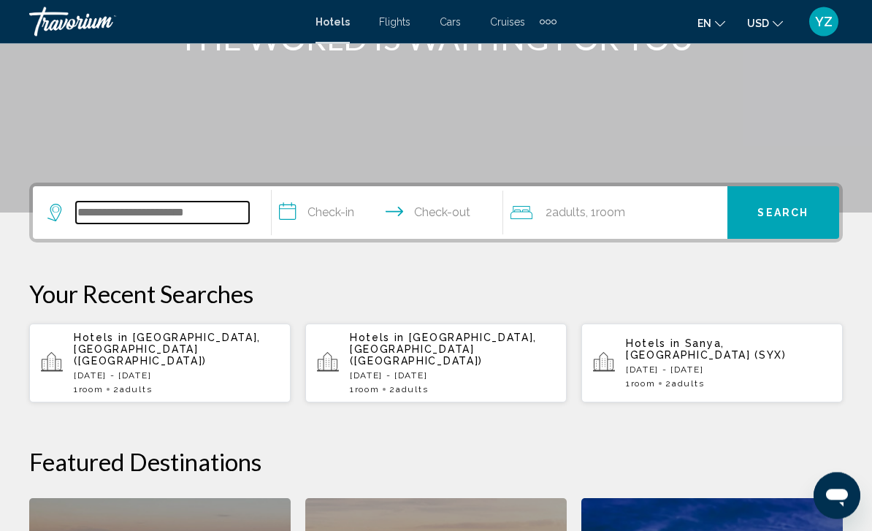
click at [96, 202] on input "Search widget" at bounding box center [162, 213] width 173 height 22
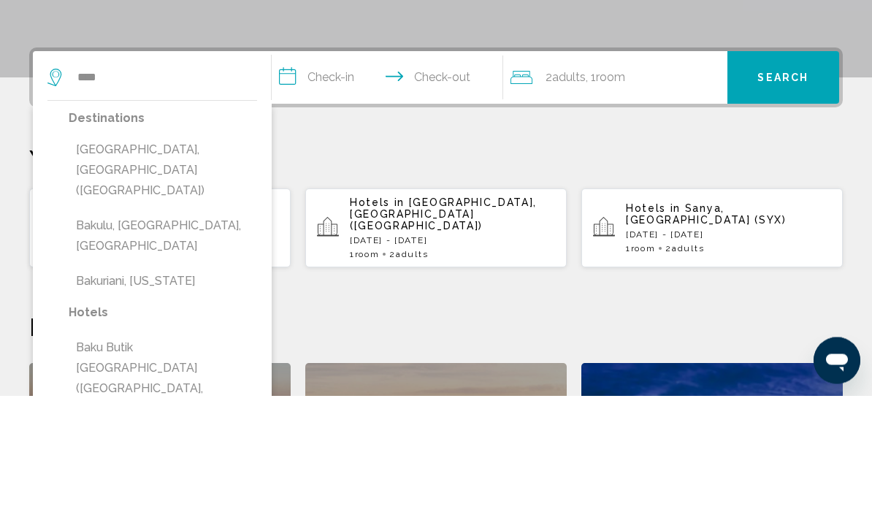
click at [105, 272] on button "[GEOGRAPHIC_DATA], [GEOGRAPHIC_DATA] ([GEOGRAPHIC_DATA])" at bounding box center [163, 306] width 188 height 69
type input "**********"
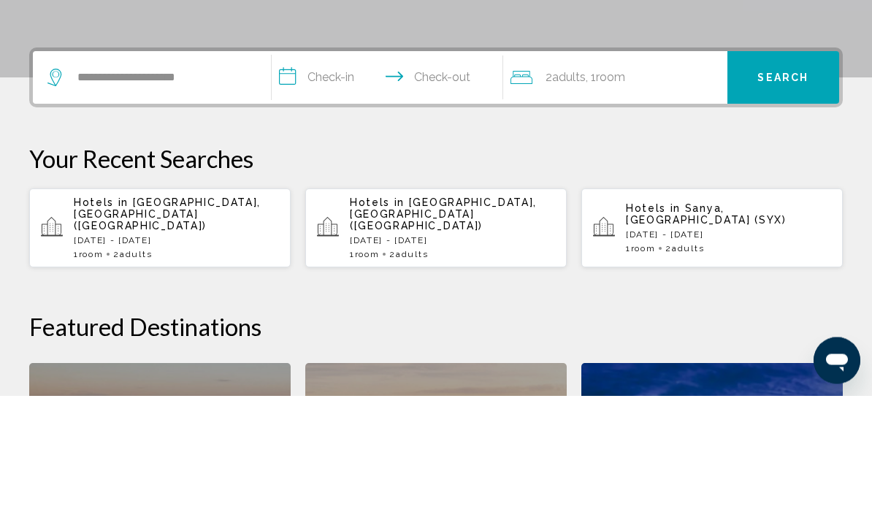
click at [309, 187] on input "**********" at bounding box center [390, 215] width 237 height 57
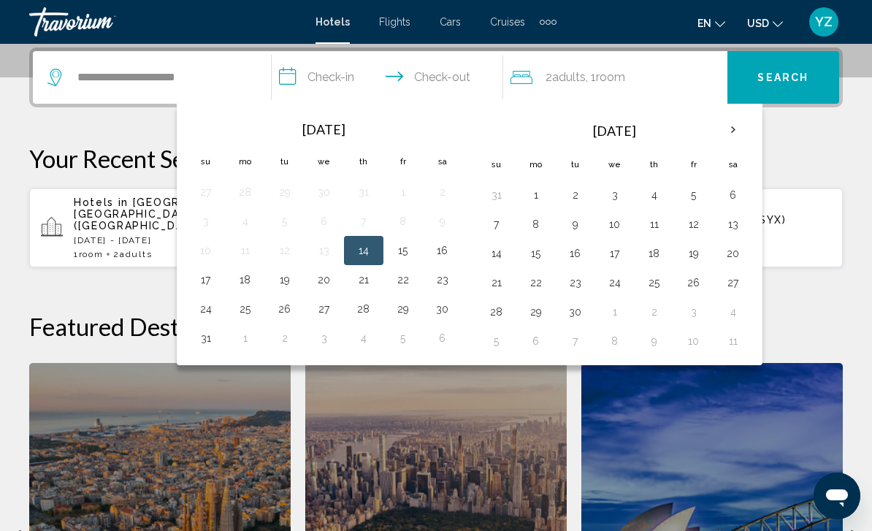
click at [577, 257] on button "16" at bounding box center [575, 253] width 23 height 20
click at [613, 257] on button "17" at bounding box center [614, 253] width 23 height 20
type input "**********"
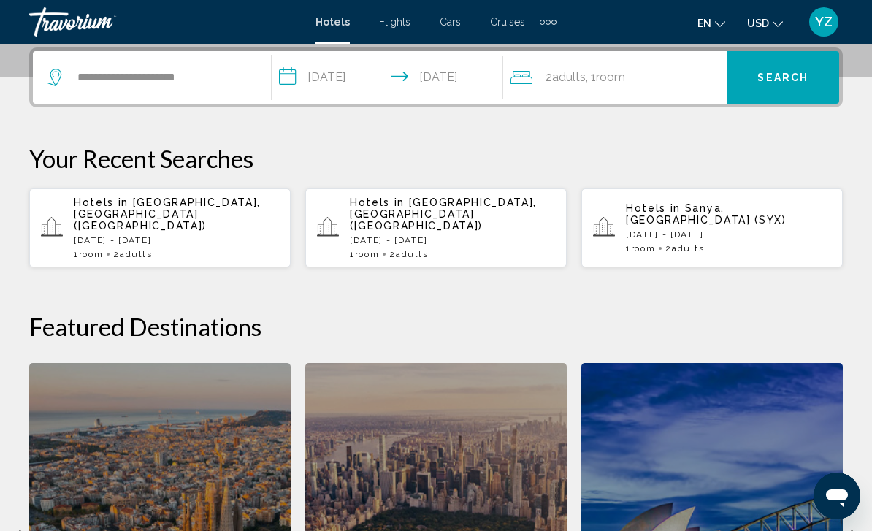
click at [794, 89] on button "Search" at bounding box center [783, 77] width 112 height 53
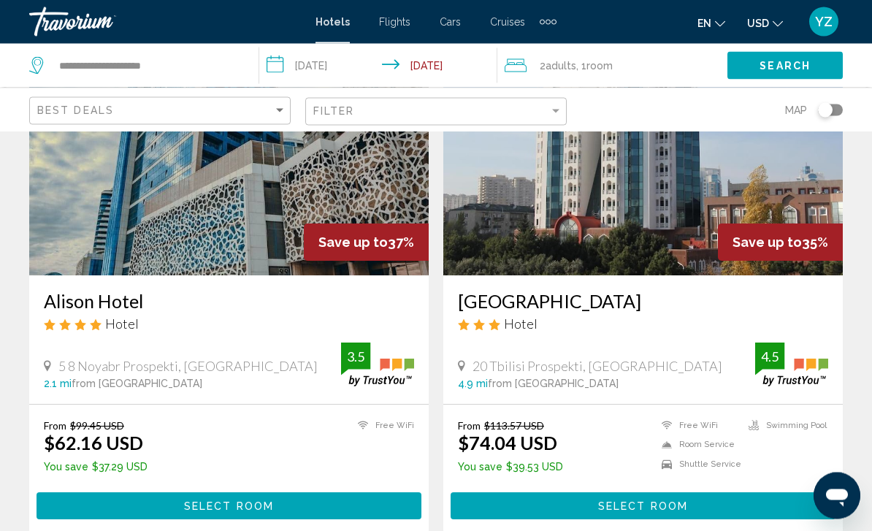
scroll to position [2722, 0]
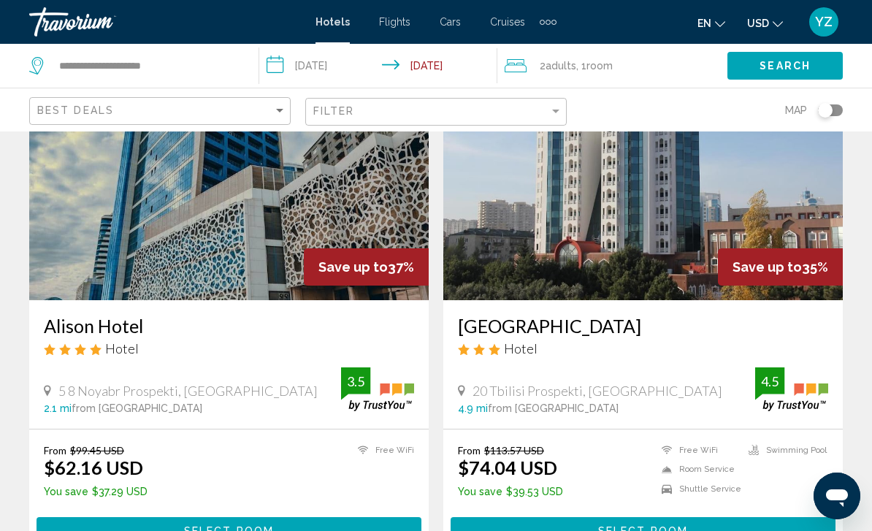
click at [92, 215] on img "Main content" at bounding box center [228, 183] width 399 height 234
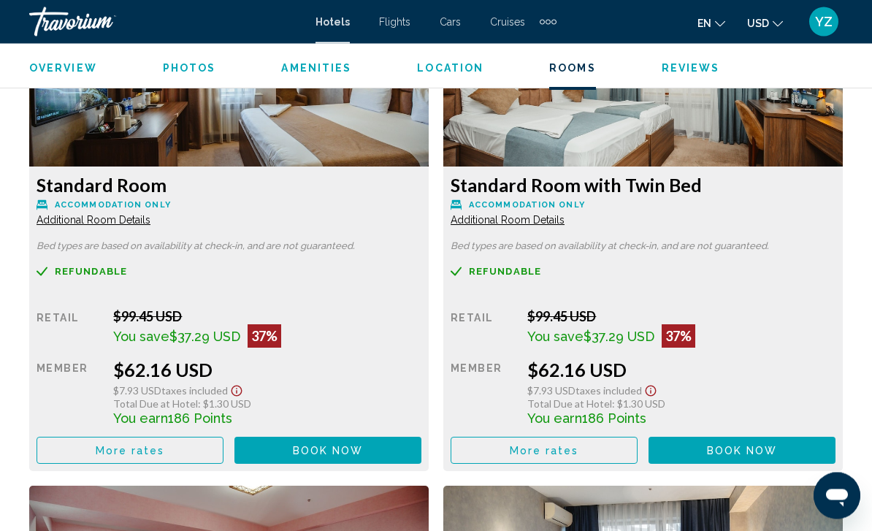
scroll to position [2340, 0]
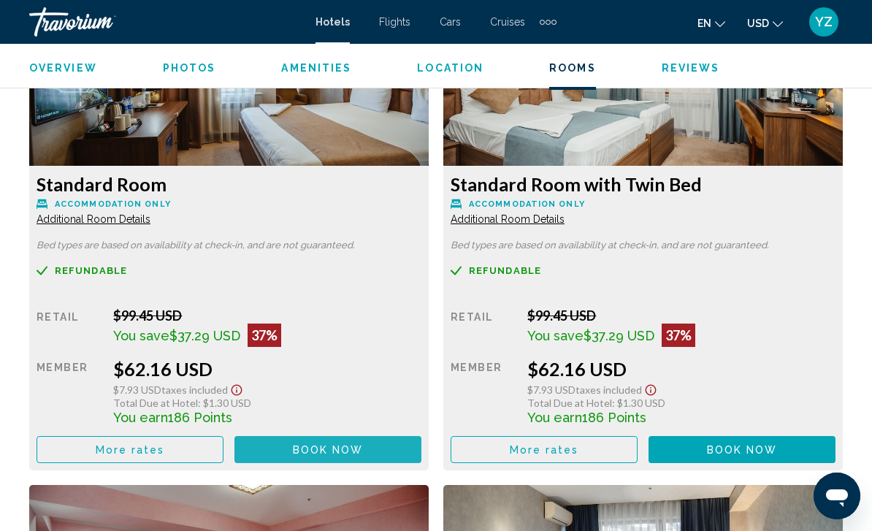
click at [276, 439] on button "Book now No longer available" at bounding box center [327, 449] width 187 height 27
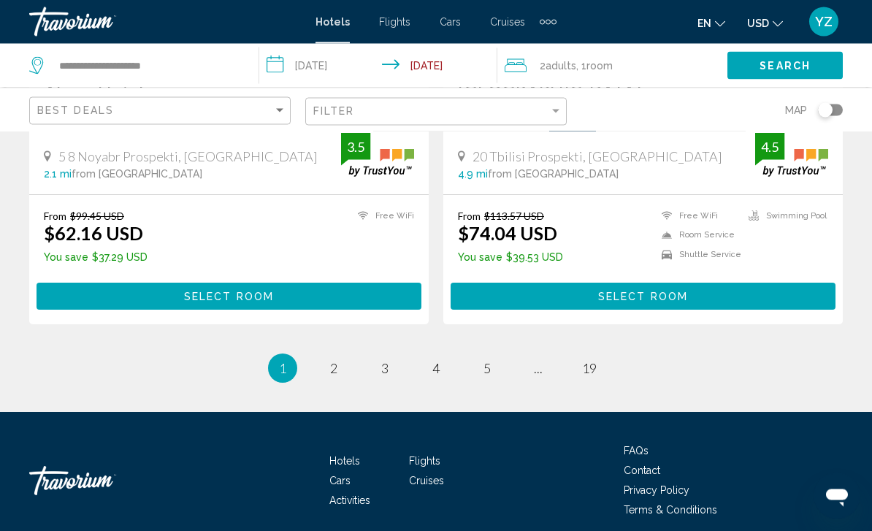
scroll to position [2964, 0]
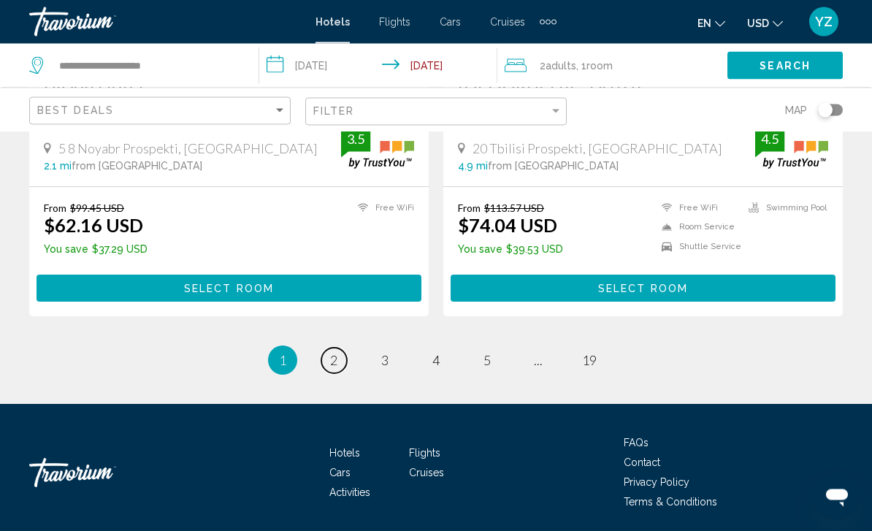
click at [339, 353] on link "page 2" at bounding box center [334, 361] width 26 height 26
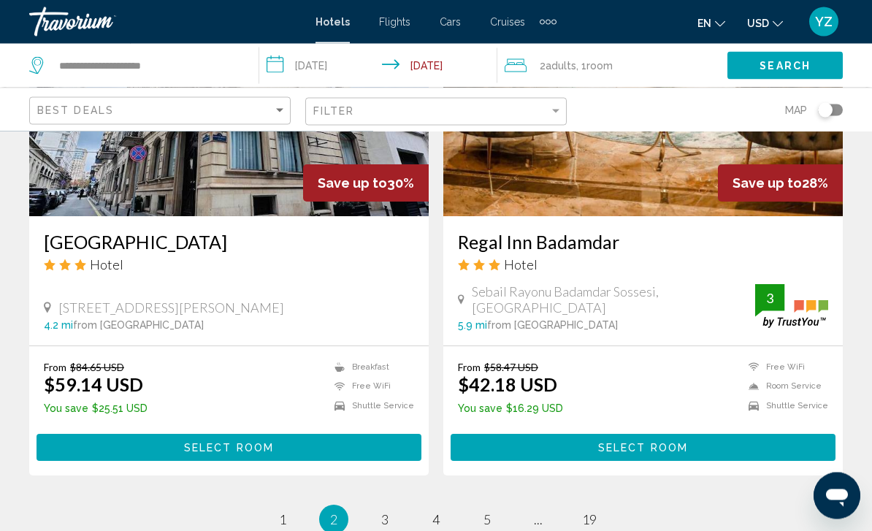
scroll to position [2806, 0]
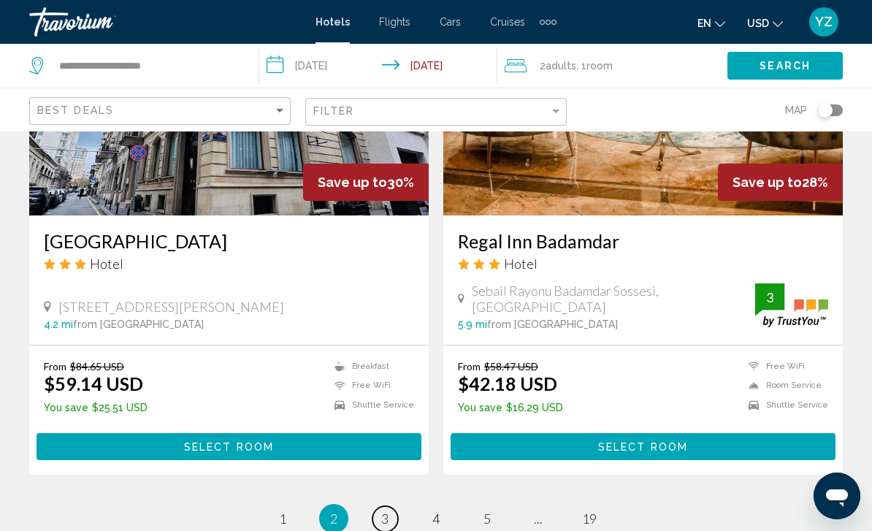
click at [383, 513] on span "3" at bounding box center [384, 518] width 7 height 16
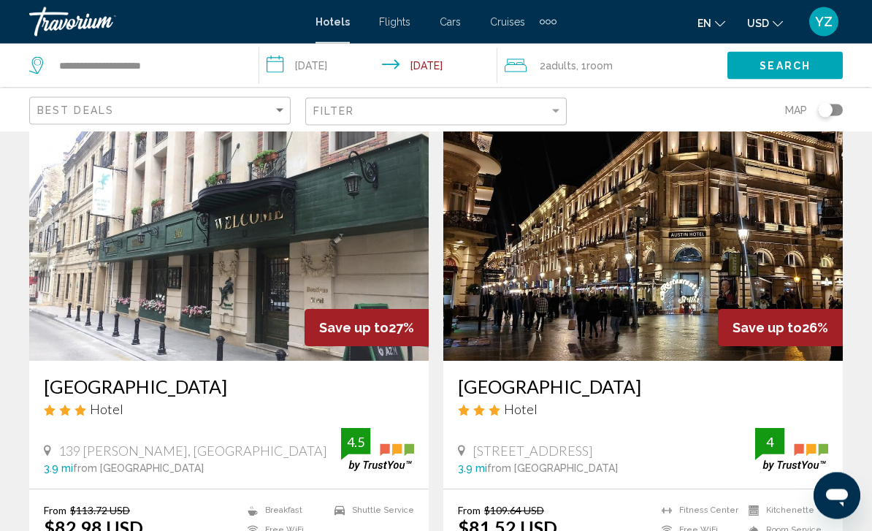
click at [811, 259] on img "Main content" at bounding box center [642, 245] width 399 height 234
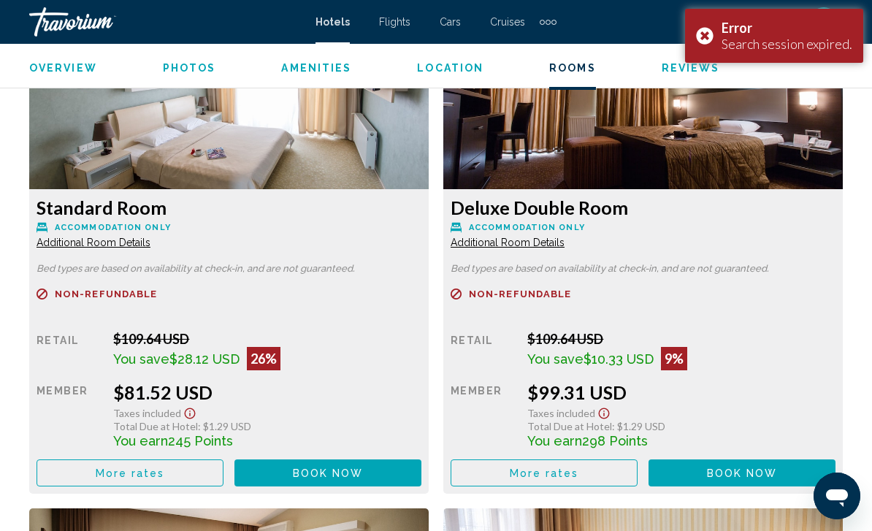
scroll to position [2297, 0]
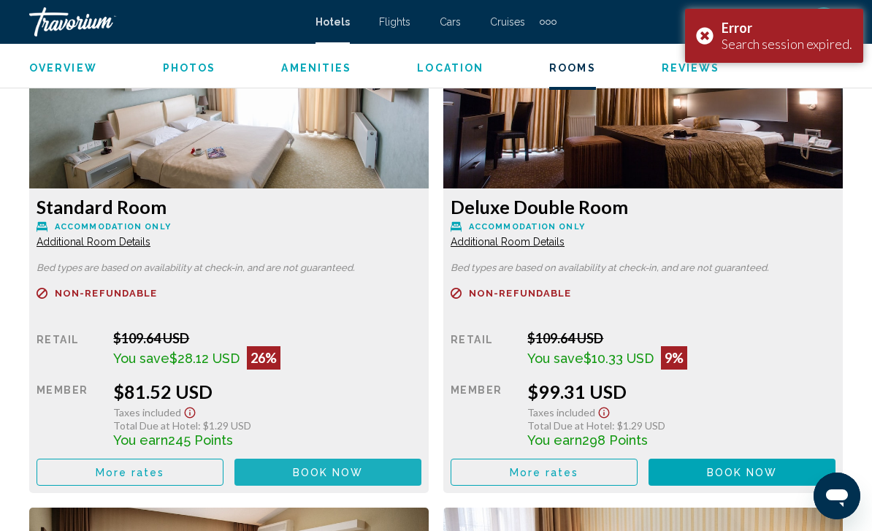
click at [344, 467] on span "Book now" at bounding box center [328, 473] width 71 height 12
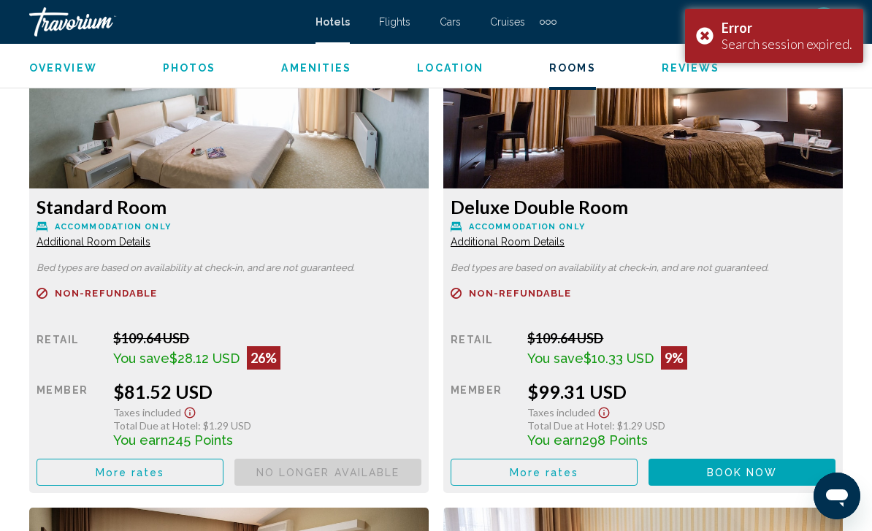
click at [700, 29] on div "Error Search session expired." at bounding box center [774, 36] width 178 height 54
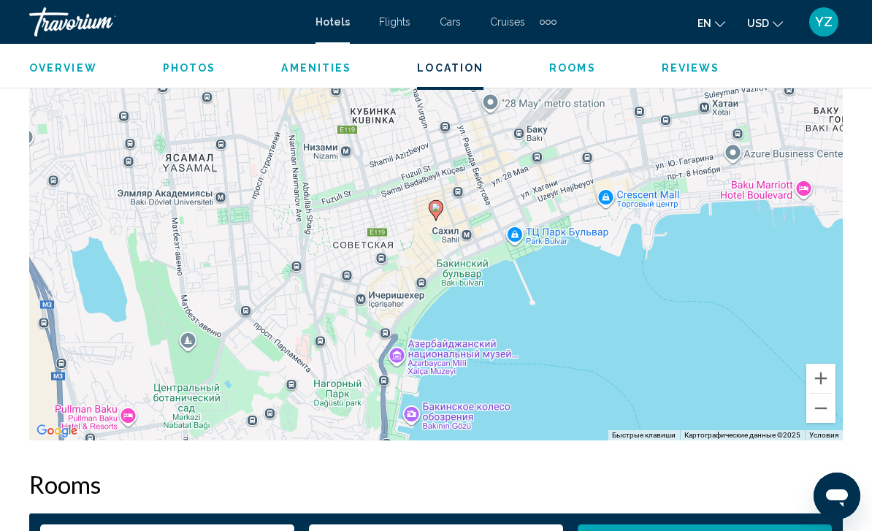
scroll to position [1701, 0]
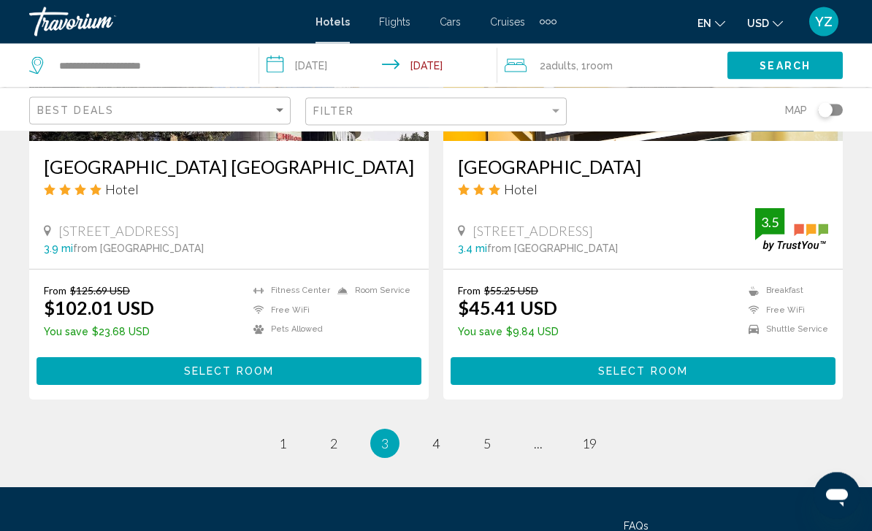
scroll to position [2964, 0]
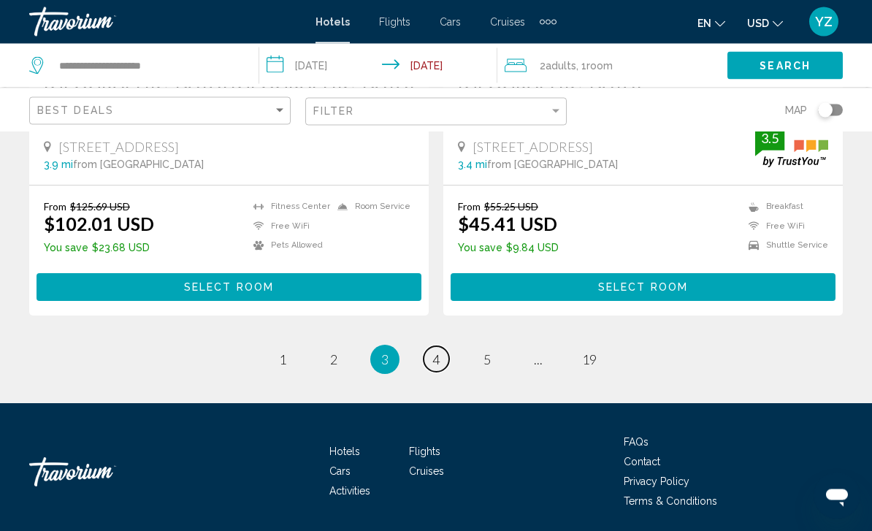
click at [440, 358] on span "4" at bounding box center [435, 360] width 7 height 16
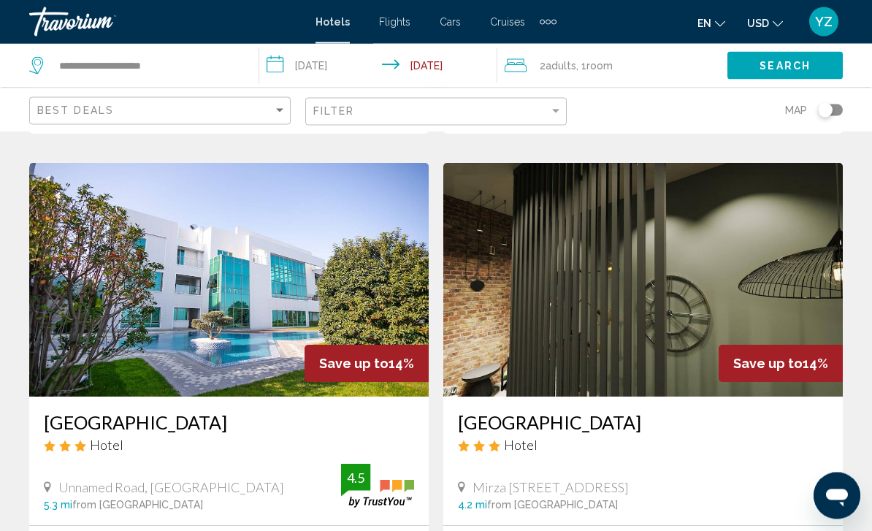
scroll to position [2629, 0]
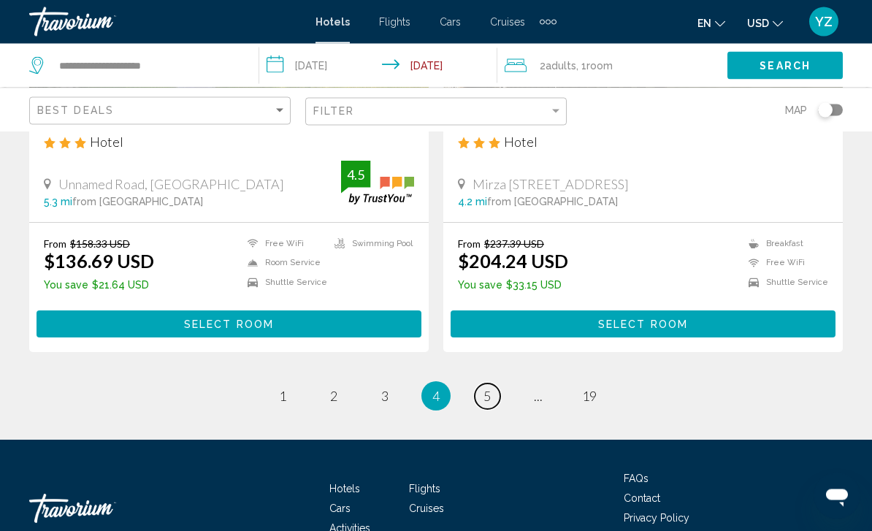
click at [487, 391] on span "5" at bounding box center [486, 396] width 7 height 16
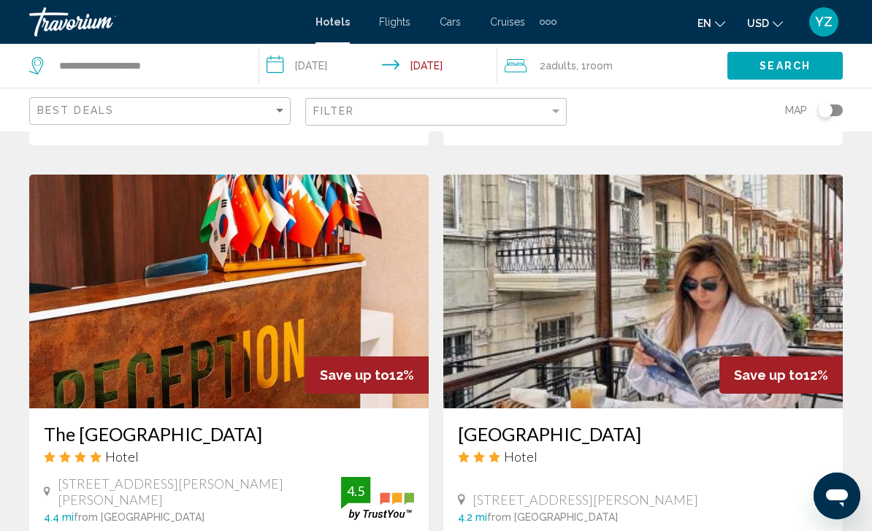
scroll to position [1575, 0]
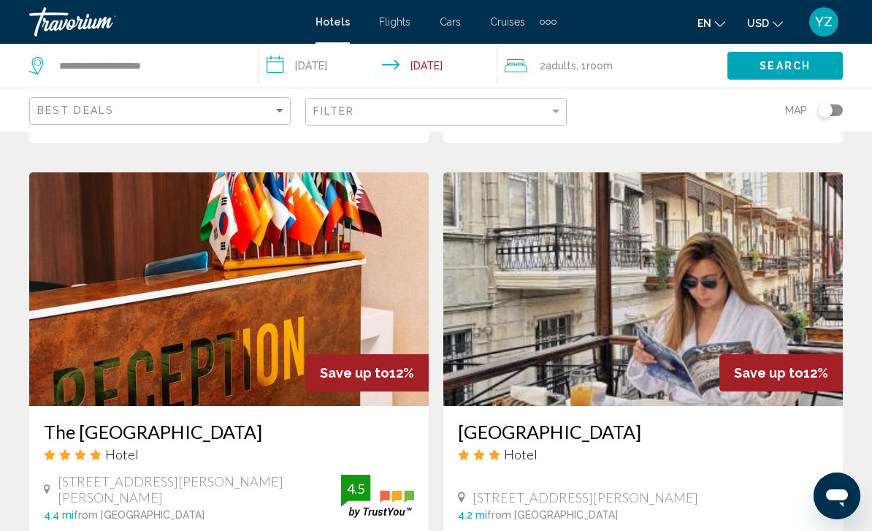
click at [826, 310] on img "Main content" at bounding box center [642, 289] width 399 height 234
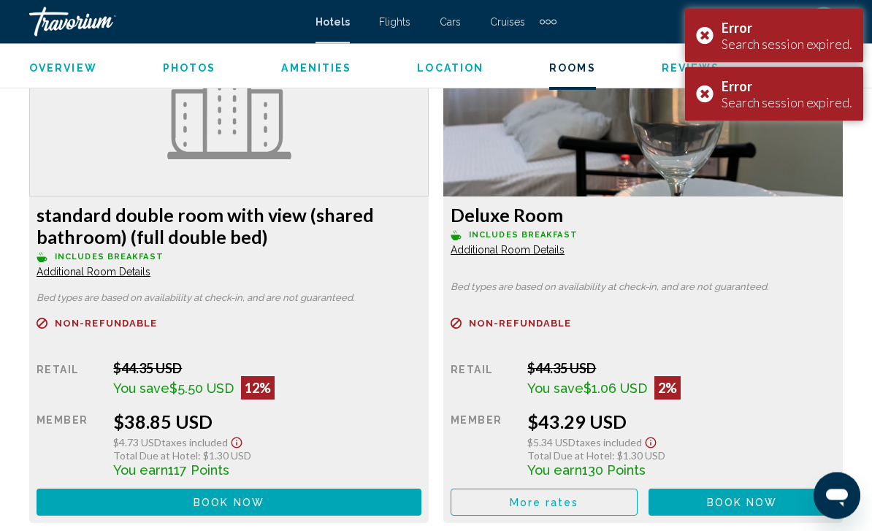
scroll to position [2309, 0]
click at [166, 492] on button "Book now No longer available" at bounding box center [229, 501] width 385 height 27
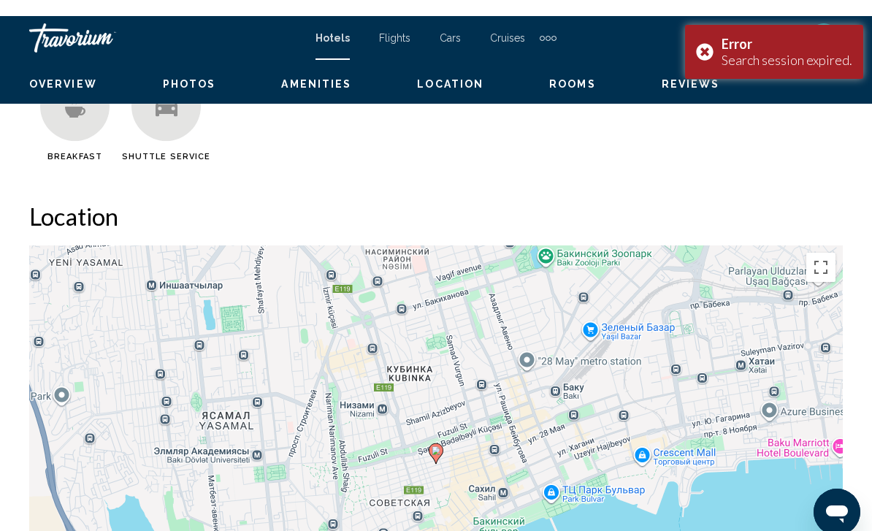
scroll to position [1476, 0]
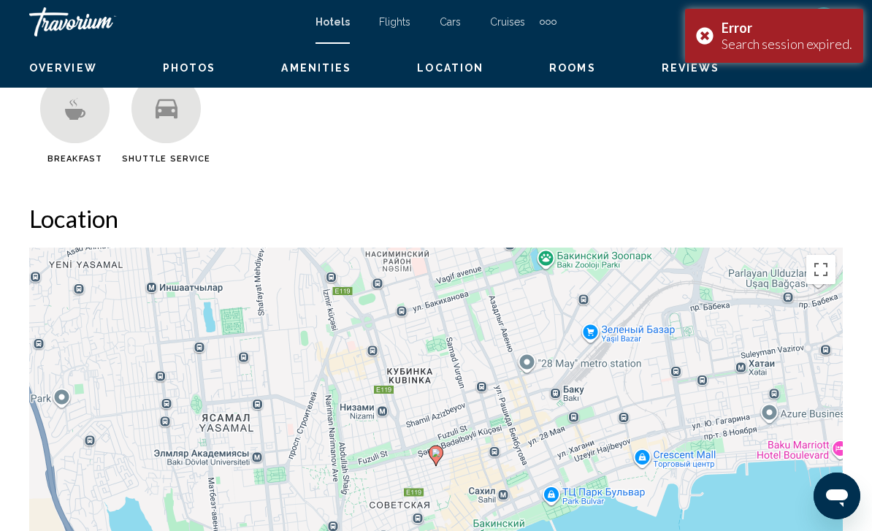
click at [704, 33] on div "Error Search session expired." at bounding box center [774, 36] width 178 height 54
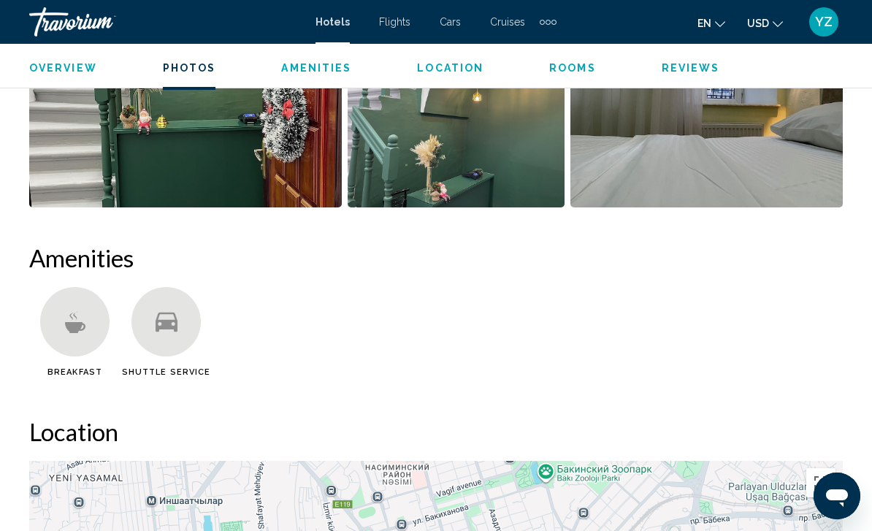
scroll to position [1260, 0]
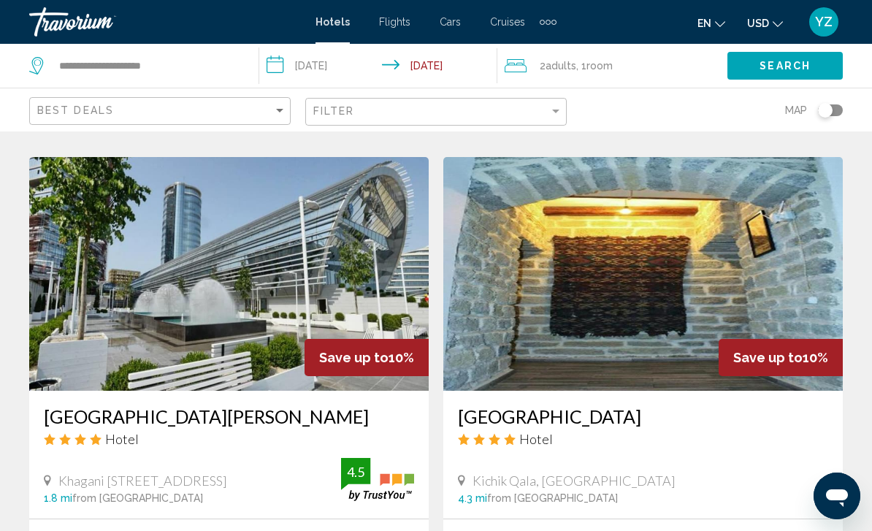
scroll to position [2634, 0]
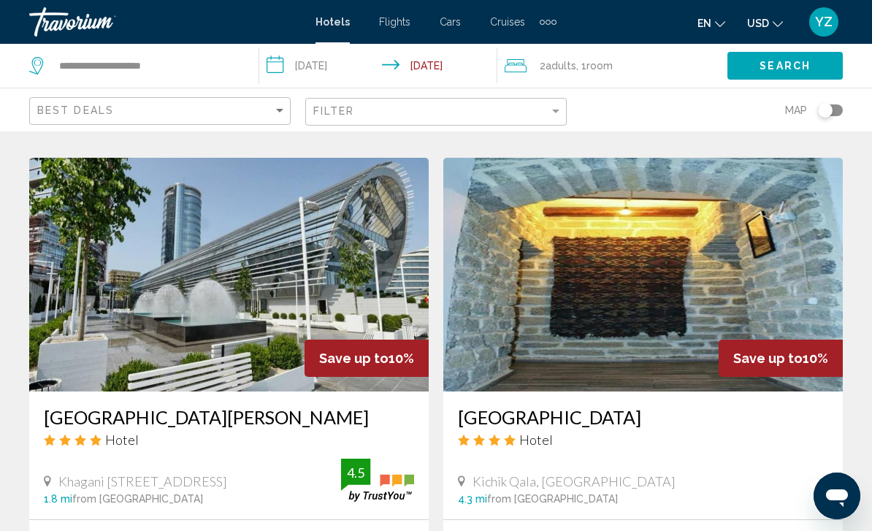
click at [98, 292] on img "Main content" at bounding box center [228, 275] width 399 height 234
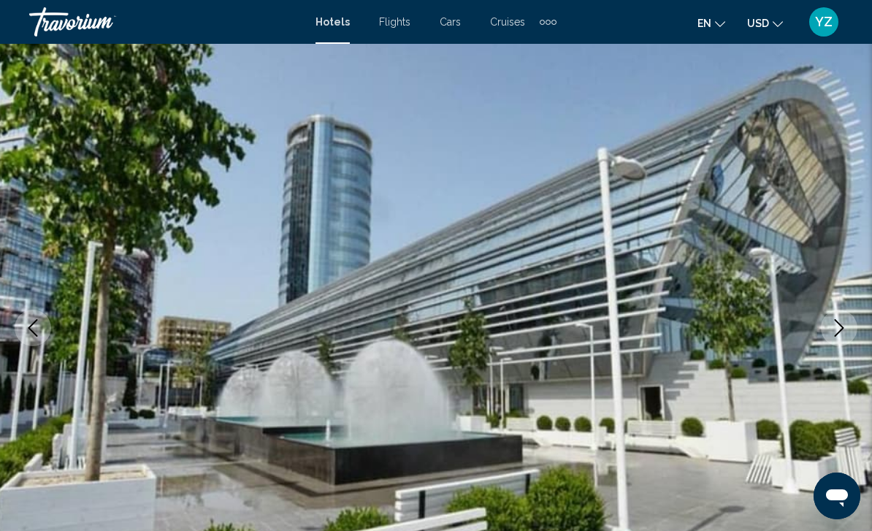
scroll to position [68, 0]
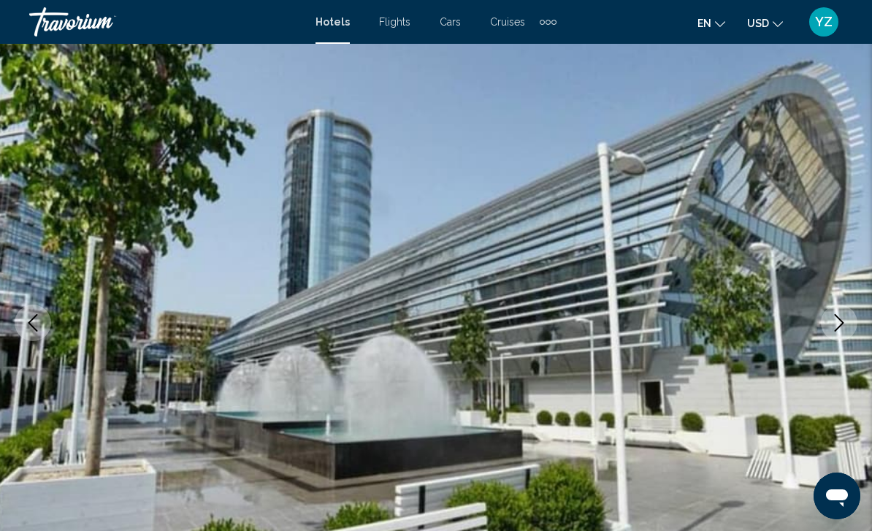
click at [829, 337] on button "Next image" at bounding box center [839, 322] width 37 height 37
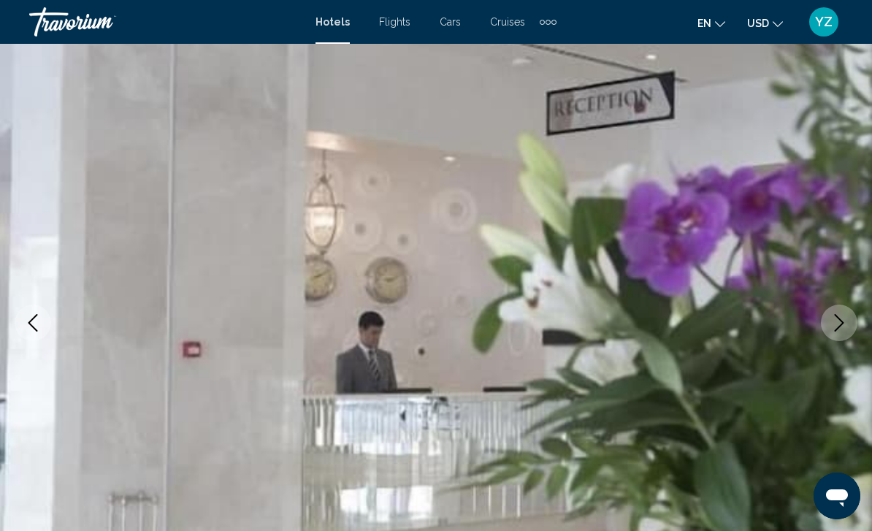
click at [836, 328] on icon "Next image" at bounding box center [839, 323] width 18 height 18
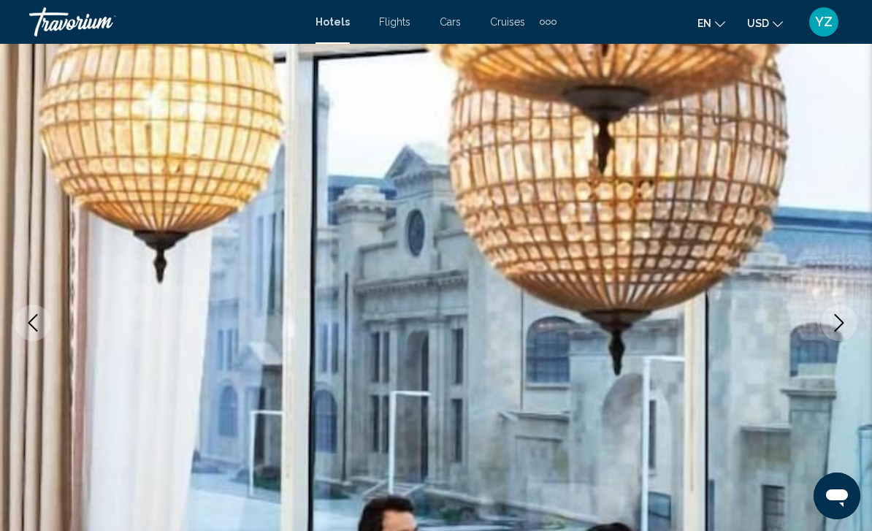
click at [846, 325] on icon "Next image" at bounding box center [839, 323] width 18 height 18
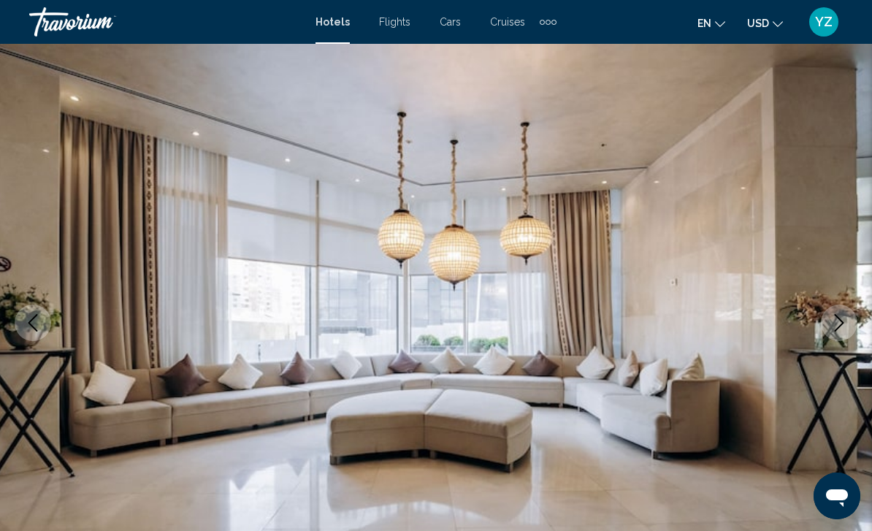
click at [848, 326] on button "Next image" at bounding box center [839, 322] width 37 height 37
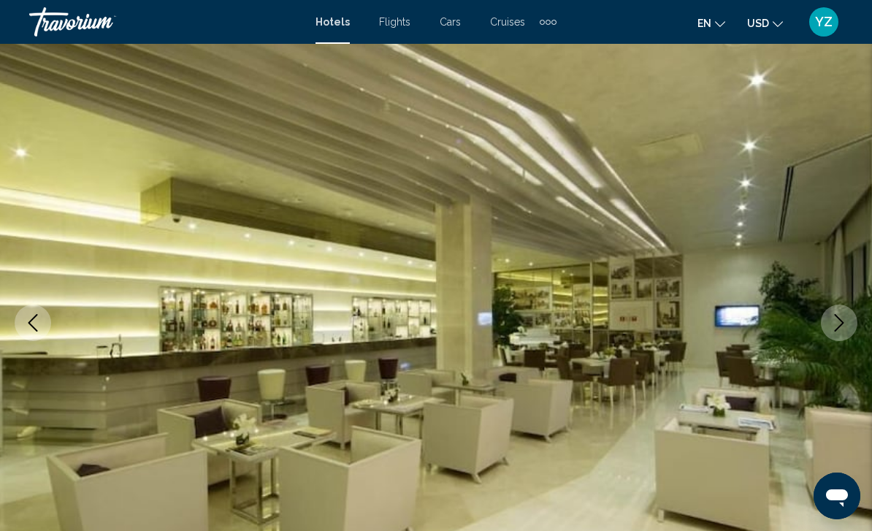
click at [839, 331] on icon "Next image" at bounding box center [839, 323] width 18 height 18
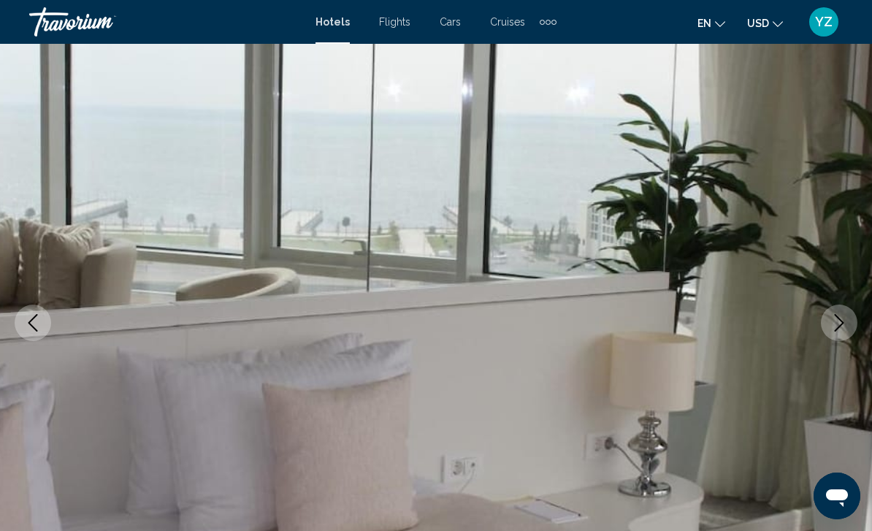
click at [835, 322] on icon "Next image" at bounding box center [839, 323] width 18 height 18
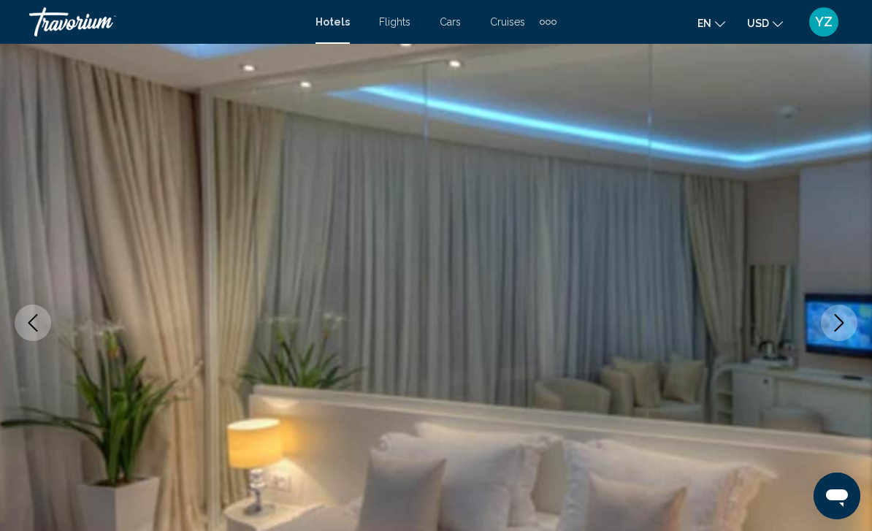
click at [831, 326] on icon "Next image" at bounding box center [839, 323] width 18 height 18
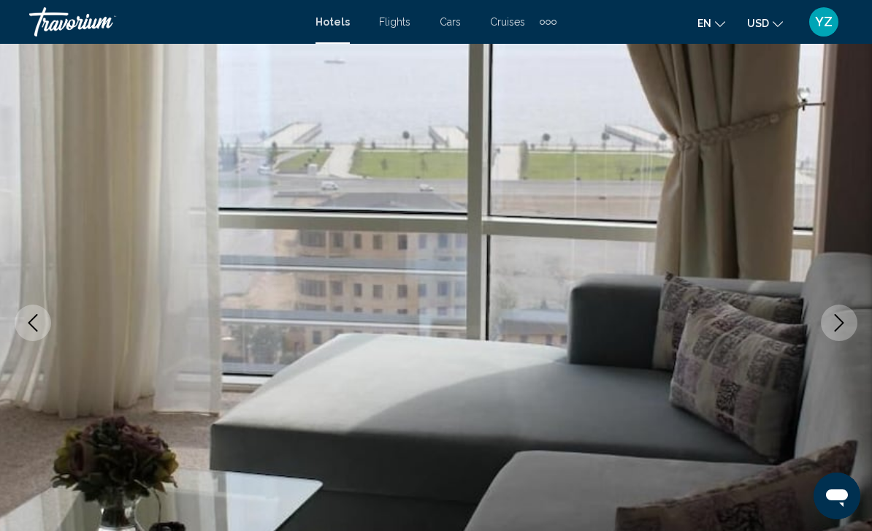
click at [832, 328] on icon "Next image" at bounding box center [839, 323] width 18 height 18
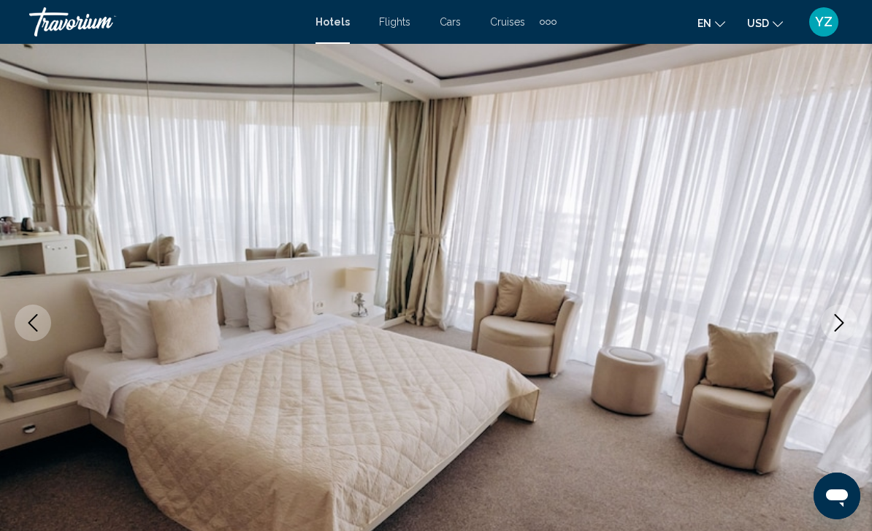
click at [824, 323] on button "Next image" at bounding box center [839, 322] width 37 height 37
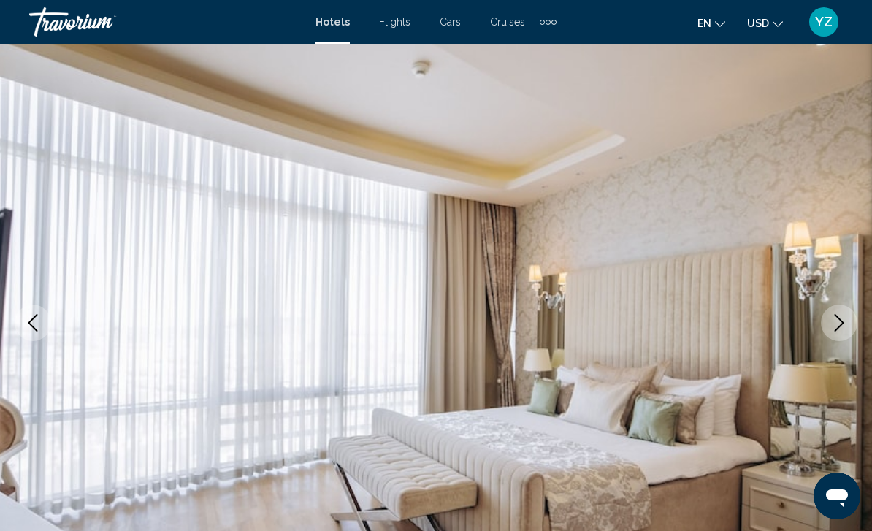
click at [832, 323] on icon "Next image" at bounding box center [839, 323] width 18 height 18
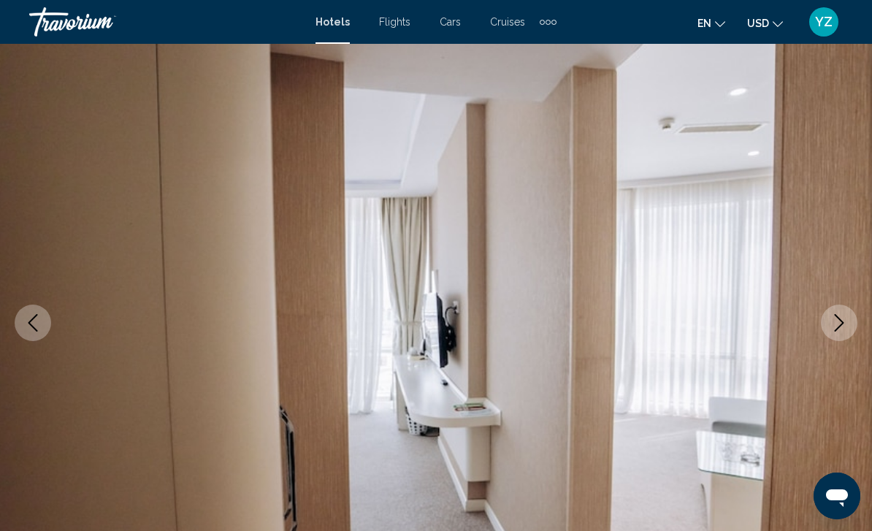
click at [832, 326] on icon "Next image" at bounding box center [839, 323] width 18 height 18
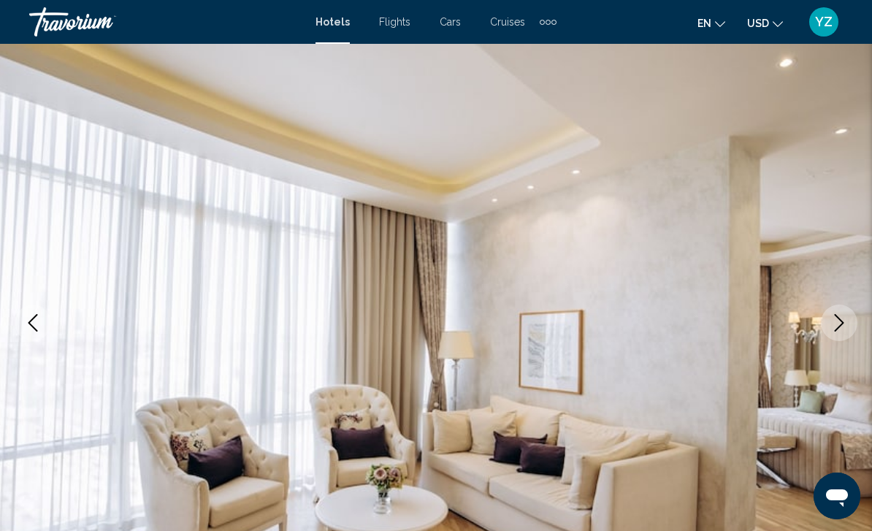
click at [834, 327] on icon "Next image" at bounding box center [839, 323] width 18 height 18
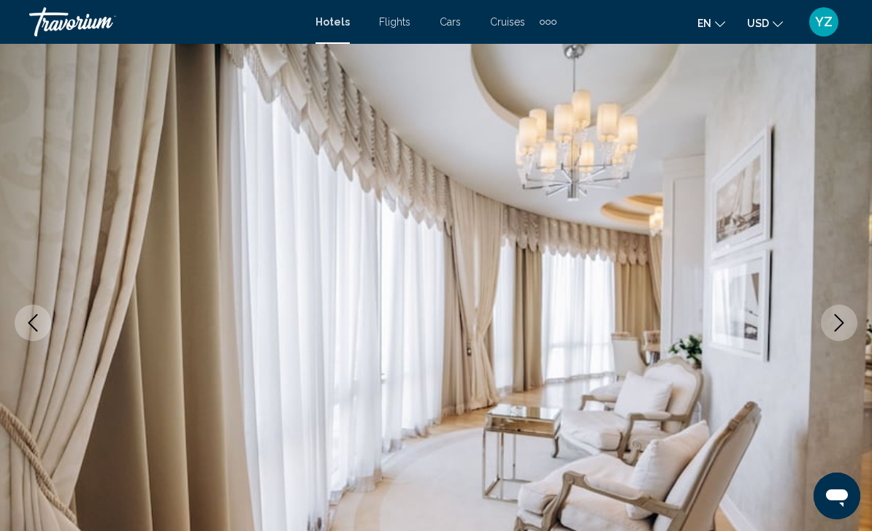
click at [836, 324] on icon "Next image" at bounding box center [839, 323] width 18 height 18
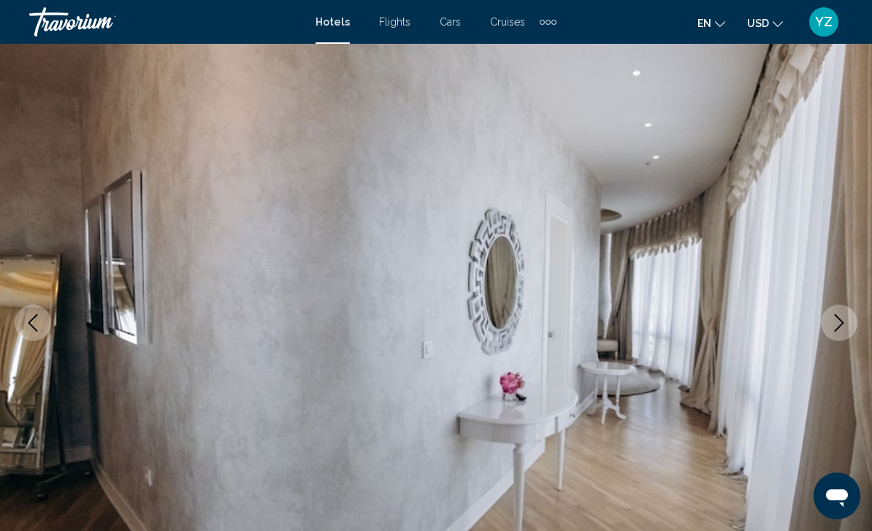
click at [829, 326] on button "Next image" at bounding box center [839, 322] width 37 height 37
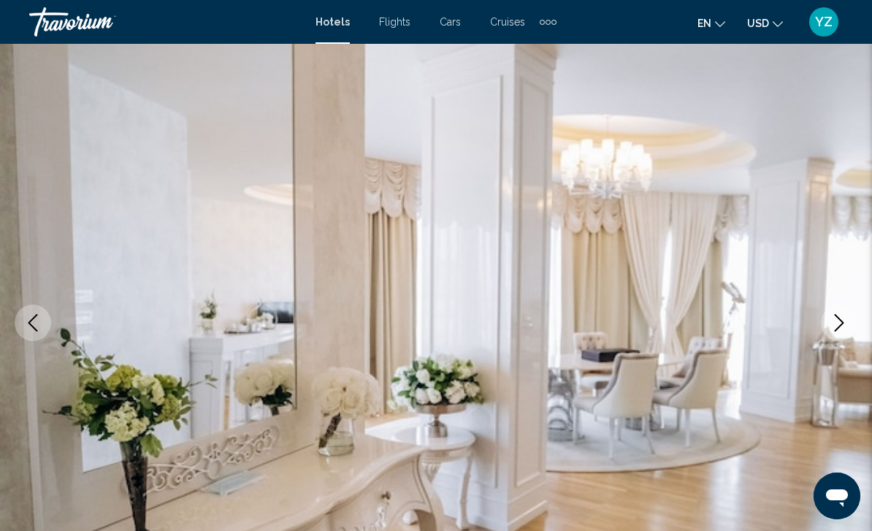
click at [830, 329] on icon "Next image" at bounding box center [839, 323] width 18 height 18
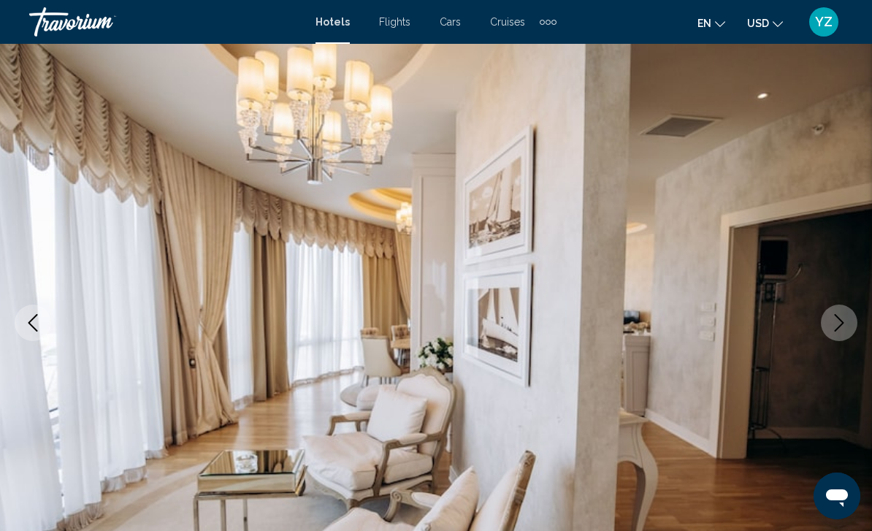
click at [830, 329] on icon "Next image" at bounding box center [839, 323] width 18 height 18
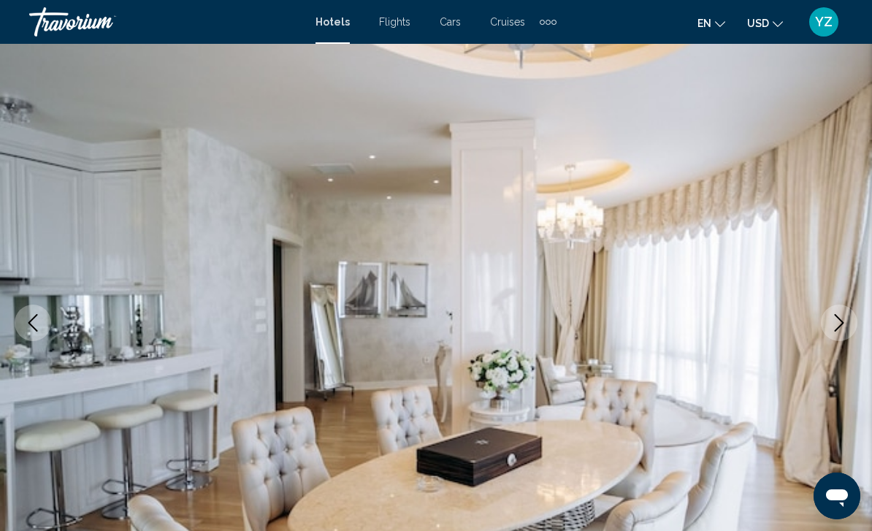
click at [843, 331] on button "Next image" at bounding box center [839, 322] width 37 height 37
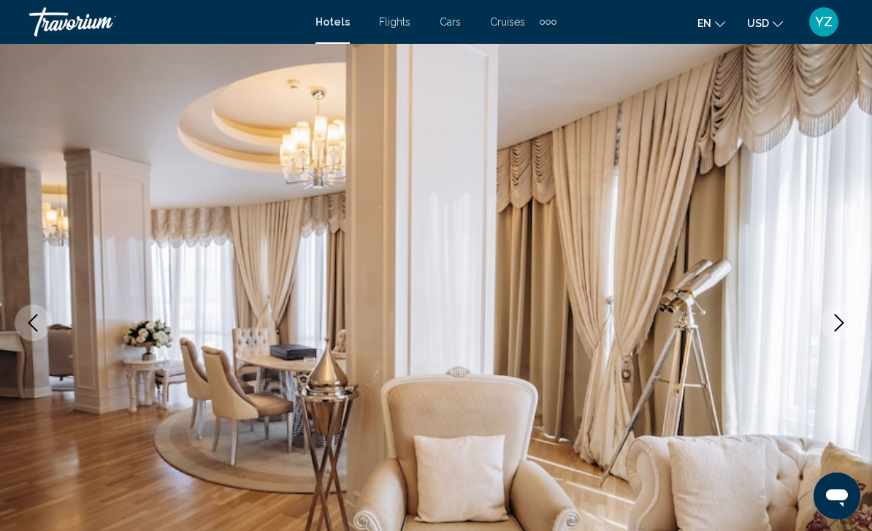
click at [848, 324] on button "Next image" at bounding box center [839, 322] width 37 height 37
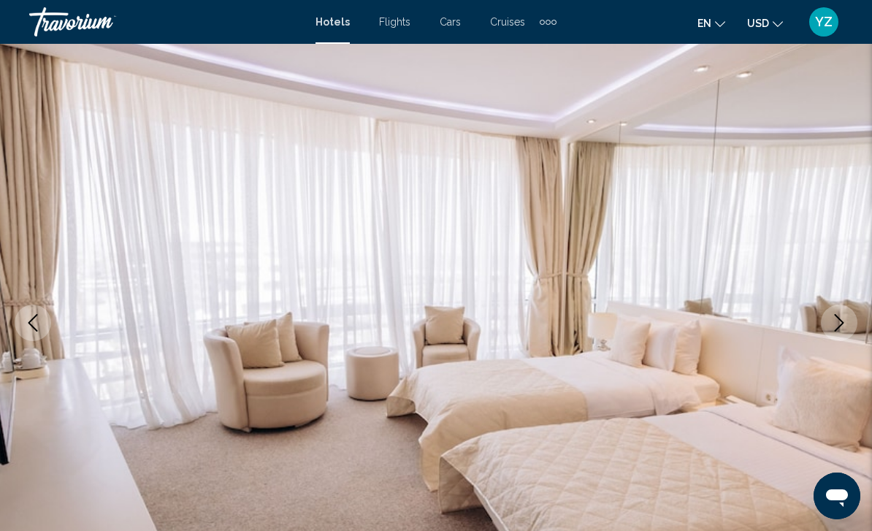
click at [844, 328] on icon "Next image" at bounding box center [839, 323] width 18 height 18
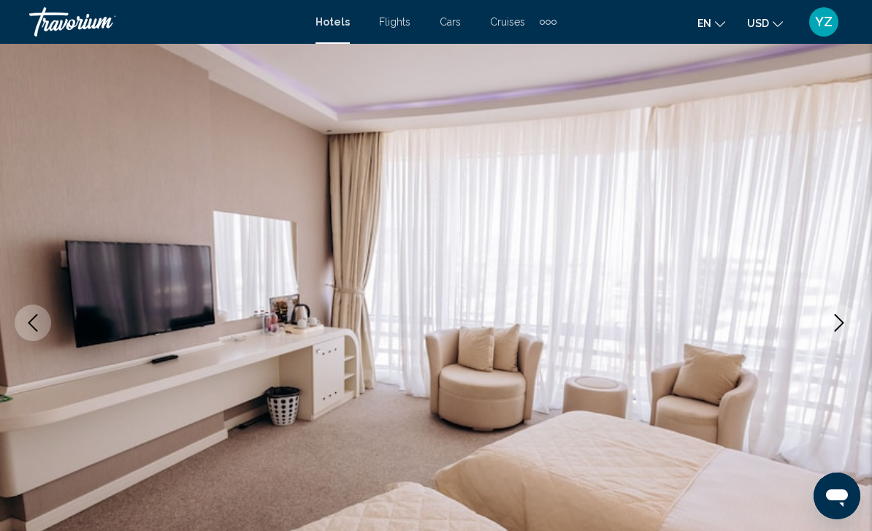
click at [848, 327] on button "Next image" at bounding box center [839, 322] width 37 height 37
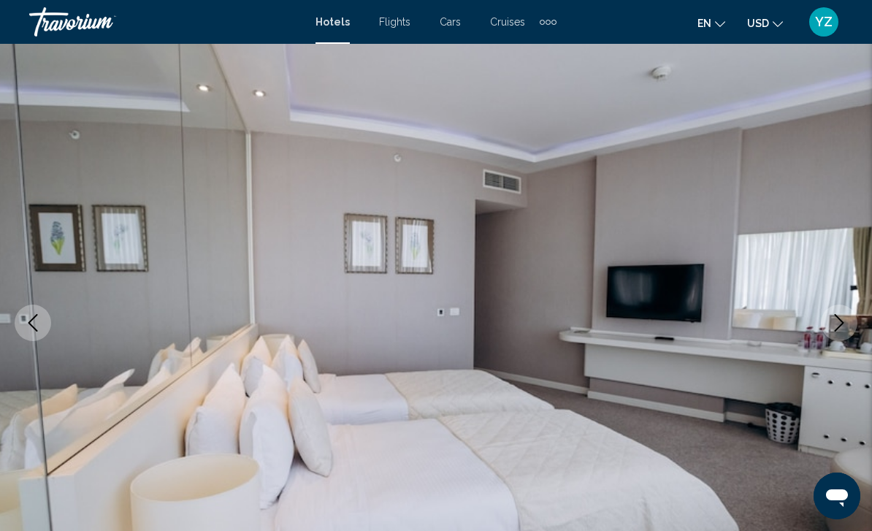
click at [841, 332] on button "Next image" at bounding box center [839, 322] width 37 height 37
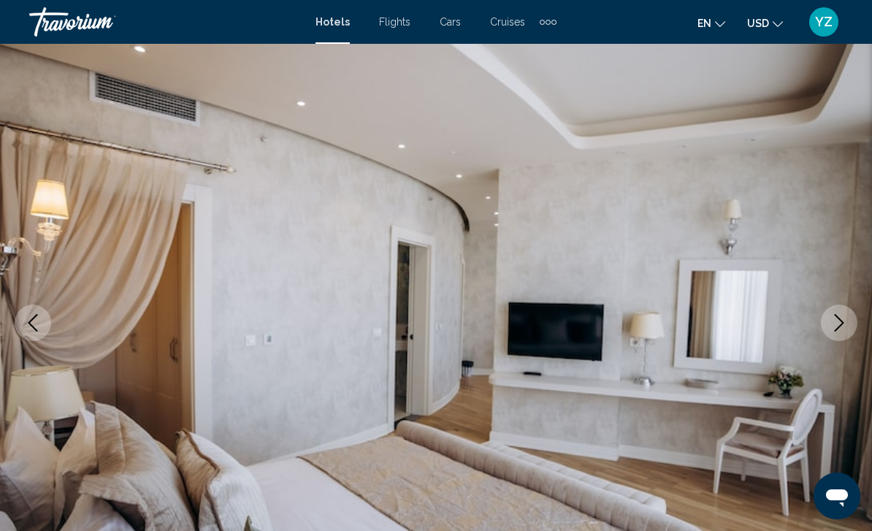
click at [845, 329] on icon "Next image" at bounding box center [839, 323] width 18 height 18
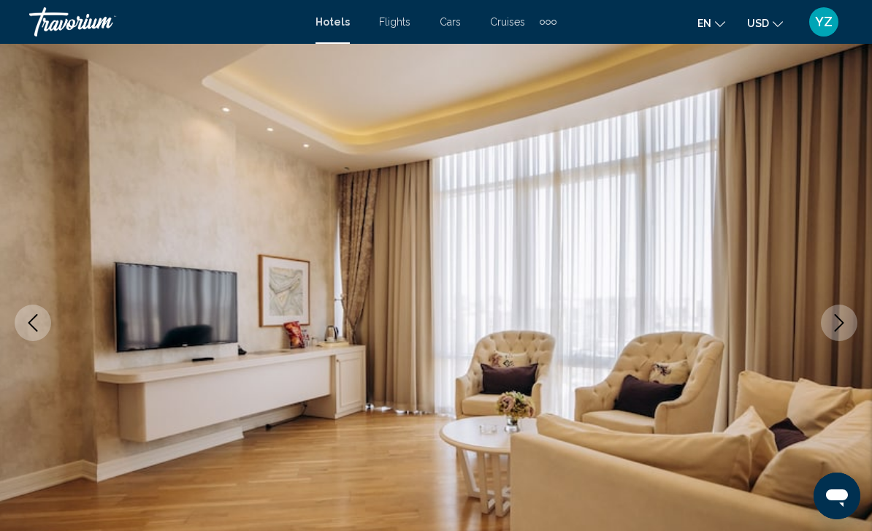
click at [845, 329] on icon "Next image" at bounding box center [839, 323] width 18 height 18
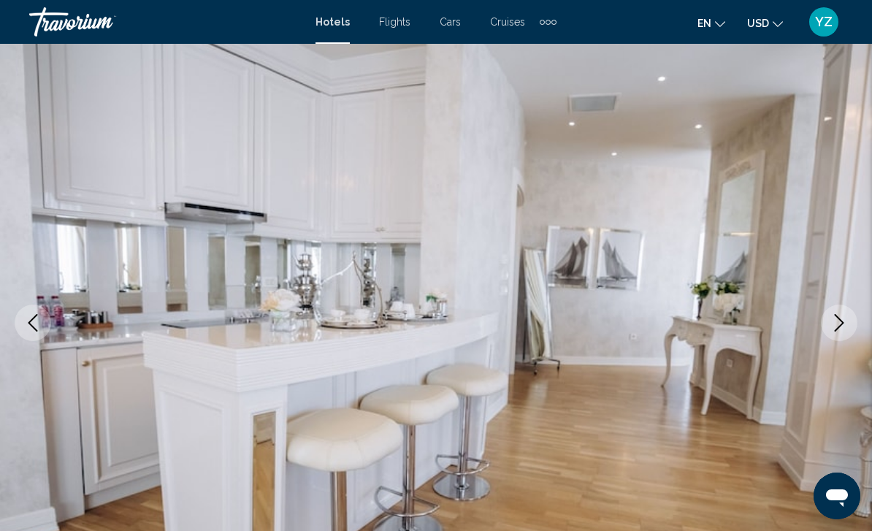
click at [842, 328] on icon "Next image" at bounding box center [839, 323] width 18 height 18
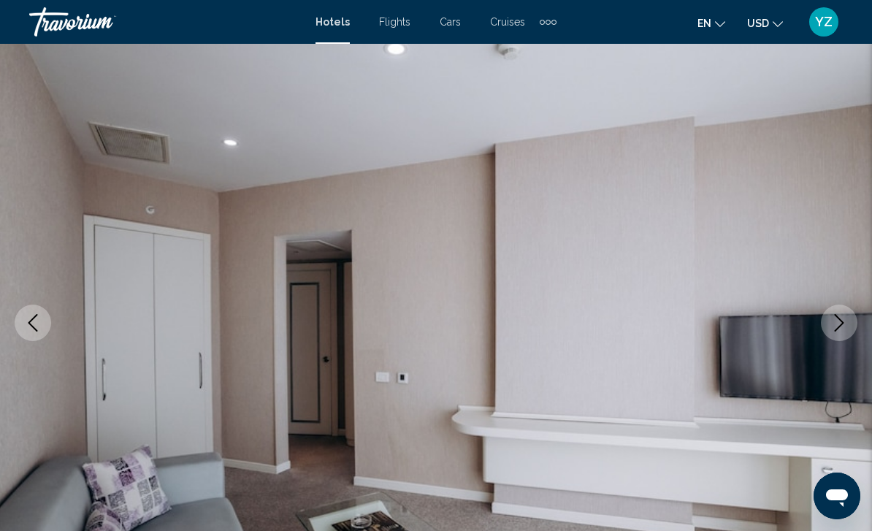
click at [840, 328] on icon "Next image" at bounding box center [839, 323] width 18 height 18
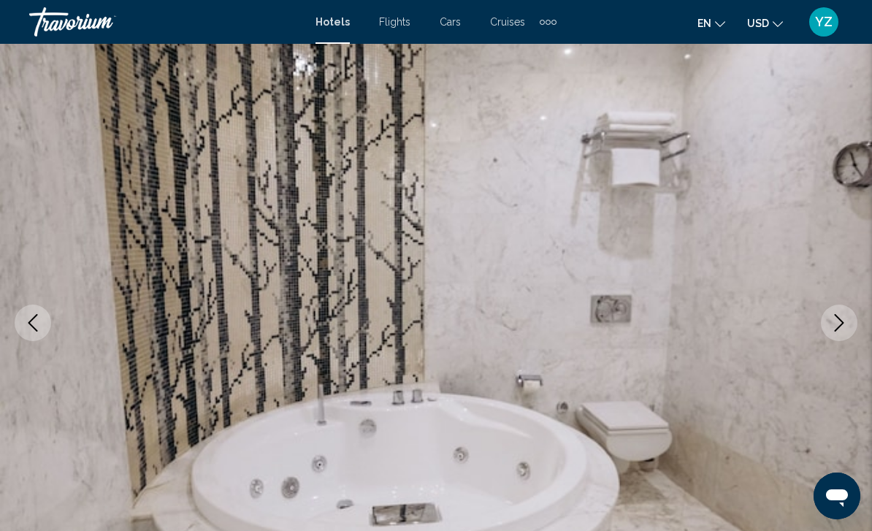
click at [845, 326] on icon "Next image" at bounding box center [839, 323] width 18 height 18
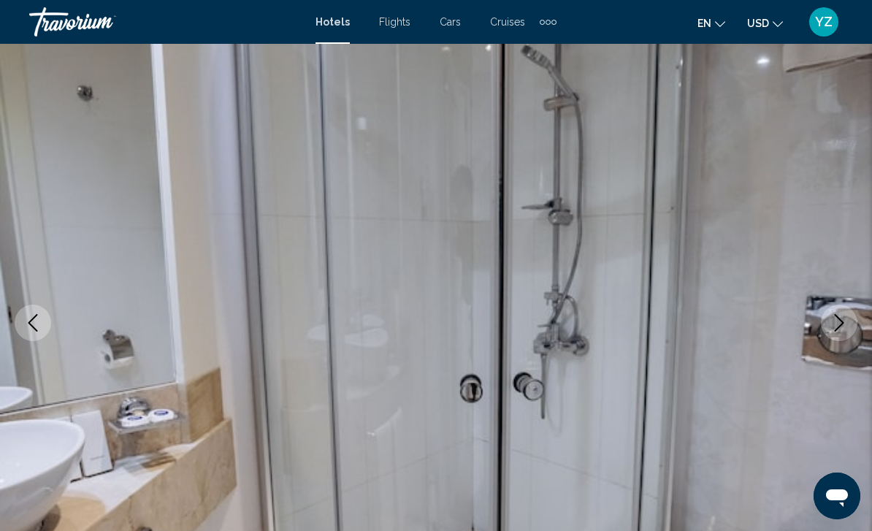
click at [838, 327] on icon "Next image" at bounding box center [838, 323] width 9 height 18
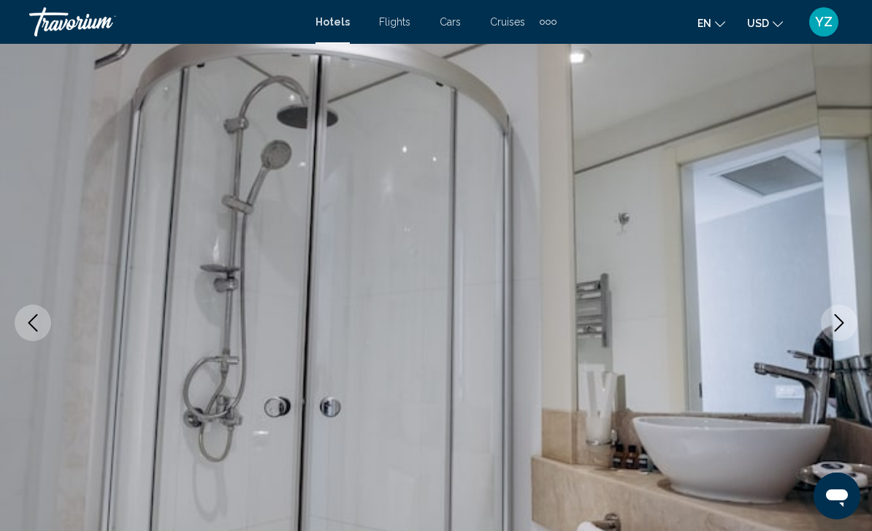
click at [841, 326] on icon "Next image" at bounding box center [839, 323] width 18 height 18
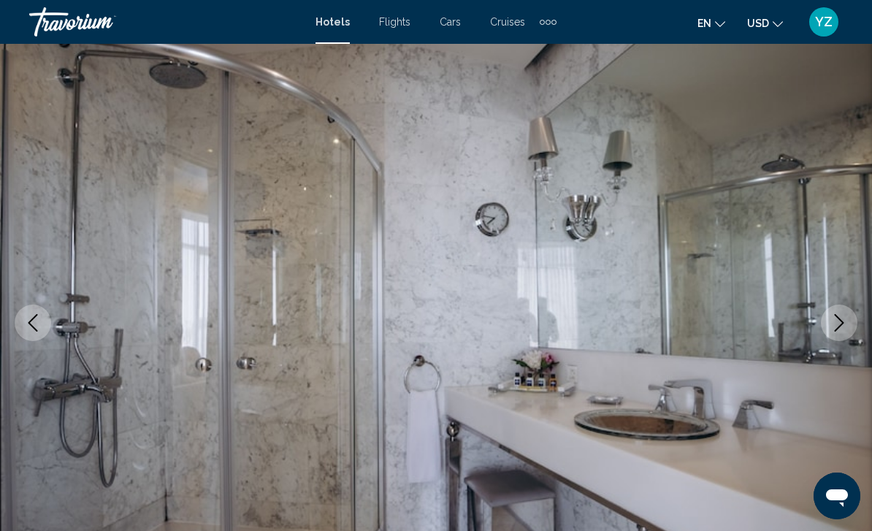
click at [844, 324] on icon "Next image" at bounding box center [839, 323] width 18 height 18
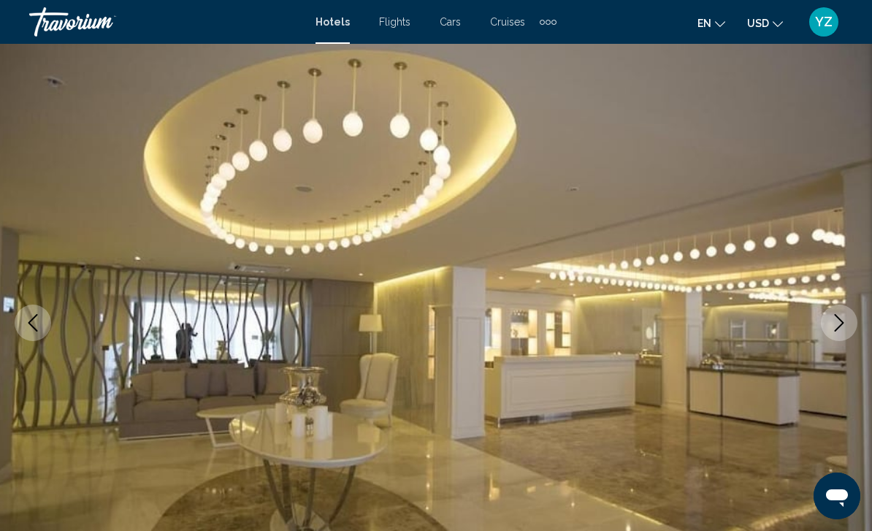
click at [843, 323] on icon "Next image" at bounding box center [838, 323] width 9 height 18
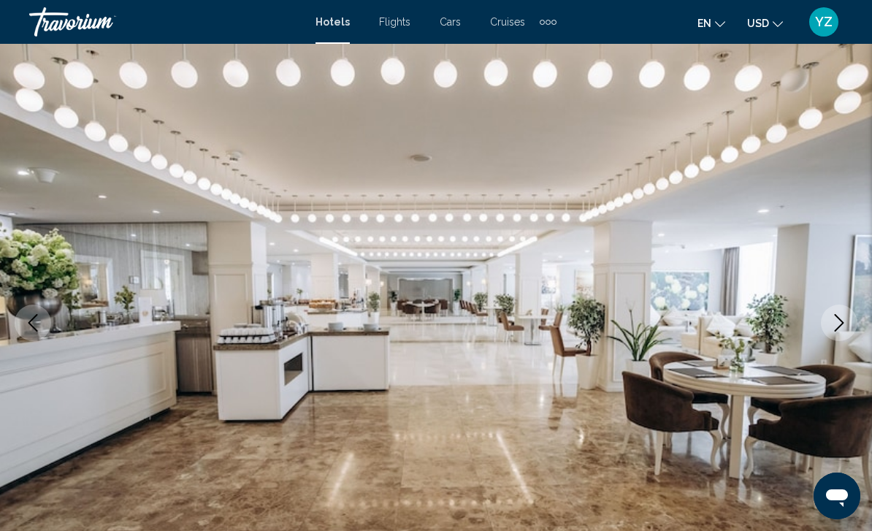
click at [827, 334] on button "Next image" at bounding box center [839, 322] width 37 height 37
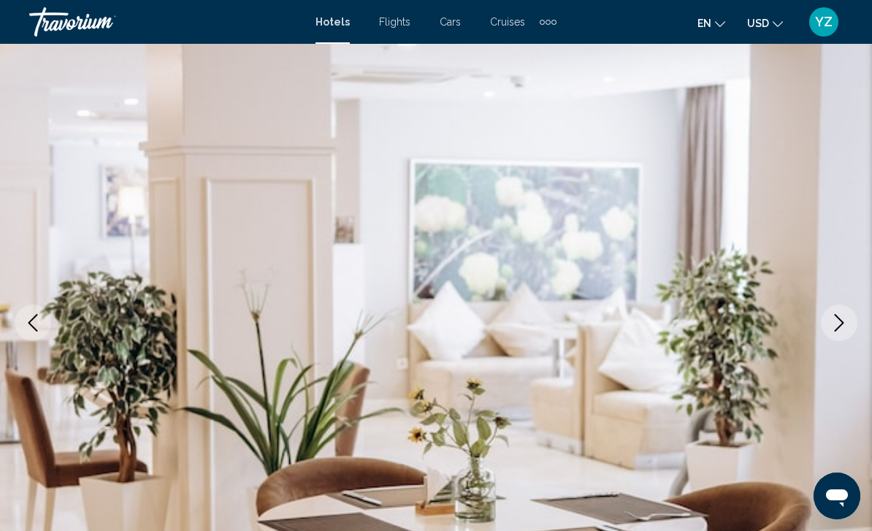
click at [838, 326] on icon "Next image" at bounding box center [839, 323] width 18 height 18
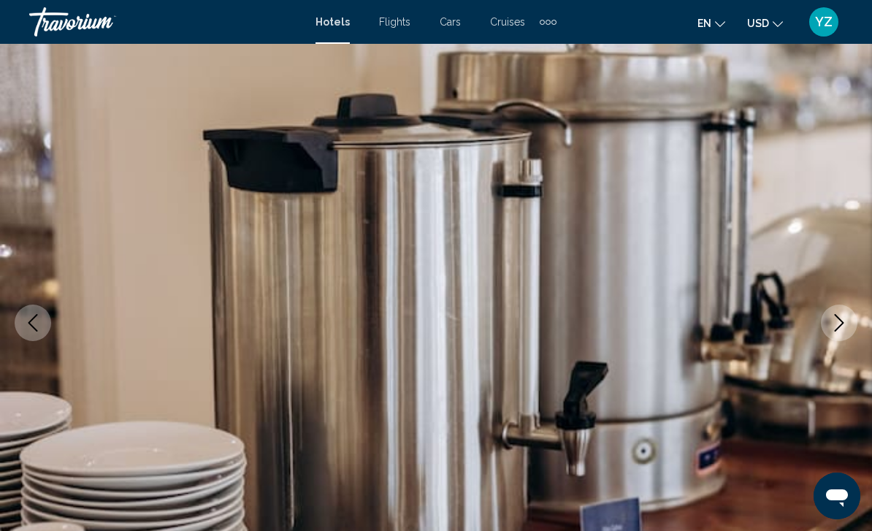
click at [842, 320] on icon "Next image" at bounding box center [839, 323] width 18 height 18
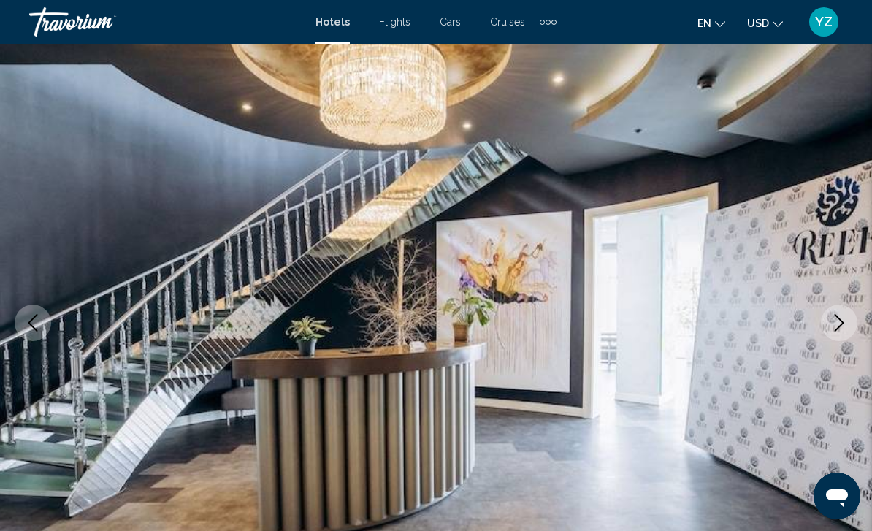
click at [843, 325] on icon "Next image" at bounding box center [839, 323] width 18 height 18
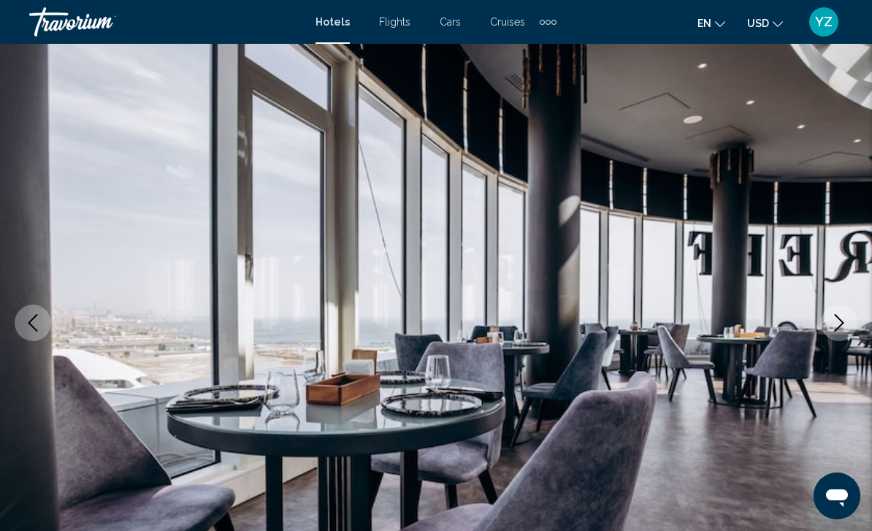
click at [843, 323] on icon "Next image" at bounding box center [838, 323] width 9 height 18
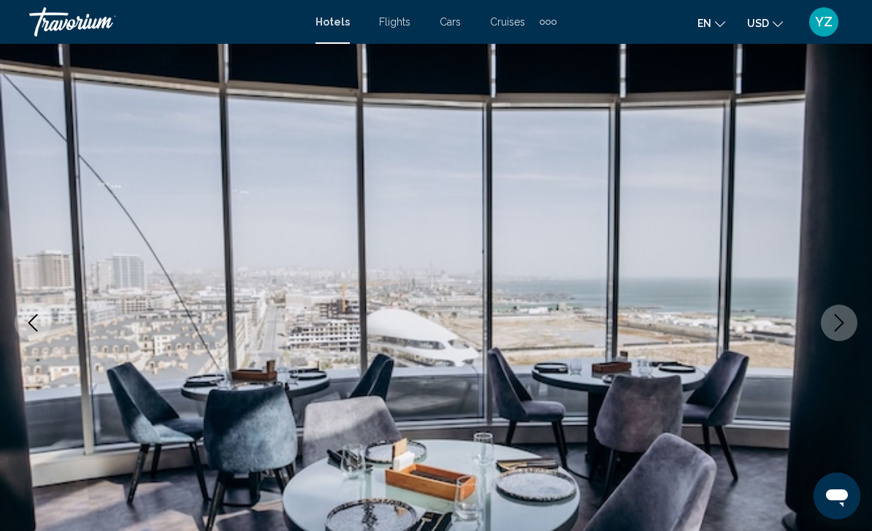
click at [840, 325] on icon "Next image" at bounding box center [838, 323] width 9 height 18
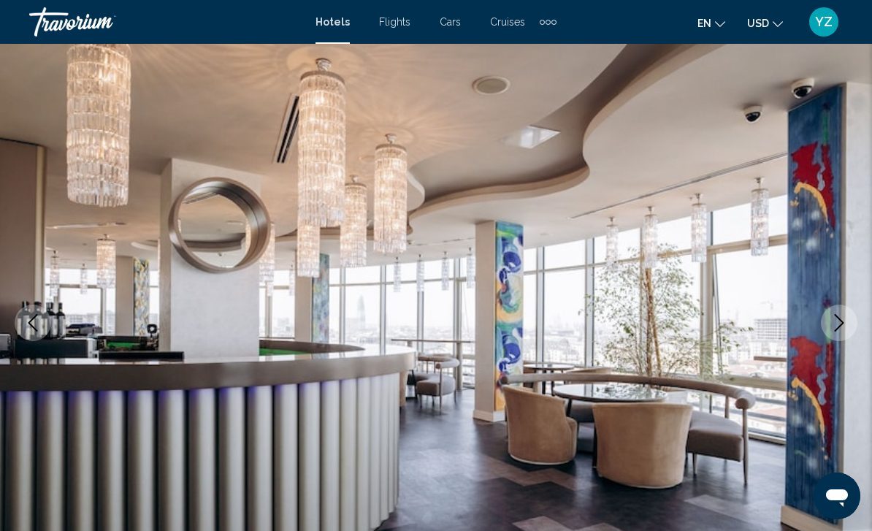
click at [843, 323] on icon "Next image" at bounding box center [838, 323] width 9 height 18
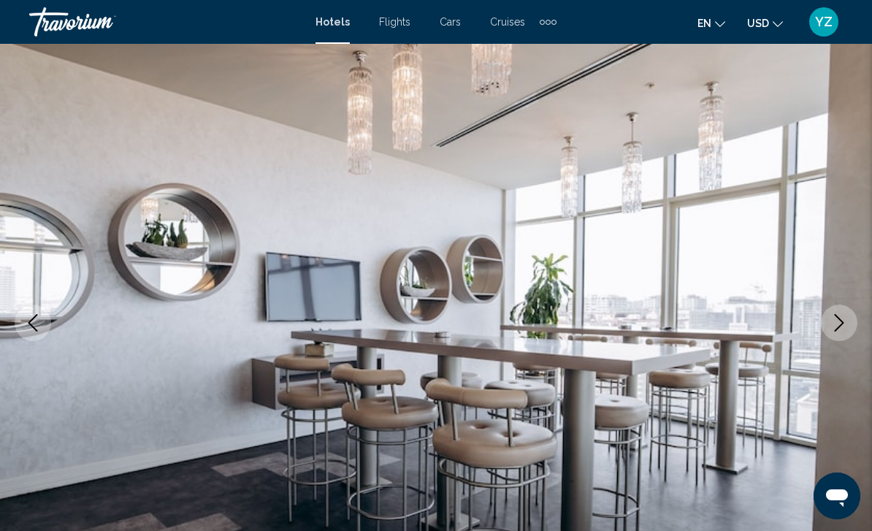
click at [843, 323] on icon "Next image" at bounding box center [838, 323] width 9 height 18
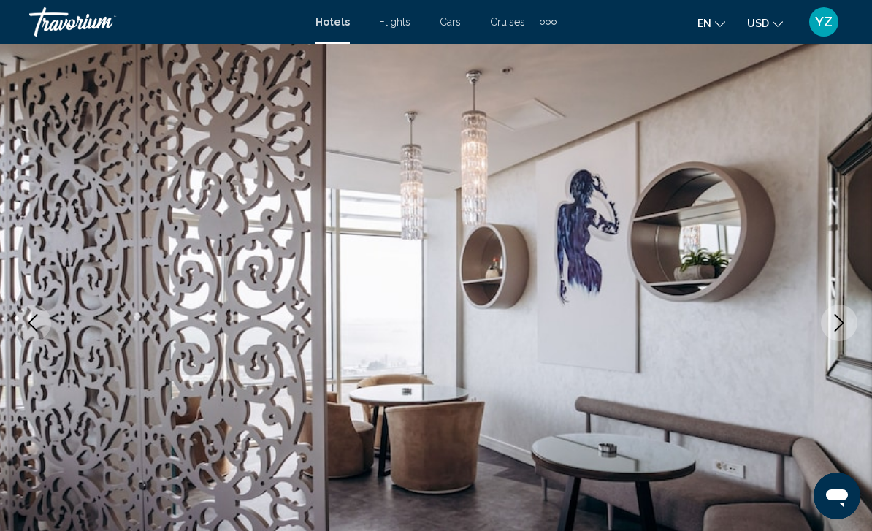
click at [841, 325] on icon "Next image" at bounding box center [838, 323] width 9 height 18
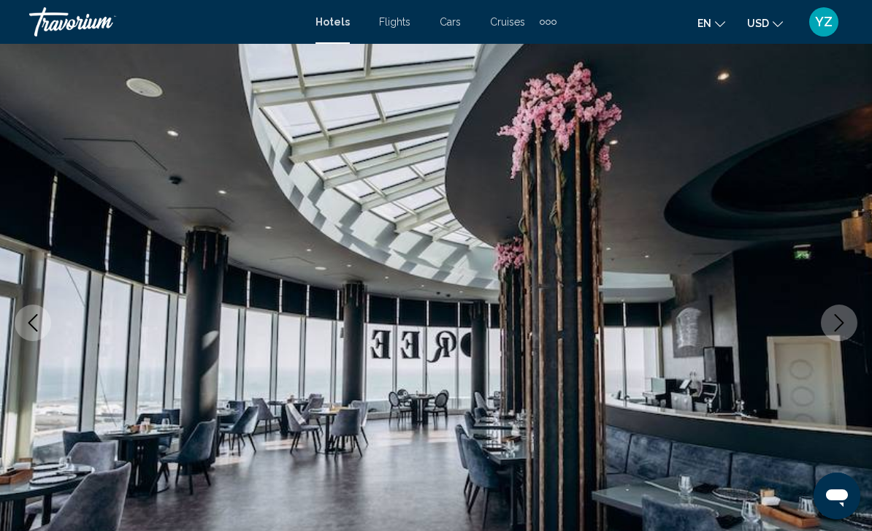
click at [842, 323] on icon "Next image" at bounding box center [838, 323] width 9 height 18
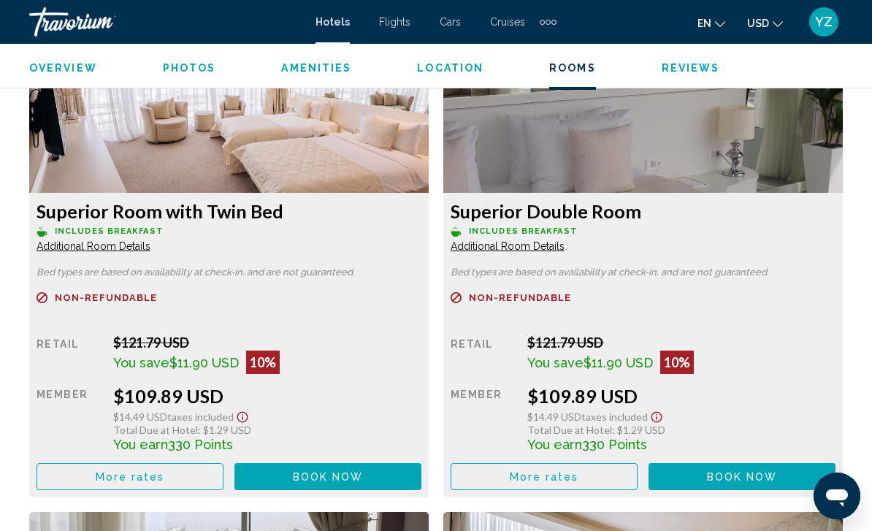
scroll to position [2288, 0]
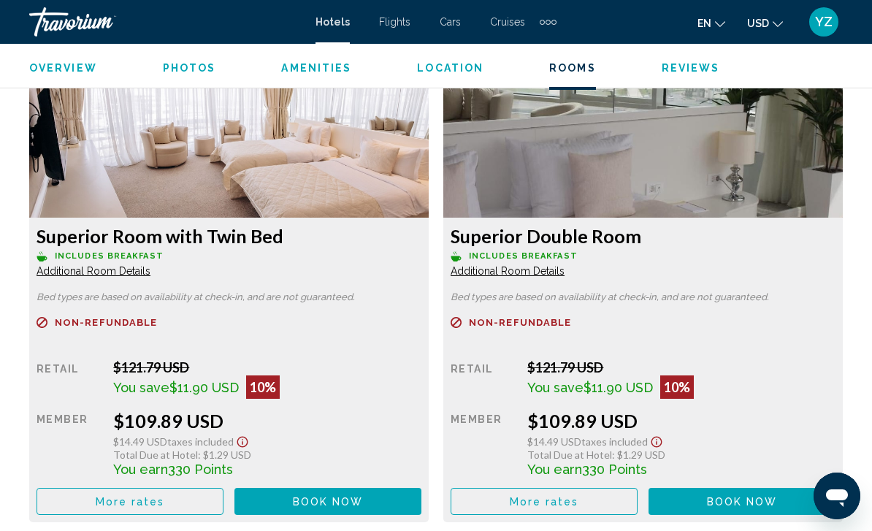
click at [280, 496] on button "Book now No longer available" at bounding box center [327, 501] width 187 height 27
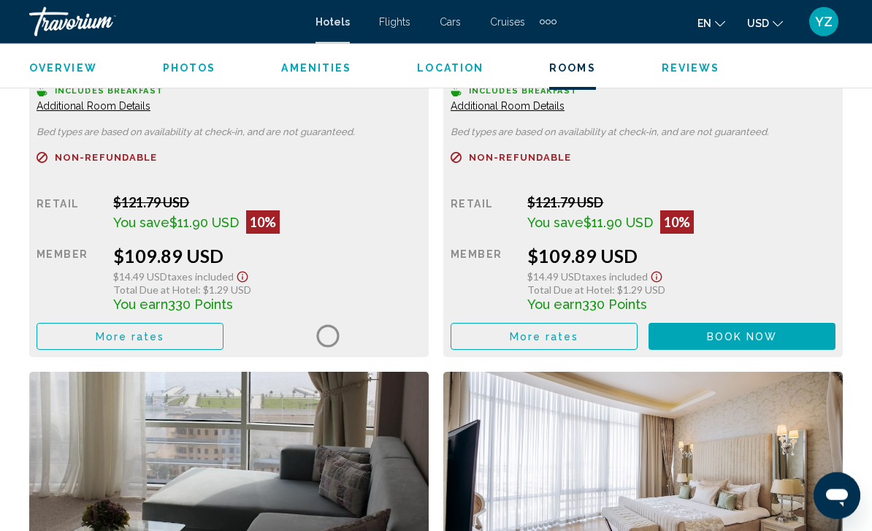
scroll to position [0, 0]
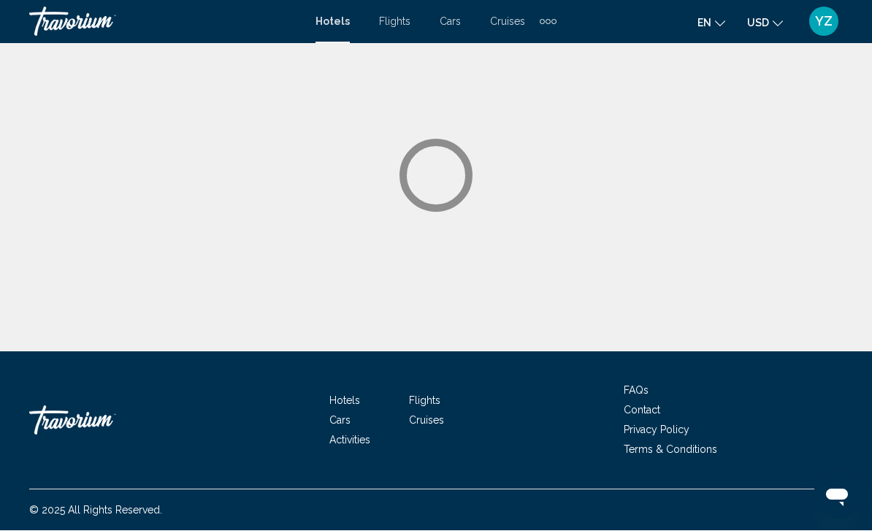
scroll to position [1, 0]
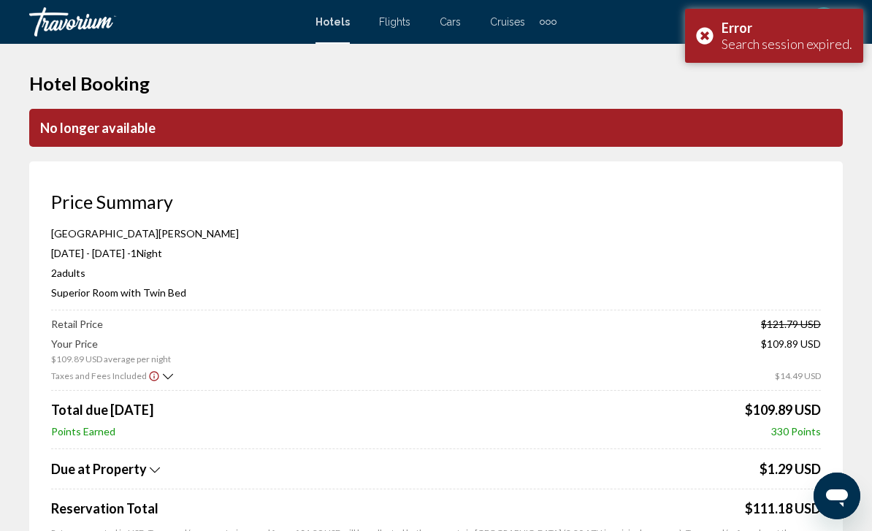
click at [705, 29] on div "Error Search session expired." at bounding box center [774, 36] width 178 height 54
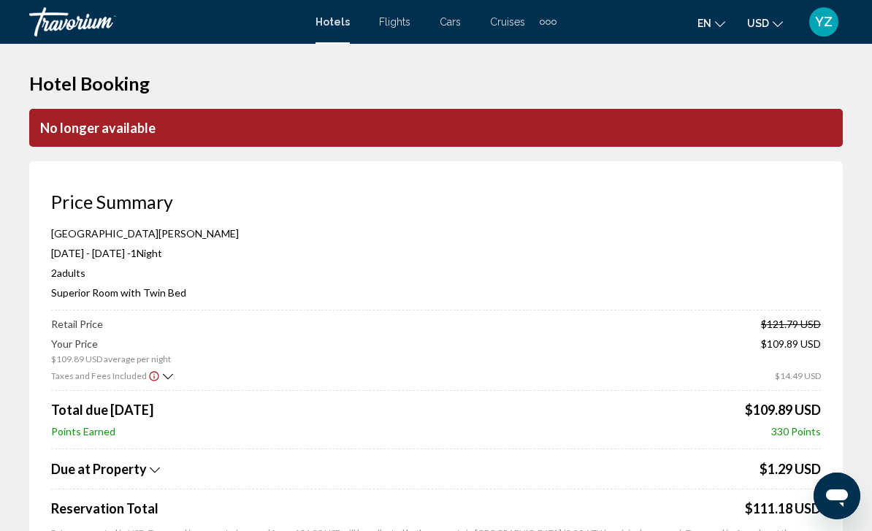
scroll to position [0, 0]
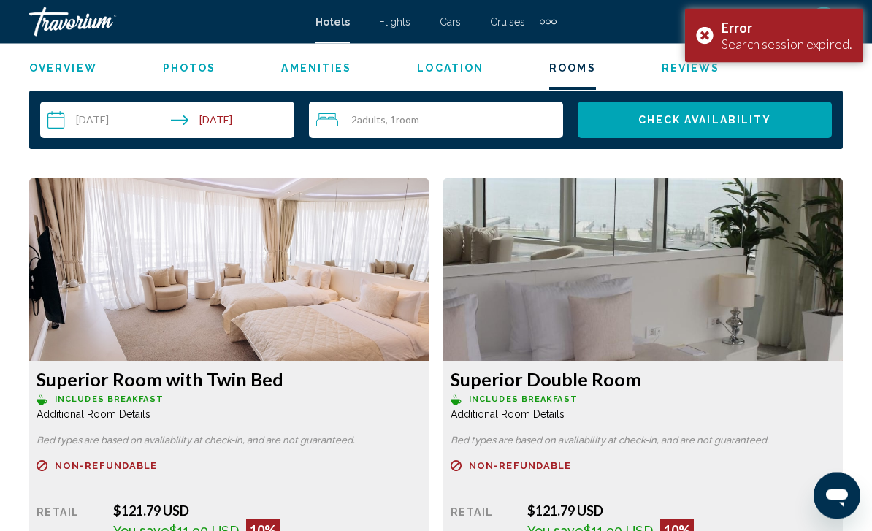
scroll to position [2144, 0]
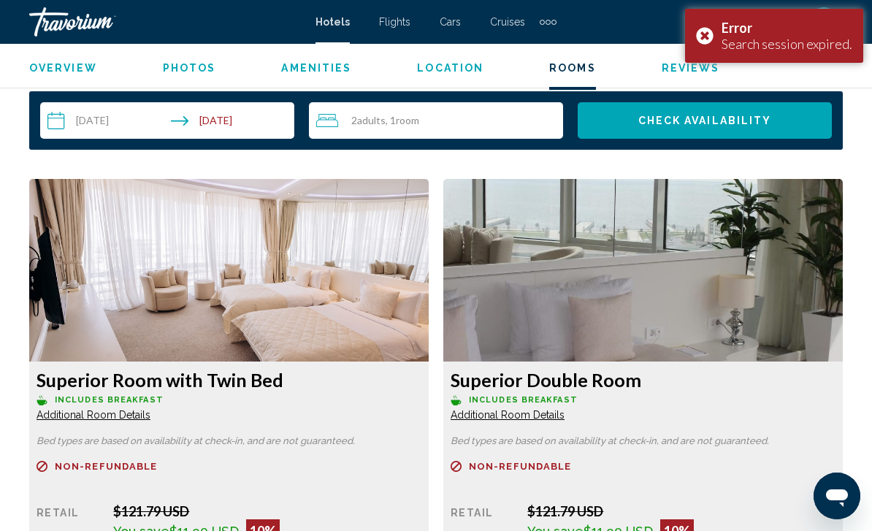
click at [429, 294] on img "Main content" at bounding box center [228, 270] width 399 height 183
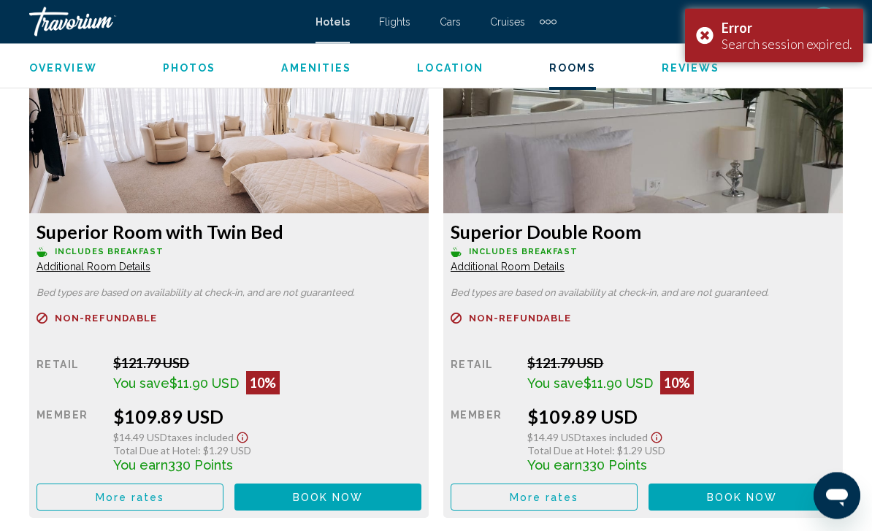
scroll to position [2292, 0]
click at [364, 502] on span "Book now" at bounding box center [328, 497] width 71 height 12
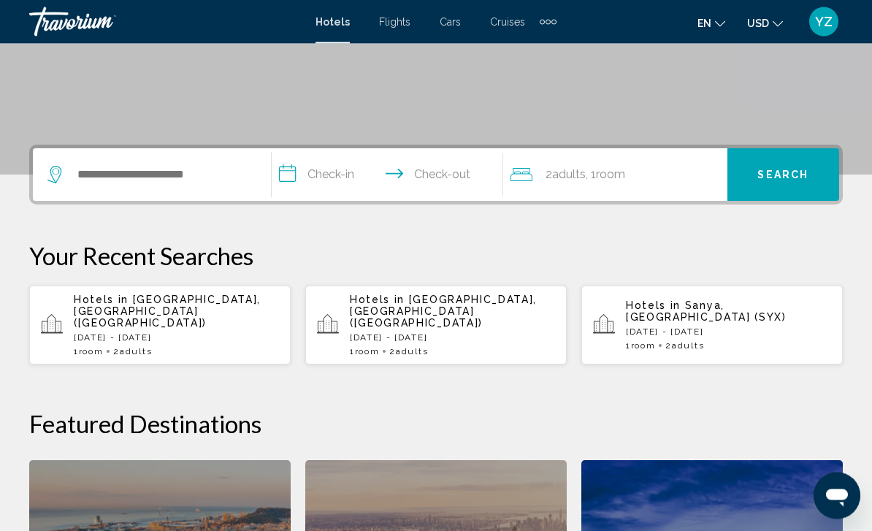
scroll to position [264, 0]
click at [495, 346] on div "1 Room rooms 2 Adult Adults" at bounding box center [452, 351] width 205 height 10
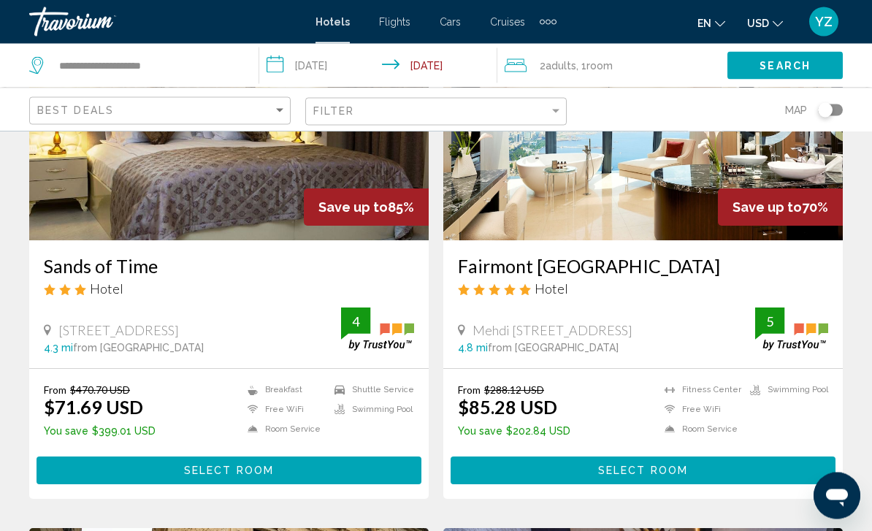
scroll to position [176, 0]
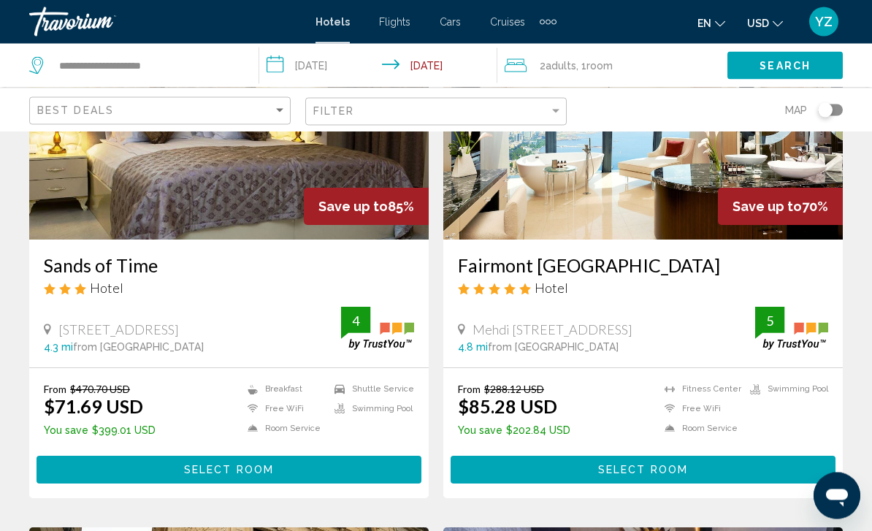
click at [740, 472] on button "Select Room" at bounding box center [642, 469] width 385 height 27
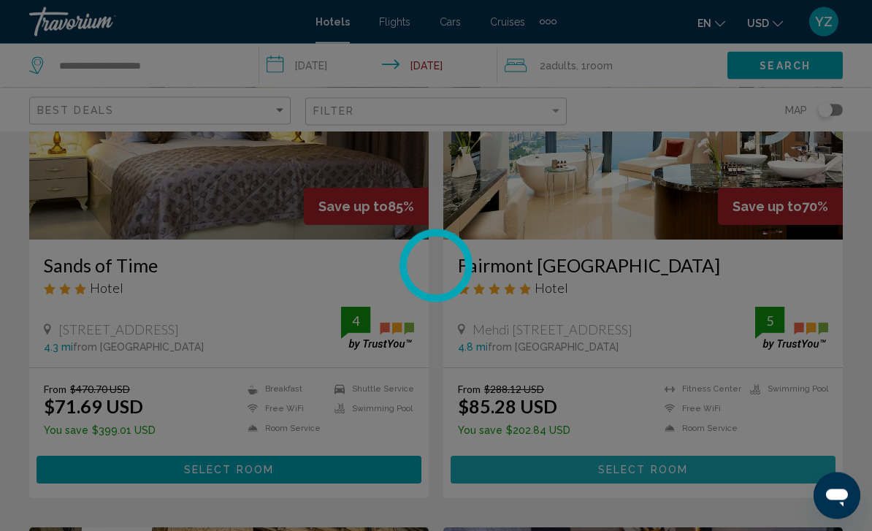
scroll to position [177, 0]
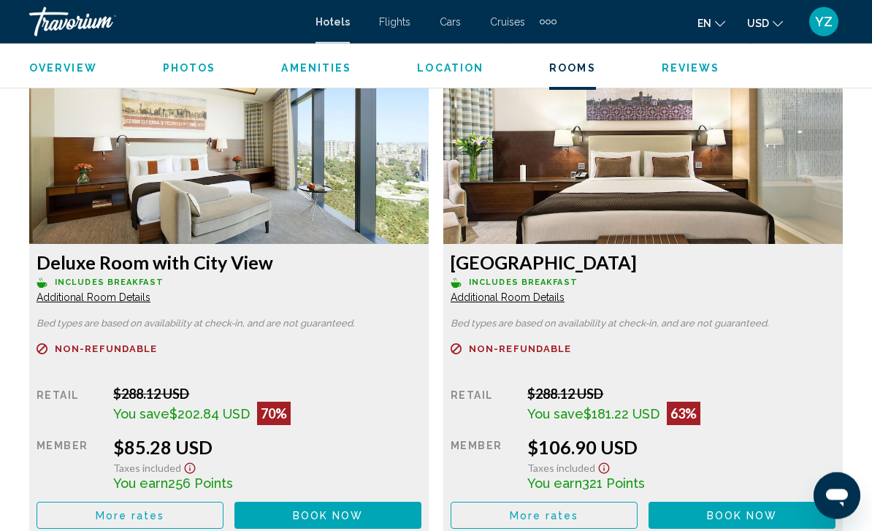
scroll to position [2260, 0]
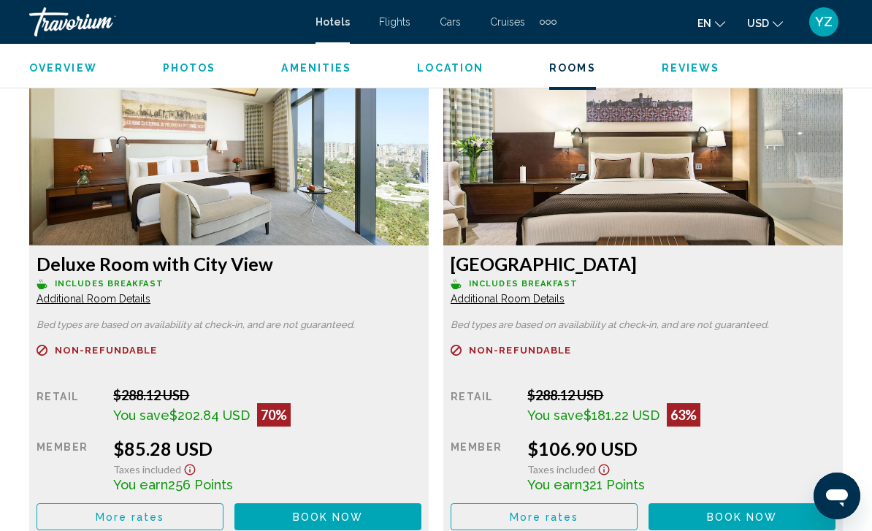
click at [283, 516] on button "Book now No longer available" at bounding box center [327, 516] width 187 height 27
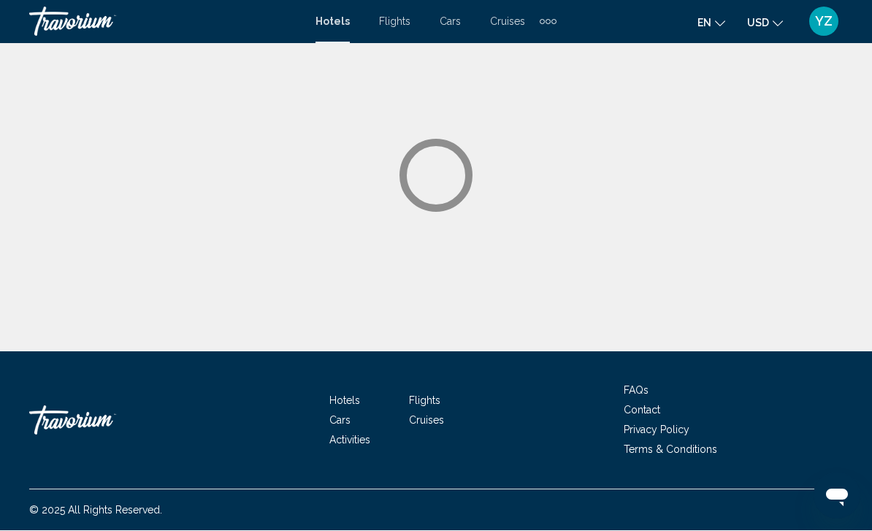
scroll to position [1, 0]
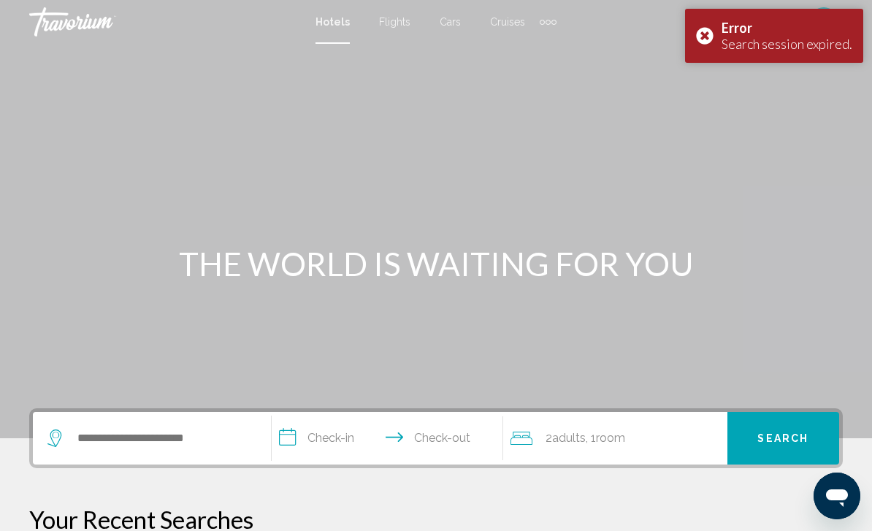
click at [709, 37] on div "Error Search session expired." at bounding box center [774, 36] width 178 height 54
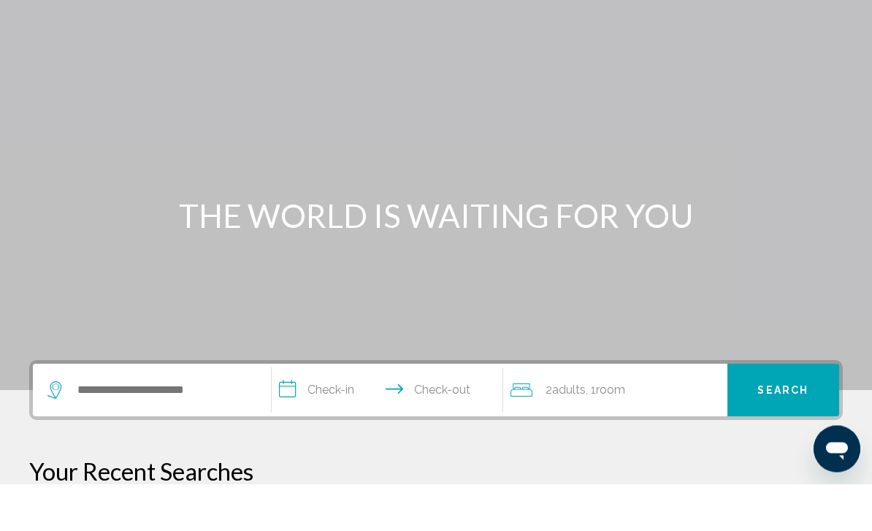
scroll to position [49, 0]
